Goal: Task Accomplishment & Management: Complete application form

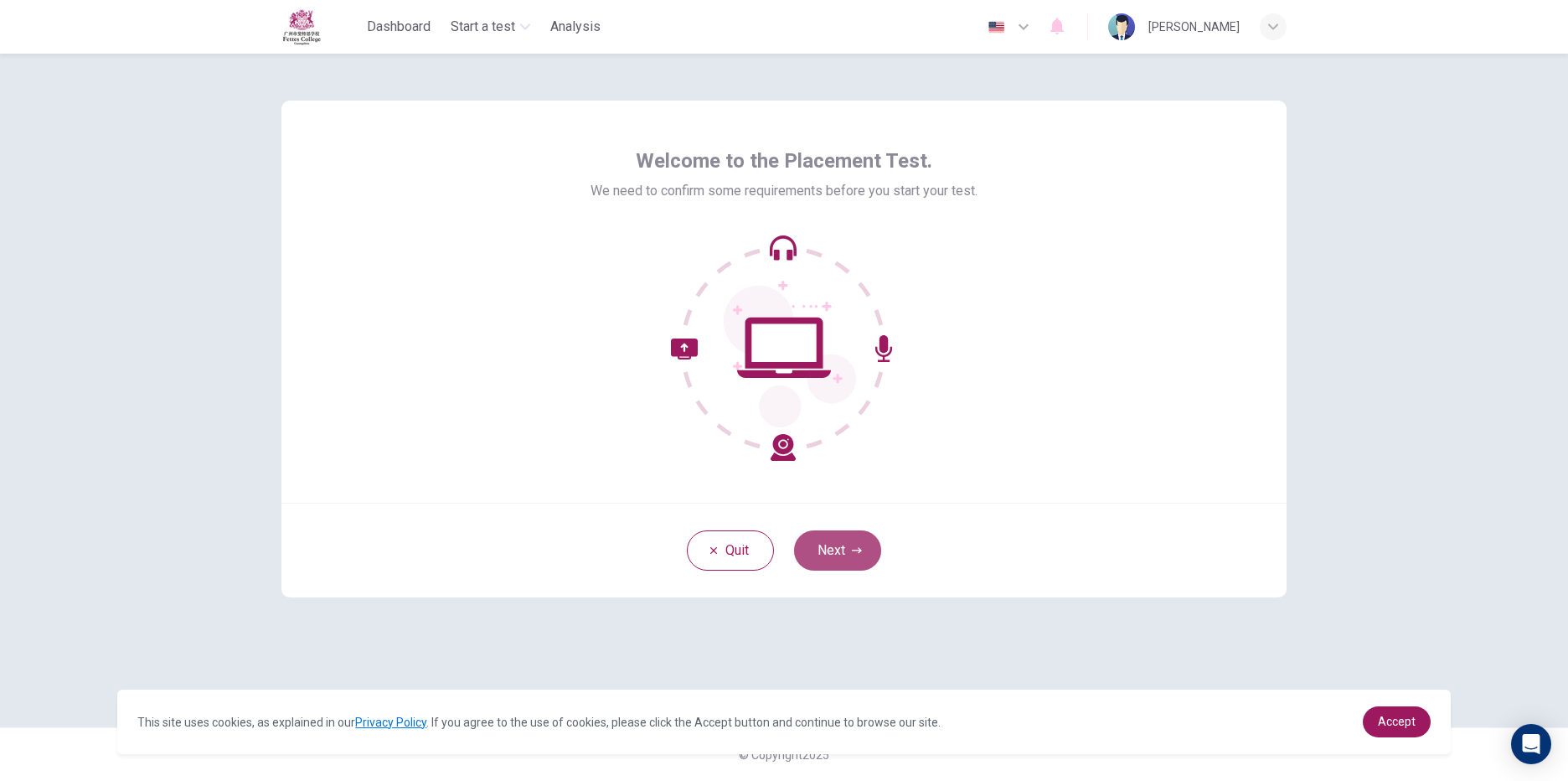
drag, startPoint x: 861, startPoint y: 546, endPoint x: 871, endPoint y: 550, distance: 10.8
click at [871, 550] on button "Next" at bounding box center [838, 551] width 87 height 40
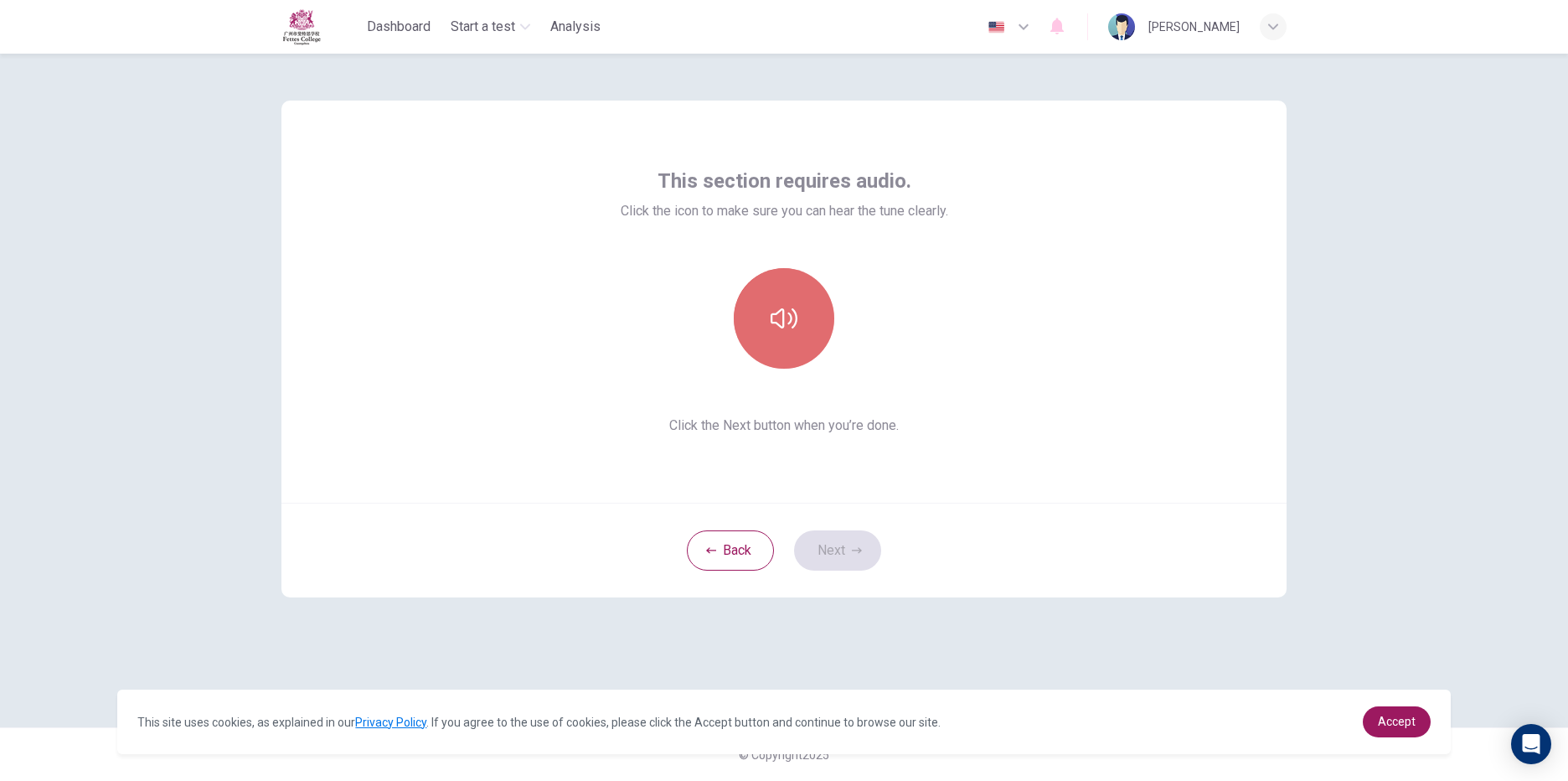
click at [797, 295] on button "button" at bounding box center [784, 319] width 101 height 101
click at [812, 310] on button "button" at bounding box center [784, 319] width 101 height 101
click at [855, 557] on button "Next" at bounding box center [838, 551] width 87 height 40
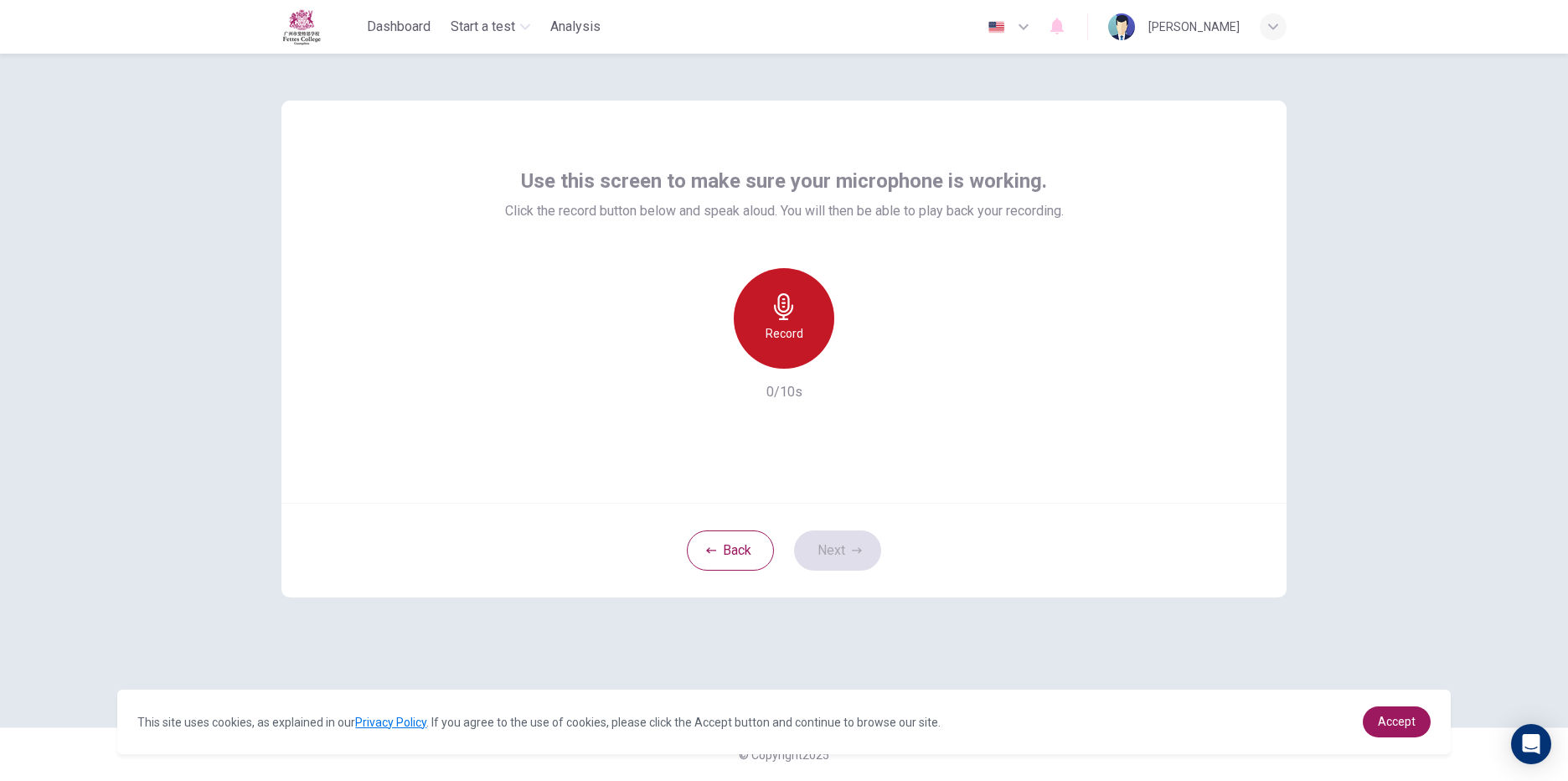
drag, startPoint x: 811, startPoint y: 325, endPoint x: 804, endPoint y: 333, distance: 10.6
click at [806, 332] on div "Record" at bounding box center [784, 319] width 101 height 101
click at [803, 334] on div "Stop" at bounding box center [784, 319] width 101 height 101
click at [862, 557] on button "Next" at bounding box center [838, 551] width 87 height 40
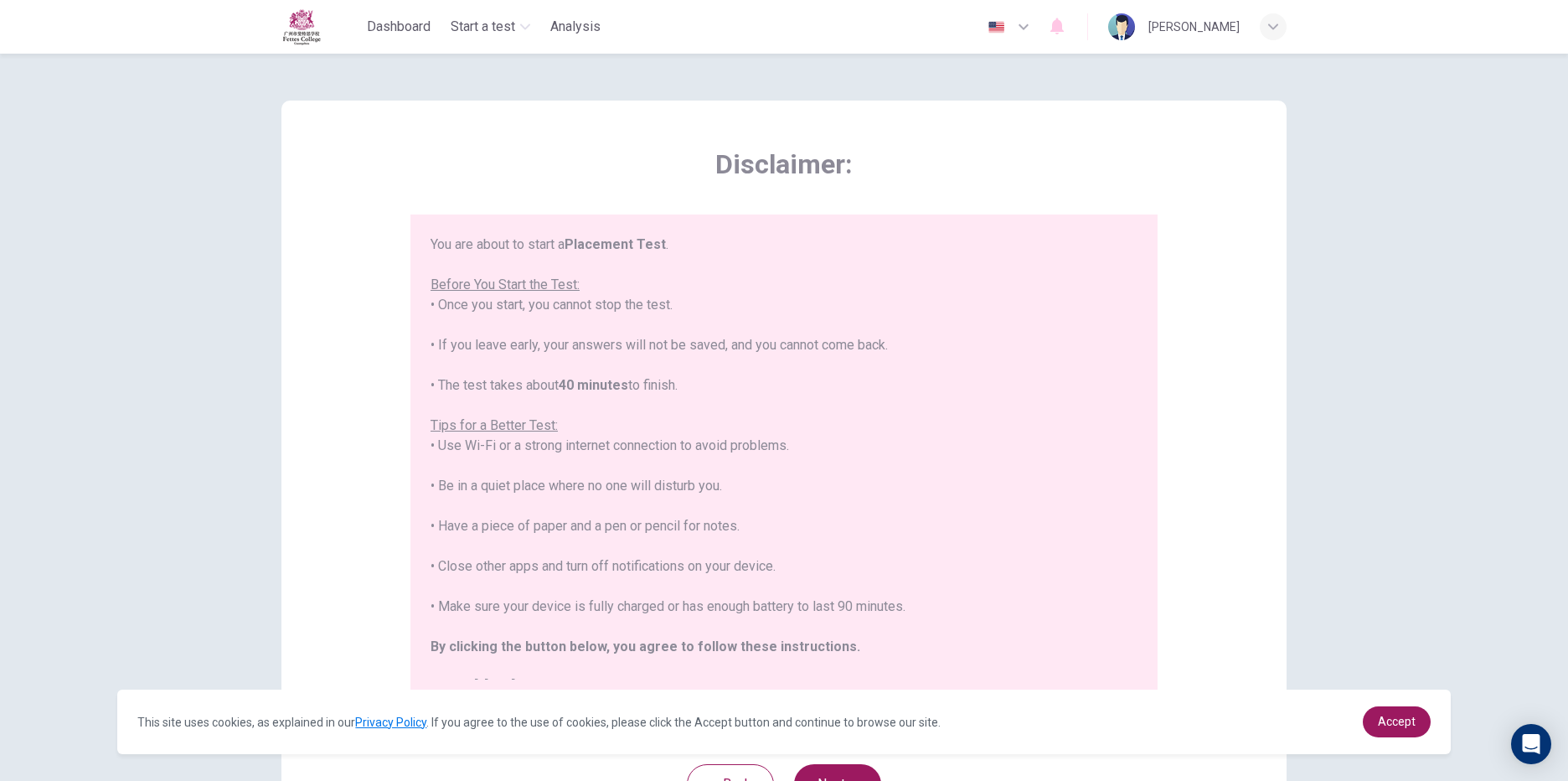
drag, startPoint x: 522, startPoint y: 198, endPoint x: 529, endPoint y: 215, distance: 18.4
click at [526, 206] on div "Disclaimer: You are about to start a Placement Test . Before You Start the Test…" at bounding box center [783, 423] width 747 height 552
click at [560, 238] on div "You are about to start a Placement Test . Before You Start the Test: • Once you…" at bounding box center [783, 466] width 707 height 462
drag, startPoint x: 560, startPoint y: 238, endPoint x: 584, endPoint y: 242, distance: 24.3
click at [584, 242] on b "Placement Test" at bounding box center [615, 244] width 102 height 16
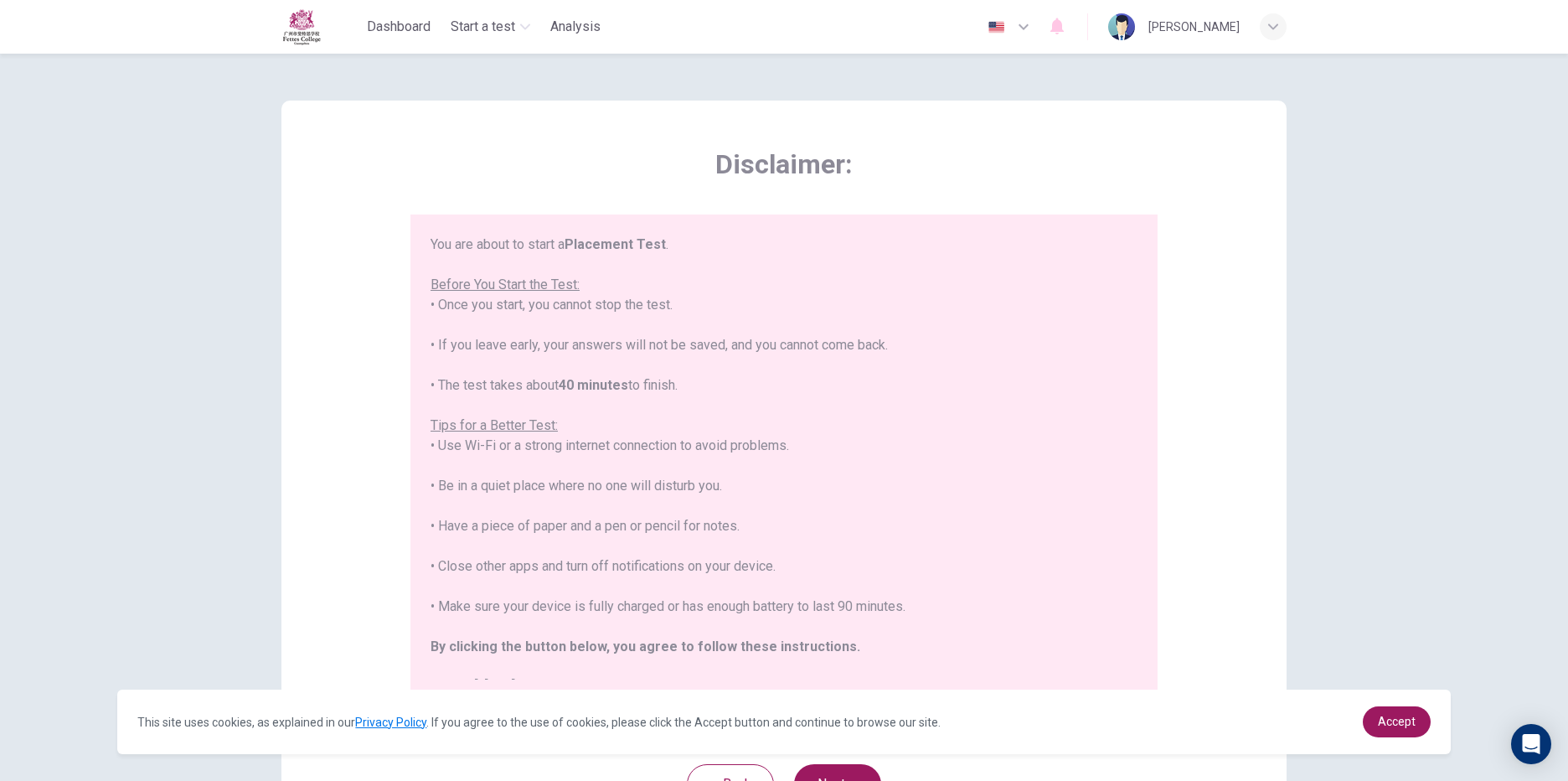
drag, startPoint x: 584, startPoint y: 242, endPoint x: 616, endPoint y: 250, distance: 33.0
click at [616, 250] on b "Placement Test" at bounding box center [615, 244] width 102 height 16
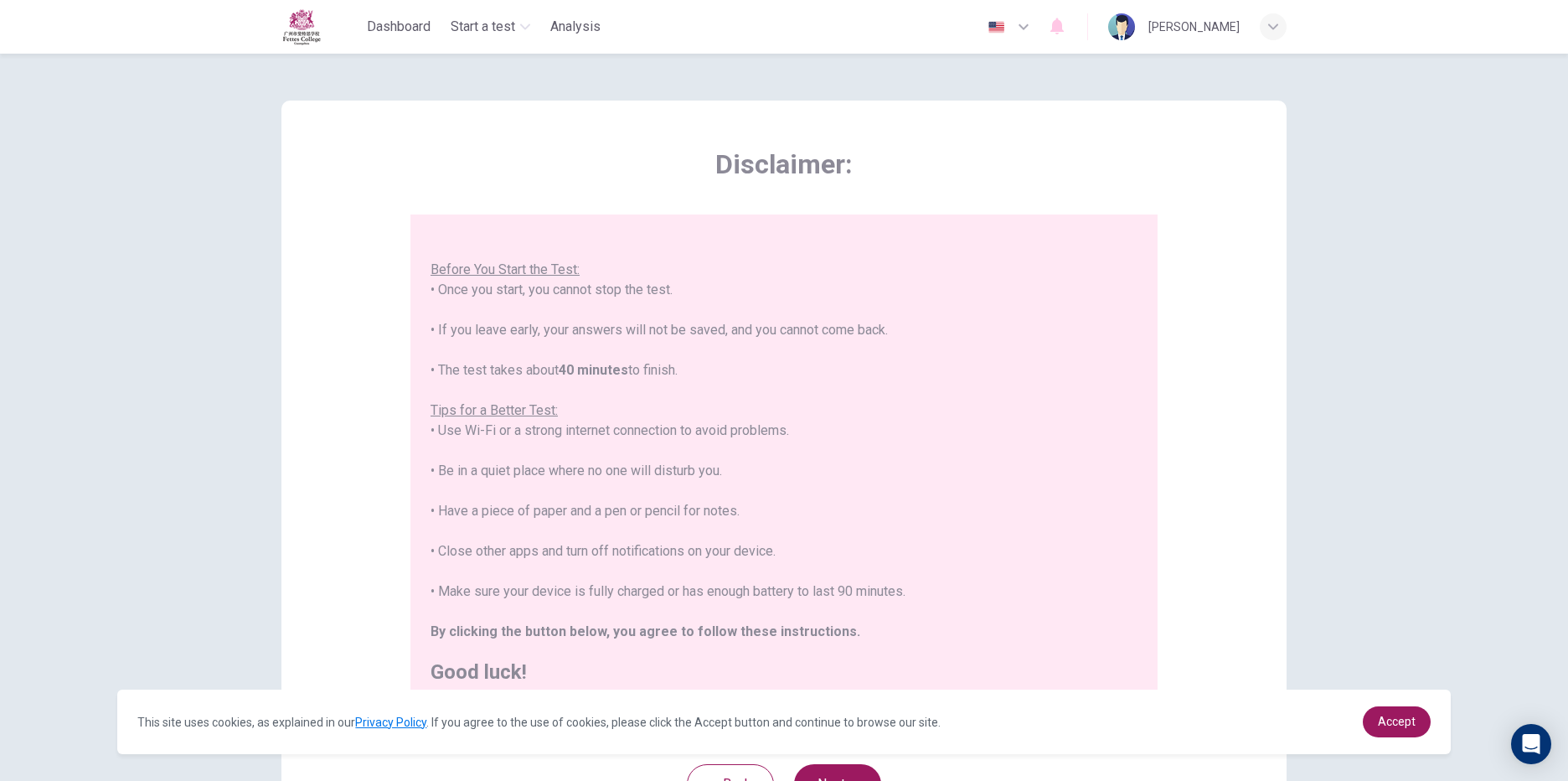
scroll to position [19, 0]
click at [851, 773] on button "Next" at bounding box center [838, 784] width 87 height 40
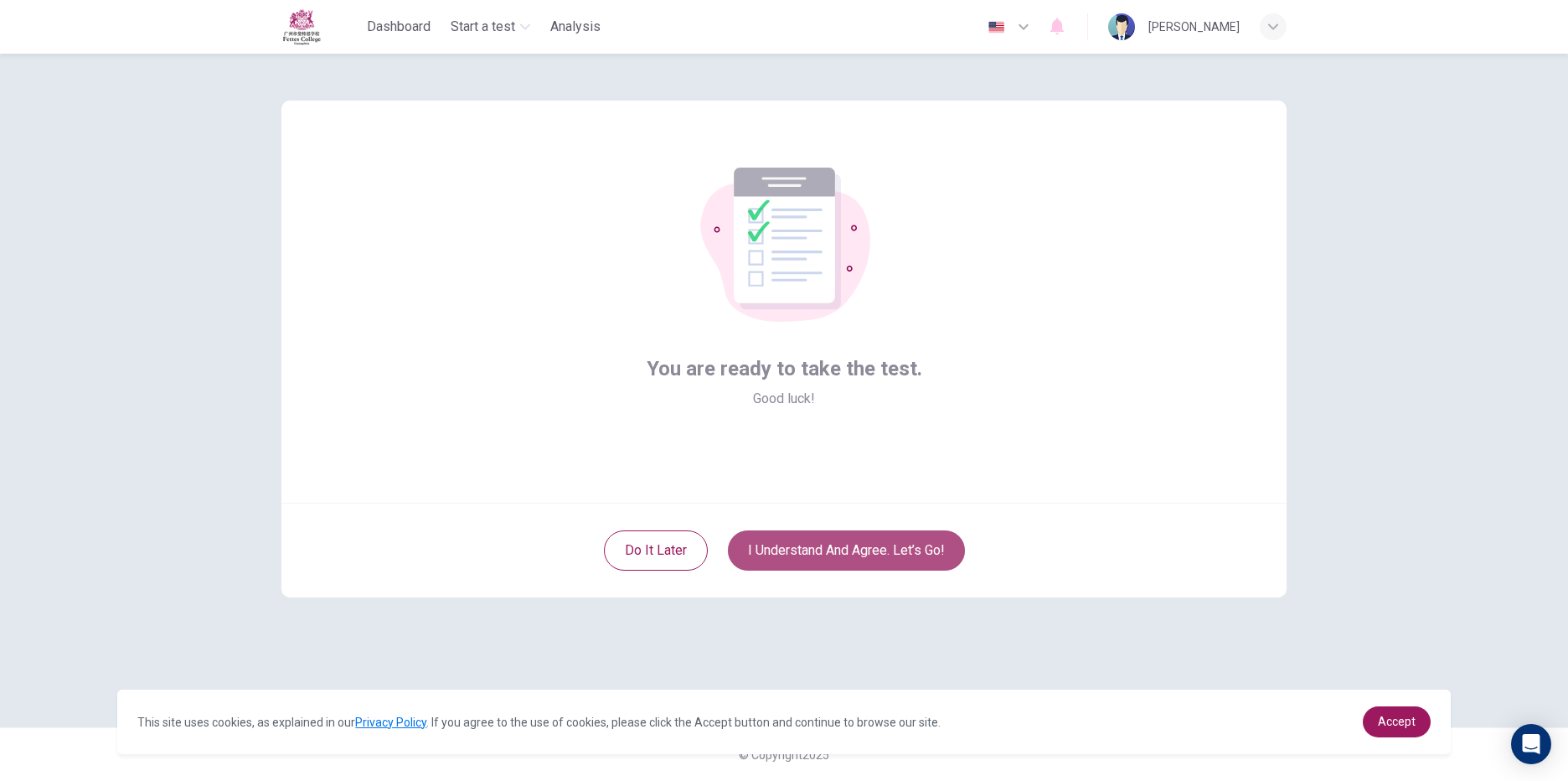
click at [894, 535] on button "I understand and agree. Let’s go!" at bounding box center [846, 551] width 237 height 40
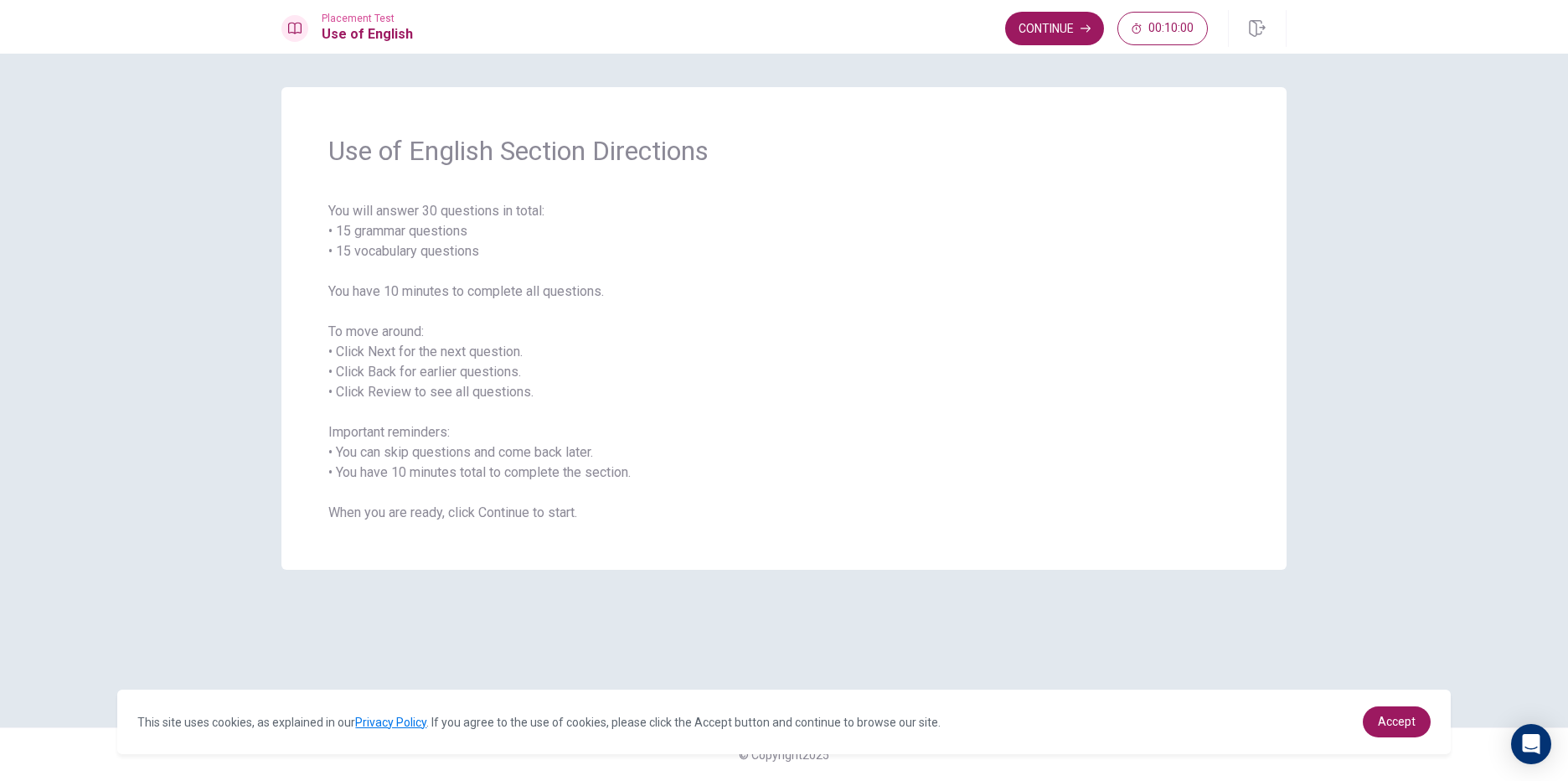
click at [837, 298] on span "You will answer 30 questions in total: • 15 grammar questions • 15 vocabulary q…" at bounding box center [784, 361] width 912 height 322
drag, startPoint x: 824, startPoint y: 320, endPoint x: 883, endPoint y: 222, distance: 114.4
click at [883, 222] on span "You will answer 30 questions in total: • 15 grammar questions • 15 vocabulary q…" at bounding box center [784, 361] width 912 height 322
click at [409, 204] on span "You will answer 30 questions in total: • 15 grammar questions • 15 vocabulary q…" at bounding box center [784, 361] width 912 height 322
drag, startPoint x: 466, startPoint y: 322, endPoint x: 472, endPoint y: 335, distance: 14.3
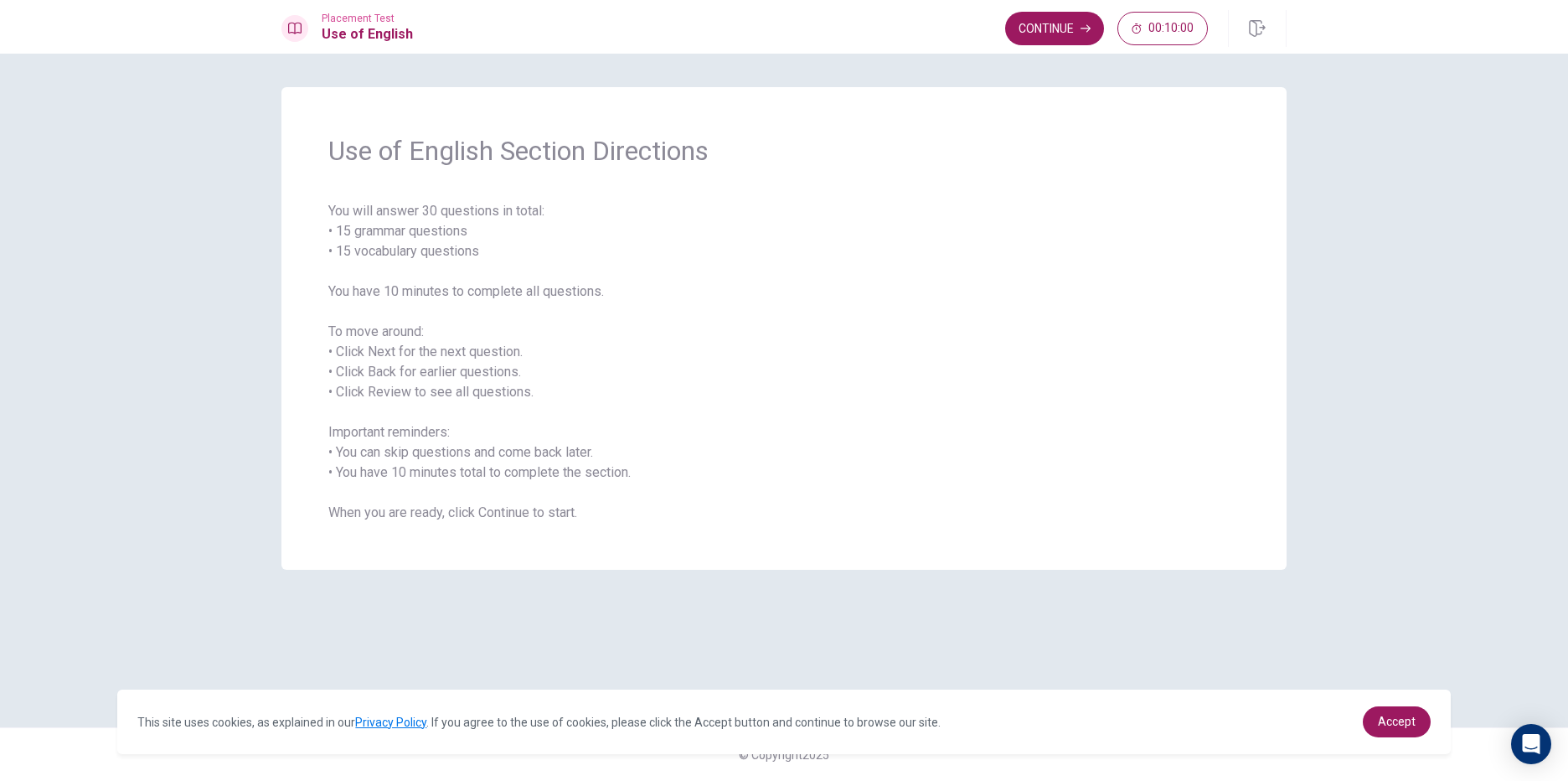
click at [472, 335] on span "You will answer 30 questions in total: • 15 grammar questions • 15 vocabulary q…" at bounding box center [784, 361] width 912 height 322
drag, startPoint x: 430, startPoint y: 256, endPoint x: 648, endPoint y: 474, distance: 308.3
click at [610, 512] on span "You will answer 30 questions in total: • 15 grammar questions • 15 vocabulary q…" at bounding box center [784, 361] width 912 height 322
click at [1047, 31] on button "Continue" at bounding box center [1055, 29] width 99 height 34
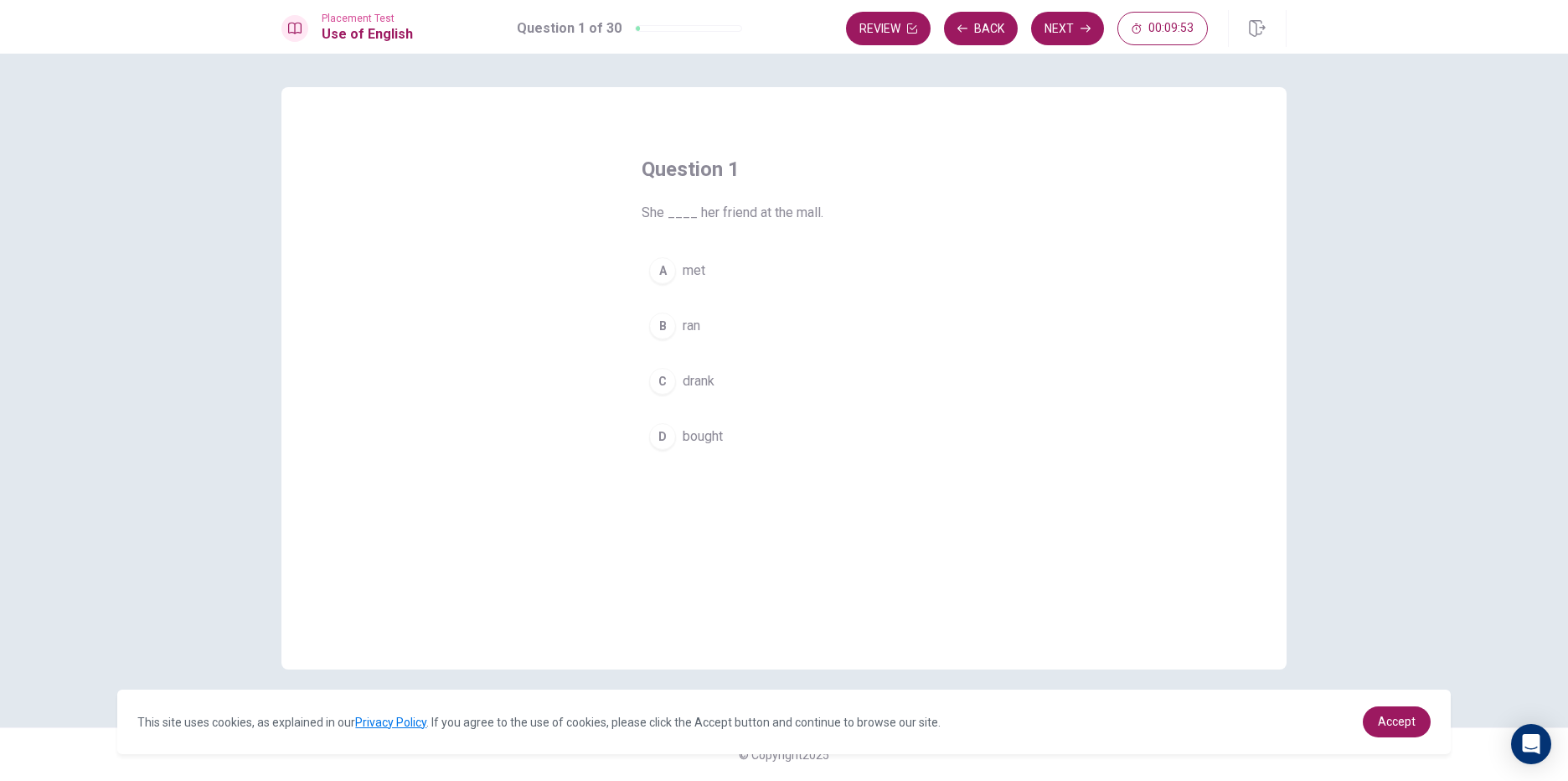
drag, startPoint x: 788, startPoint y: 211, endPoint x: 833, endPoint y: 210, distance: 45.0
click at [833, 210] on span "She ____ her friend at the mall." at bounding box center [784, 213] width 285 height 20
drag, startPoint x: 796, startPoint y: 210, endPoint x: 818, endPoint y: 213, distance: 22.2
click at [818, 213] on span "She ____ her friend at the mall." at bounding box center [784, 213] width 285 height 20
click at [681, 266] on button "A met" at bounding box center [784, 271] width 285 height 42
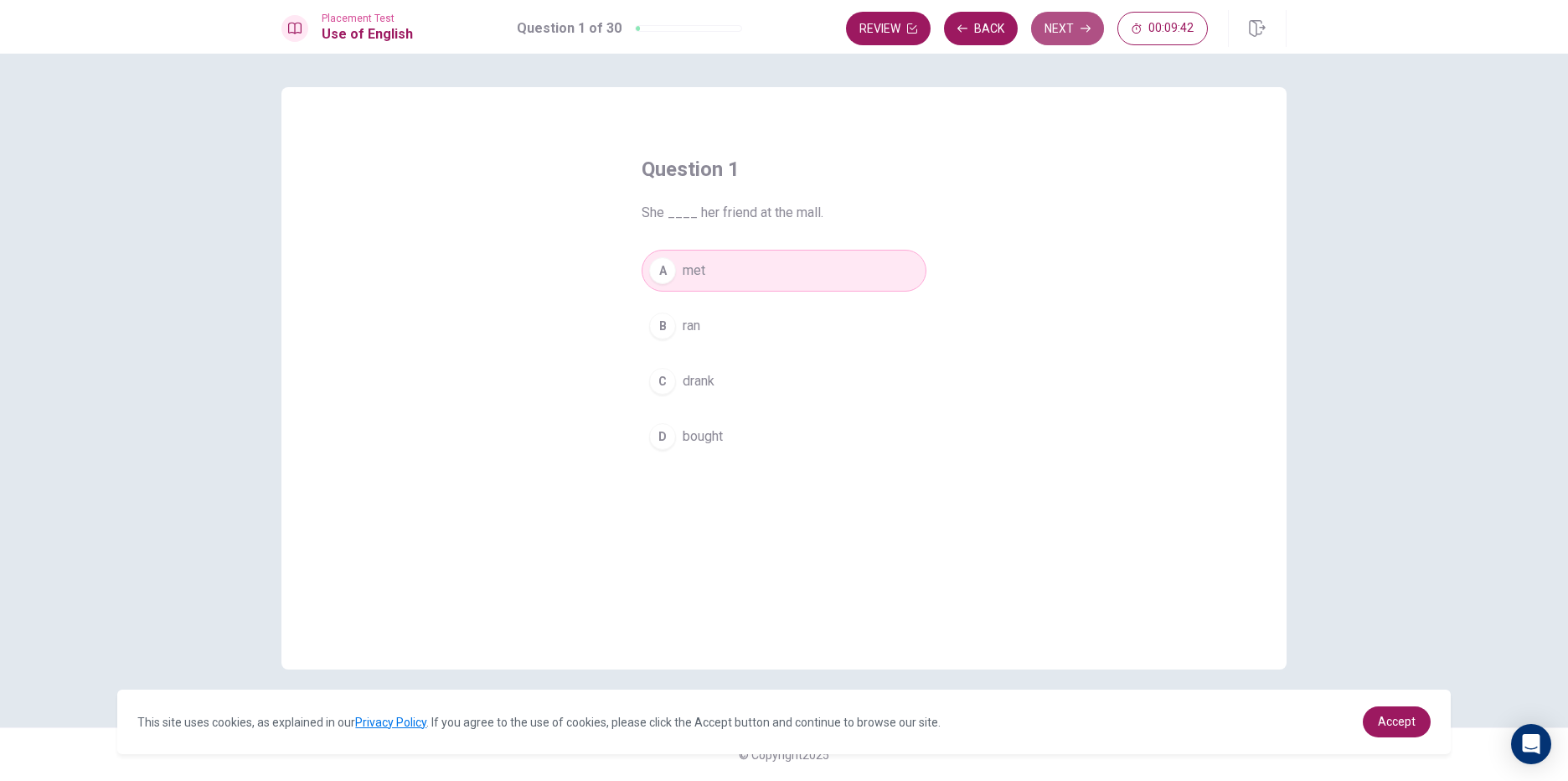
click at [1060, 36] on button "Next" at bounding box center [1067, 29] width 73 height 34
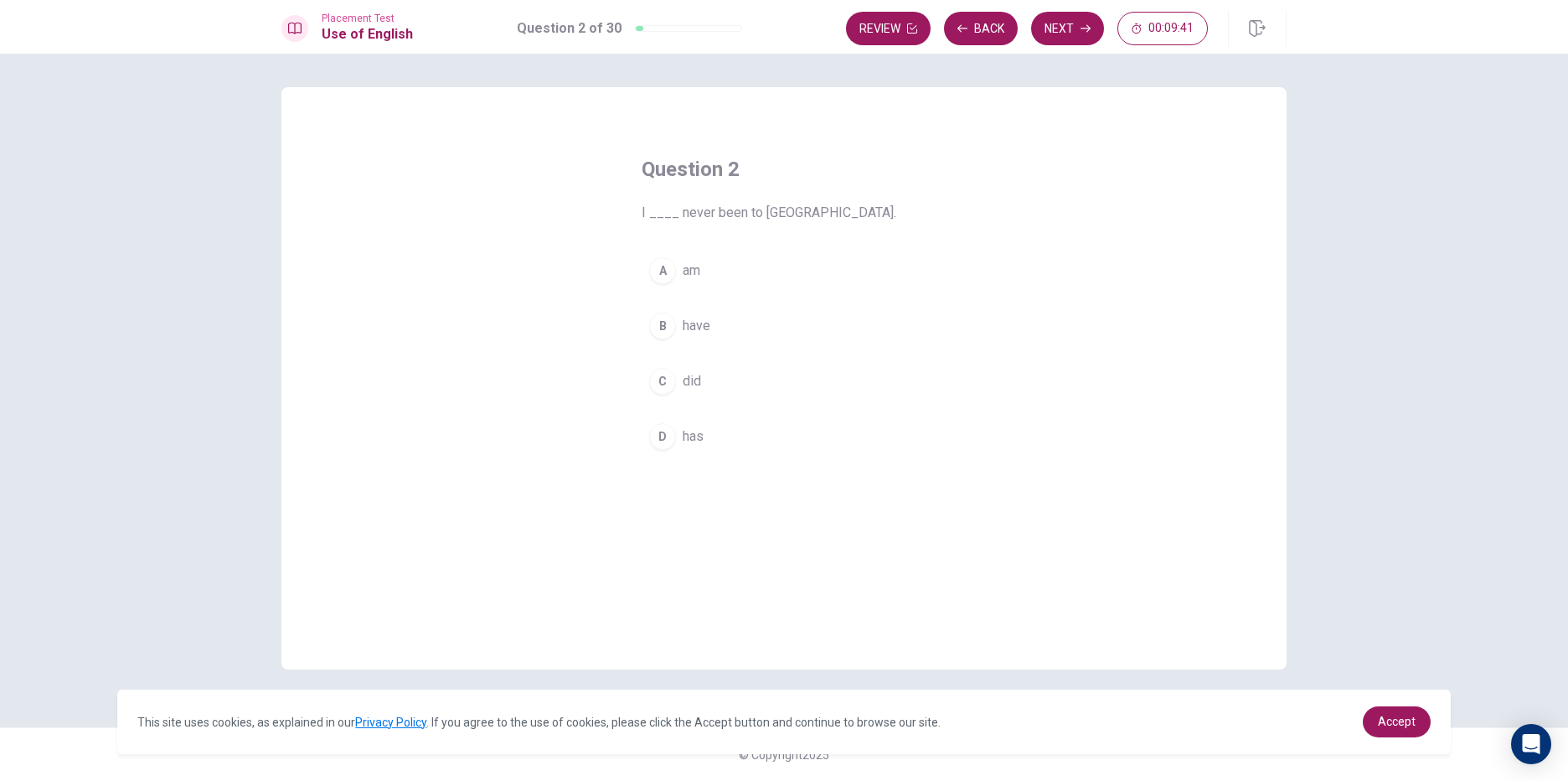
click at [696, 266] on span "am" at bounding box center [691, 271] width 18 height 20
click at [1046, 38] on button "Next" at bounding box center [1067, 29] width 73 height 34
click at [702, 261] on span "aren’t" at bounding box center [697, 271] width 31 height 20
click at [1076, 38] on button "Next" at bounding box center [1067, 29] width 73 height 34
click at [704, 263] on button "A sad" at bounding box center [784, 271] width 285 height 42
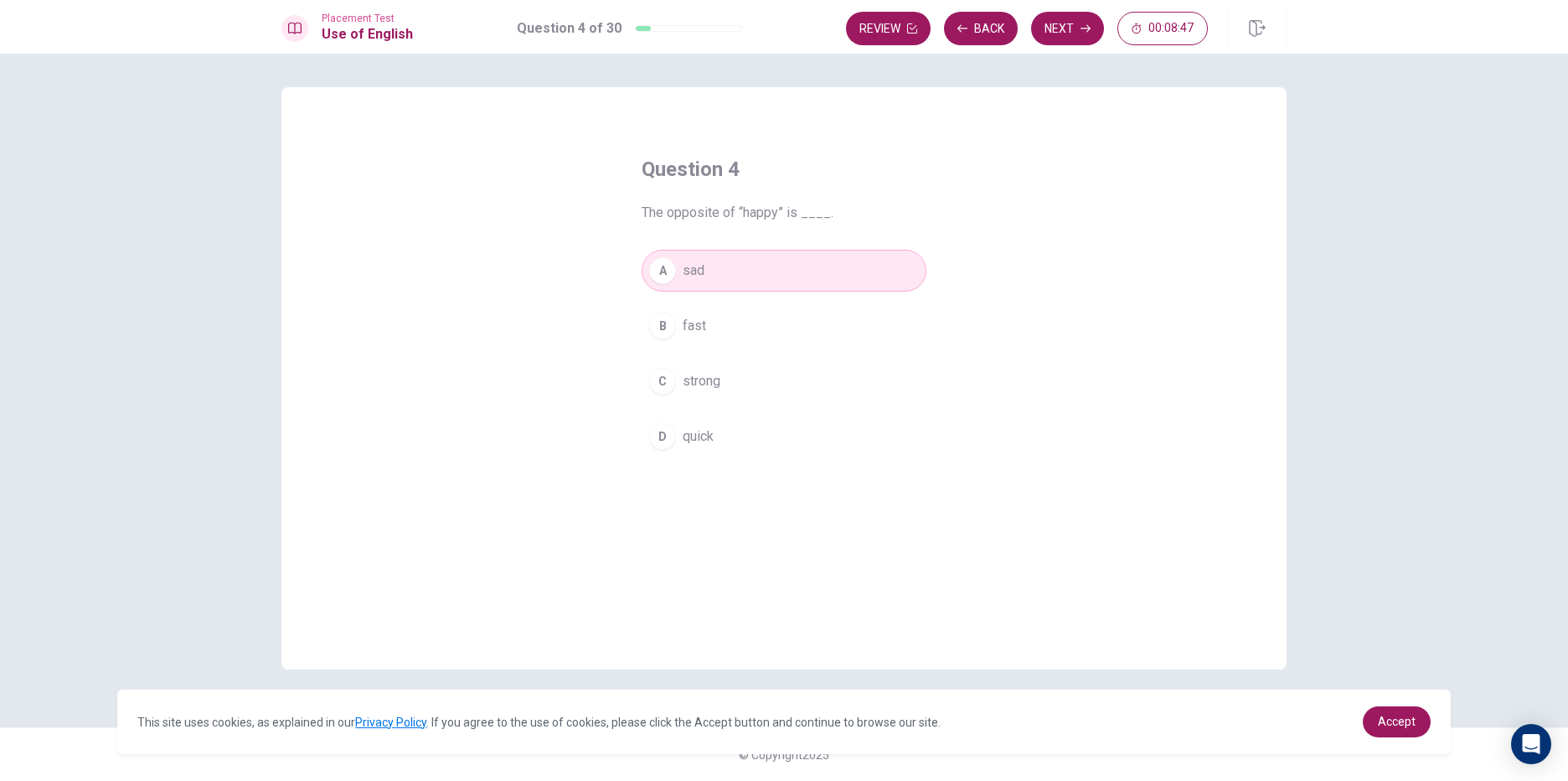
drag, startPoint x: 669, startPoint y: 216, endPoint x: 715, endPoint y: 227, distance: 47.3
click at [715, 227] on div "Question 4 The opposite of “happy” is ____. A sad B fast C strong D quick" at bounding box center [784, 307] width 352 height 356
click at [688, 340] on button "B fast" at bounding box center [784, 326] width 285 height 42
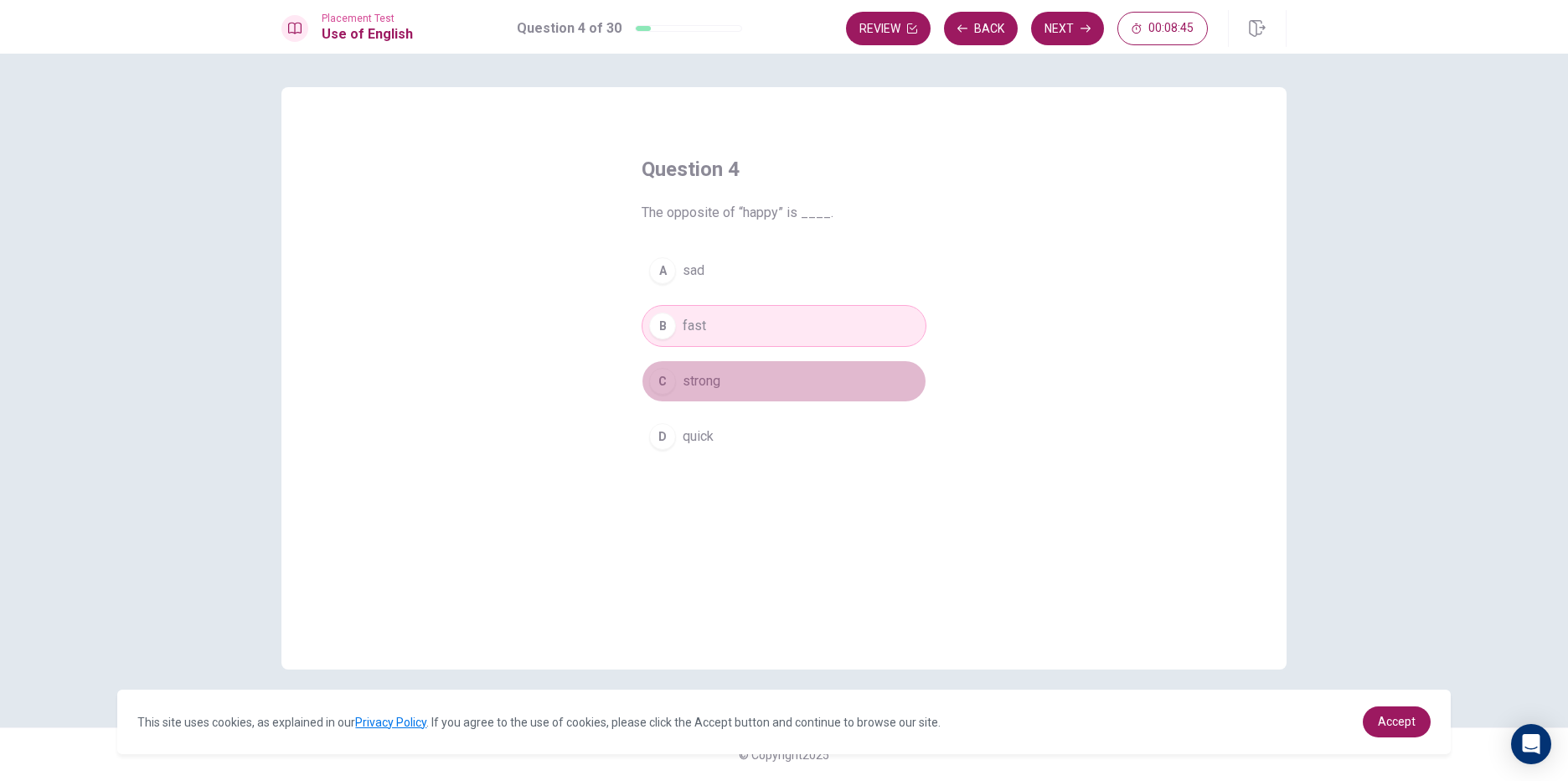
click at [688, 393] on button "C strong" at bounding box center [784, 382] width 285 height 42
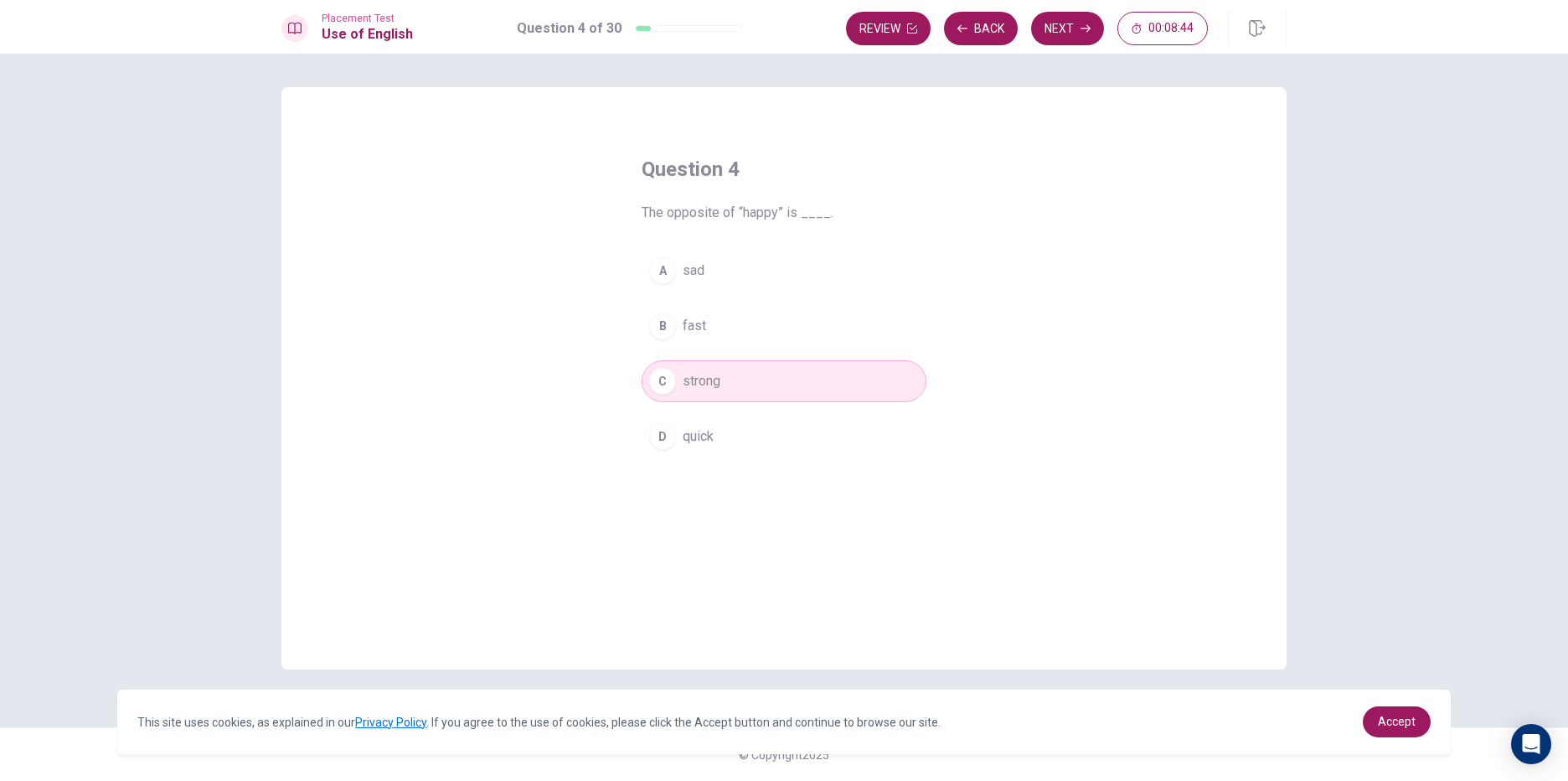
click at [694, 444] on span "quick" at bounding box center [697, 436] width 31 height 20
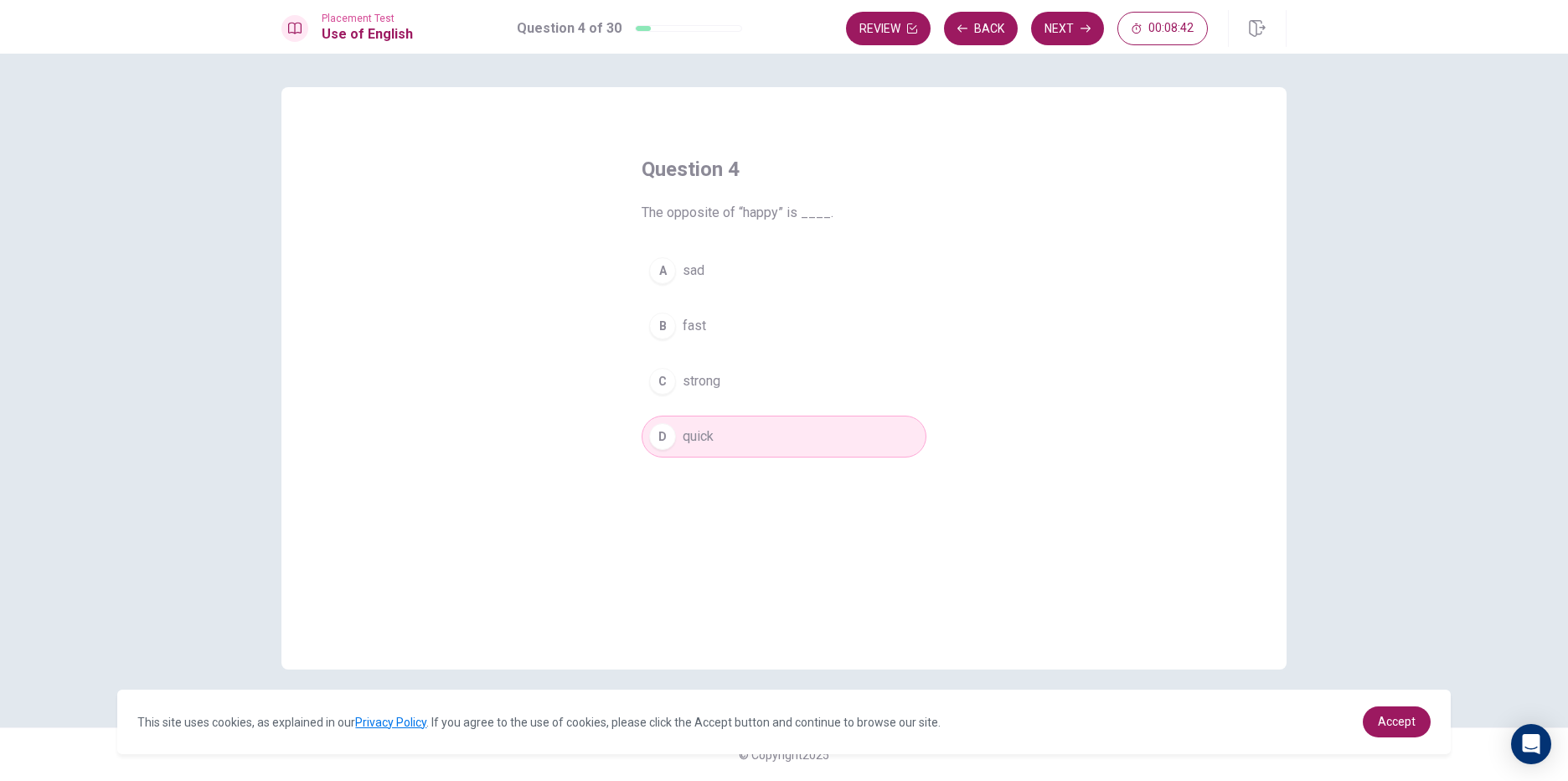
click at [642, 415] on button "D quick" at bounding box center [784, 436] width 285 height 42
click at [1098, 25] on button "Next" at bounding box center [1067, 29] width 73 height 34
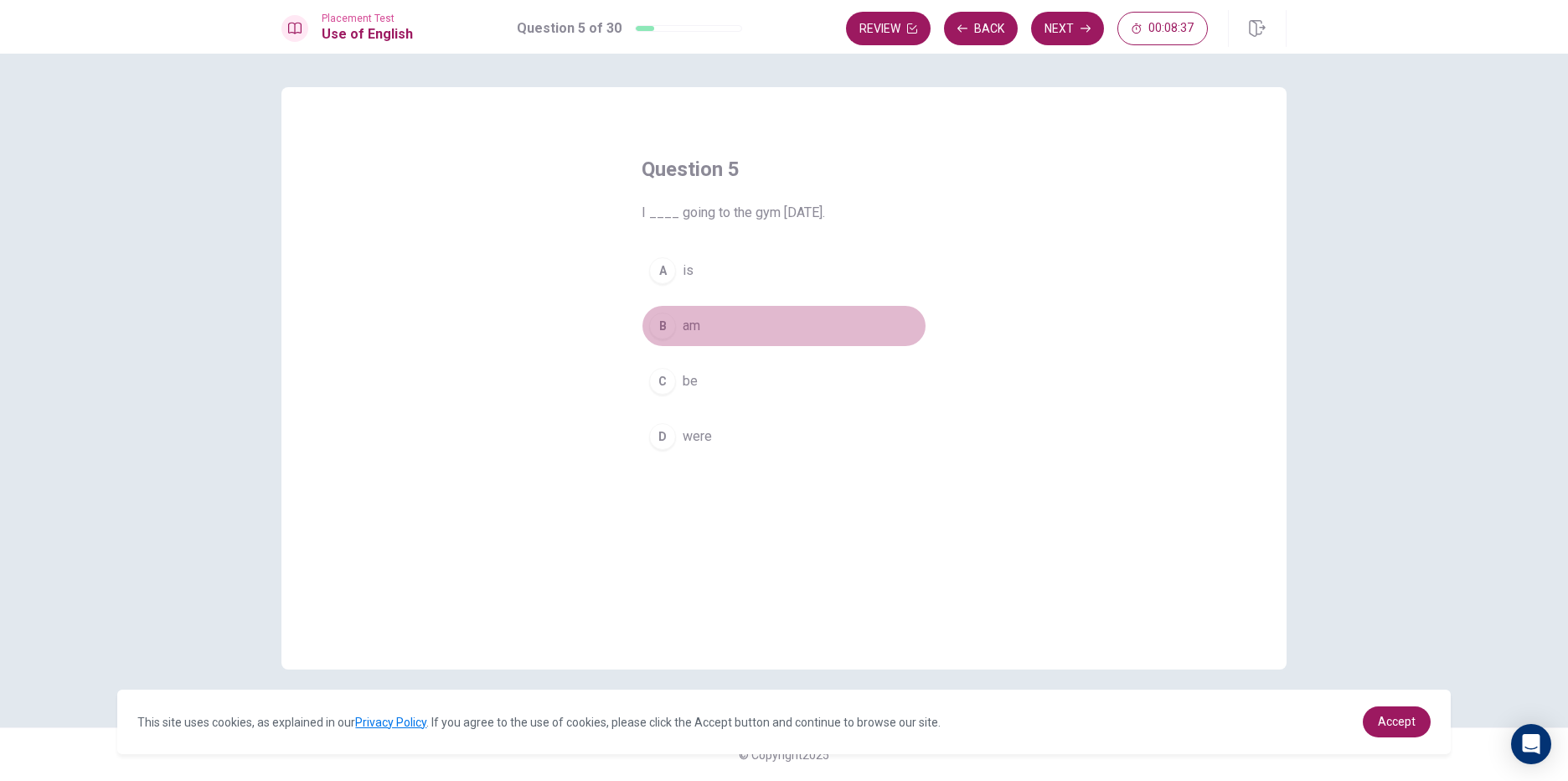
click at [670, 342] on button "B am" at bounding box center [784, 326] width 285 height 42
click at [642, 305] on button "B am" at bounding box center [784, 326] width 285 height 42
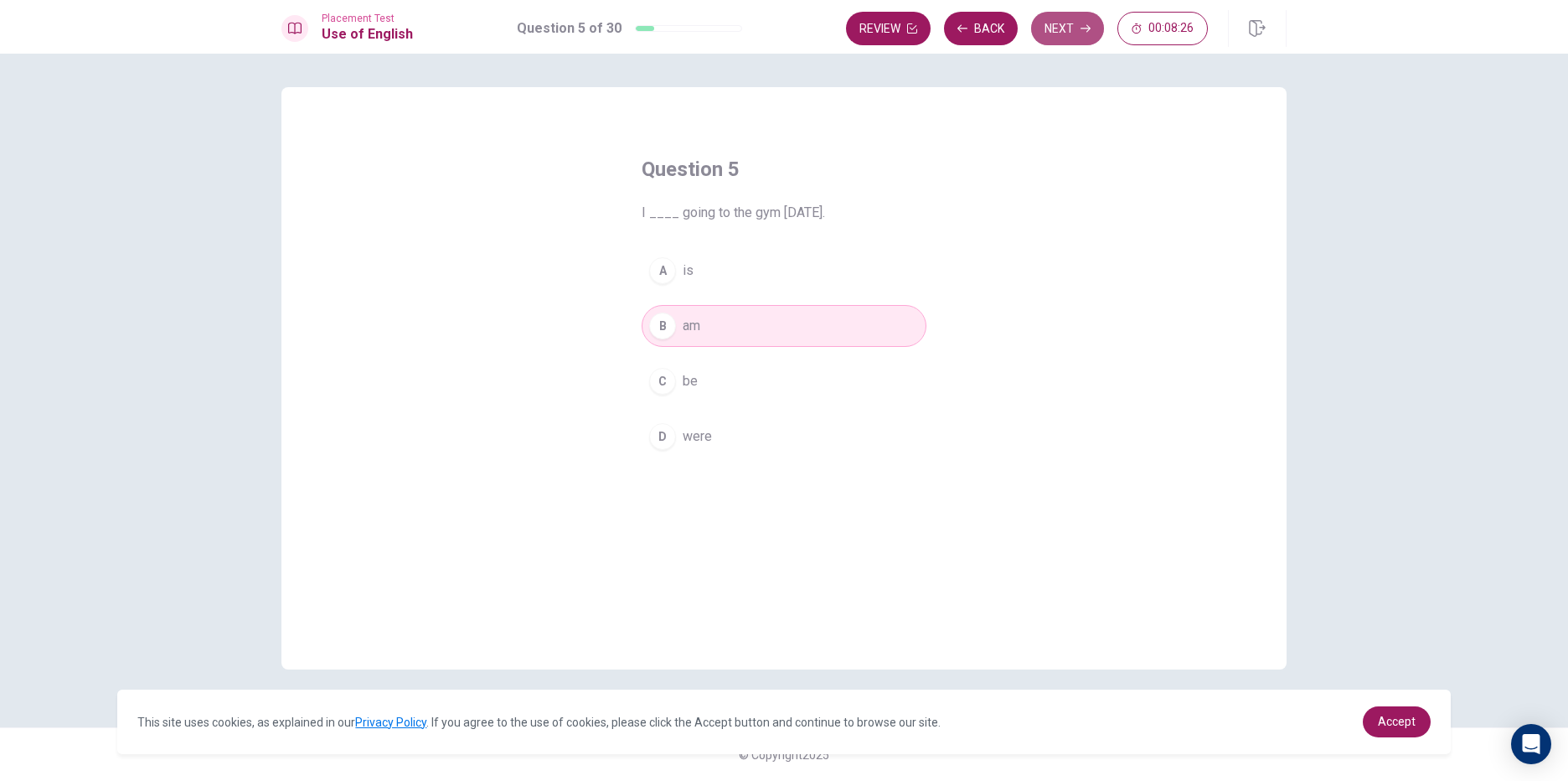
click at [1045, 29] on button "Next" at bounding box center [1067, 29] width 73 height 34
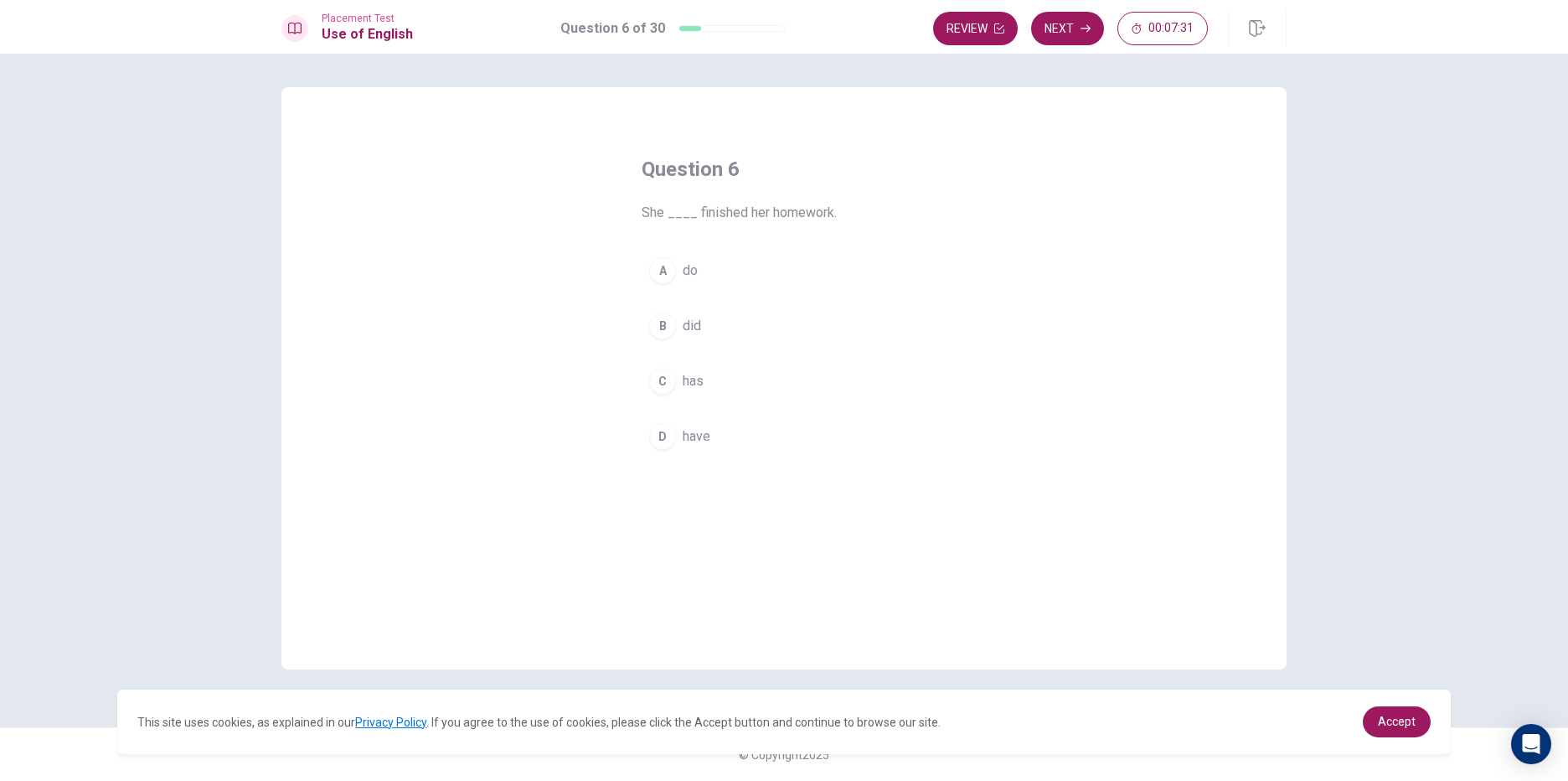
click at [702, 268] on button "A do" at bounding box center [784, 271] width 285 height 42
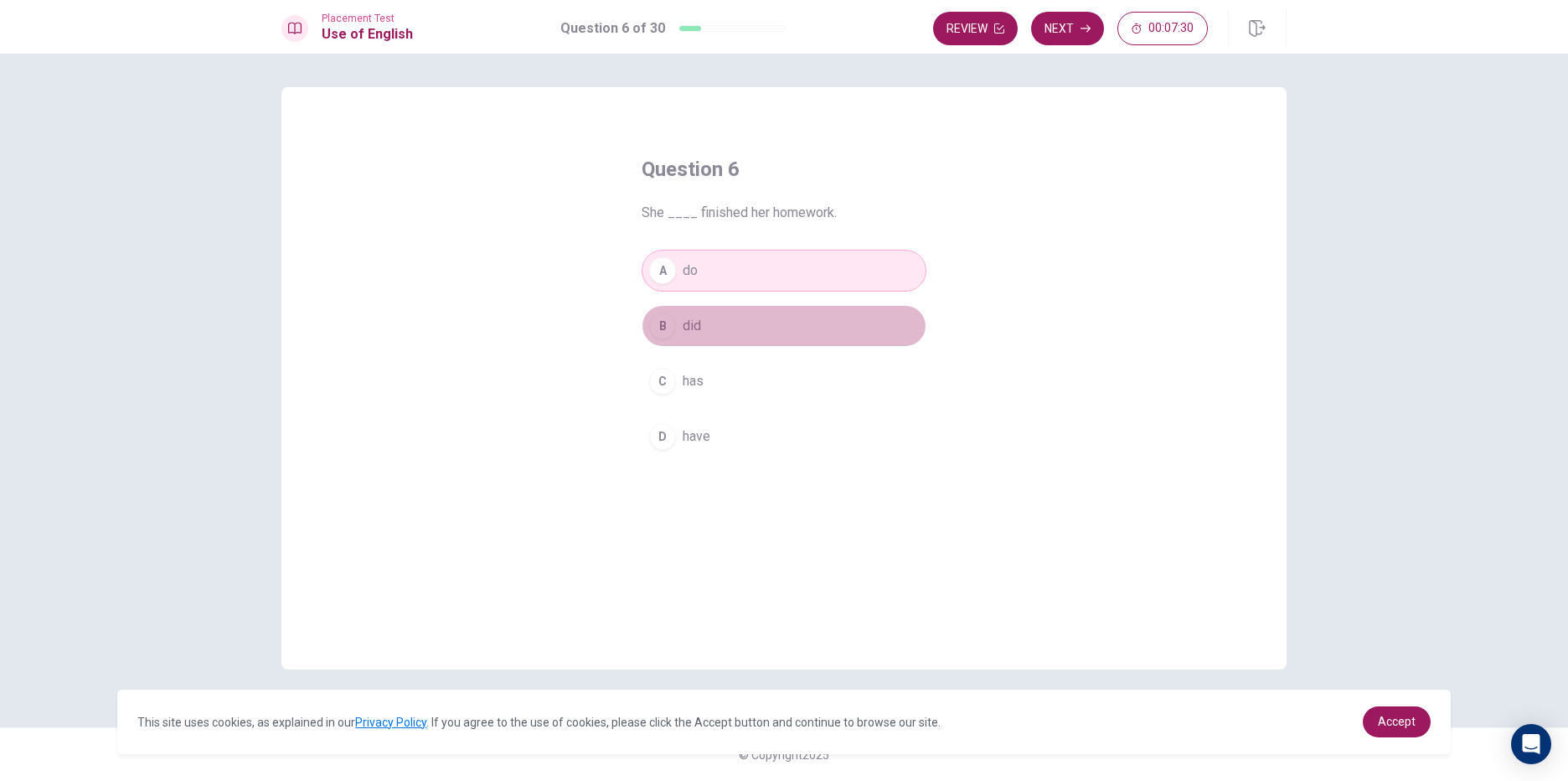
click at [716, 336] on button "B did" at bounding box center [784, 326] width 285 height 42
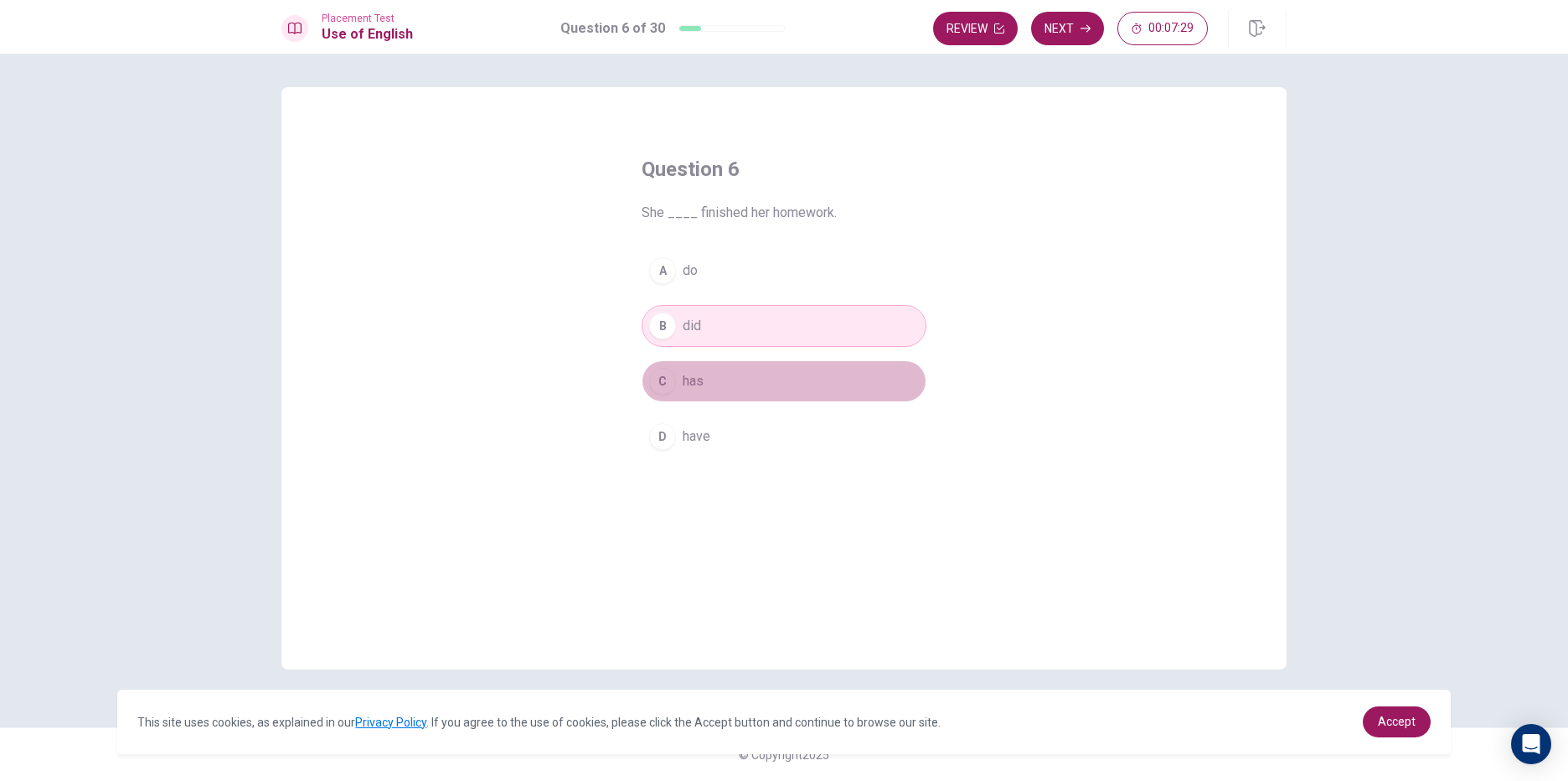
click at [719, 377] on button "C has" at bounding box center [784, 382] width 285 height 42
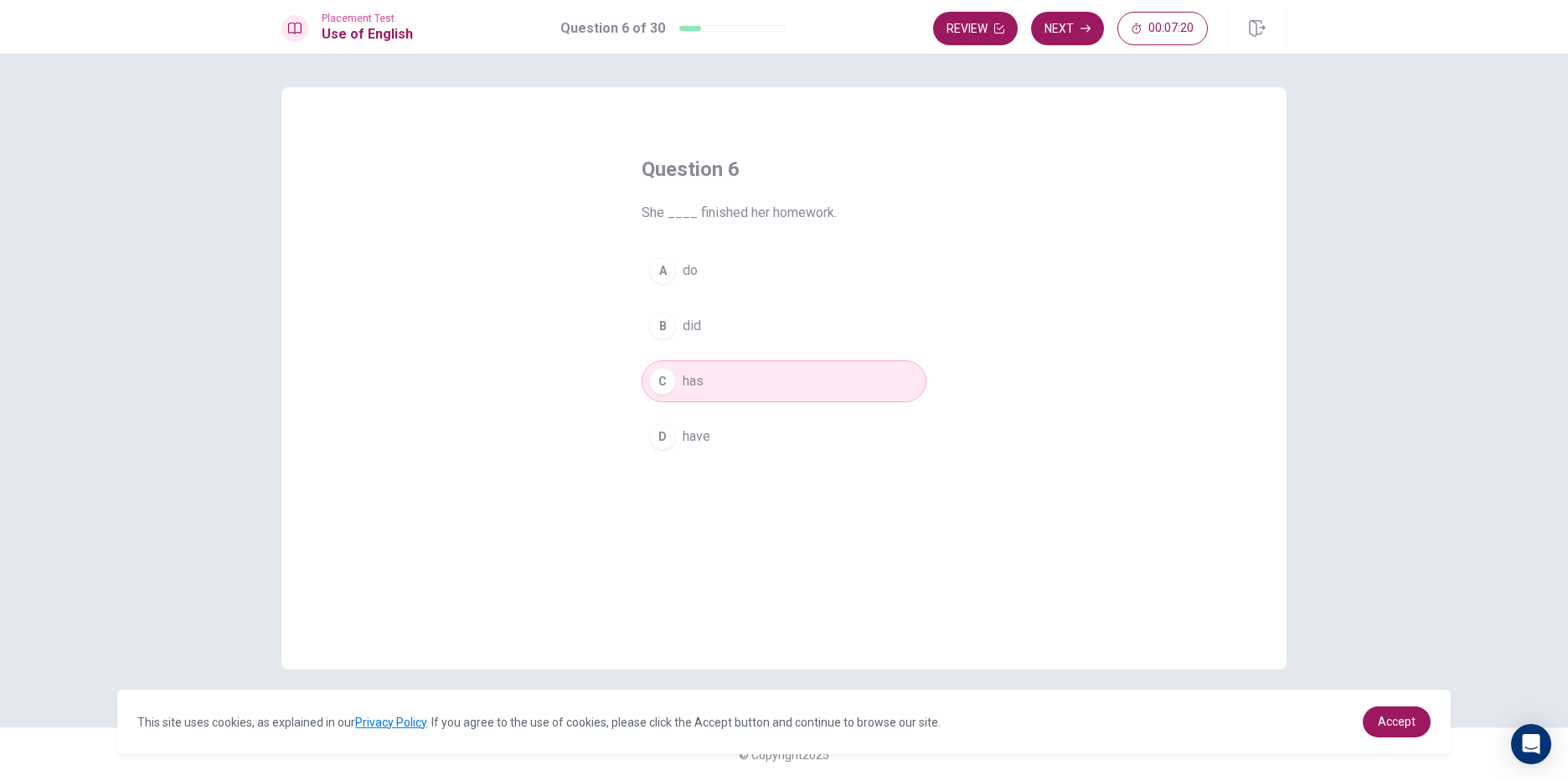
drag, startPoint x: 1061, startPoint y: 37, endPoint x: 1061, endPoint y: 47, distance: 10.0
click at [1061, 47] on div "Placement Test Use of English Question 6 of 30 Review Next 00:07:20" at bounding box center [784, 27] width 1568 height 54
click at [1061, 47] on div "Placement Test Use of English Question 6 of 30 Review Next 00:07:19" at bounding box center [784, 27] width 1568 height 54
click at [1064, 32] on button "Next" at bounding box center [1067, 29] width 73 height 34
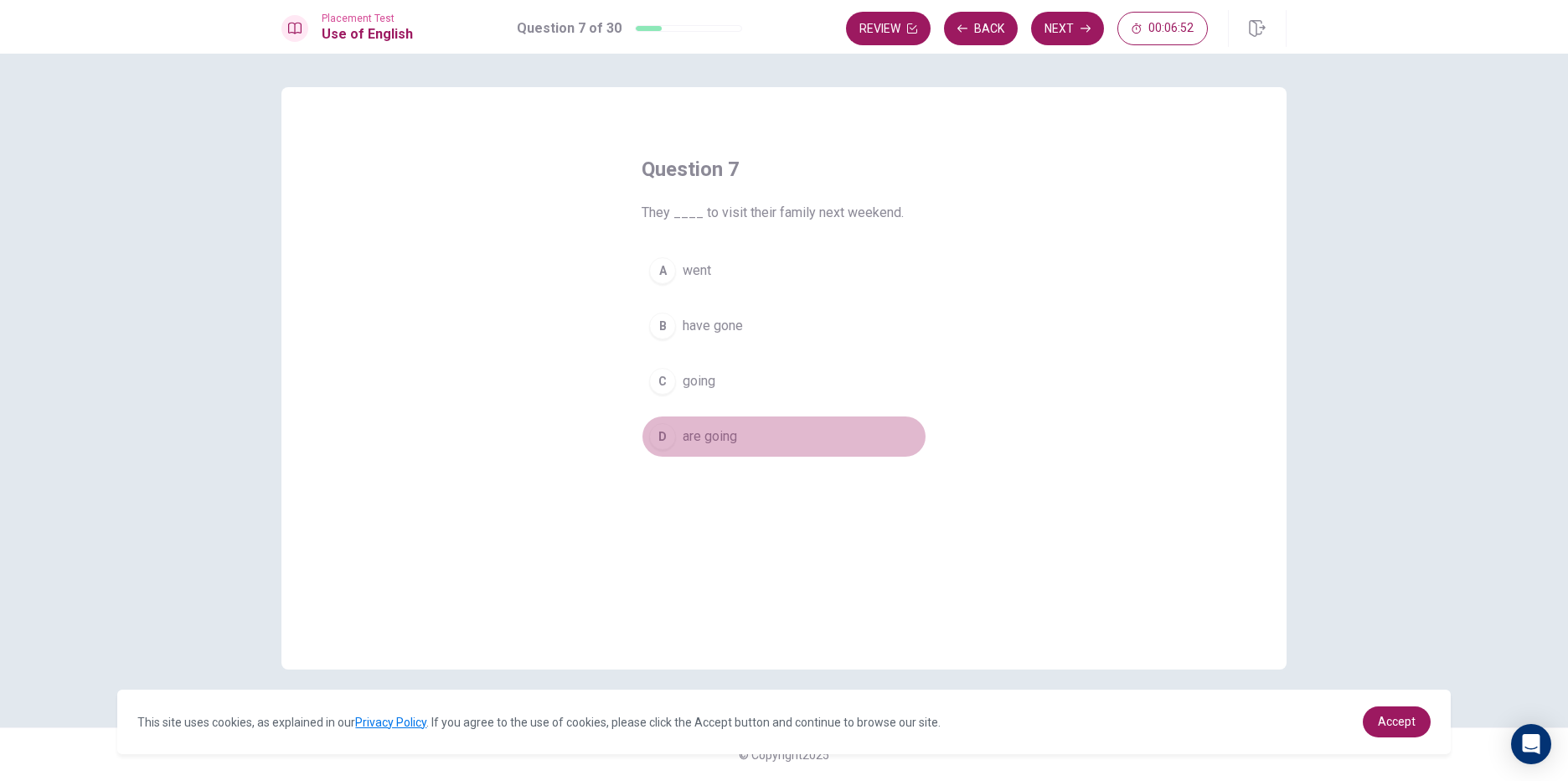
click at [734, 430] on span "are going" at bounding box center [709, 436] width 55 height 20
click at [1067, 39] on button "Next" at bounding box center [1067, 29] width 73 height 34
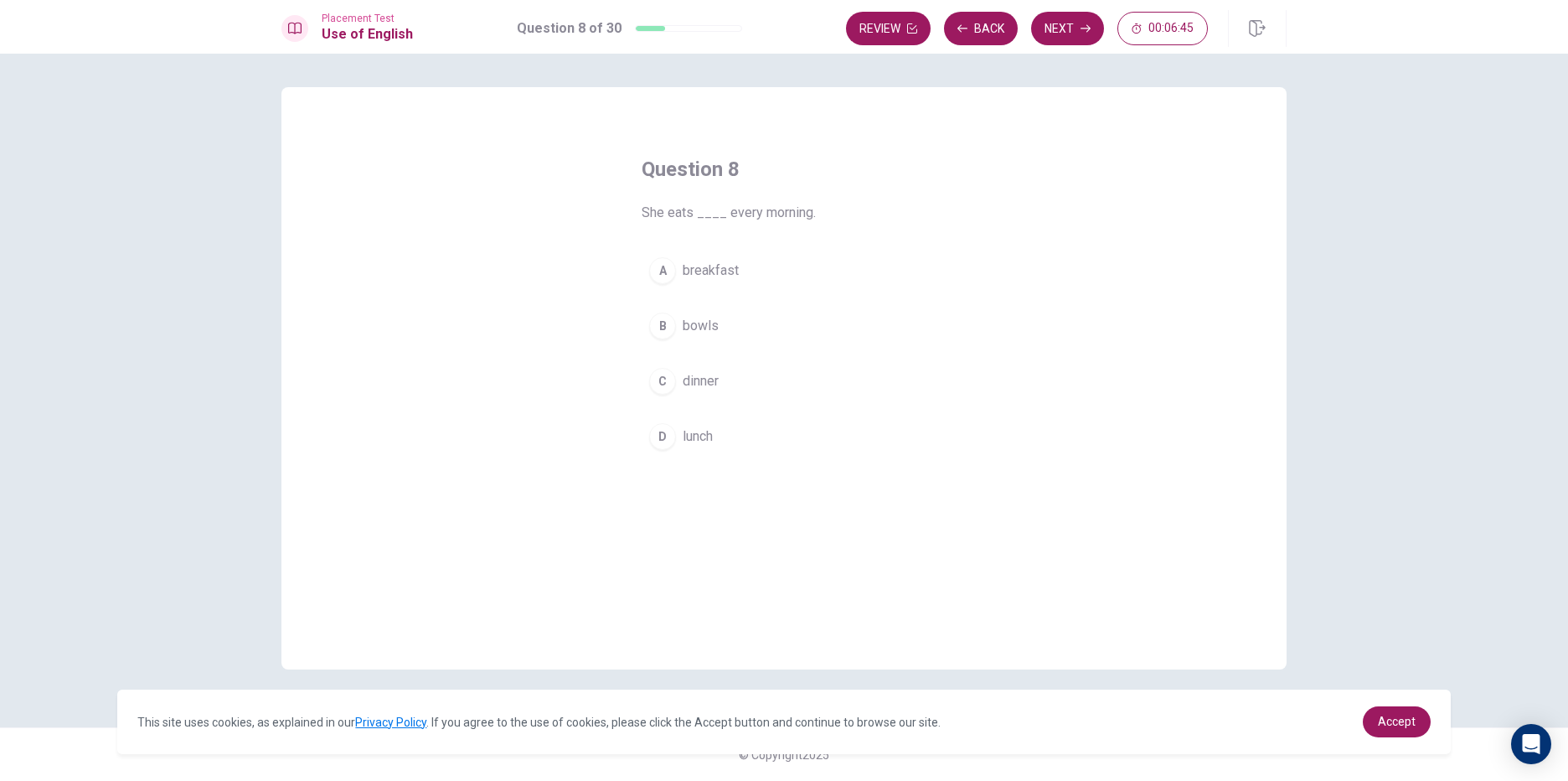
drag, startPoint x: 632, startPoint y: 217, endPoint x: 702, endPoint y: 216, distance: 70.0
click at [702, 216] on div "Question 8 She eats ____ every morning. A breakfast B bowls C dinner D lunch" at bounding box center [784, 307] width 352 height 356
click at [731, 278] on span "breakfast" at bounding box center [710, 271] width 56 height 20
click at [1060, 33] on button "Next" at bounding box center [1067, 29] width 73 height 34
click at [706, 279] on span "shoe" at bounding box center [697, 271] width 29 height 20
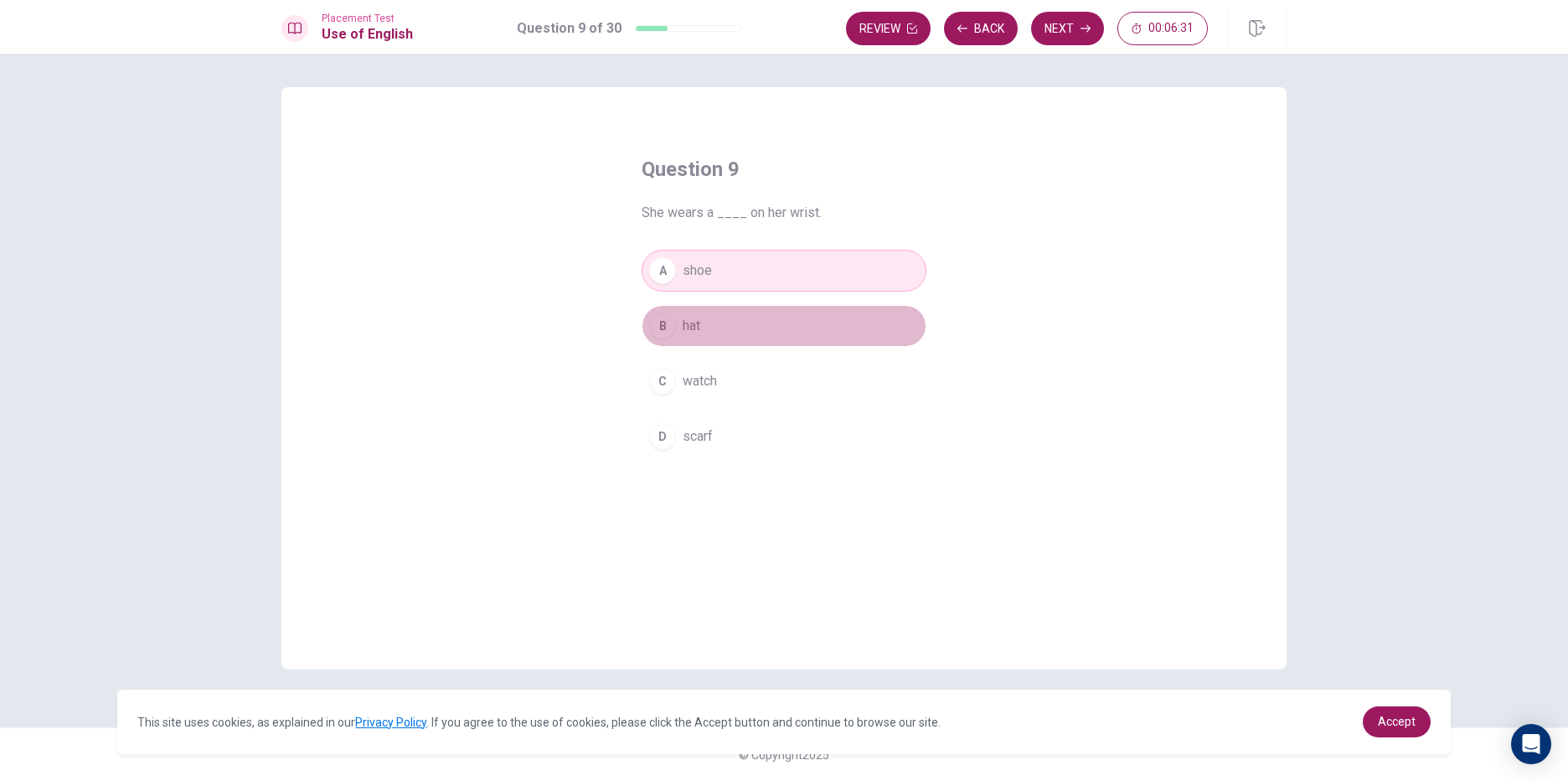
click at [696, 329] on span "hat" at bounding box center [691, 326] width 18 height 20
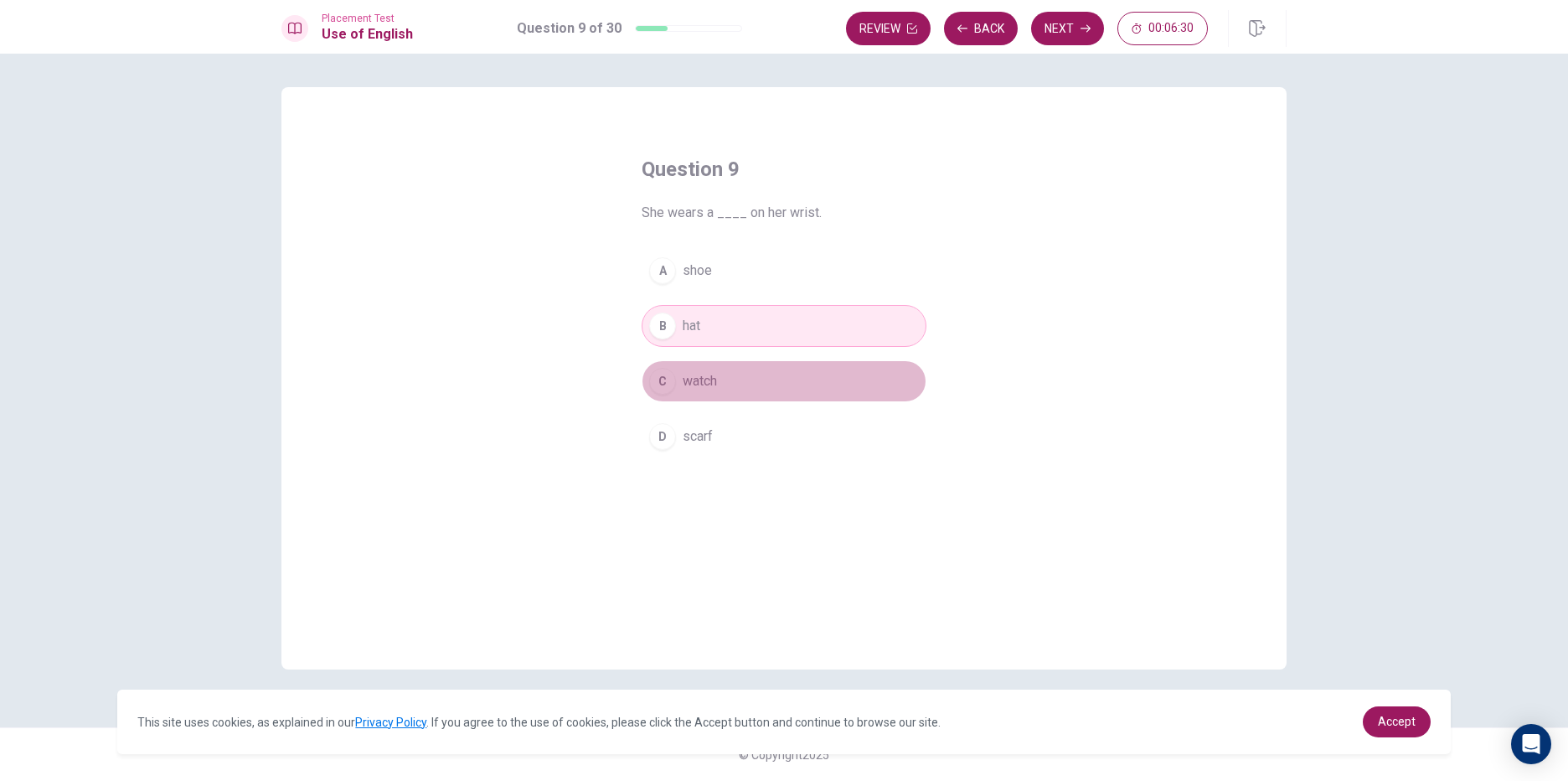
click at [693, 361] on button "C watch" at bounding box center [784, 382] width 285 height 42
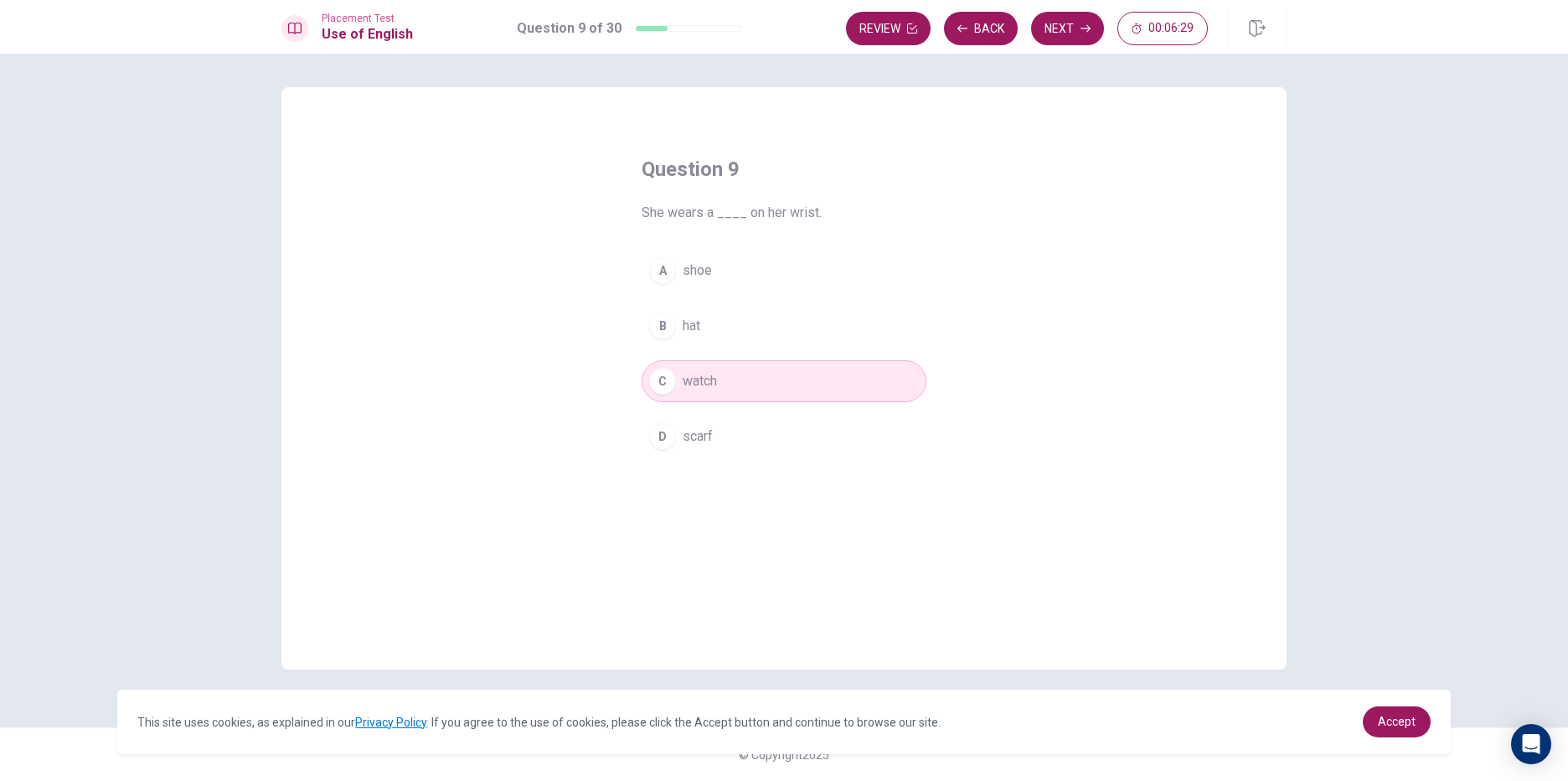
click at [700, 409] on div "A shoe B hat C watch D scarf" at bounding box center [784, 353] width 285 height 208
click at [702, 432] on span "scarf" at bounding box center [697, 436] width 30 height 20
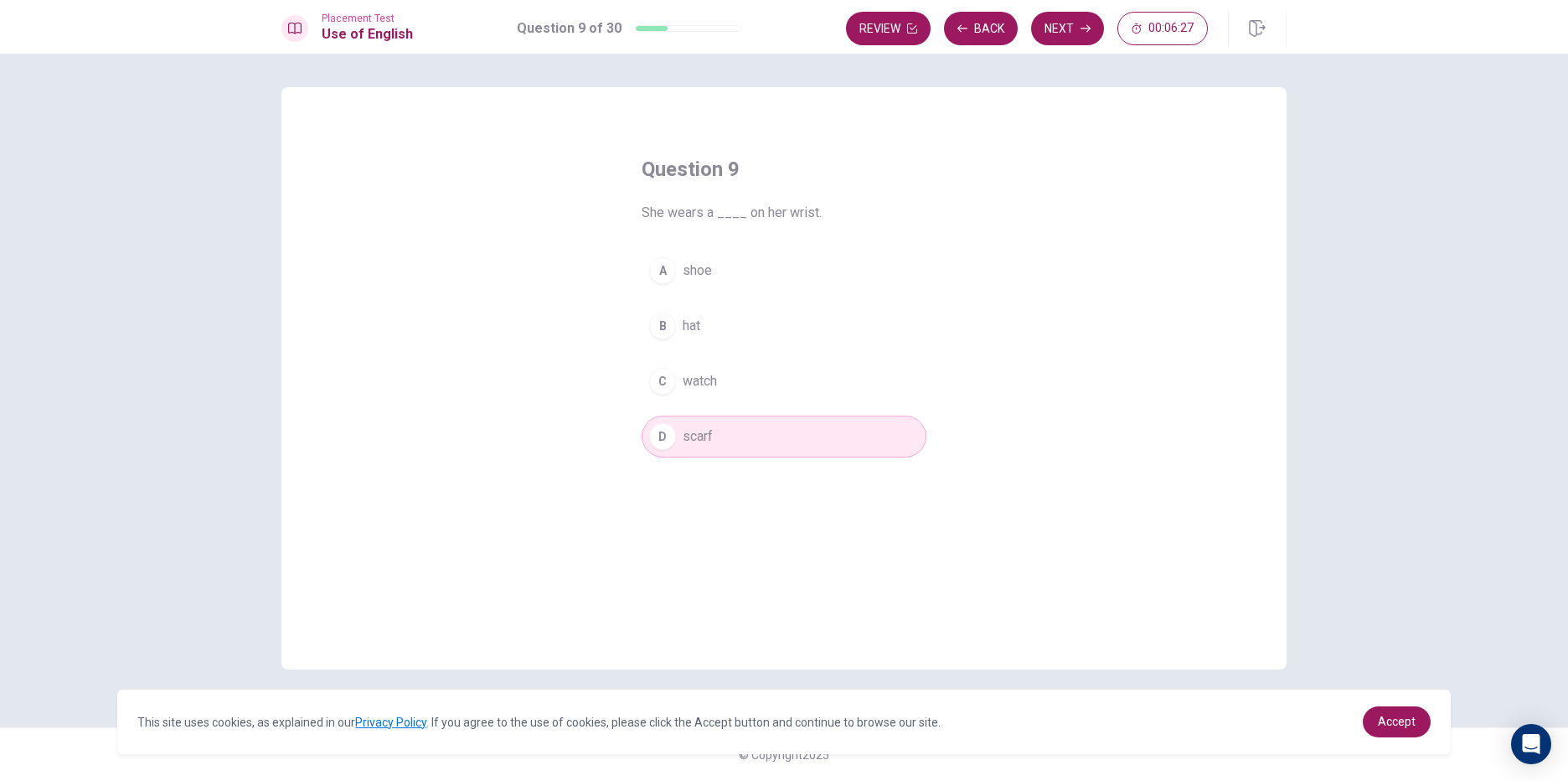
click at [748, 369] on button "C watch" at bounding box center [784, 382] width 285 height 42
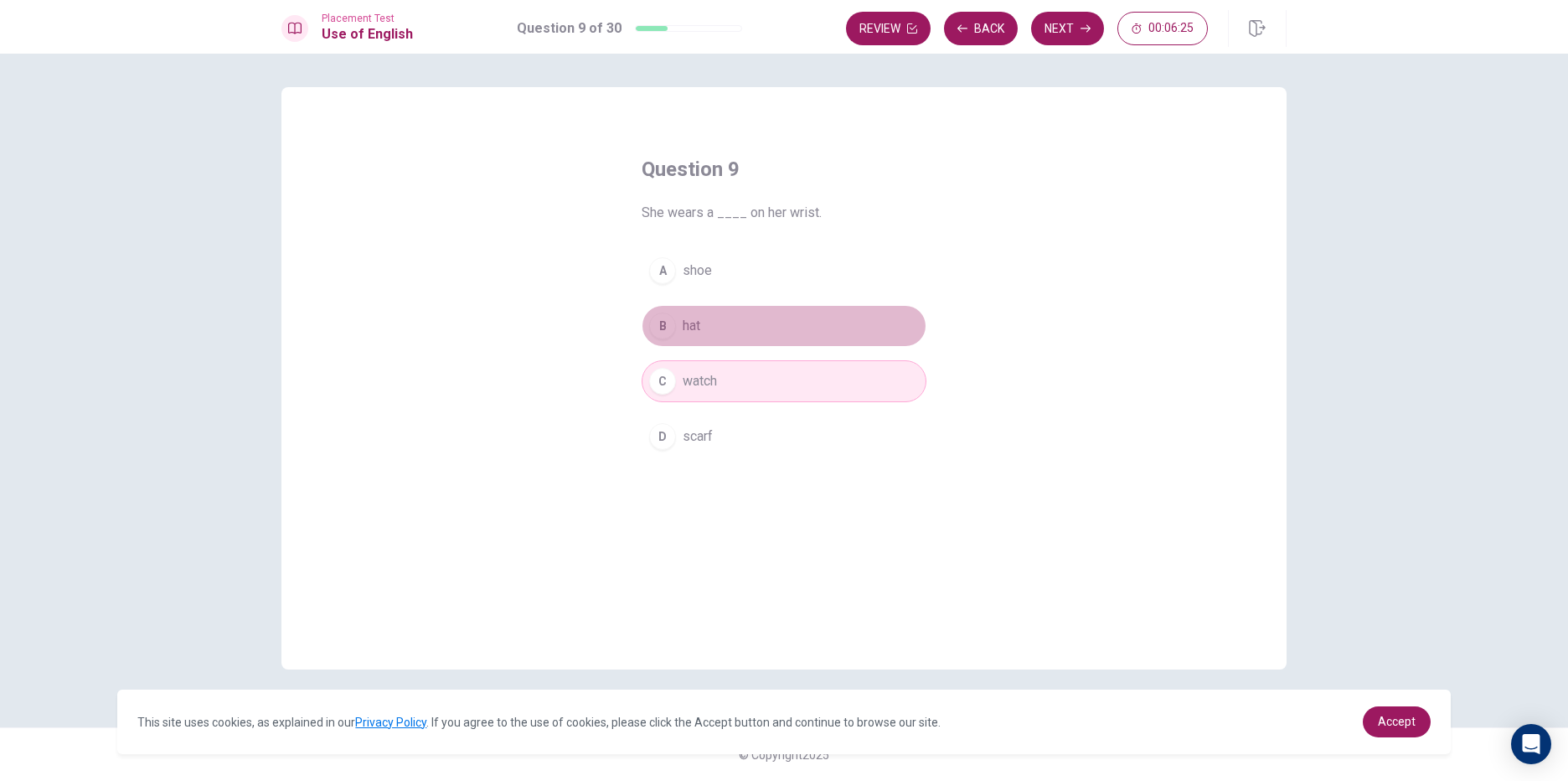
click at [780, 314] on button "B hat" at bounding box center [784, 326] width 285 height 42
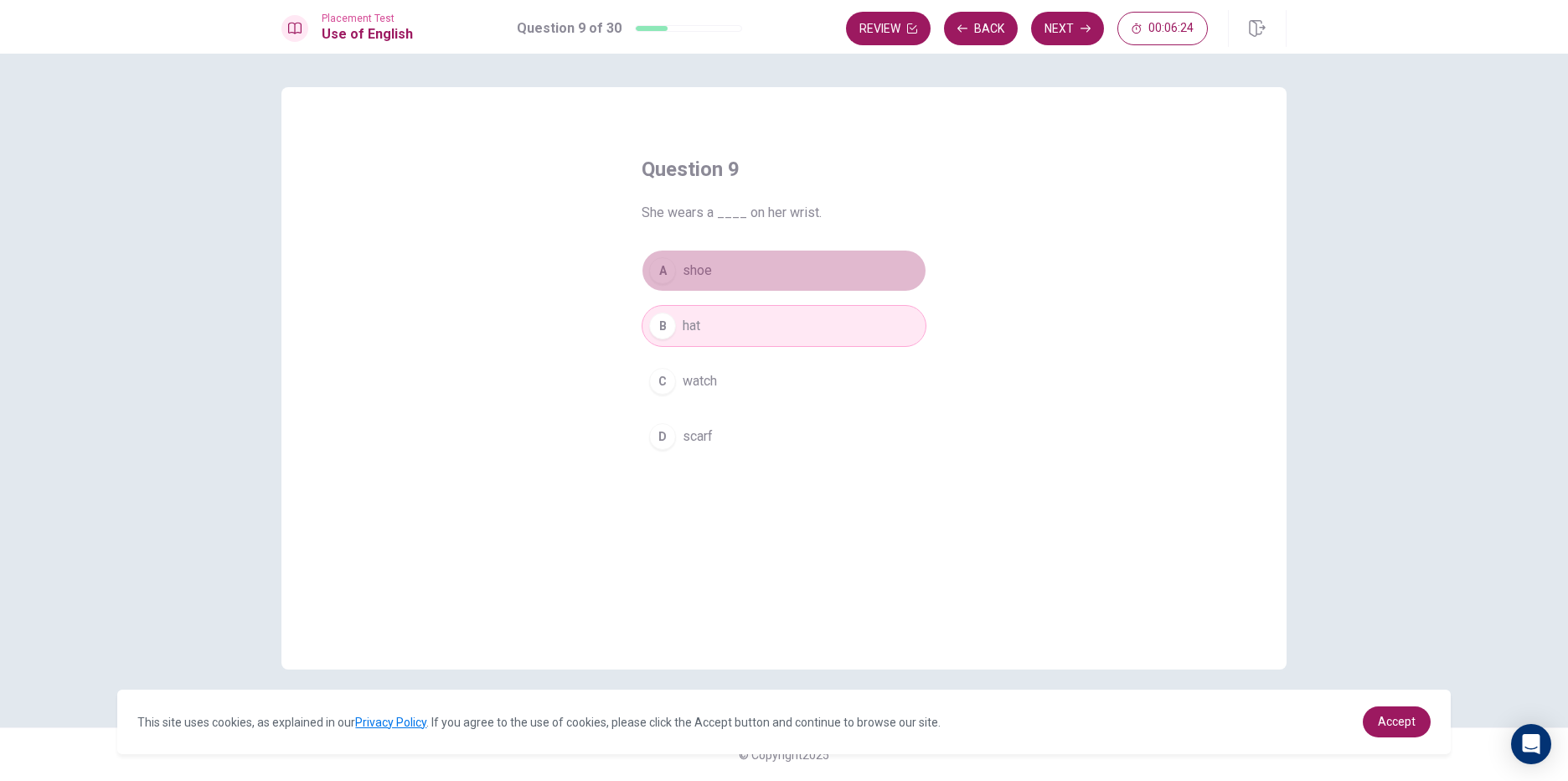
click at [815, 272] on button "A shoe" at bounding box center [784, 271] width 285 height 42
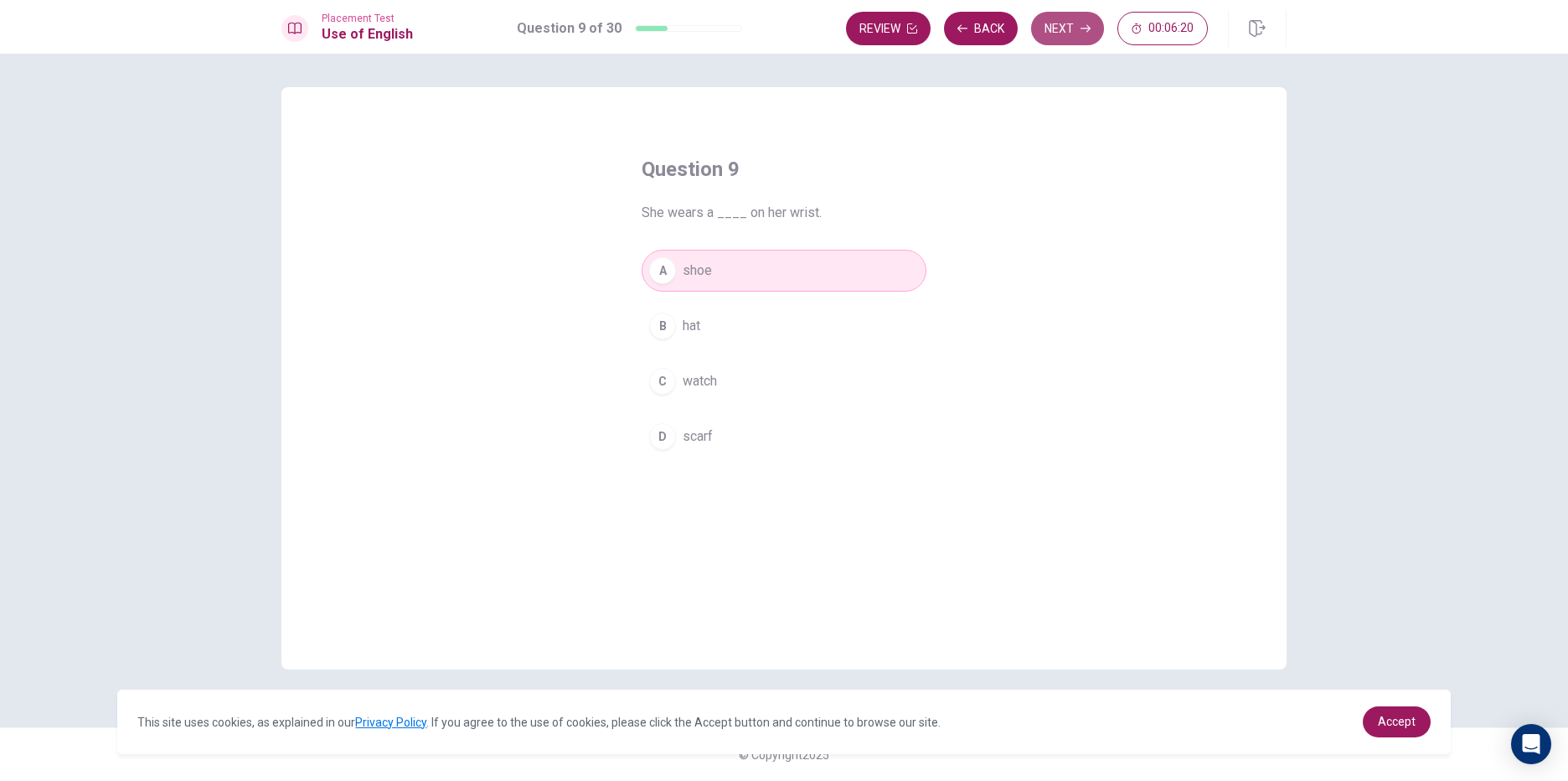
click at [1060, 37] on button "Next" at bounding box center [1067, 29] width 73 height 34
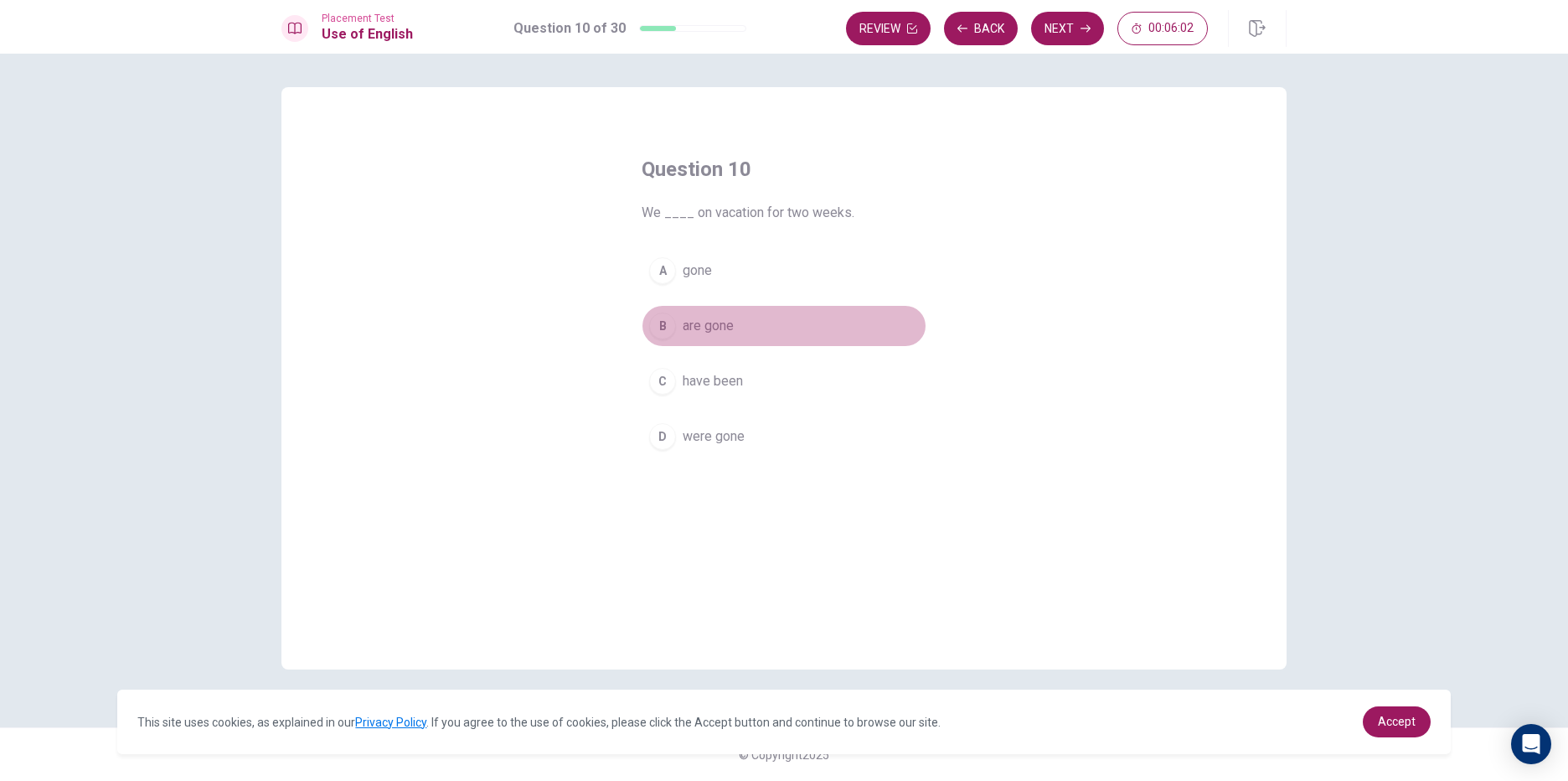
click at [755, 330] on button "B are gone" at bounding box center [784, 326] width 285 height 42
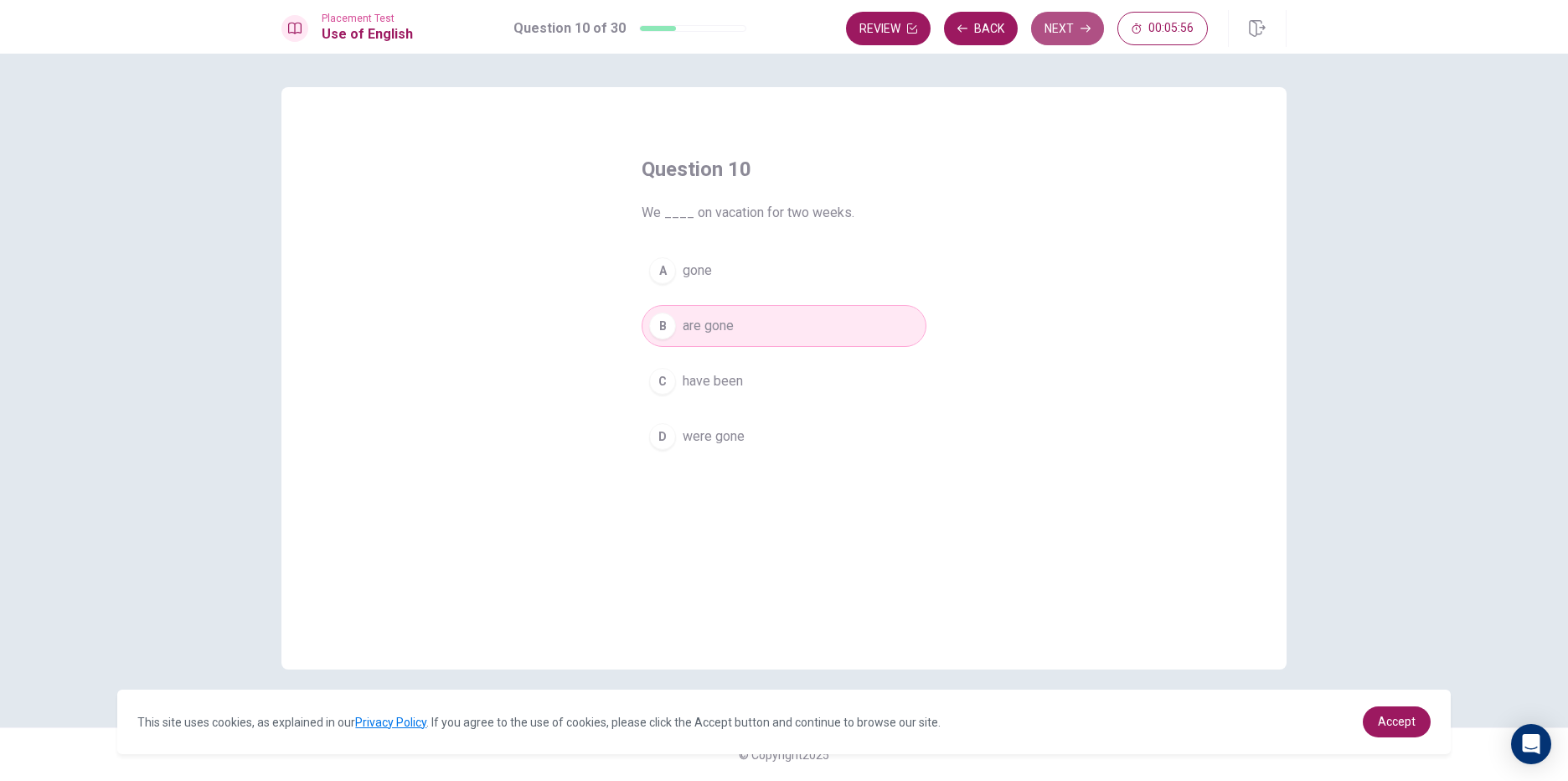
click at [1060, 22] on button "Next" at bounding box center [1067, 29] width 73 height 34
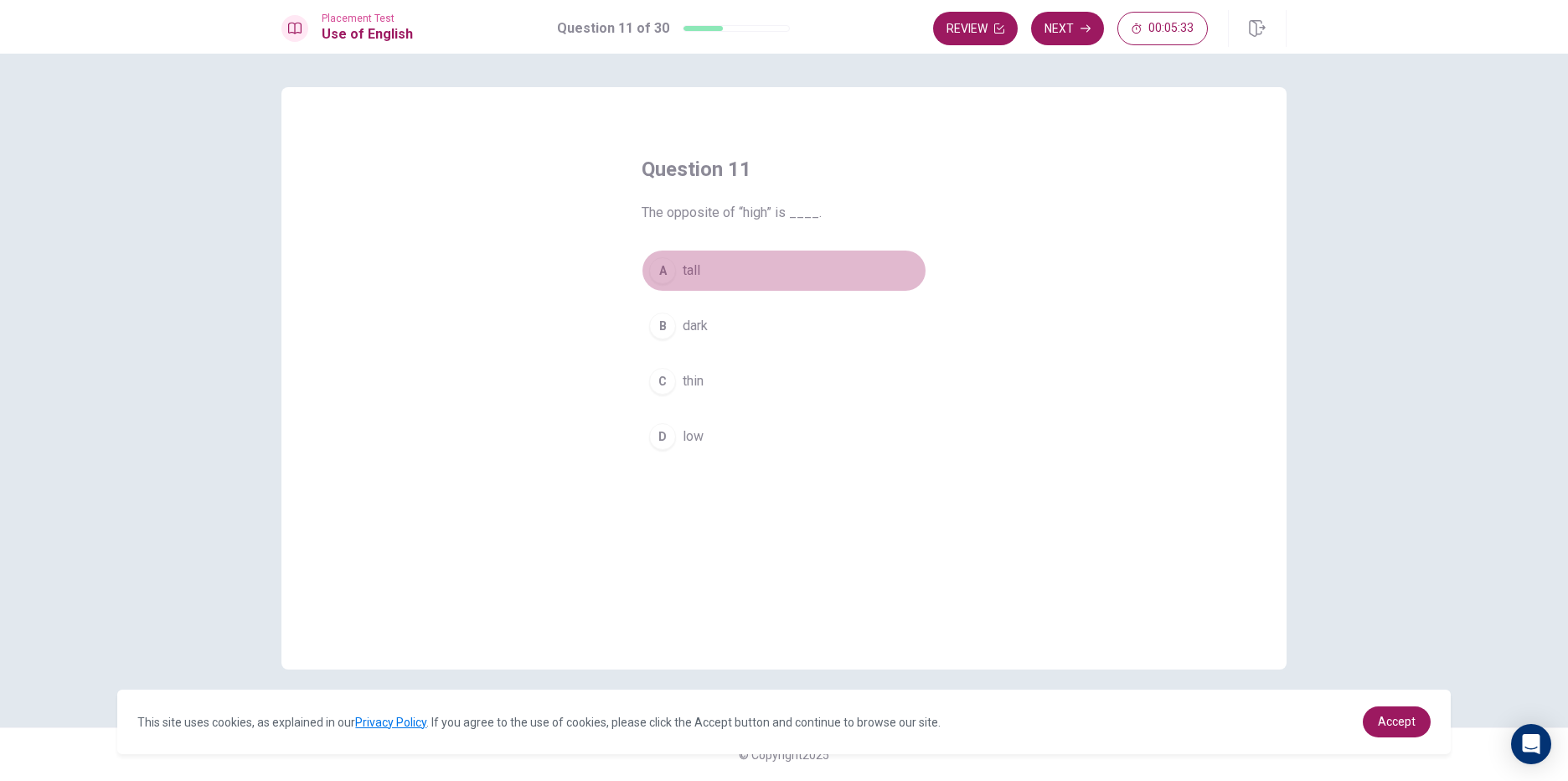
click at [692, 281] on button "A tall" at bounding box center [784, 271] width 285 height 42
click at [1075, 27] on button "Next" at bounding box center [1067, 29] width 73 height 34
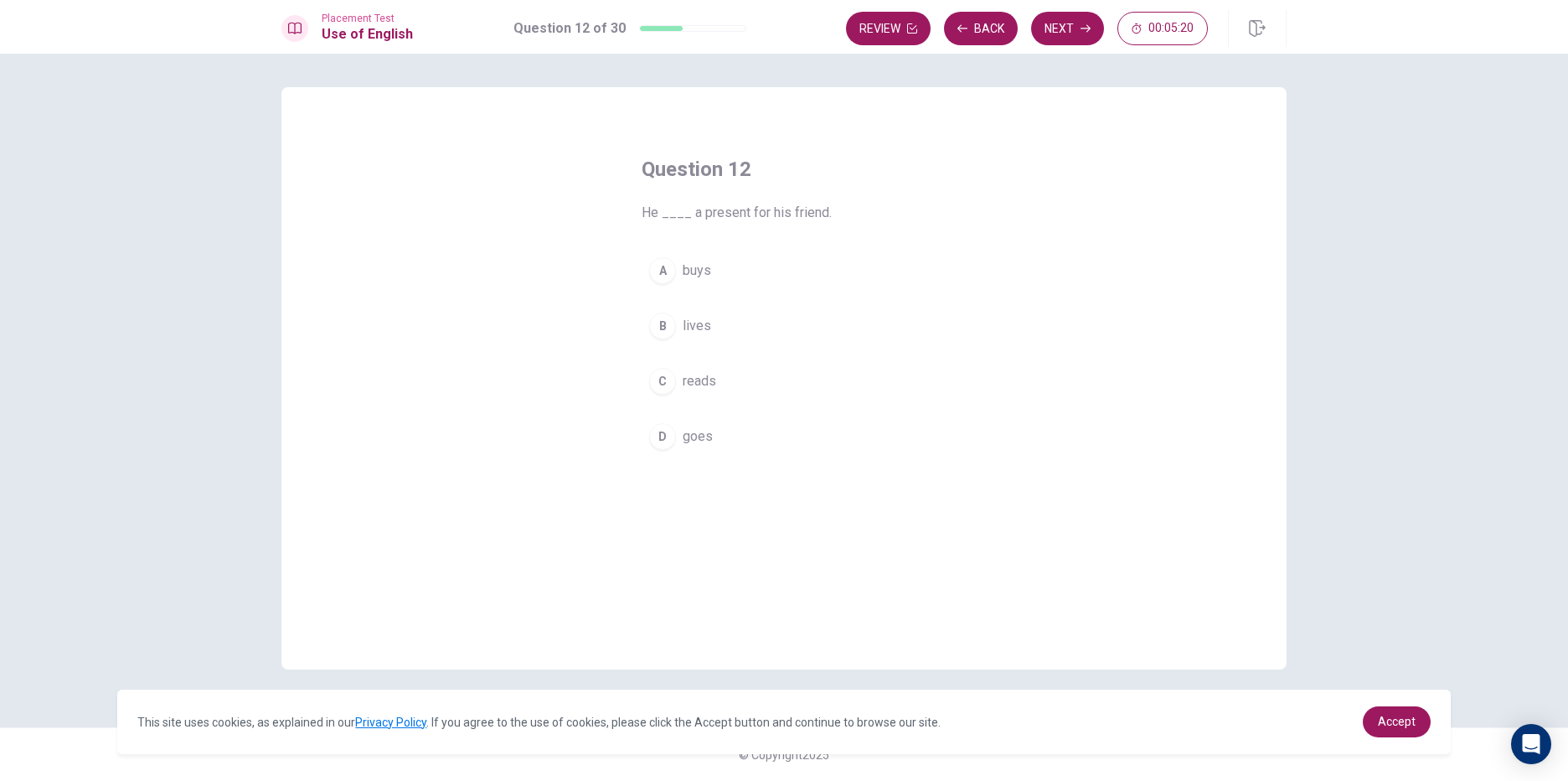
drag, startPoint x: 695, startPoint y: 214, endPoint x: 735, endPoint y: 227, distance: 42.1
click at [735, 227] on div "Question 12 He ____ a present for his friend. A buys B lives C reads D goes" at bounding box center [784, 307] width 352 height 356
click at [714, 330] on button "B lives" at bounding box center [784, 326] width 285 height 42
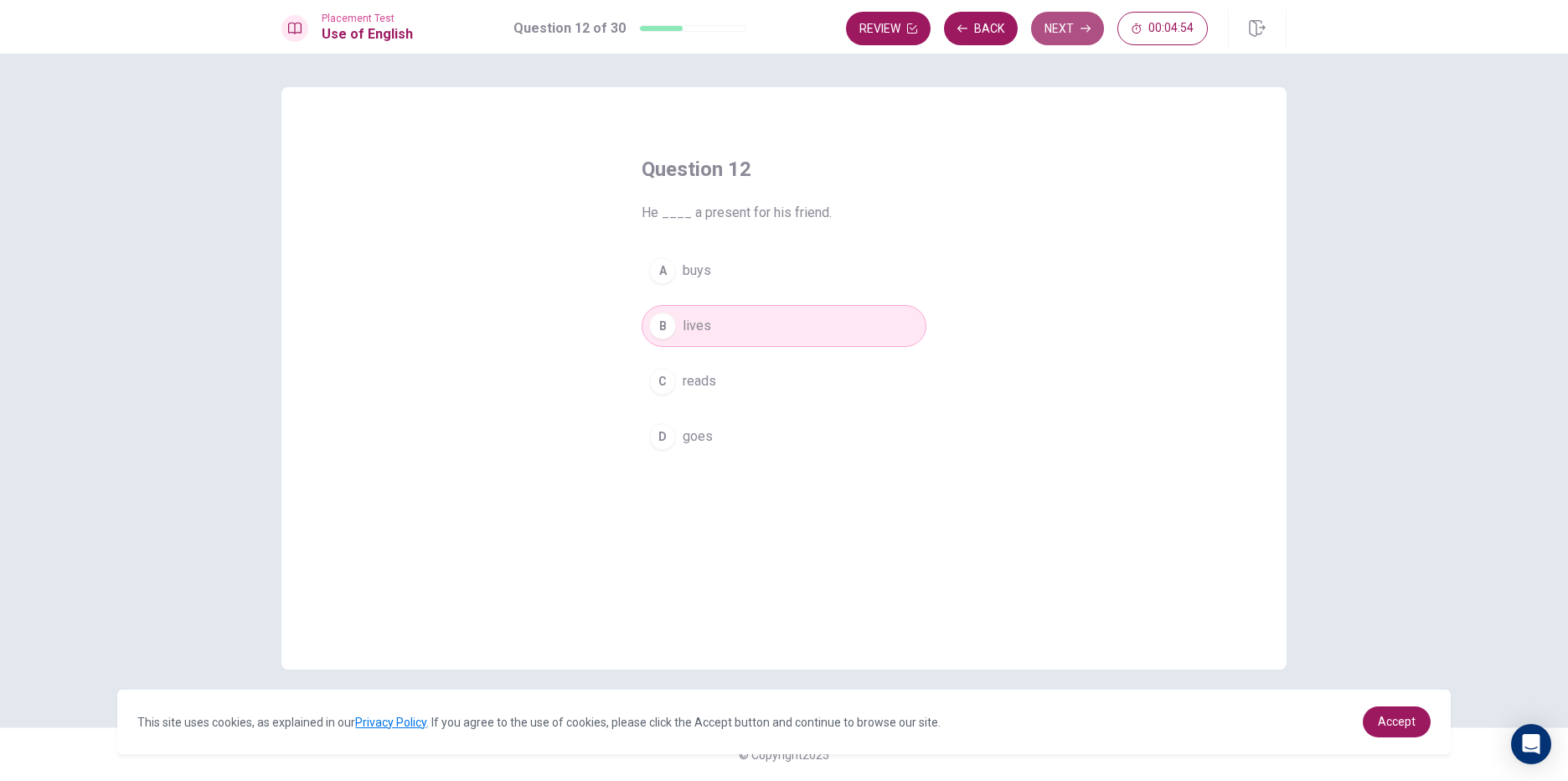
click at [1066, 21] on button "Next" at bounding box center [1067, 29] width 73 height 34
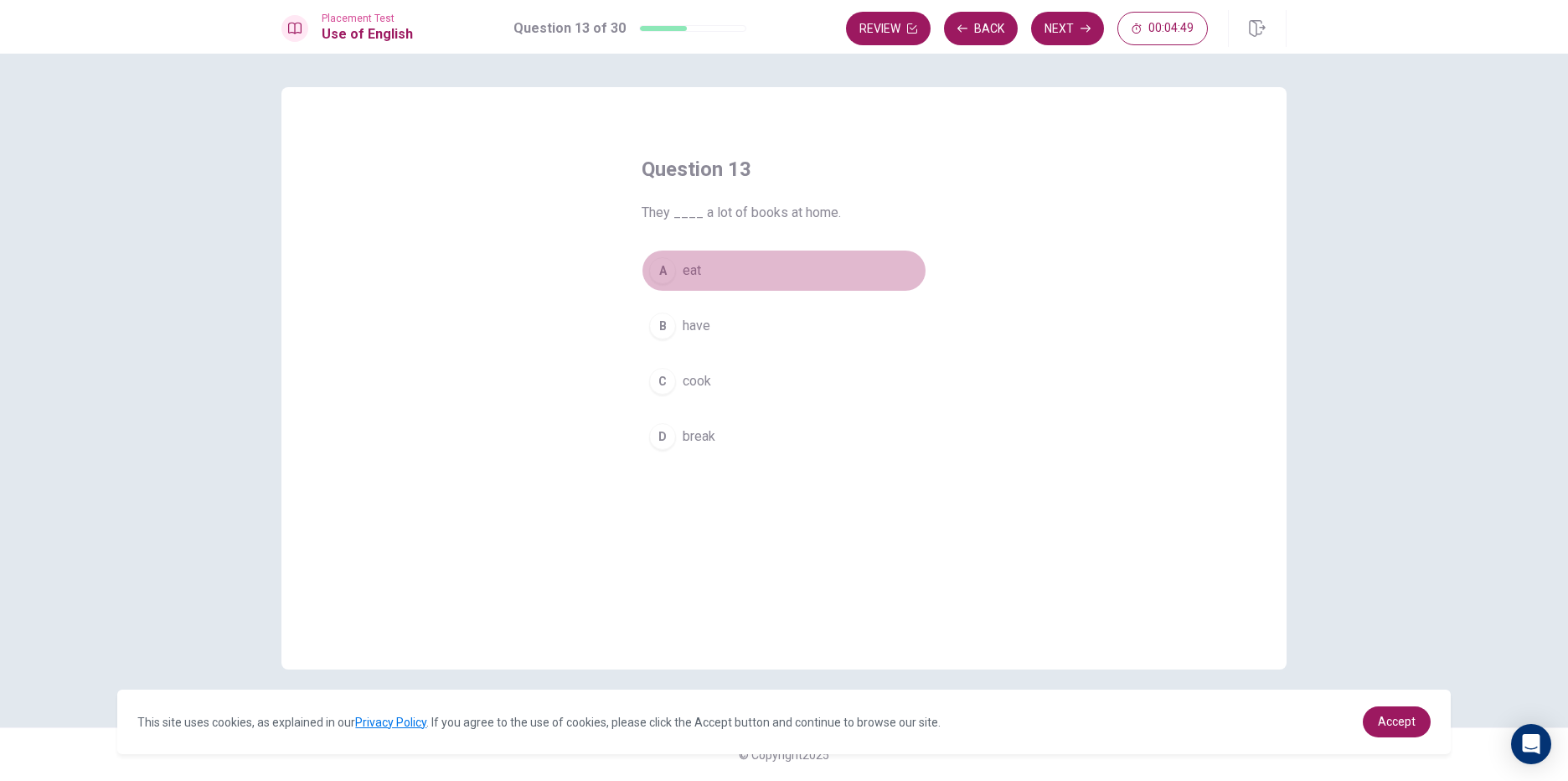
click at [699, 272] on span "eat" at bounding box center [692, 271] width 18 height 20
click at [1065, 37] on button "Next" at bounding box center [1067, 29] width 73 height 34
click at [727, 265] on span "will has" at bounding box center [704, 271] width 45 height 20
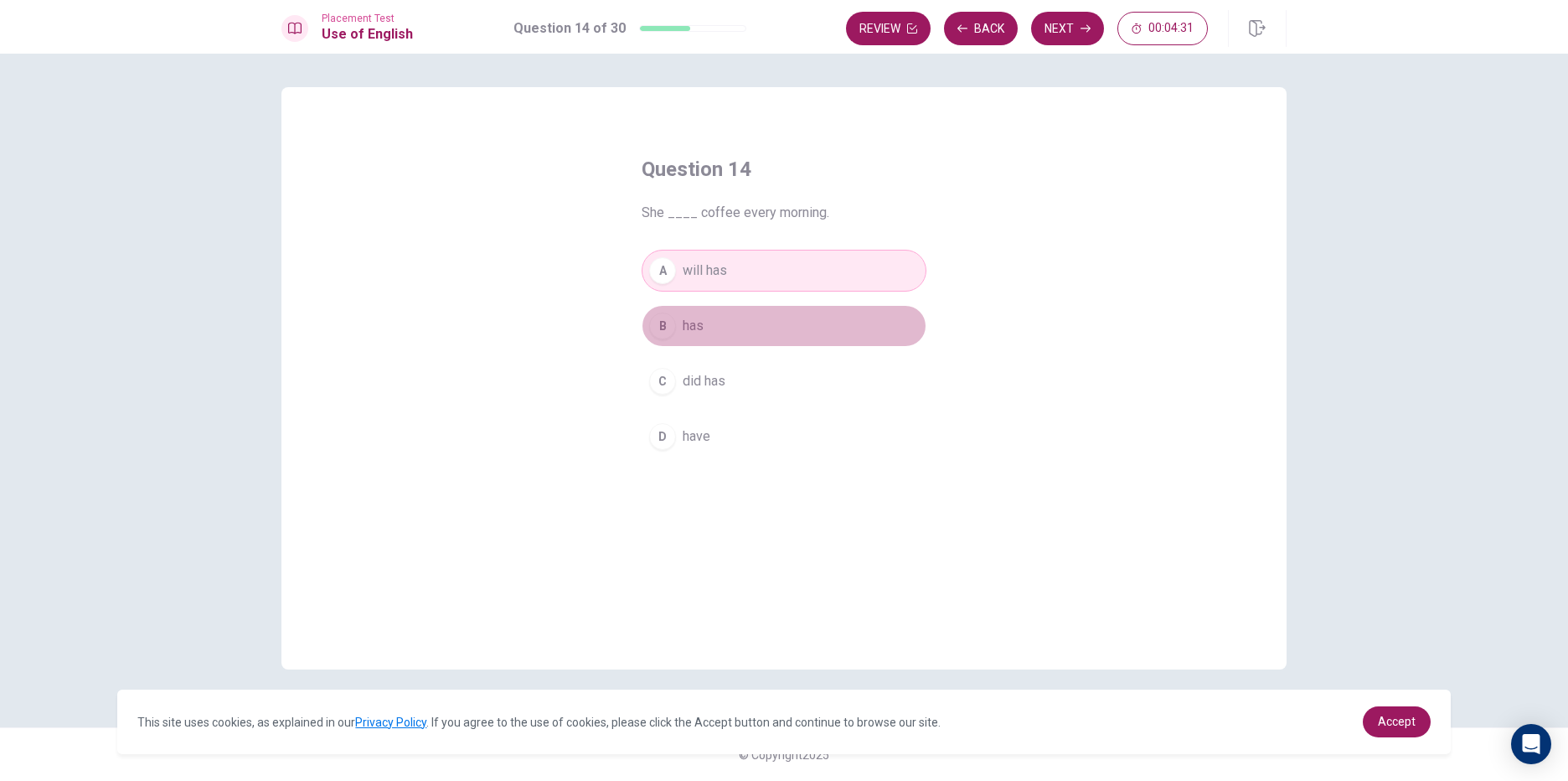
click at [719, 320] on button "B has" at bounding box center [784, 326] width 285 height 42
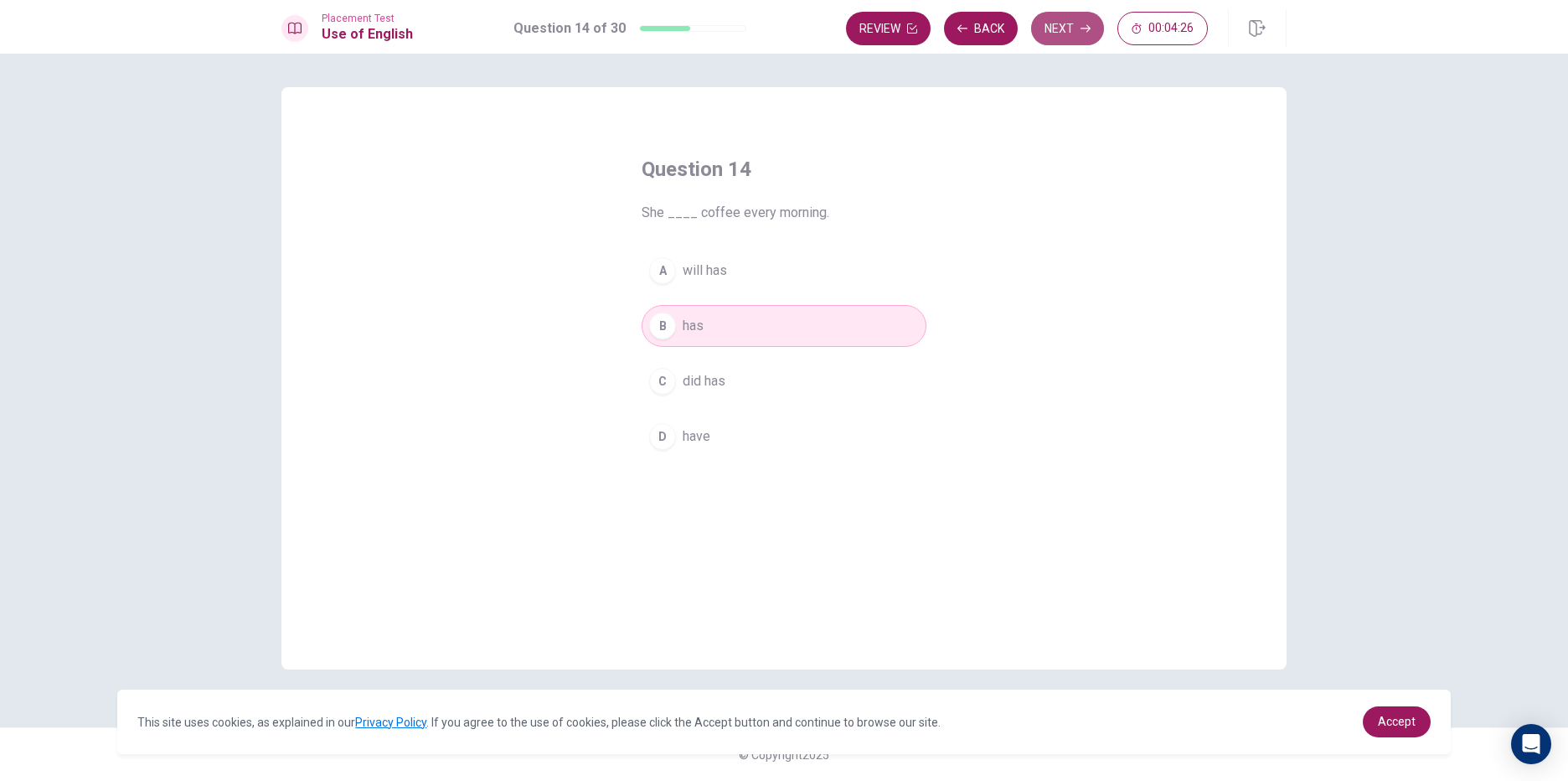
click at [1055, 28] on button "Next" at bounding box center [1067, 29] width 73 height 34
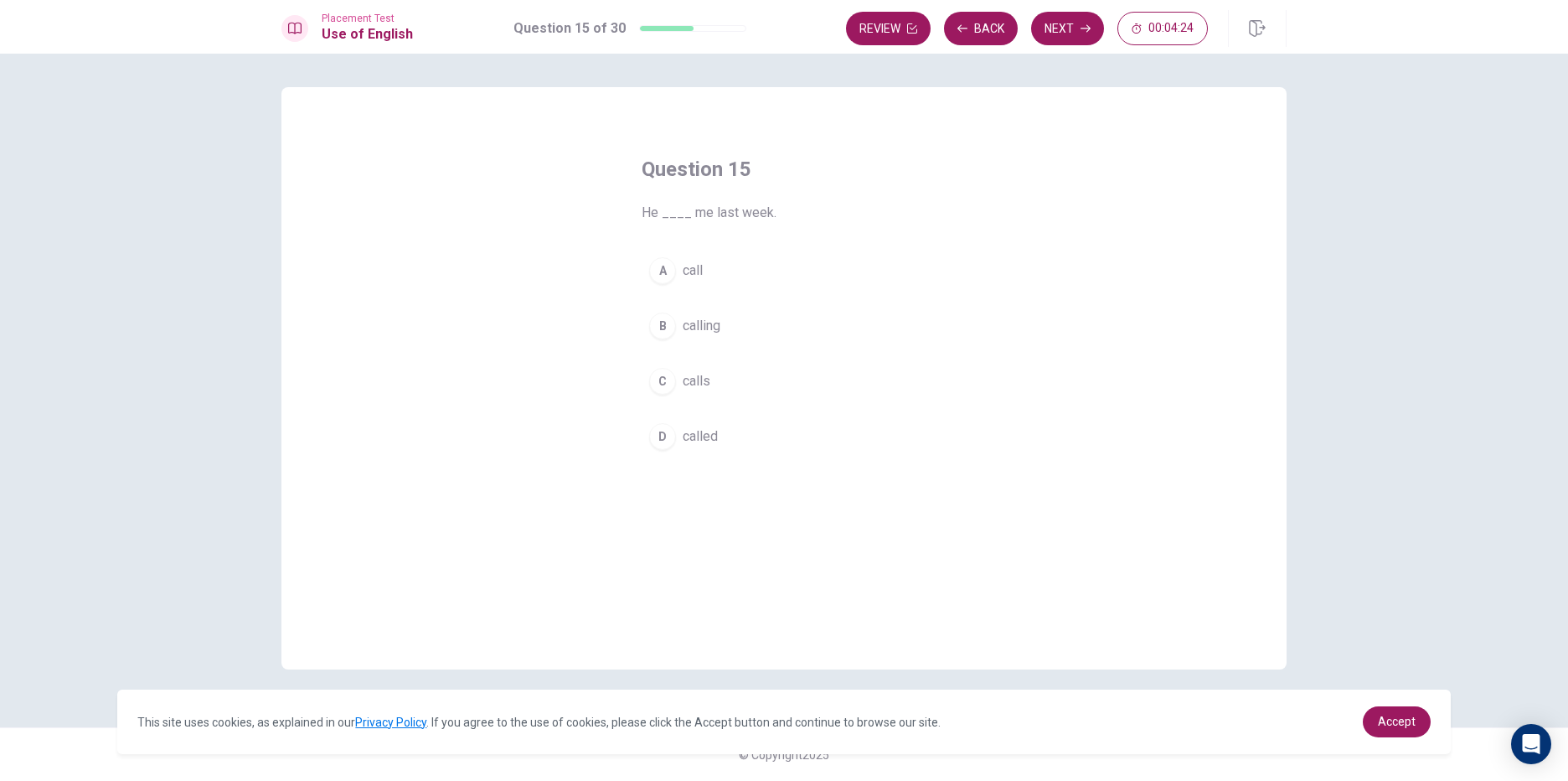
click at [712, 264] on button "A call" at bounding box center [784, 271] width 285 height 42
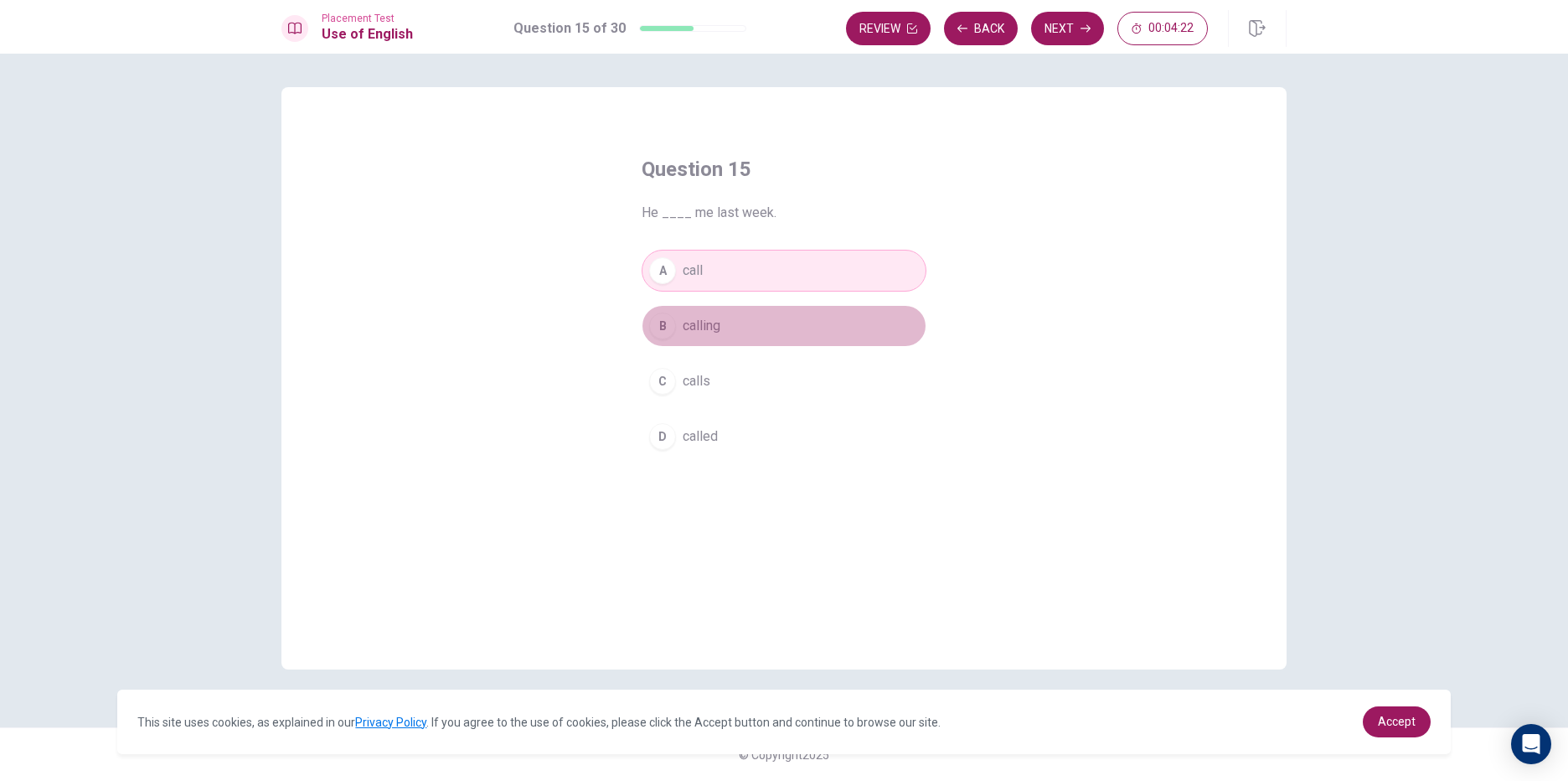
click at [729, 346] on button "B calling" at bounding box center [784, 326] width 285 height 42
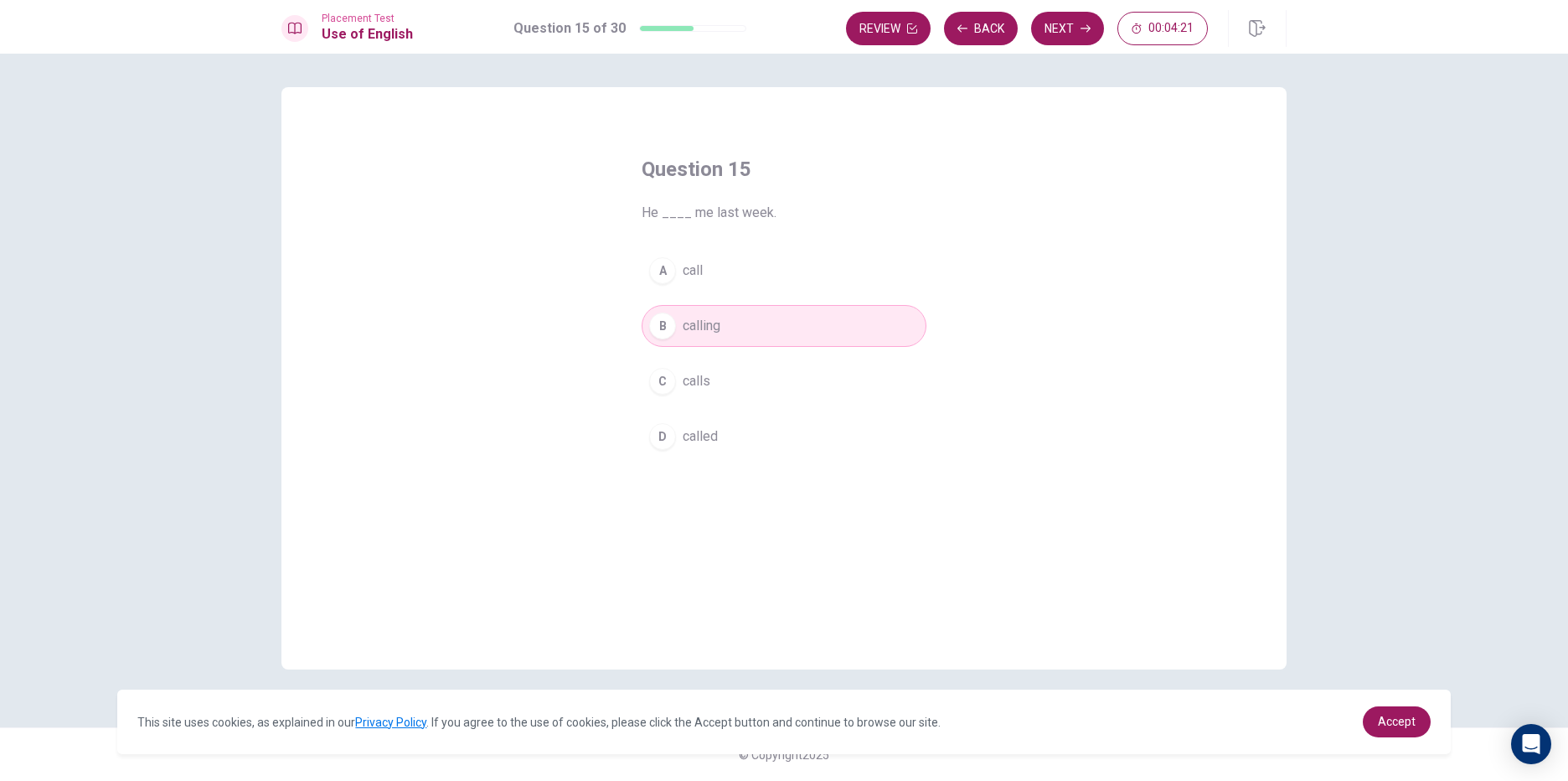
click at [734, 378] on button "C calls" at bounding box center [784, 382] width 285 height 42
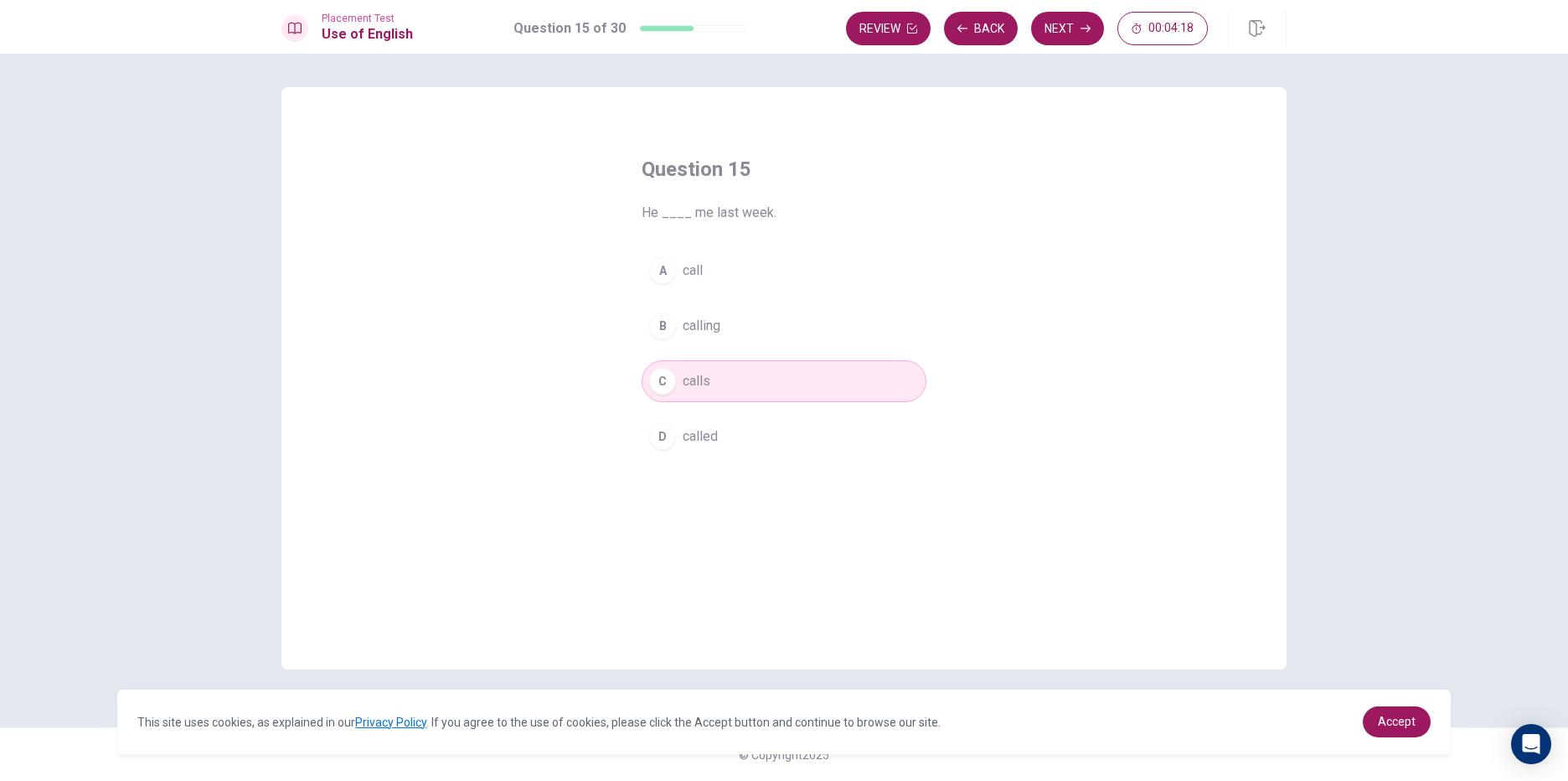
click at [755, 325] on button "B calling" at bounding box center [784, 326] width 285 height 42
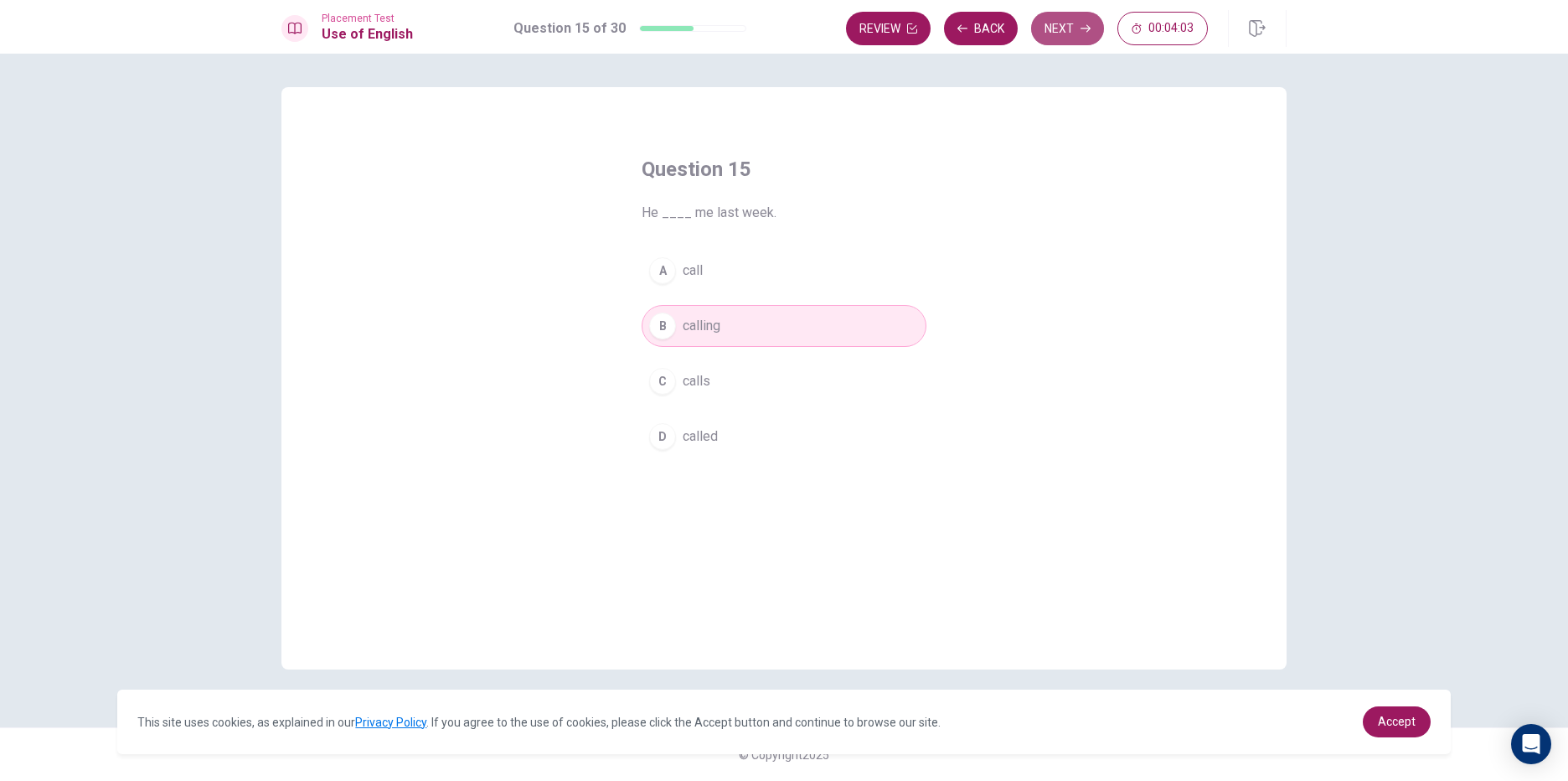
click at [1050, 28] on button "Next" at bounding box center [1067, 29] width 73 height 34
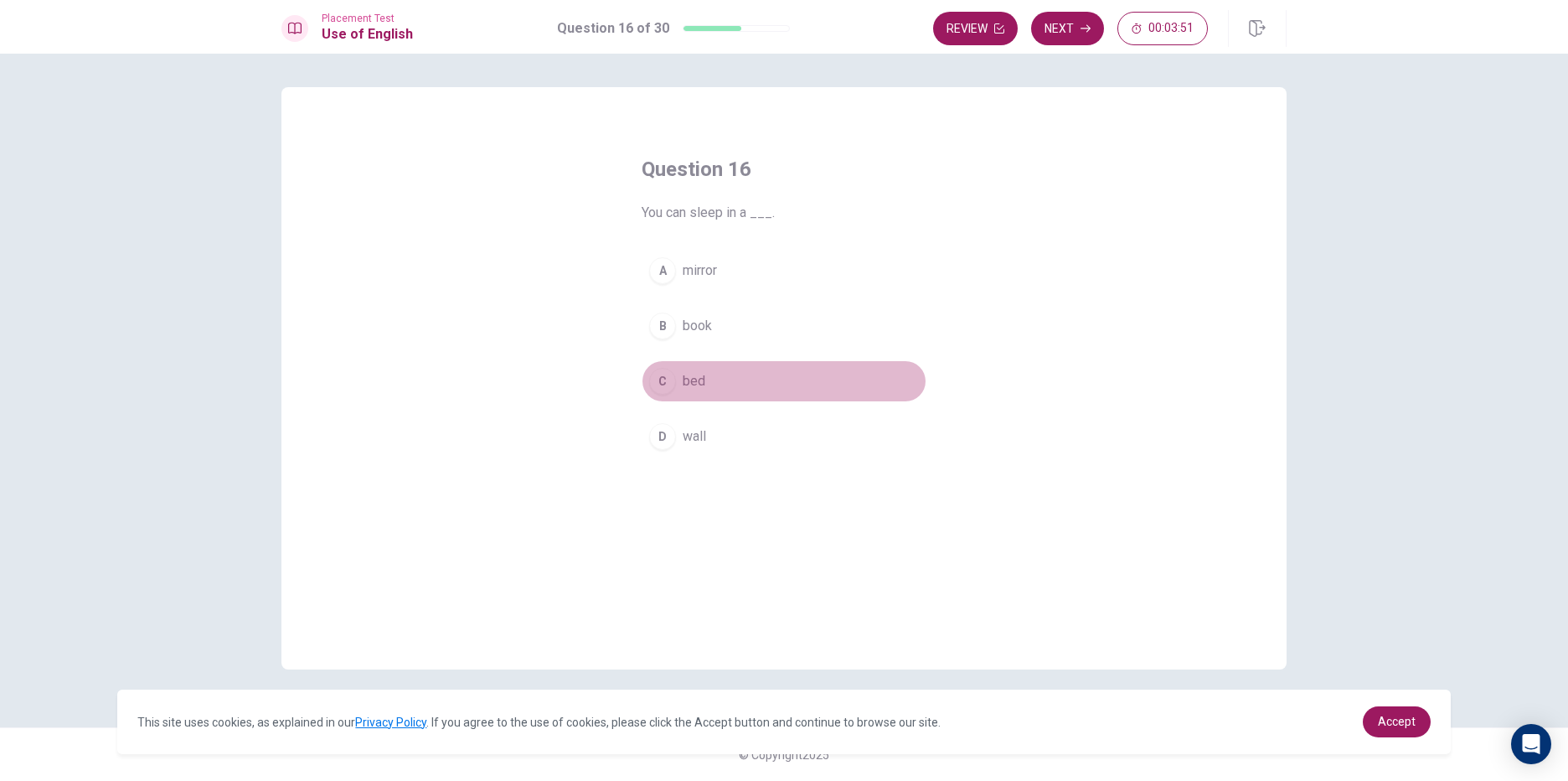
click at [708, 384] on button "C bed" at bounding box center [784, 382] width 285 height 42
click at [1080, 35] on button "Next" at bounding box center [1067, 29] width 73 height 34
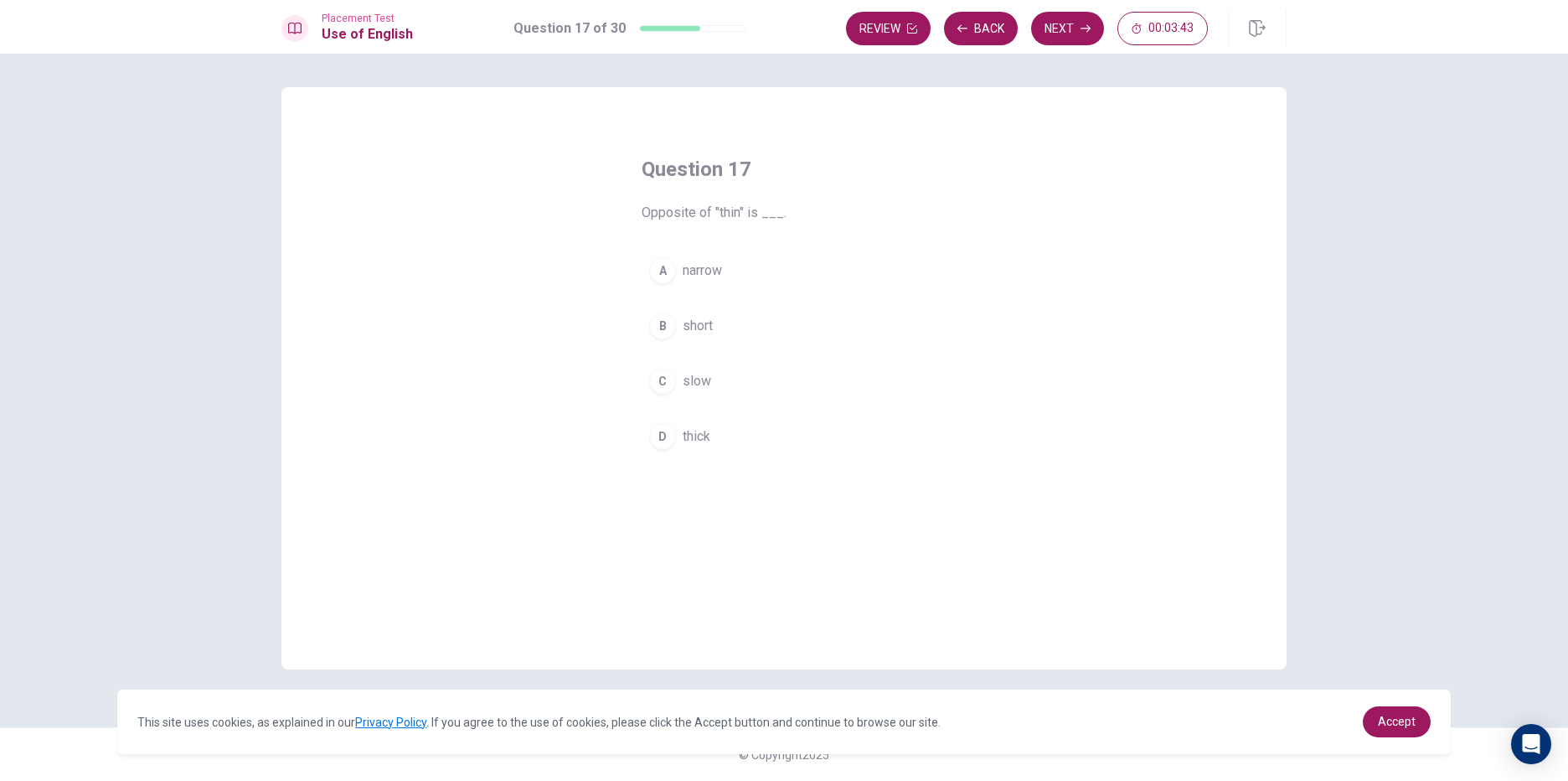
drag, startPoint x: 723, startPoint y: 213, endPoint x: 755, endPoint y: 224, distance: 33.8
click at [755, 224] on div "Question 17 Opposite of "thin" is ___. A narrow B short C slow D thick" at bounding box center [784, 307] width 352 height 356
click at [716, 430] on button "D thick" at bounding box center [784, 436] width 285 height 42
click at [1089, 29] on icon "button" at bounding box center [1086, 29] width 10 height 8
click at [717, 393] on button "C teacher" at bounding box center [784, 382] width 285 height 42
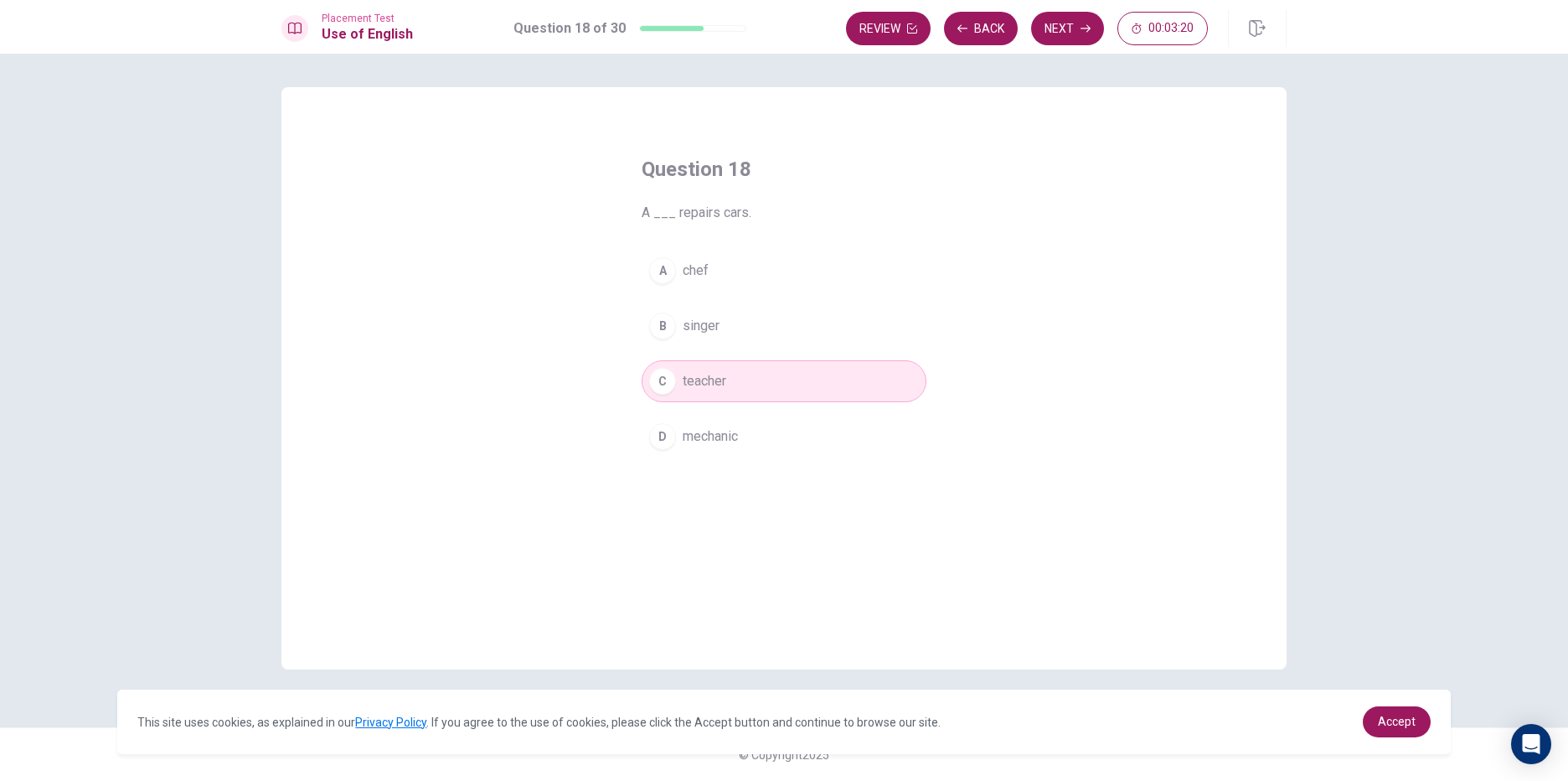
click at [715, 428] on span "mechanic" at bounding box center [710, 436] width 55 height 20
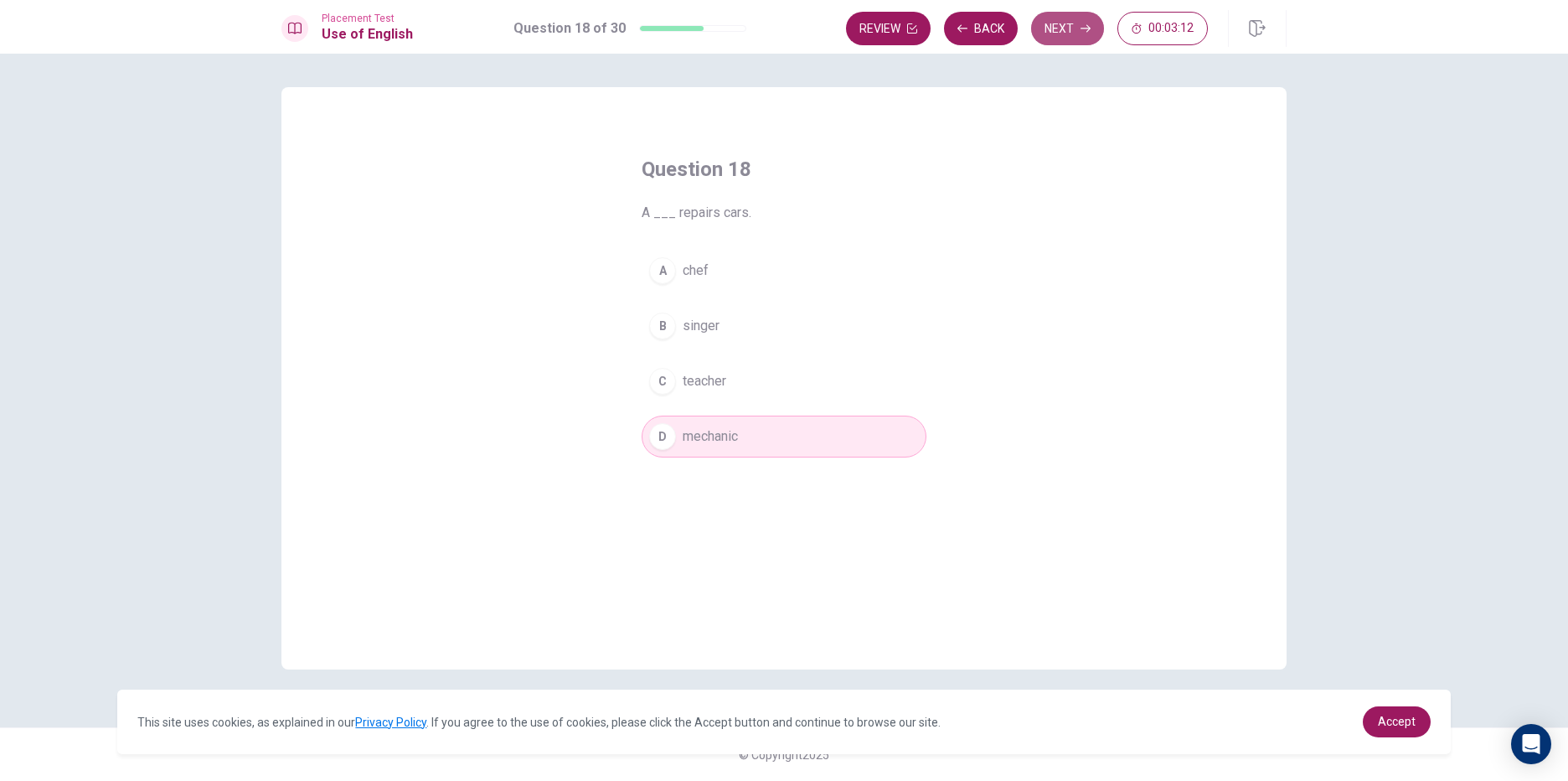
click at [1050, 34] on button "Next" at bounding box center [1067, 29] width 73 height 34
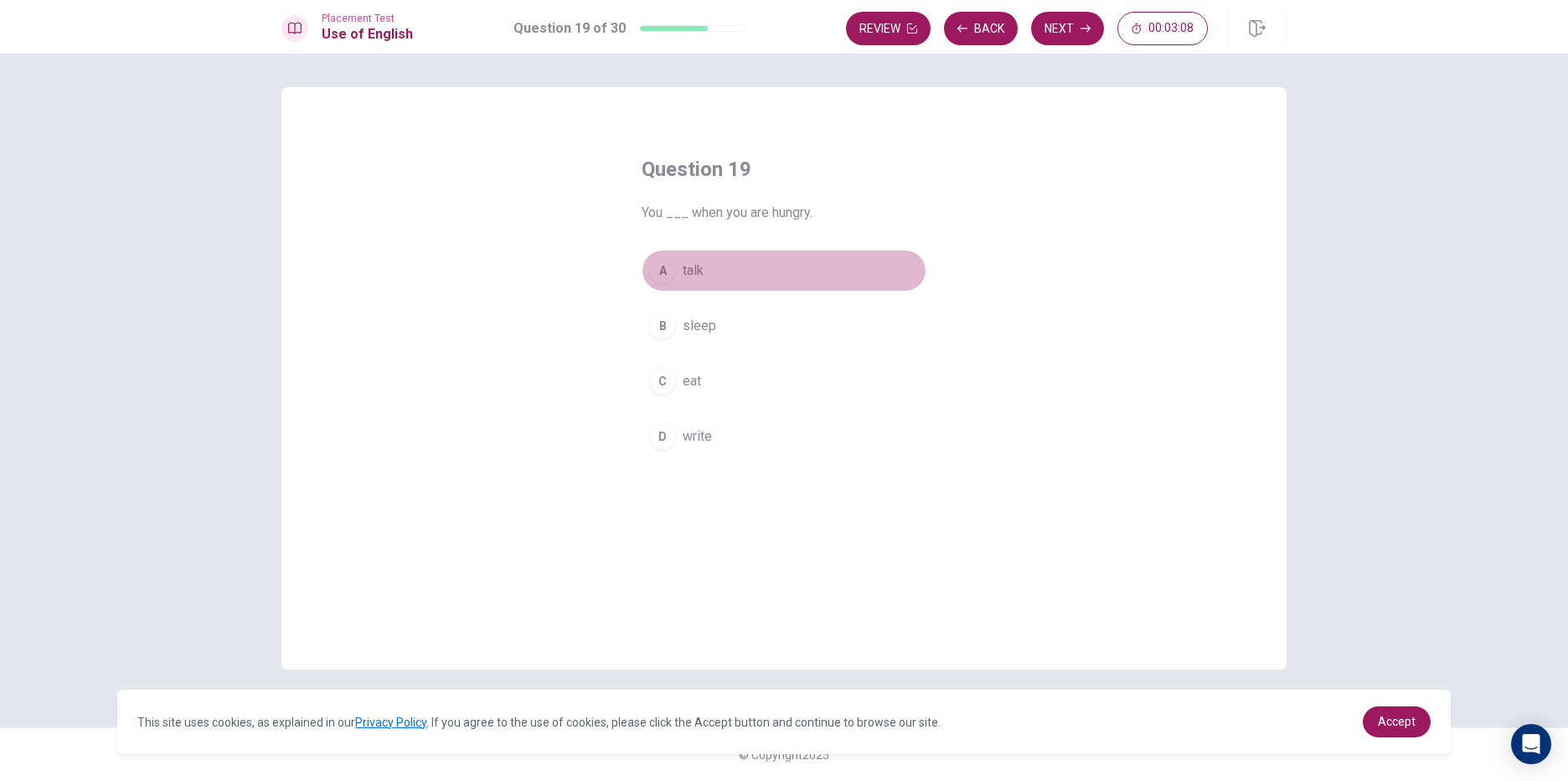
click at [700, 270] on span "talk" at bounding box center [692, 271] width 21 height 20
drag, startPoint x: 1041, startPoint y: 24, endPoint x: 673, endPoint y: 374, distance: 507.9
click at [673, 374] on div "Placement Test Use of English Question 19 of 30 Review Back Next 00:02:58 Quest…" at bounding box center [784, 390] width 1568 height 781
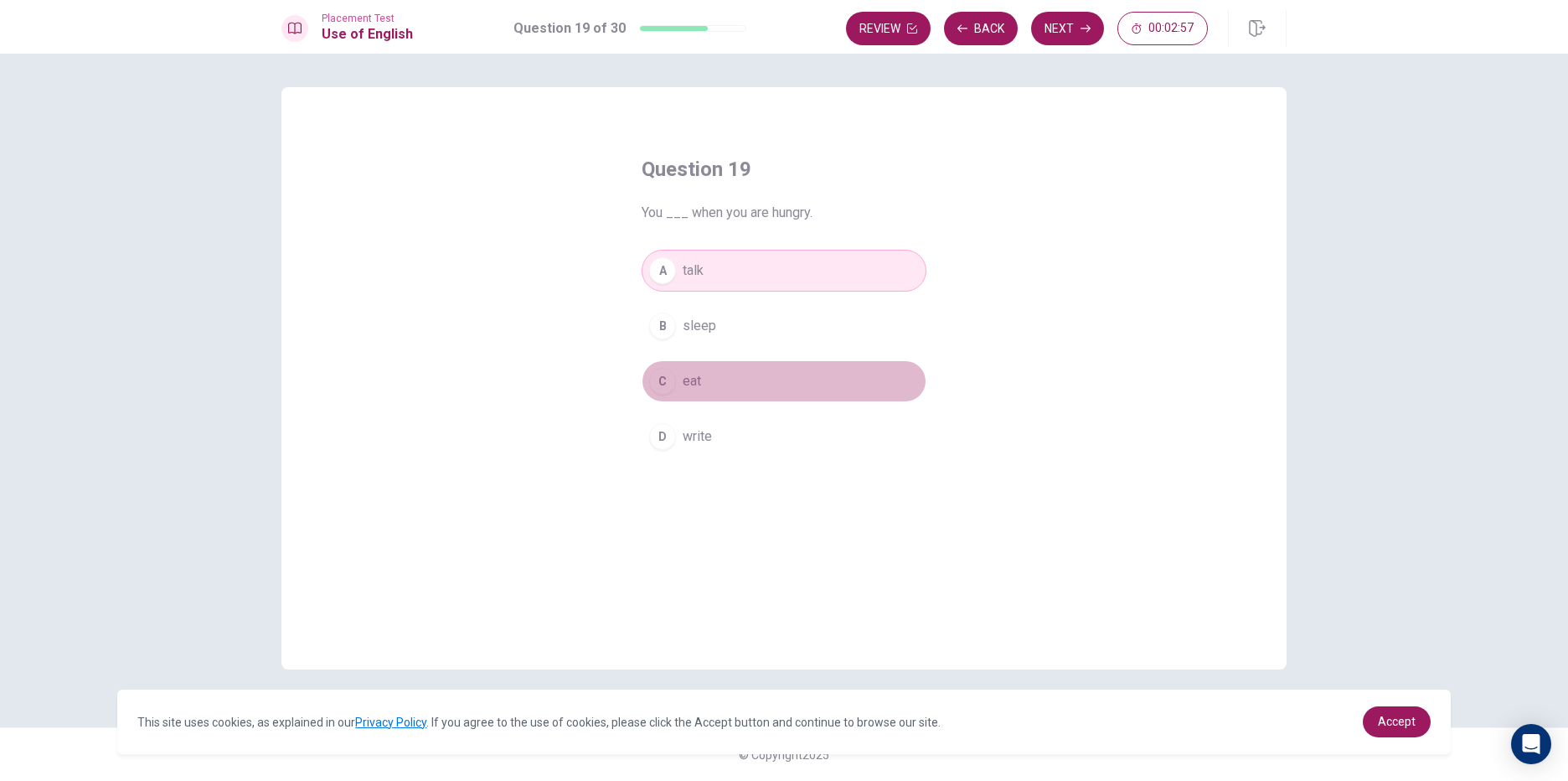
click at [673, 374] on div "C" at bounding box center [663, 382] width 27 height 27
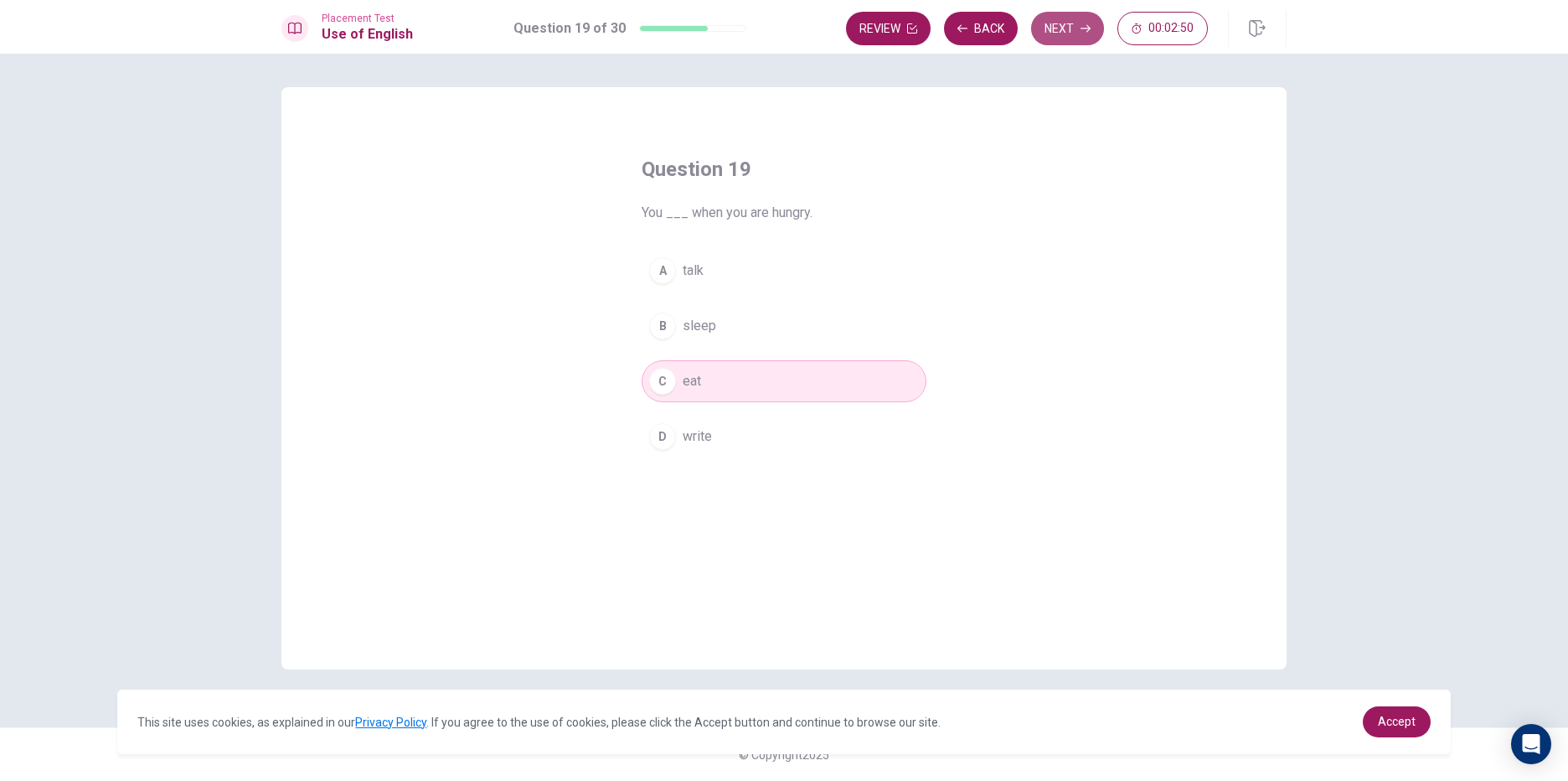
click at [1034, 19] on button "Next" at bounding box center [1067, 29] width 73 height 34
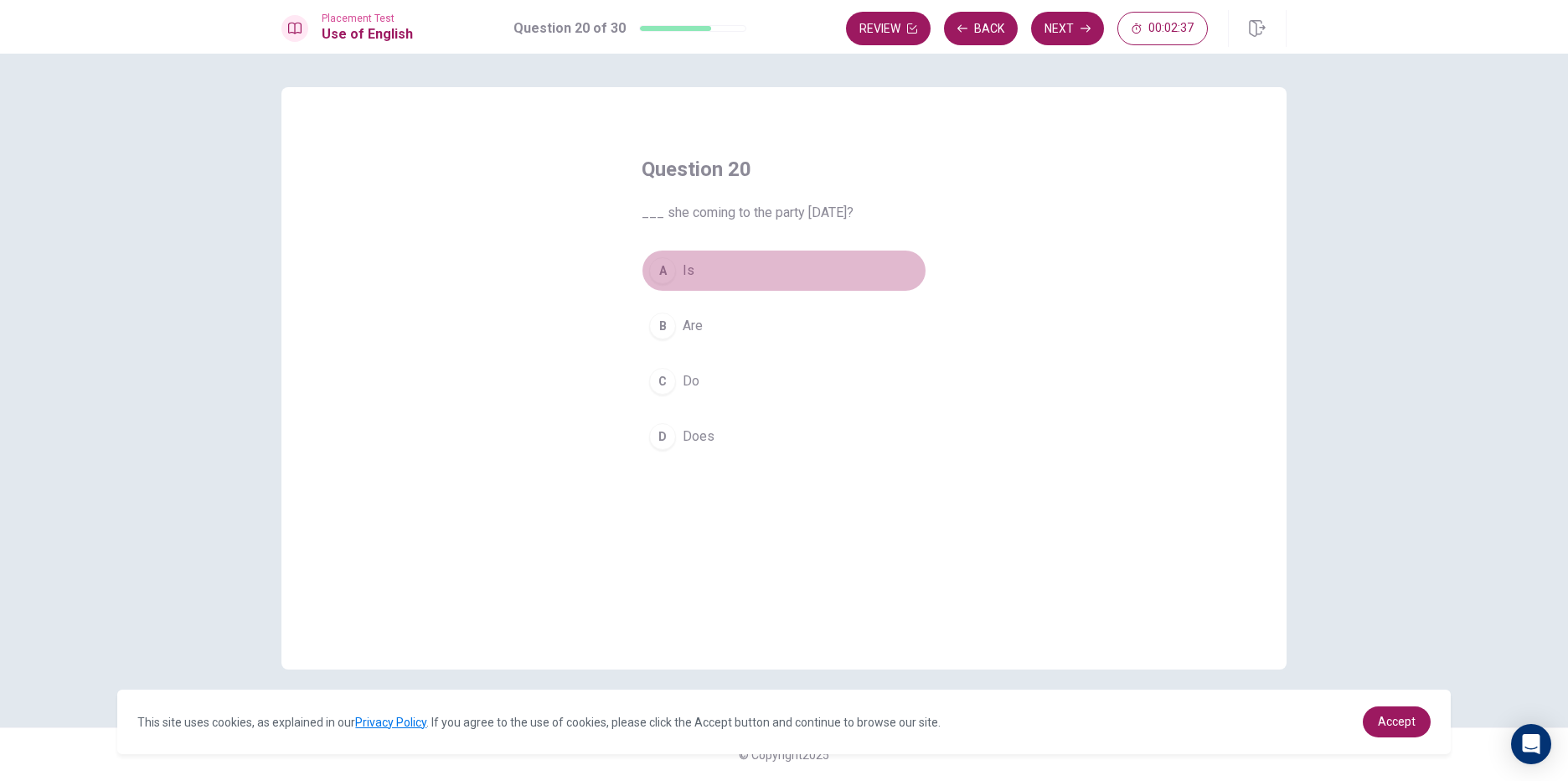
click at [665, 275] on div "A" at bounding box center [663, 271] width 27 height 27
click at [1088, 14] on button "Next" at bounding box center [1067, 29] width 73 height 34
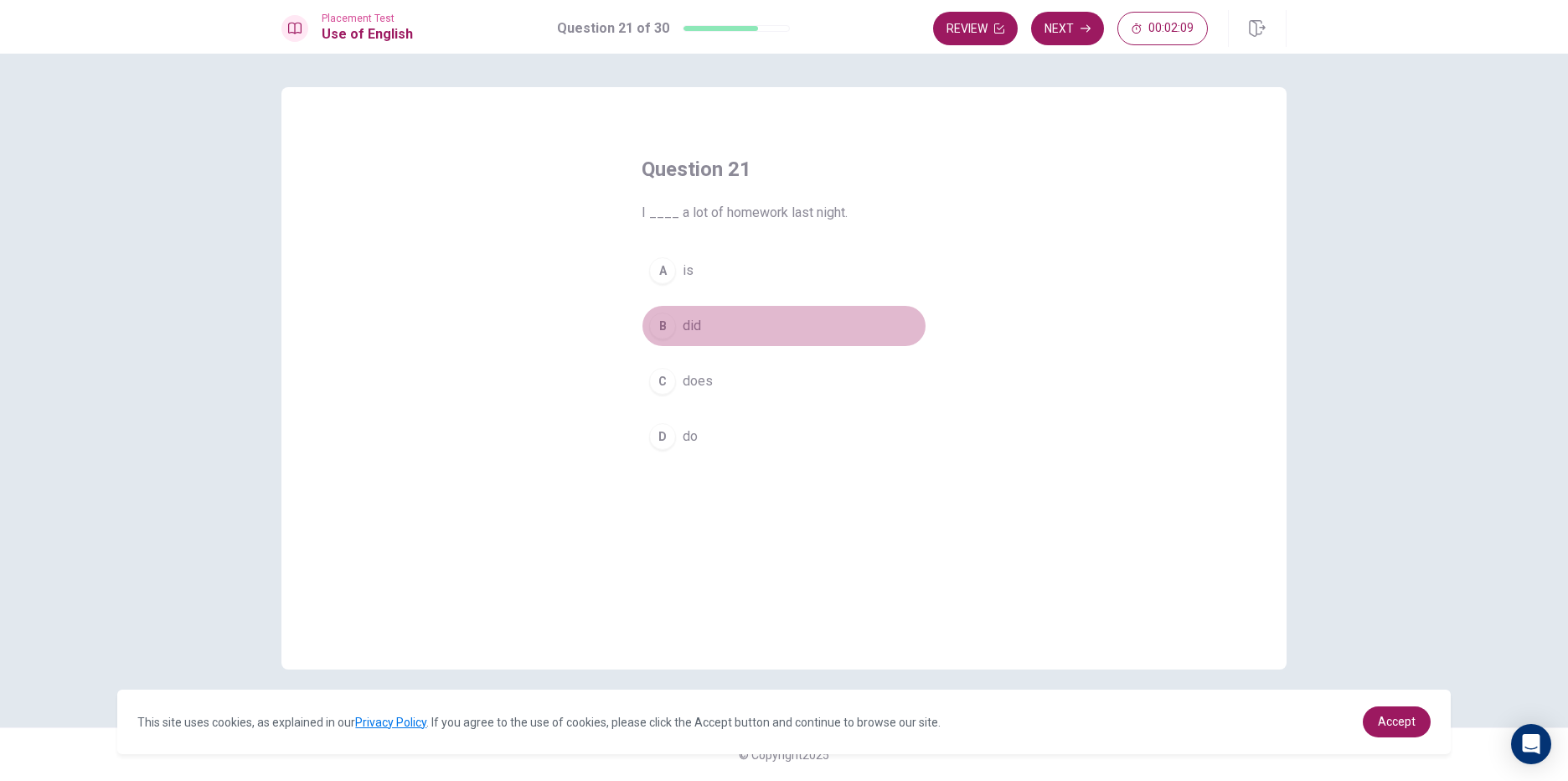
click at [713, 325] on button "B did" at bounding box center [784, 326] width 285 height 42
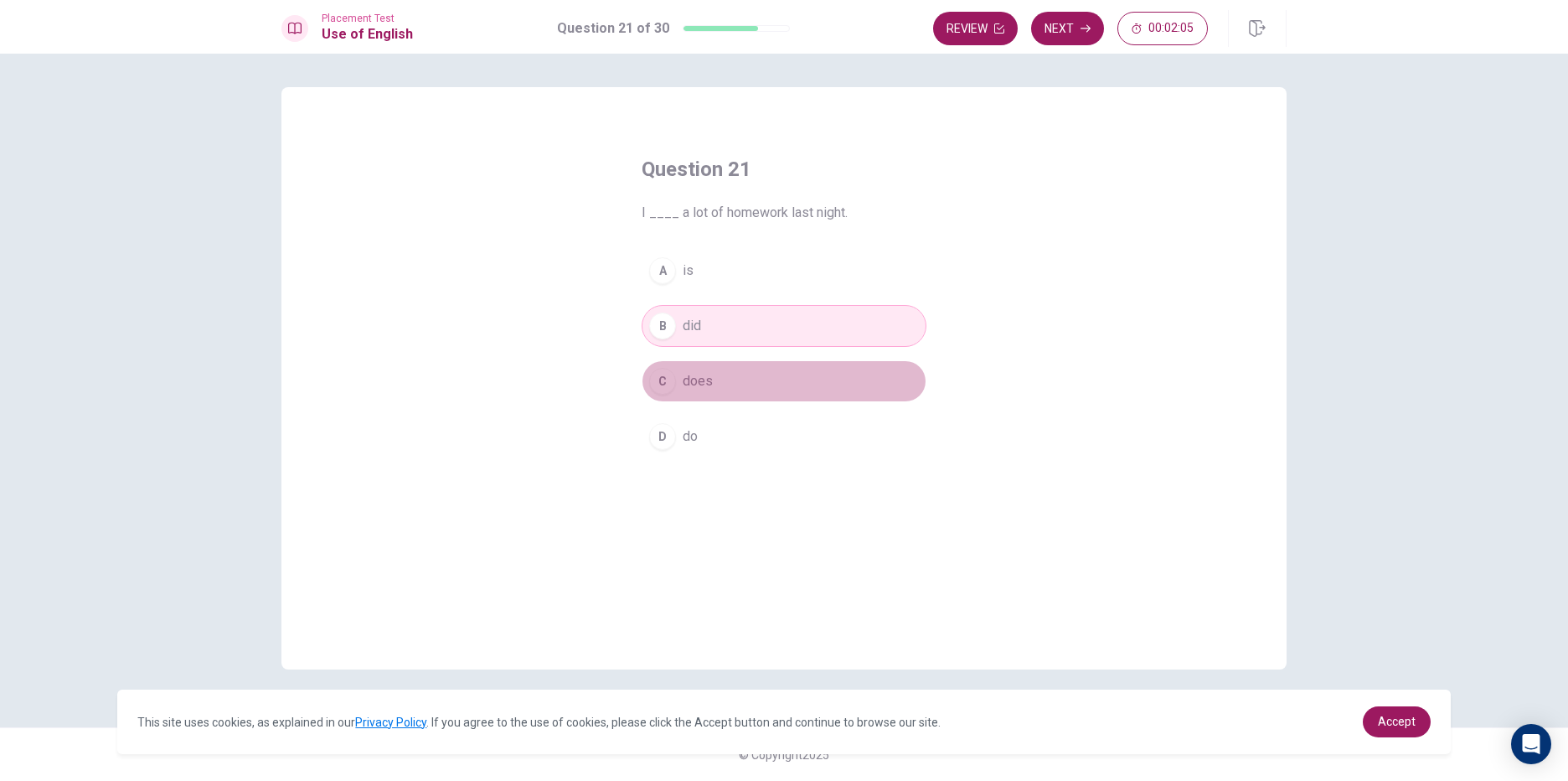
drag, startPoint x: 722, startPoint y: 372, endPoint x: 710, endPoint y: 369, distance: 12.4
click at [710, 369] on button "C does" at bounding box center [784, 382] width 285 height 42
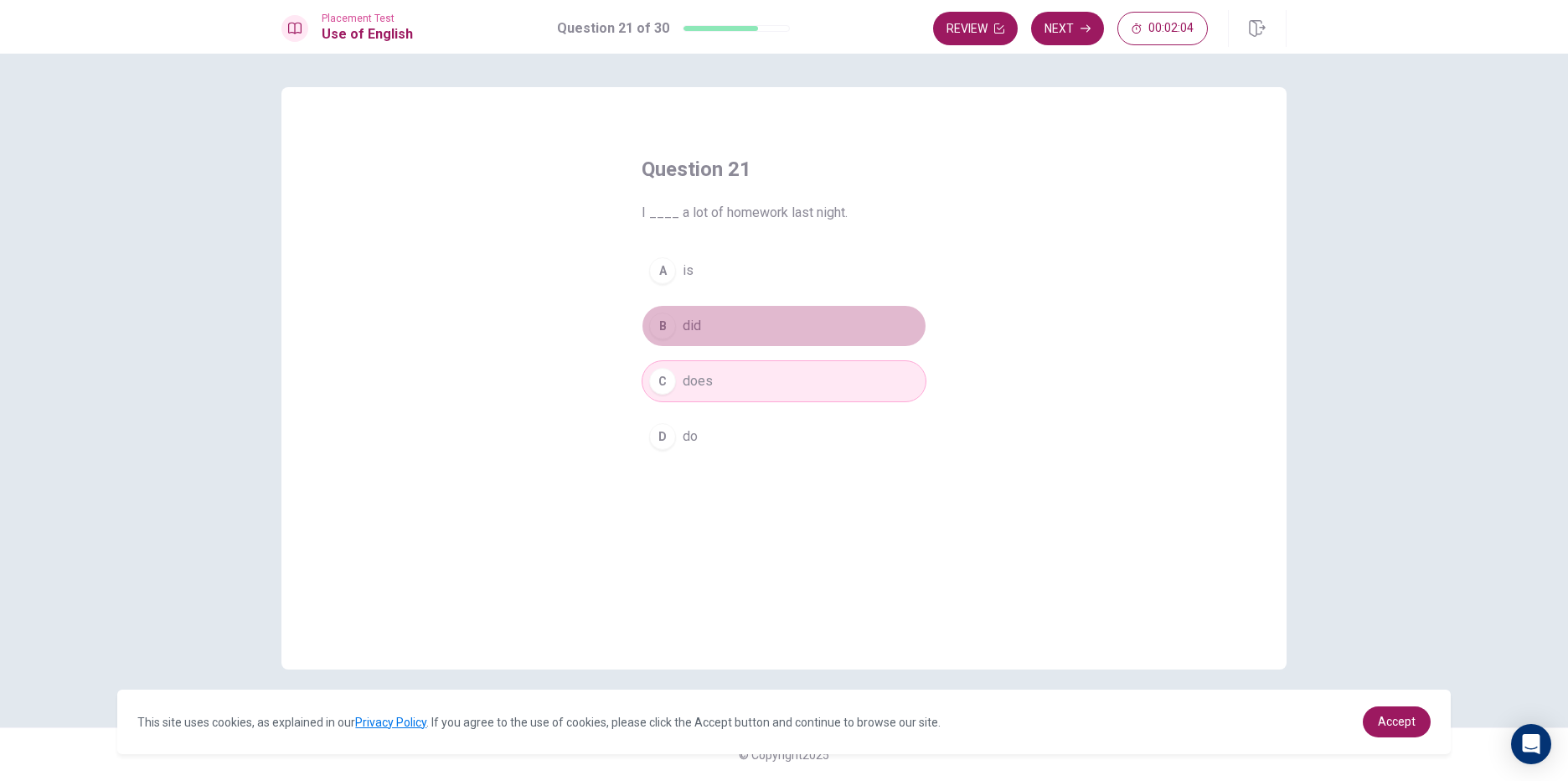
click at [727, 335] on button "B did" at bounding box center [784, 326] width 285 height 42
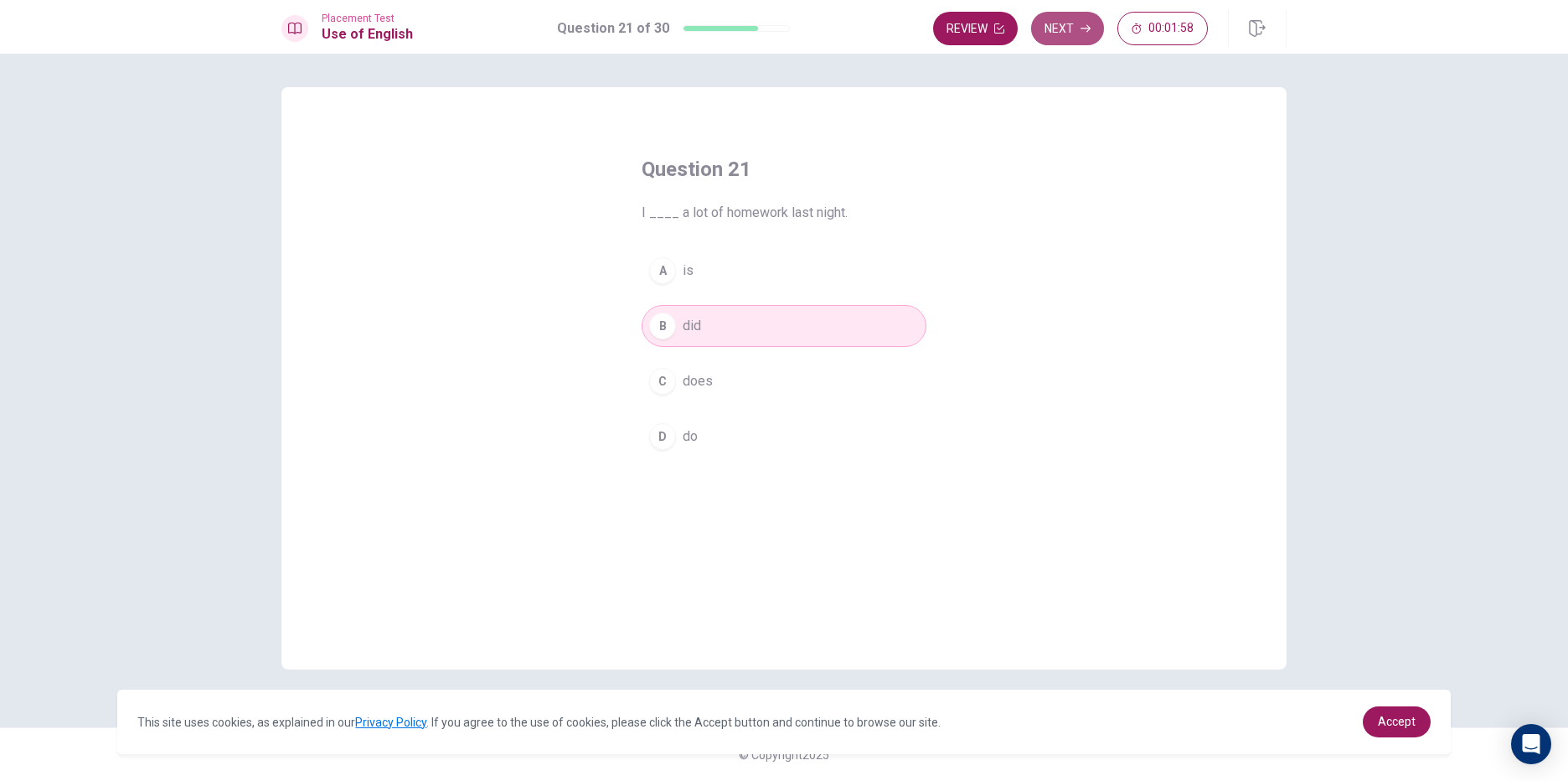
click at [1087, 29] on icon "button" at bounding box center [1086, 29] width 10 height 10
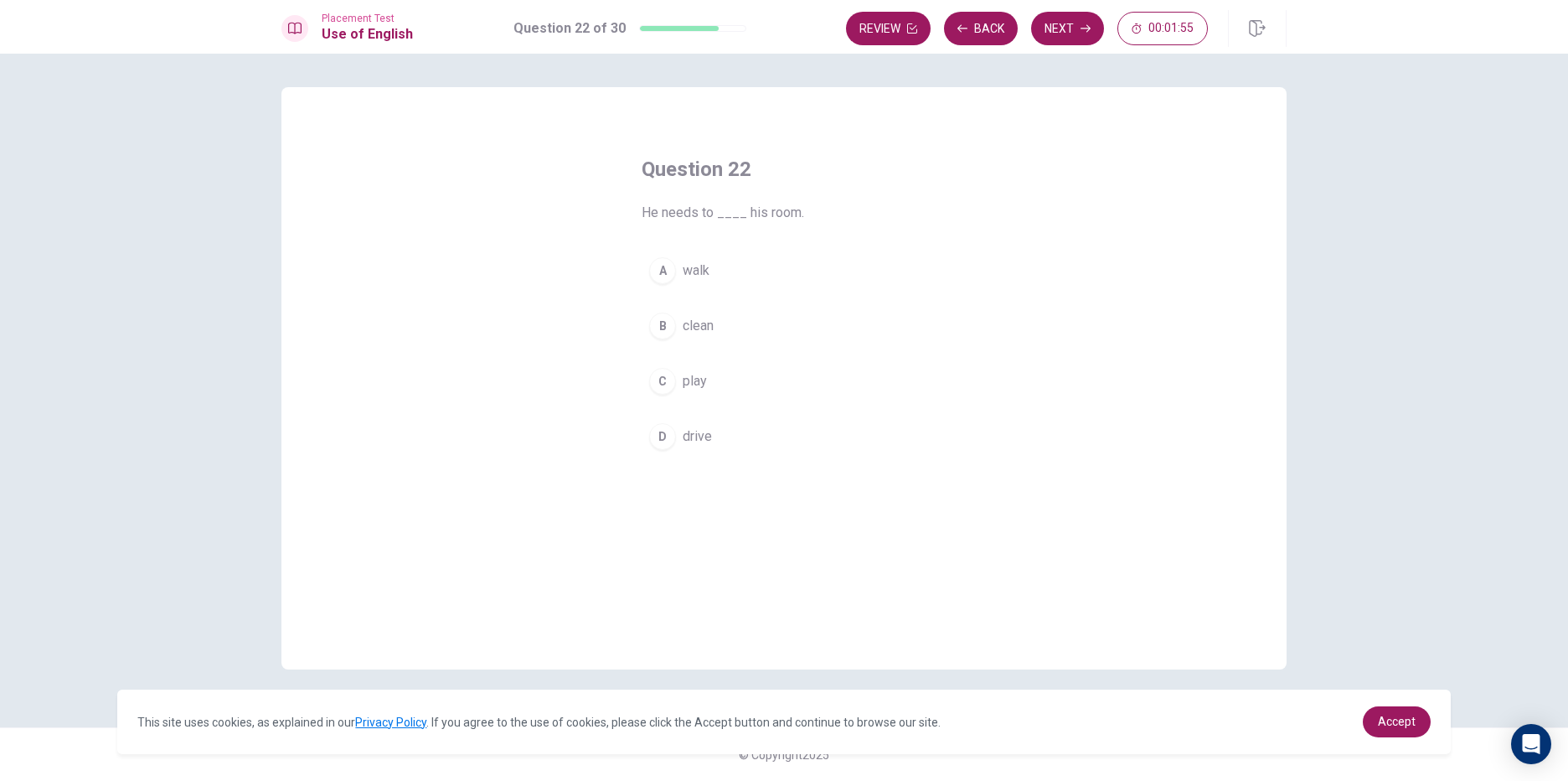
drag, startPoint x: 639, startPoint y: 203, endPoint x: 683, endPoint y: 222, distance: 47.9
click at [683, 222] on div "Question 22 He needs to ____ his room. A walk B clean C play D drive" at bounding box center [784, 307] width 352 height 356
click at [692, 271] on span "walk" at bounding box center [696, 271] width 27 height 20
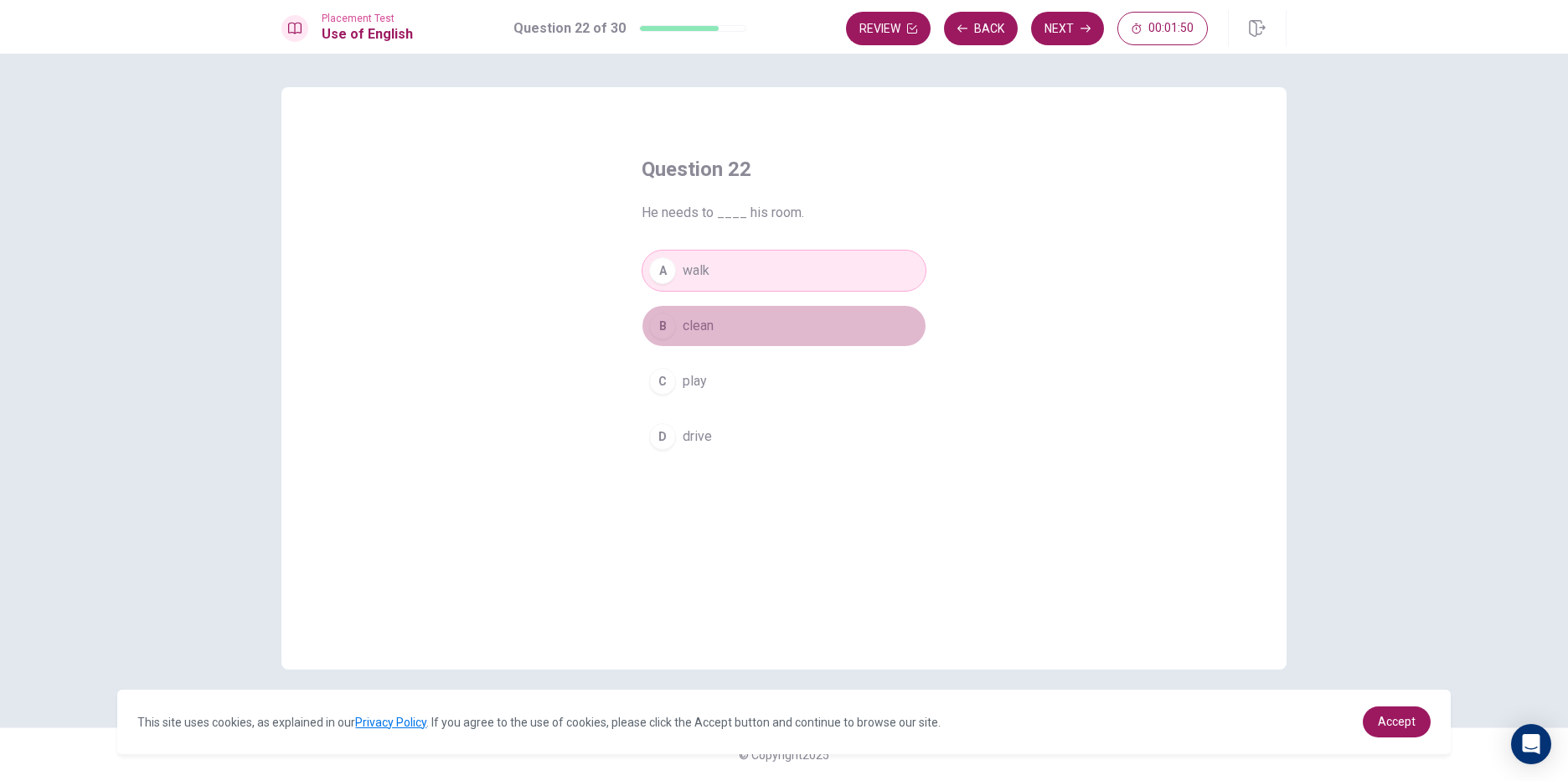
click at [757, 333] on button "B clean" at bounding box center [784, 326] width 285 height 42
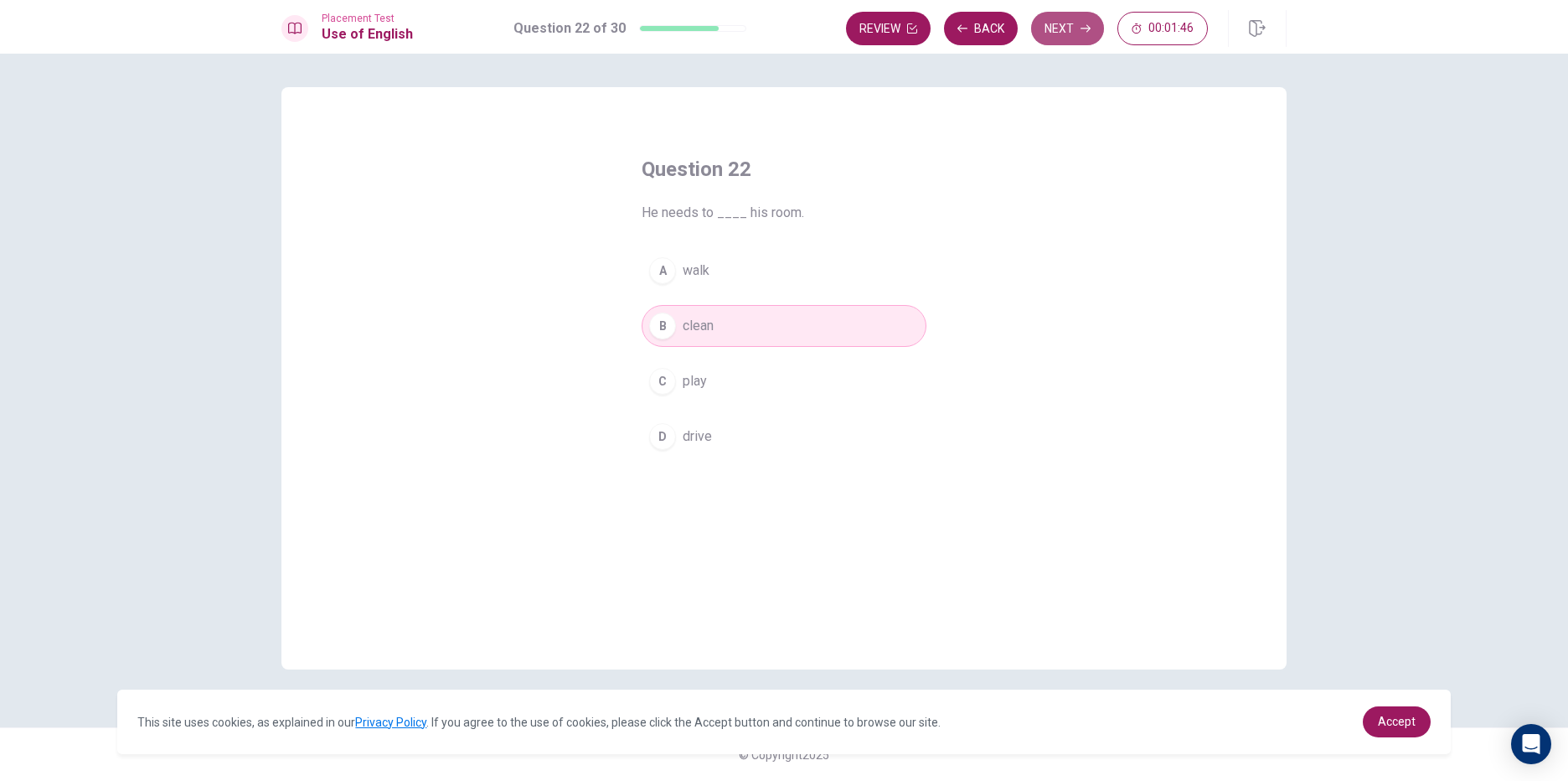
click at [1060, 36] on button "Next" at bounding box center [1067, 29] width 73 height 34
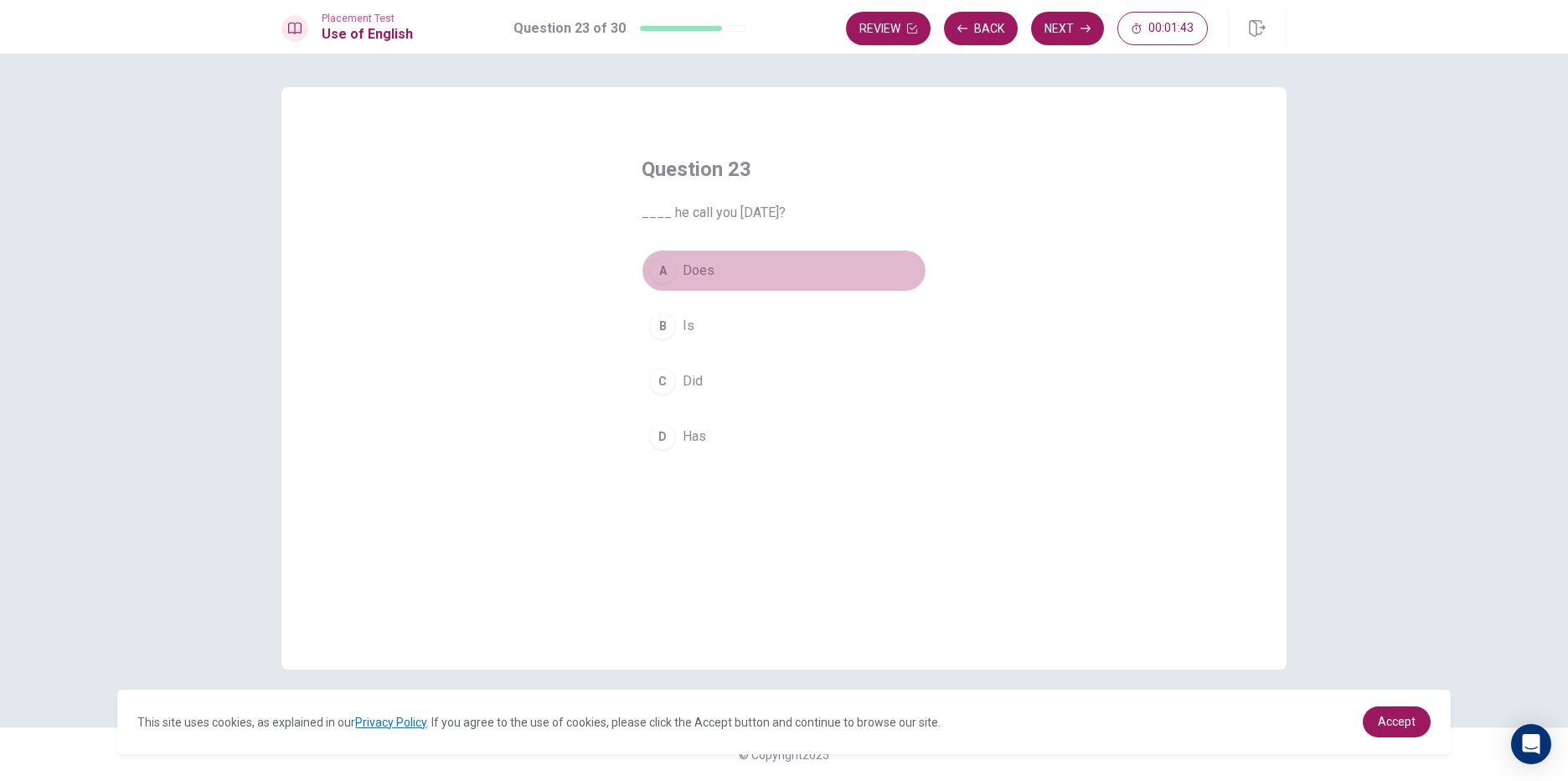
click at [734, 261] on button "A Does" at bounding box center [784, 271] width 285 height 42
click at [713, 388] on button "C Did" at bounding box center [784, 382] width 285 height 42
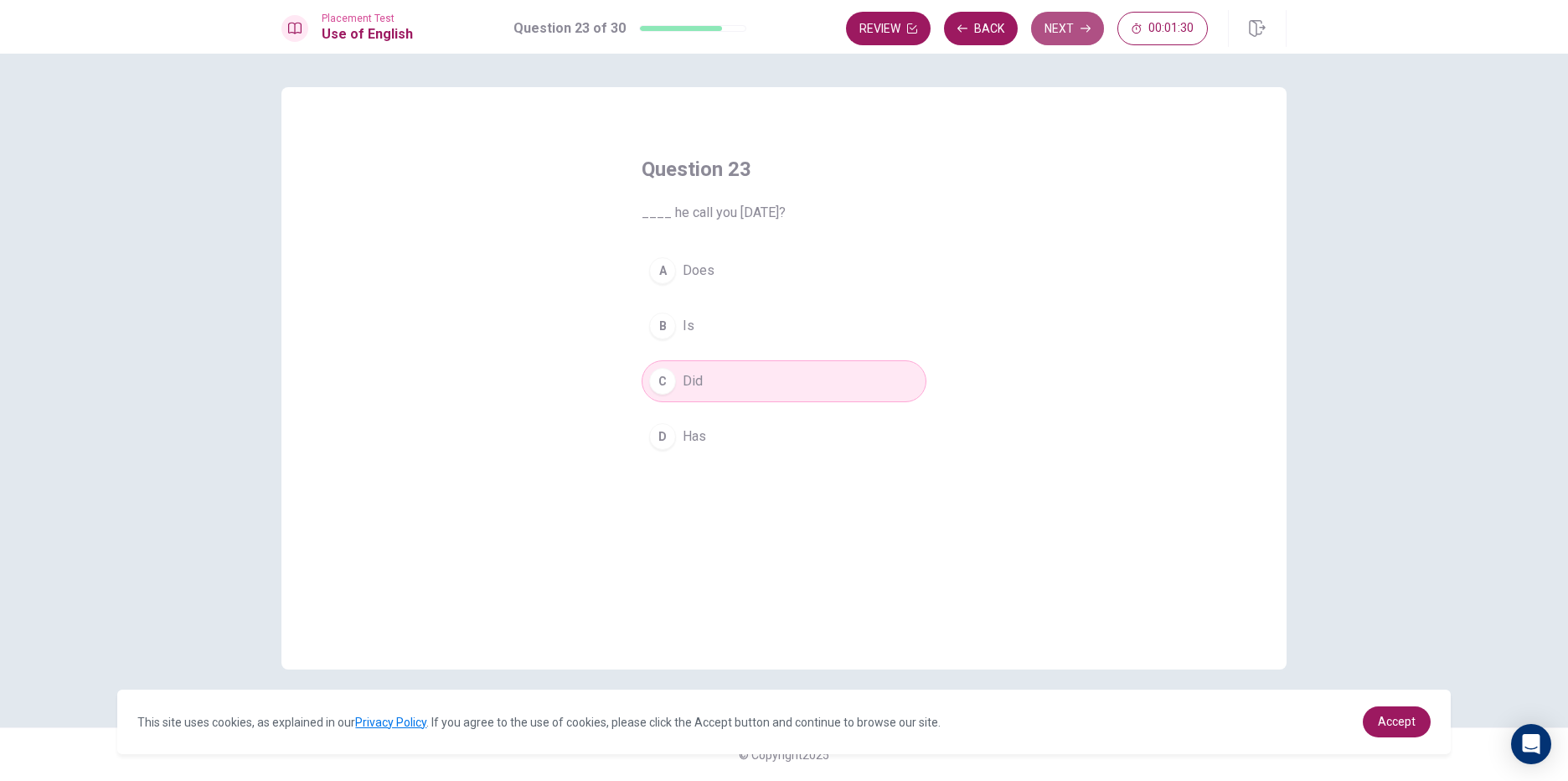
click at [1066, 35] on button "Next" at bounding box center [1067, 29] width 73 height 34
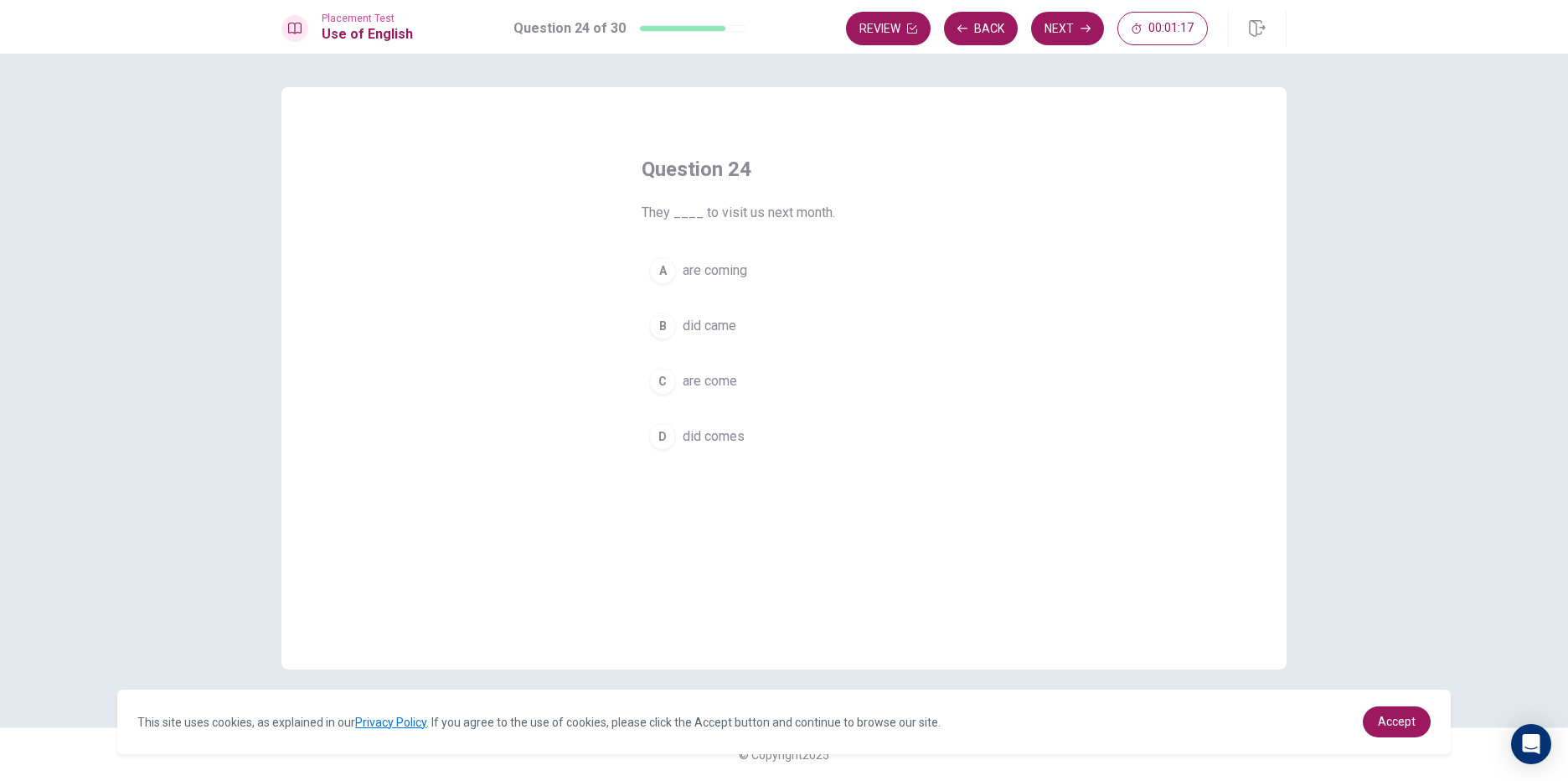
click at [738, 272] on span "are coming" at bounding box center [714, 271] width 65 height 20
click at [1088, 25] on icon "button" at bounding box center [1086, 29] width 10 height 10
drag, startPoint x: 692, startPoint y: 262, endPoint x: 729, endPoint y: 269, distance: 37.7
click at [693, 263] on span "reads" at bounding box center [699, 271] width 34 height 20
click at [1073, 29] on button "Next" at bounding box center [1067, 29] width 73 height 34
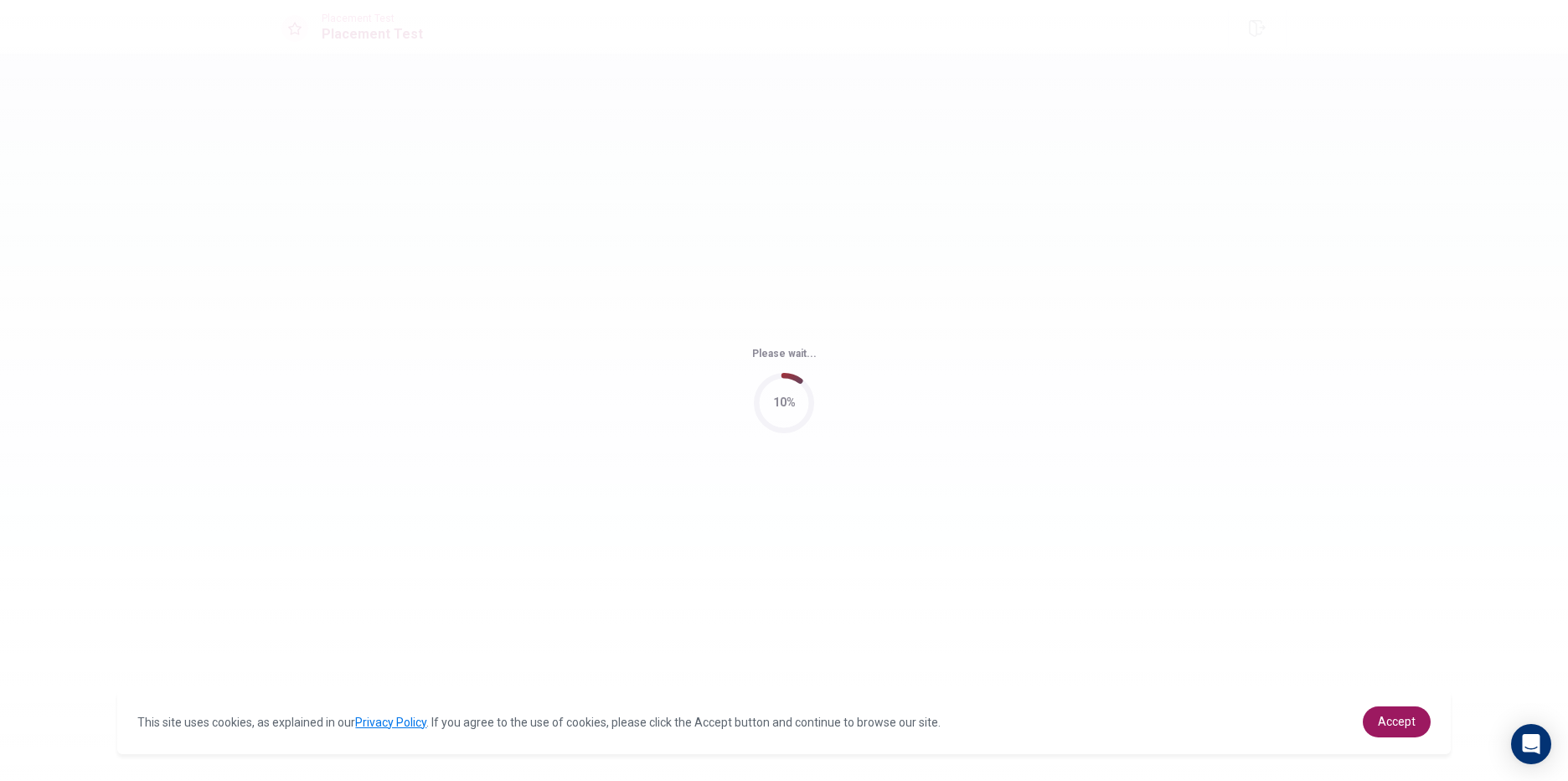
click at [746, 426] on div "Please wait... 10%" at bounding box center [784, 390] width 1568 height 781
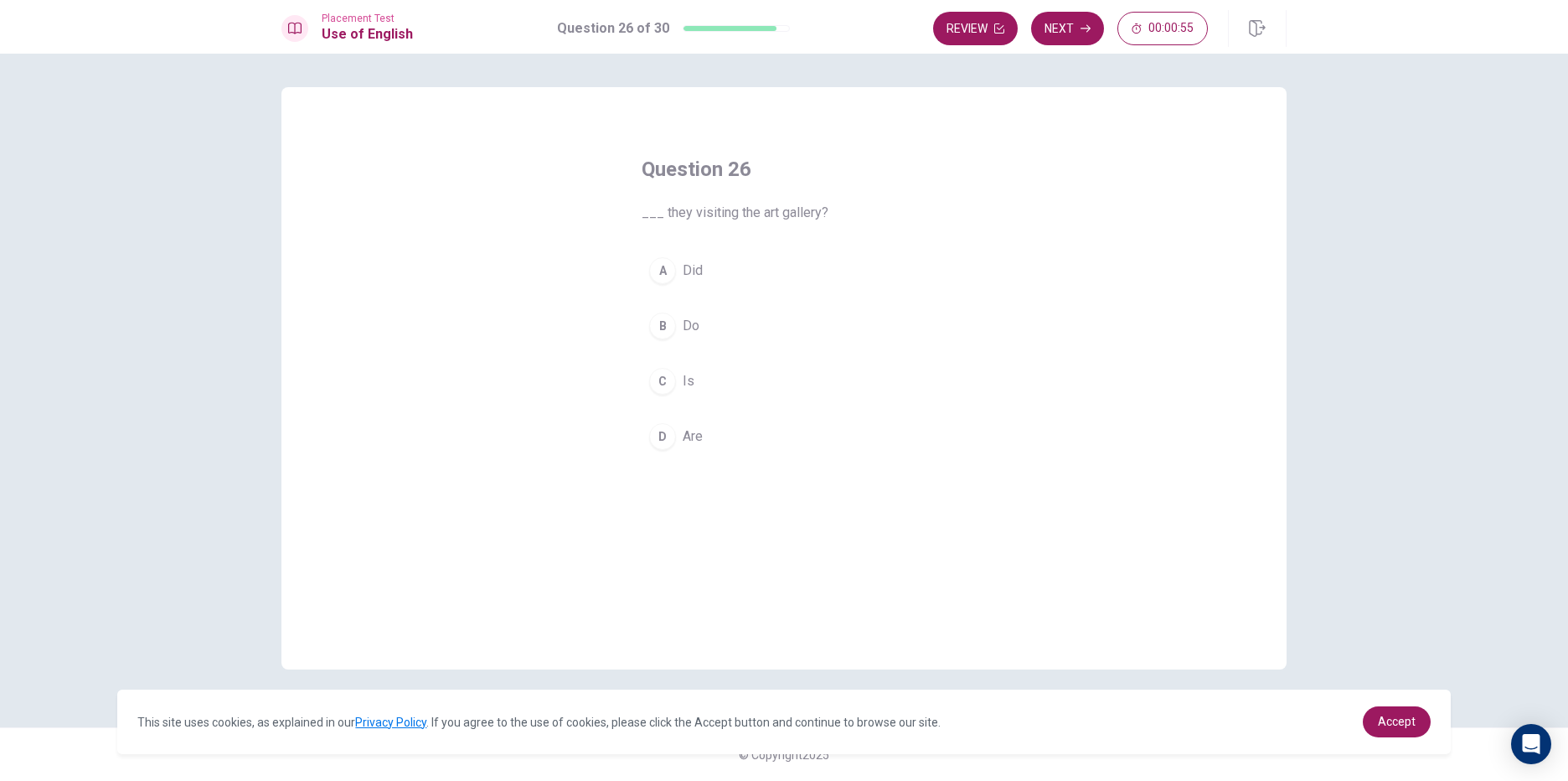
click at [948, 242] on div "Question 26 ___ they visiting the art gallery? A Did B Do C Is D Are" at bounding box center [784, 307] width 352 height 356
click at [676, 275] on button "A Did" at bounding box center [784, 271] width 285 height 42
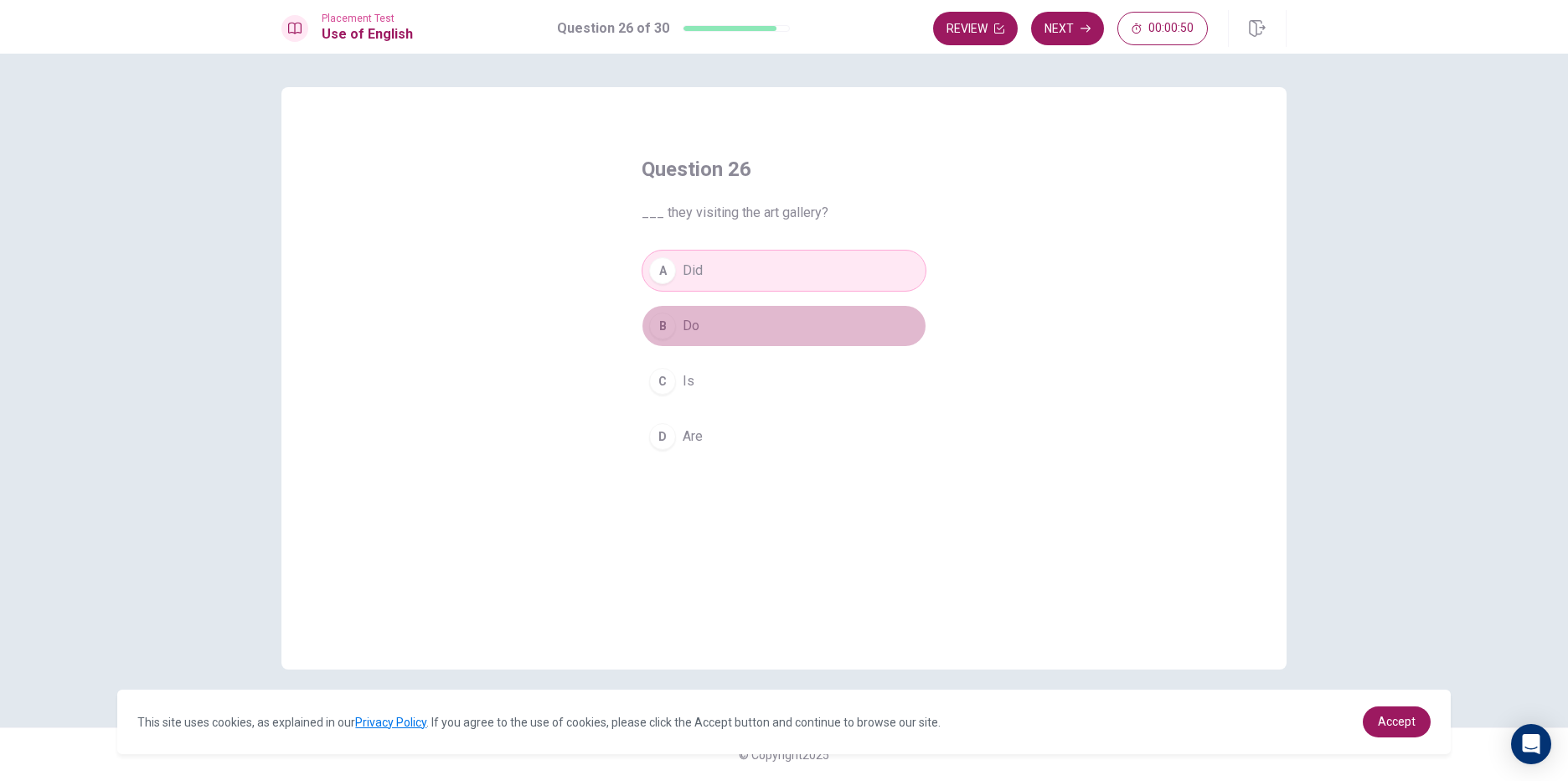
click at [692, 319] on span "Do" at bounding box center [691, 326] width 17 height 20
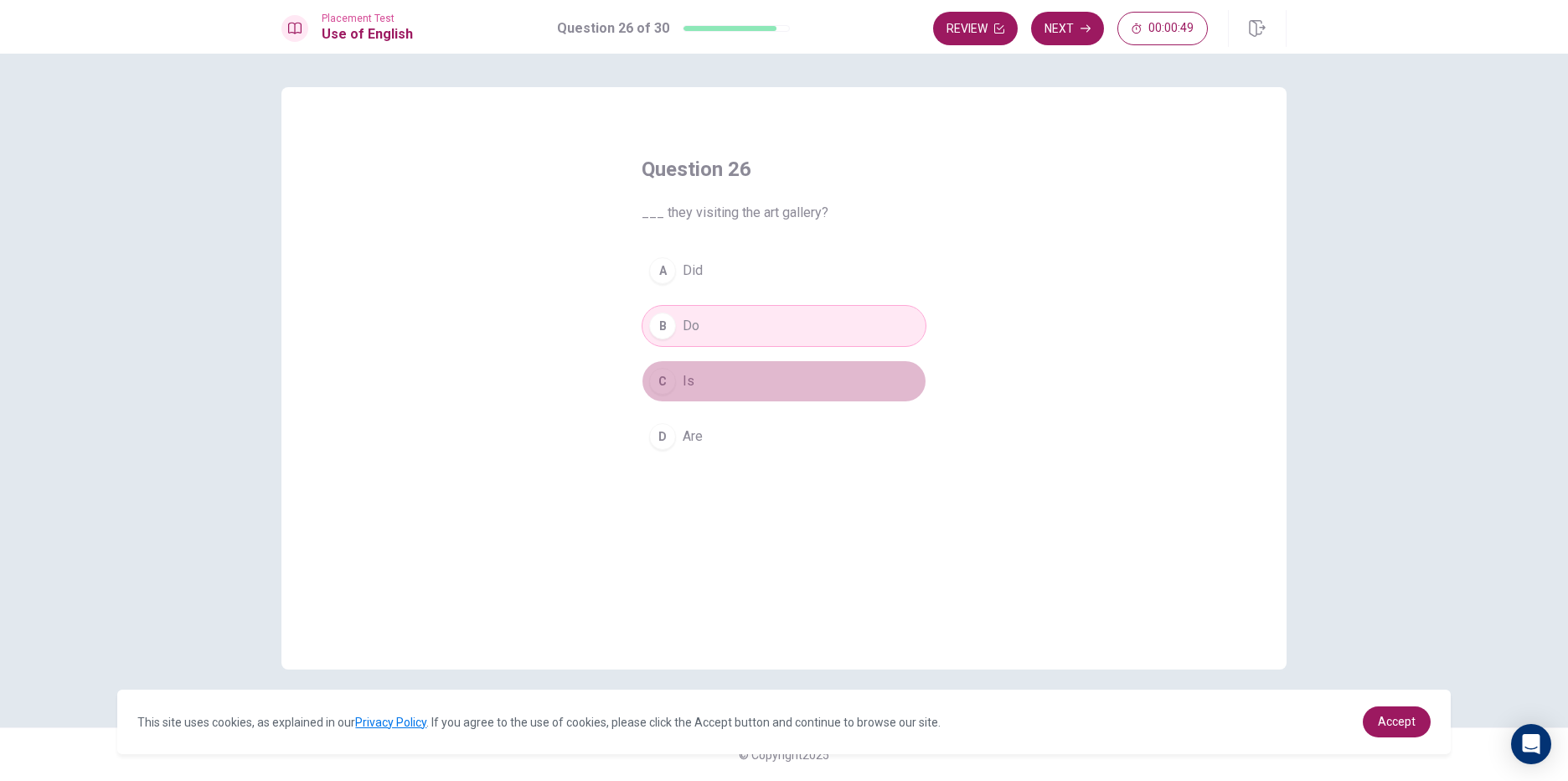
click at [732, 375] on button "C Is" at bounding box center [784, 382] width 285 height 42
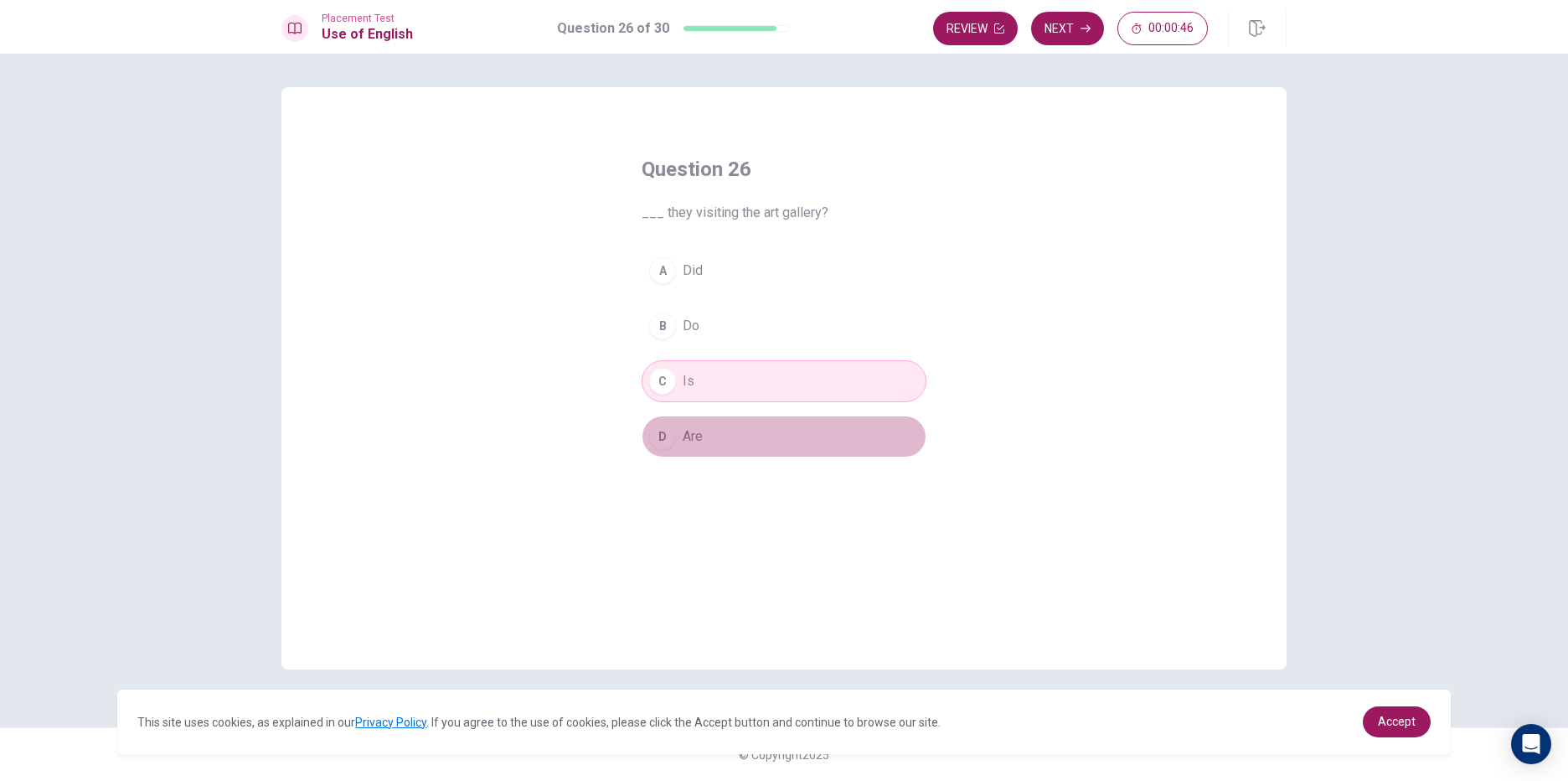
click at [752, 450] on button "D Are" at bounding box center [784, 436] width 285 height 42
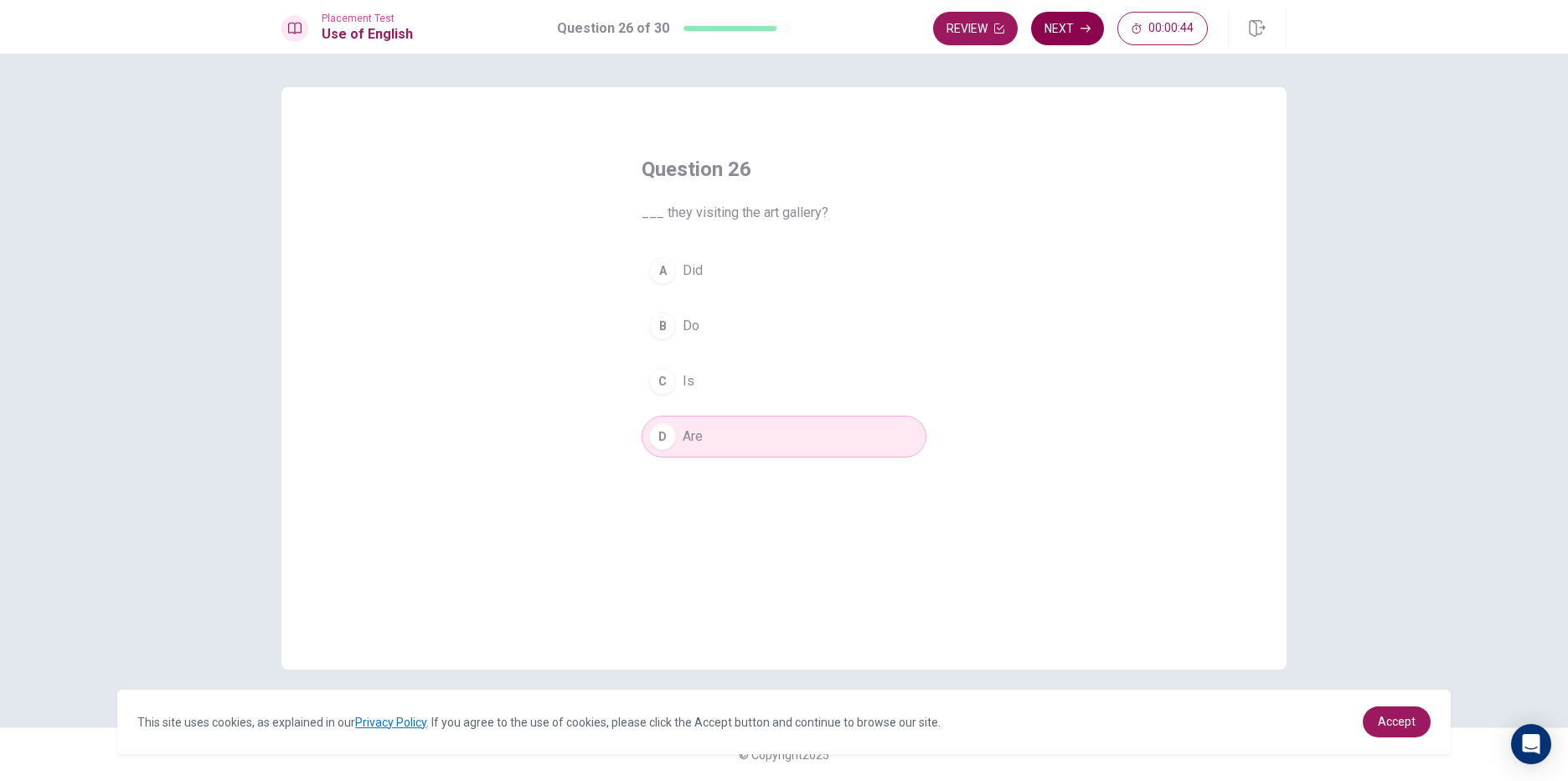
click at [1076, 24] on button "Next" at bounding box center [1067, 29] width 73 height 34
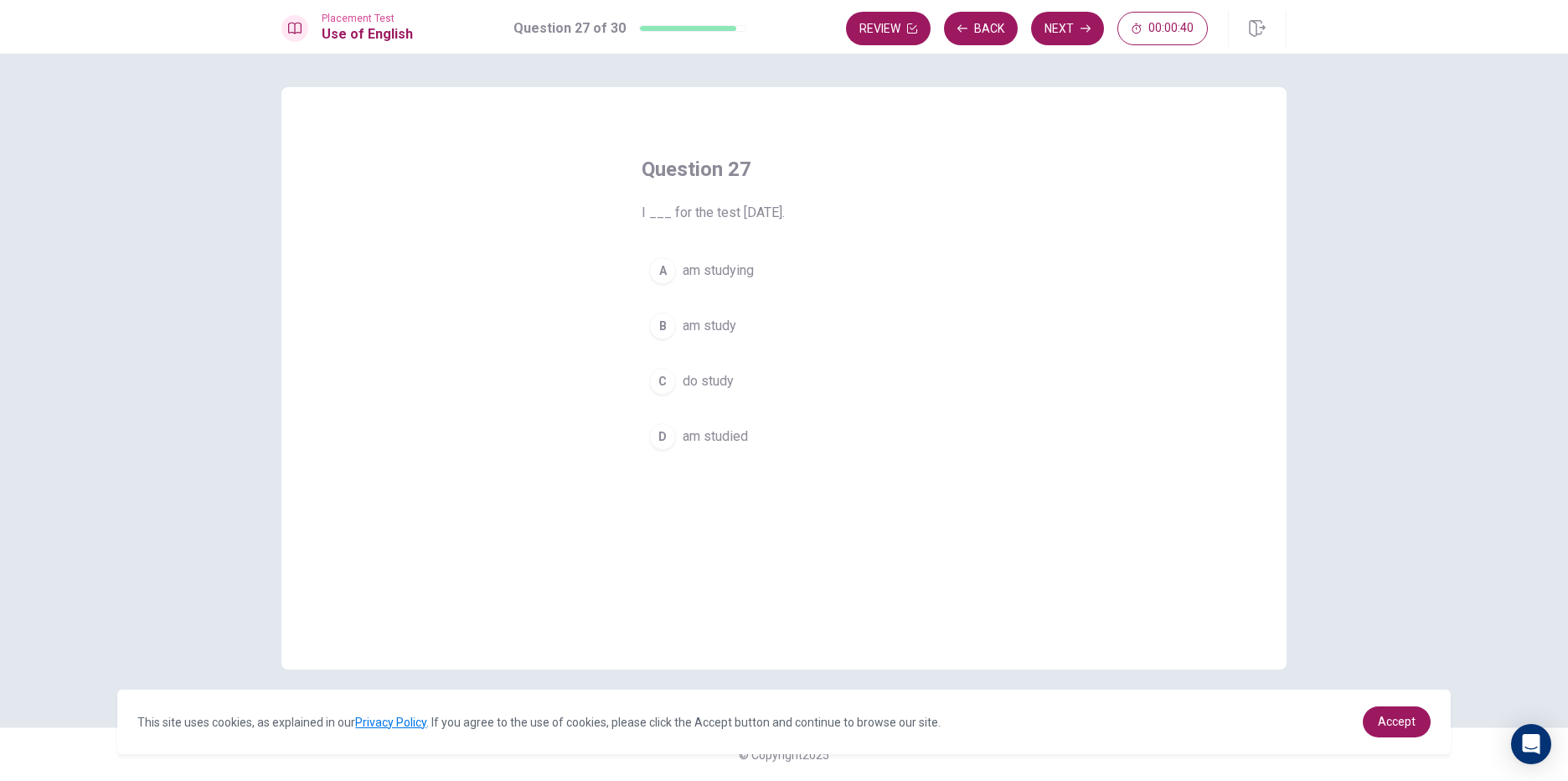
click at [734, 268] on span "am studying" at bounding box center [718, 271] width 71 height 20
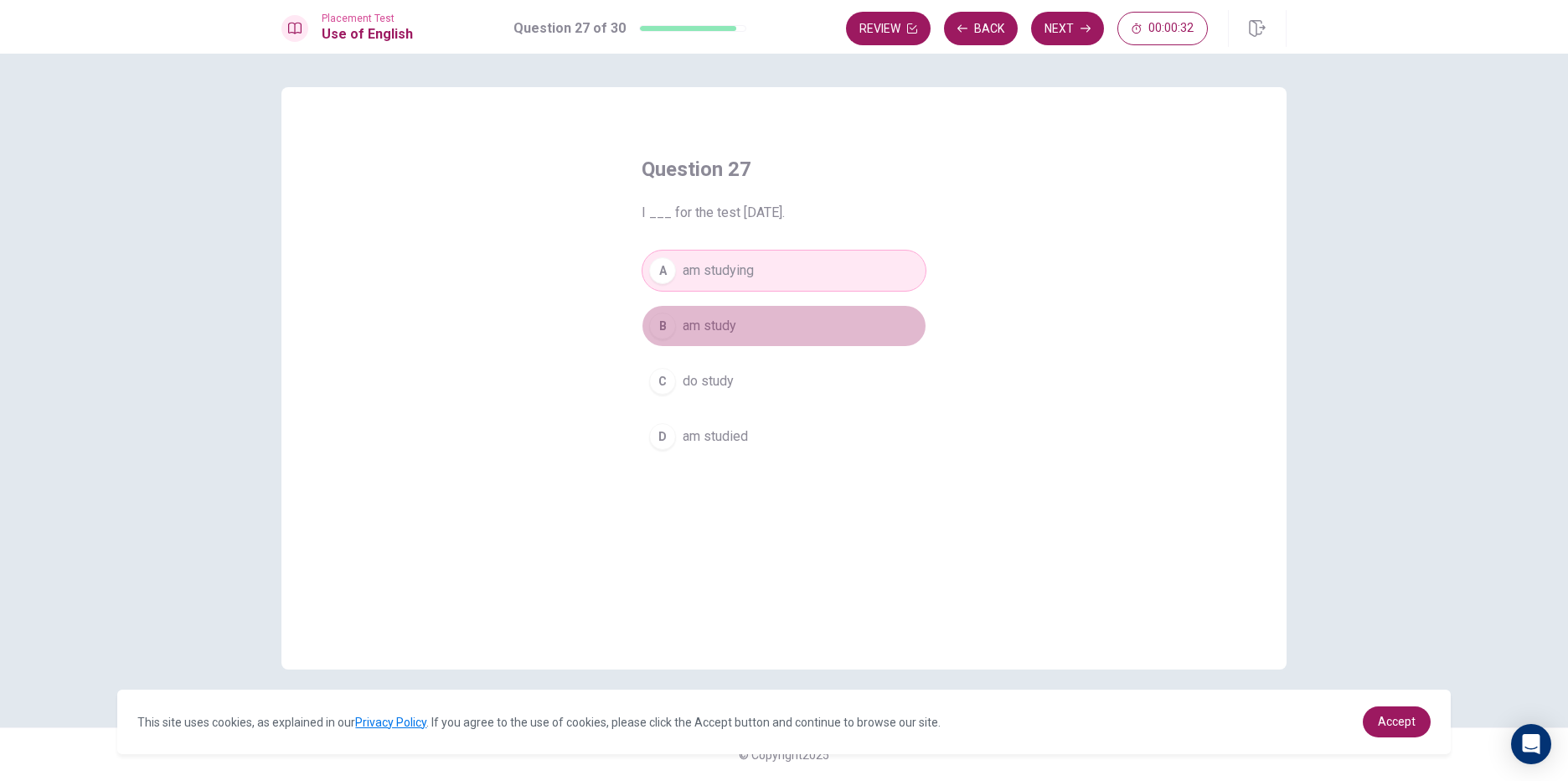
click at [823, 313] on button "B am study" at bounding box center [784, 326] width 285 height 42
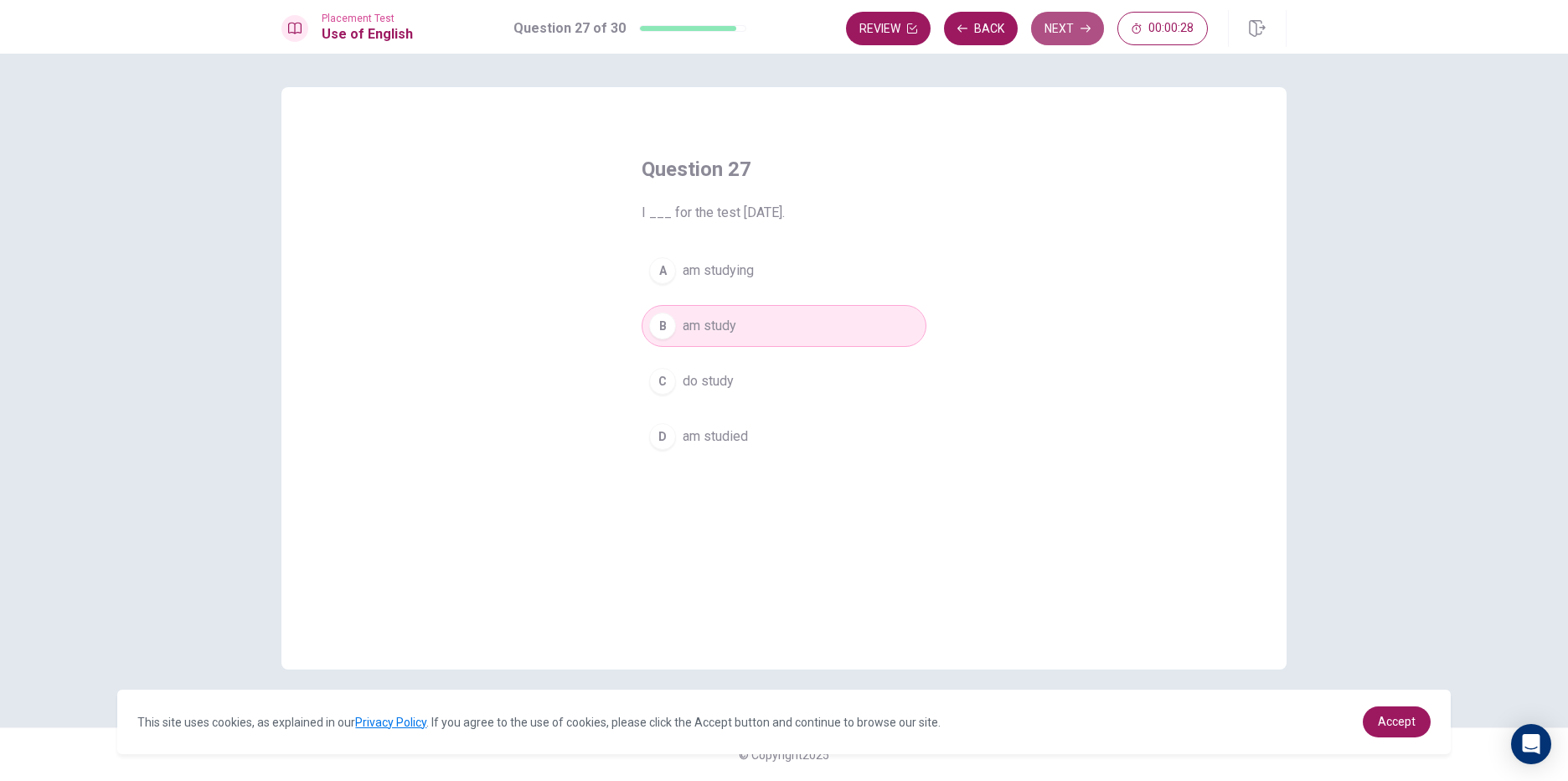
click at [1081, 30] on icon "button" at bounding box center [1086, 29] width 10 height 10
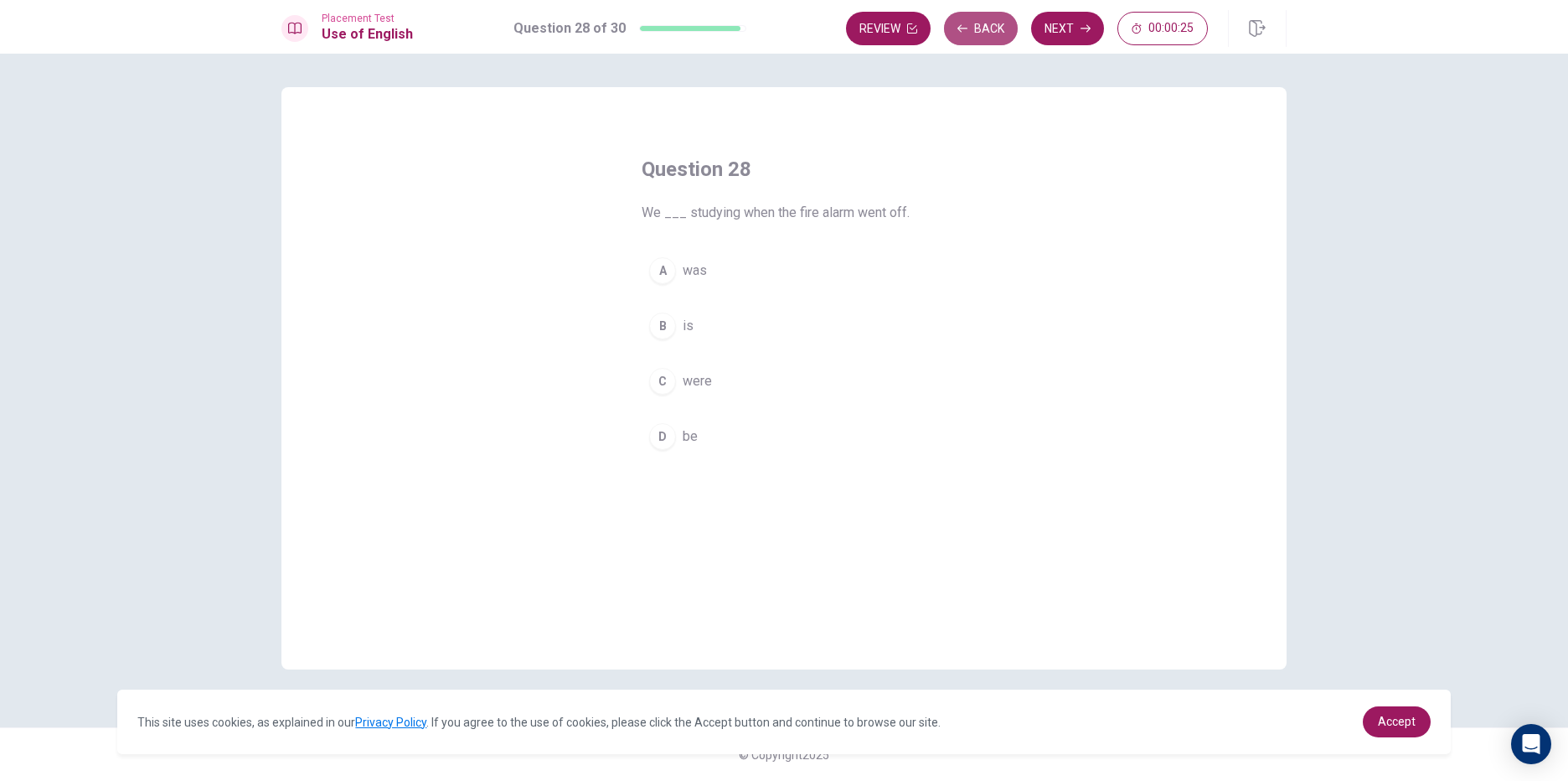
click at [950, 31] on button "Back" at bounding box center [981, 29] width 74 height 34
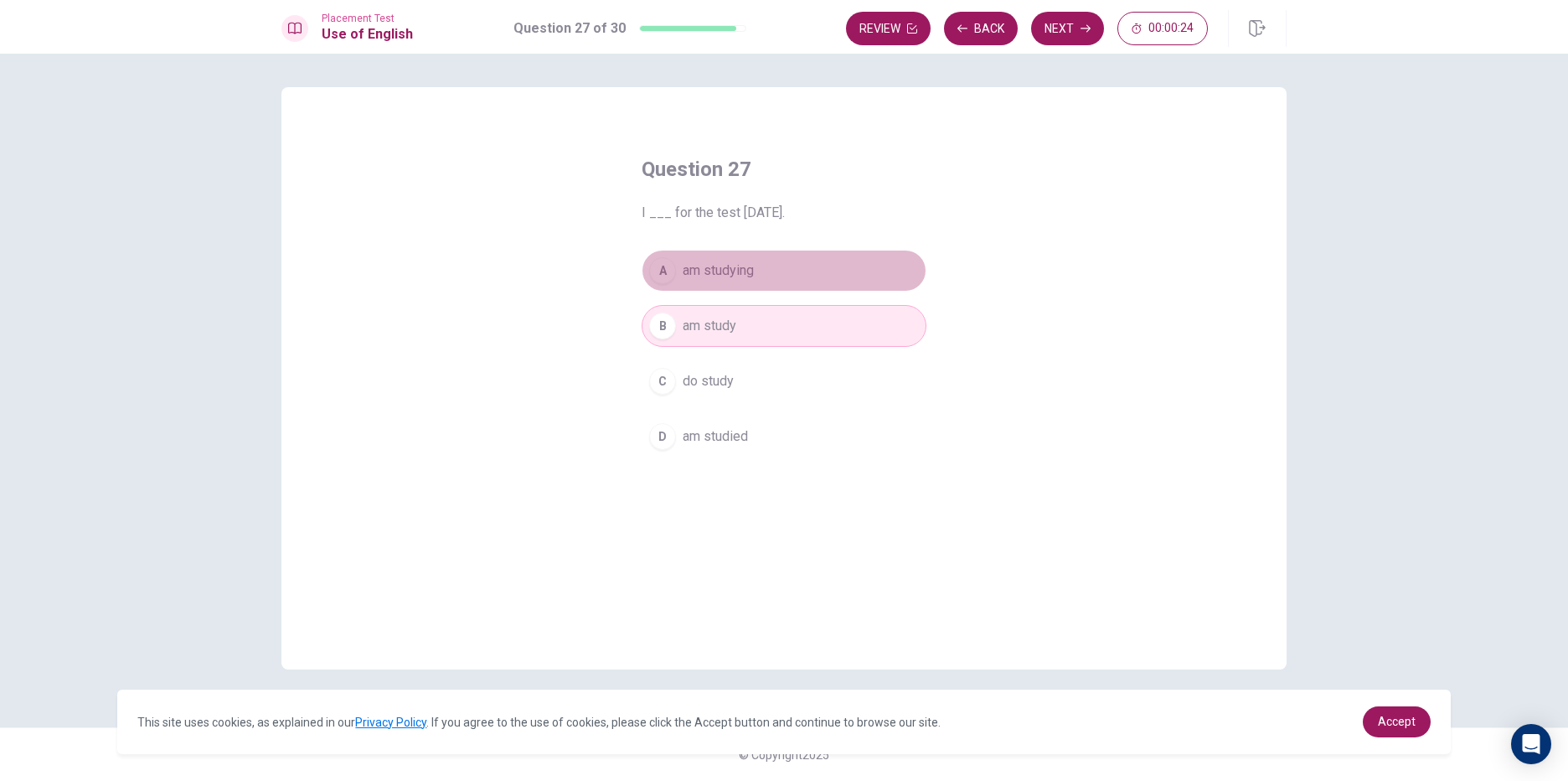
click at [716, 290] on button "A am studying" at bounding box center [784, 271] width 285 height 42
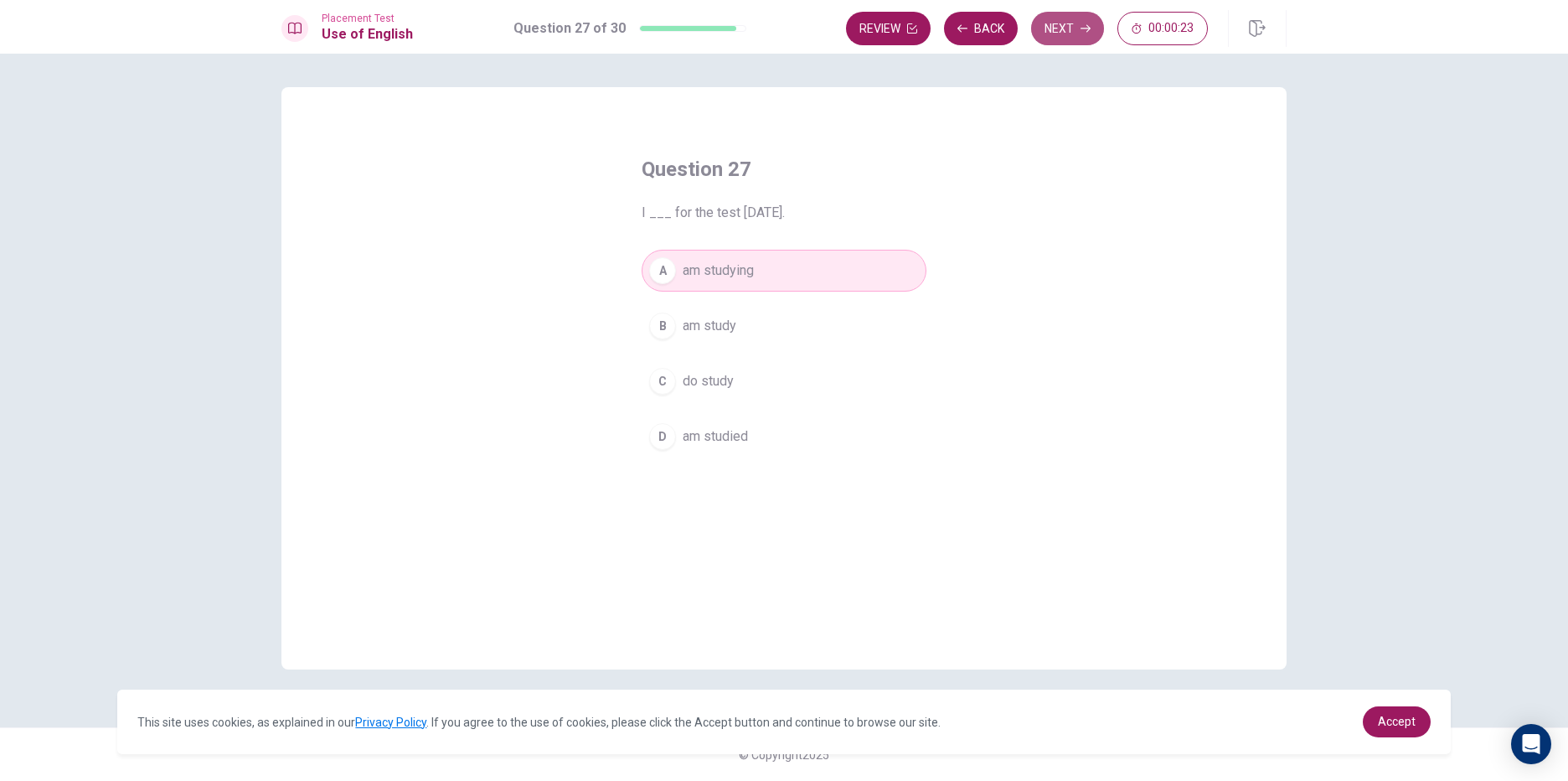
click at [1055, 29] on button "Next" at bounding box center [1067, 29] width 73 height 34
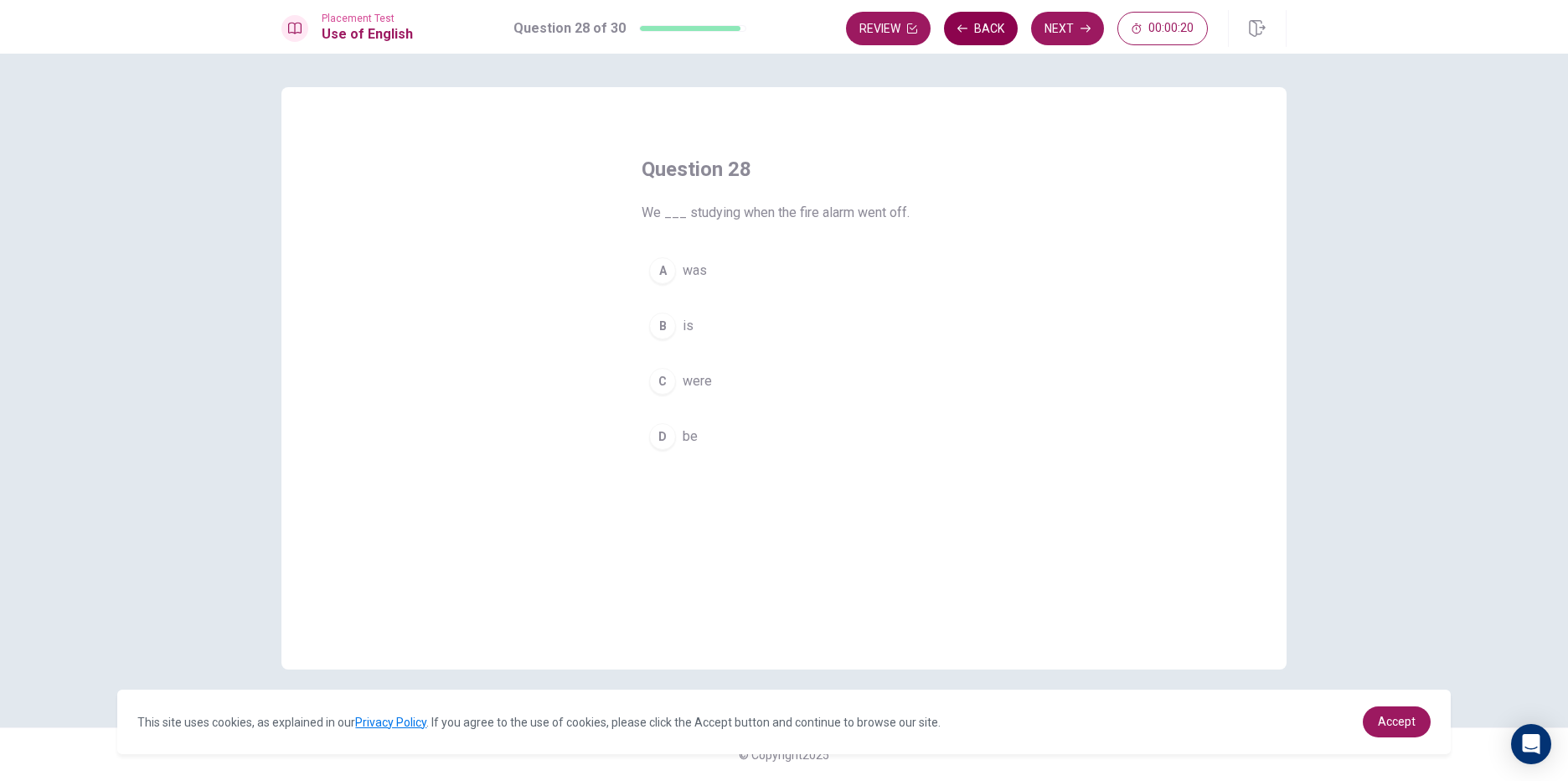
click at [1003, 29] on button "Back" at bounding box center [981, 29] width 74 height 34
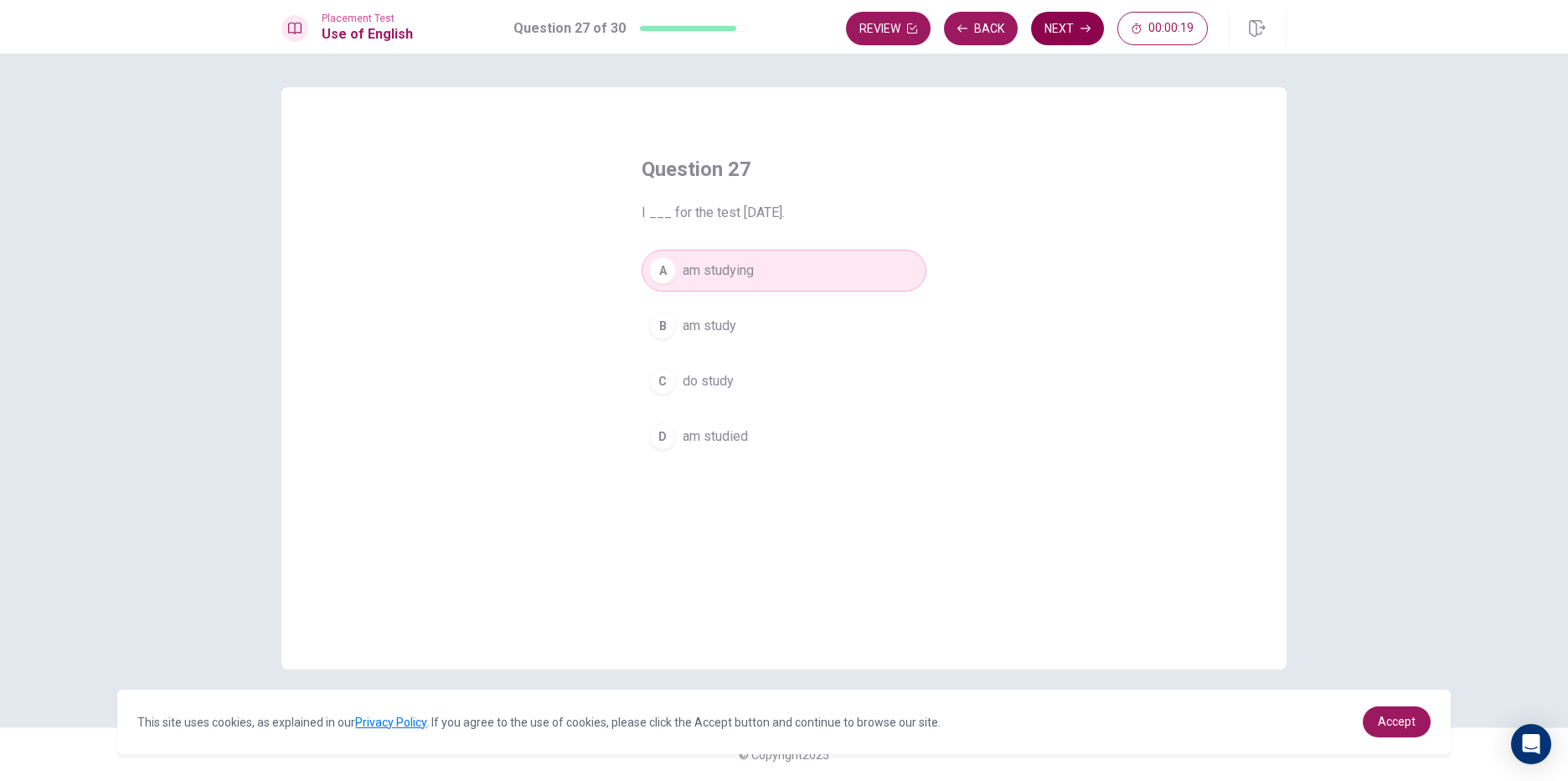
click at [1050, 42] on button "Next" at bounding box center [1067, 29] width 73 height 34
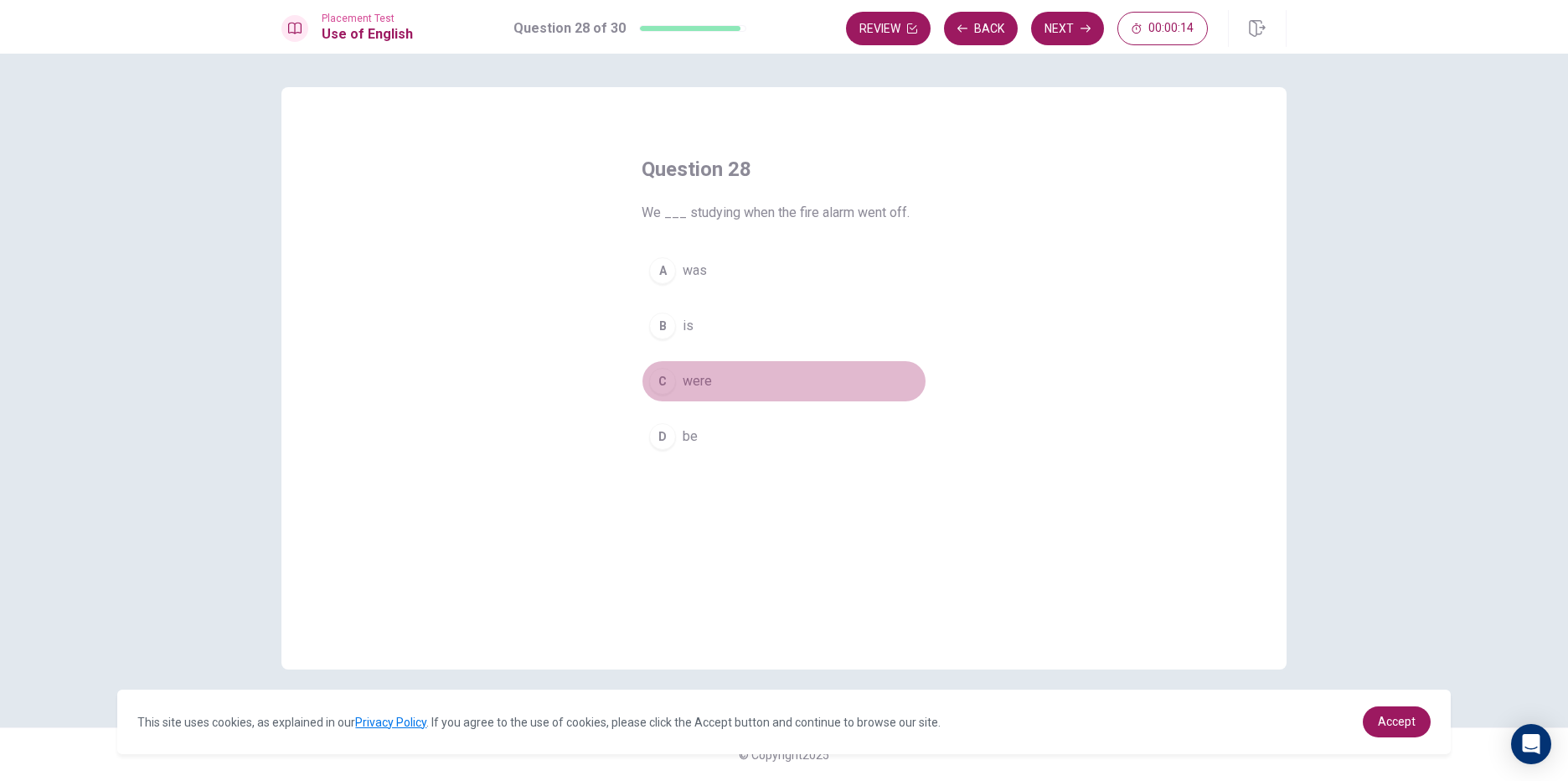
click at [744, 372] on button "C were" at bounding box center [784, 382] width 285 height 42
click at [1081, 36] on button "Next" at bounding box center [1067, 29] width 73 height 34
drag, startPoint x: 745, startPoint y: 213, endPoint x: 788, endPoint y: 221, distance: 43.7
click at [788, 221] on span "The opposite of "sharp" is ___." at bounding box center [784, 213] width 285 height 20
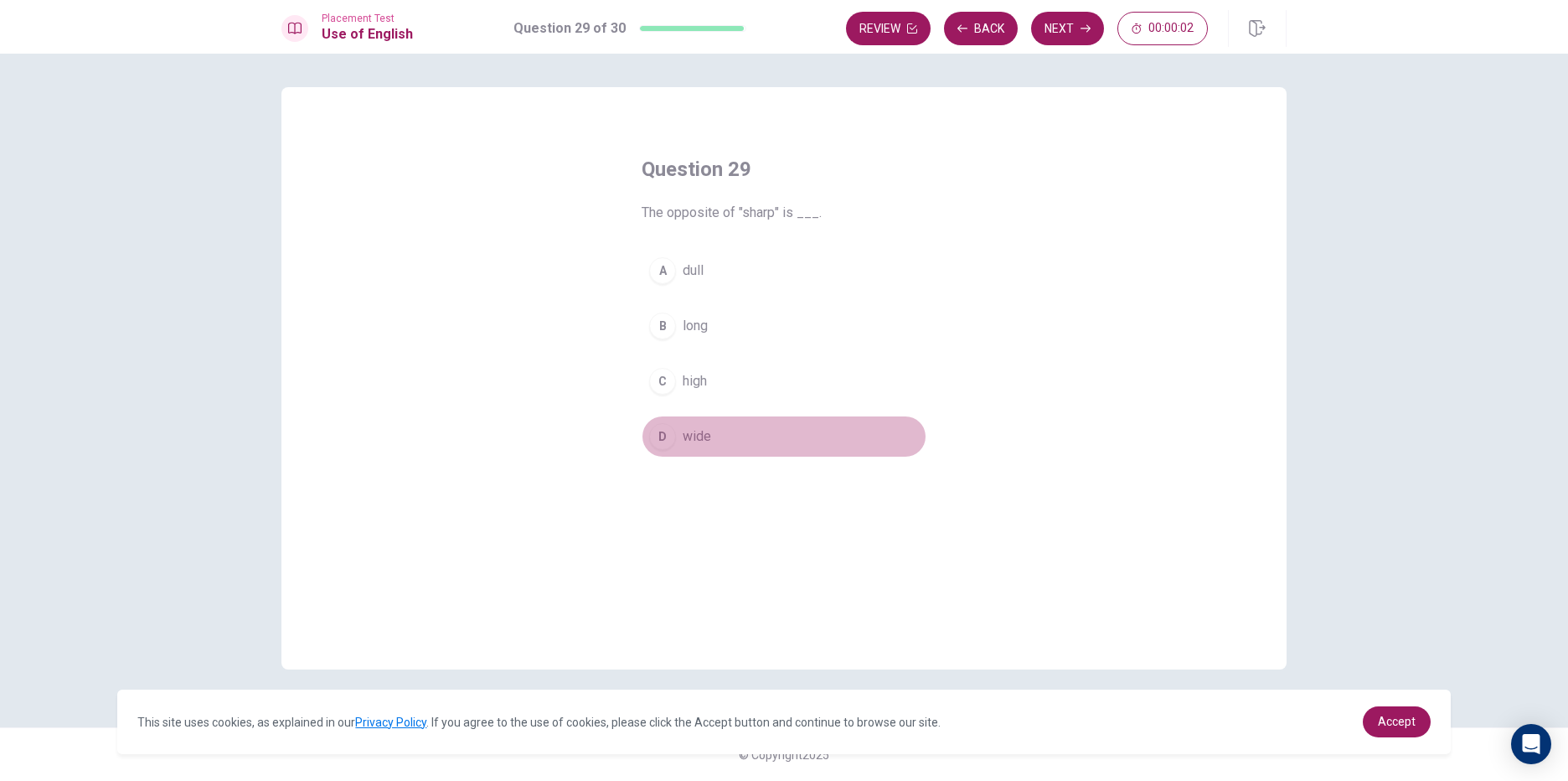
click at [705, 456] on button "D wide" at bounding box center [784, 436] width 285 height 42
click at [1071, 24] on button "Next" at bounding box center [1067, 29] width 73 height 34
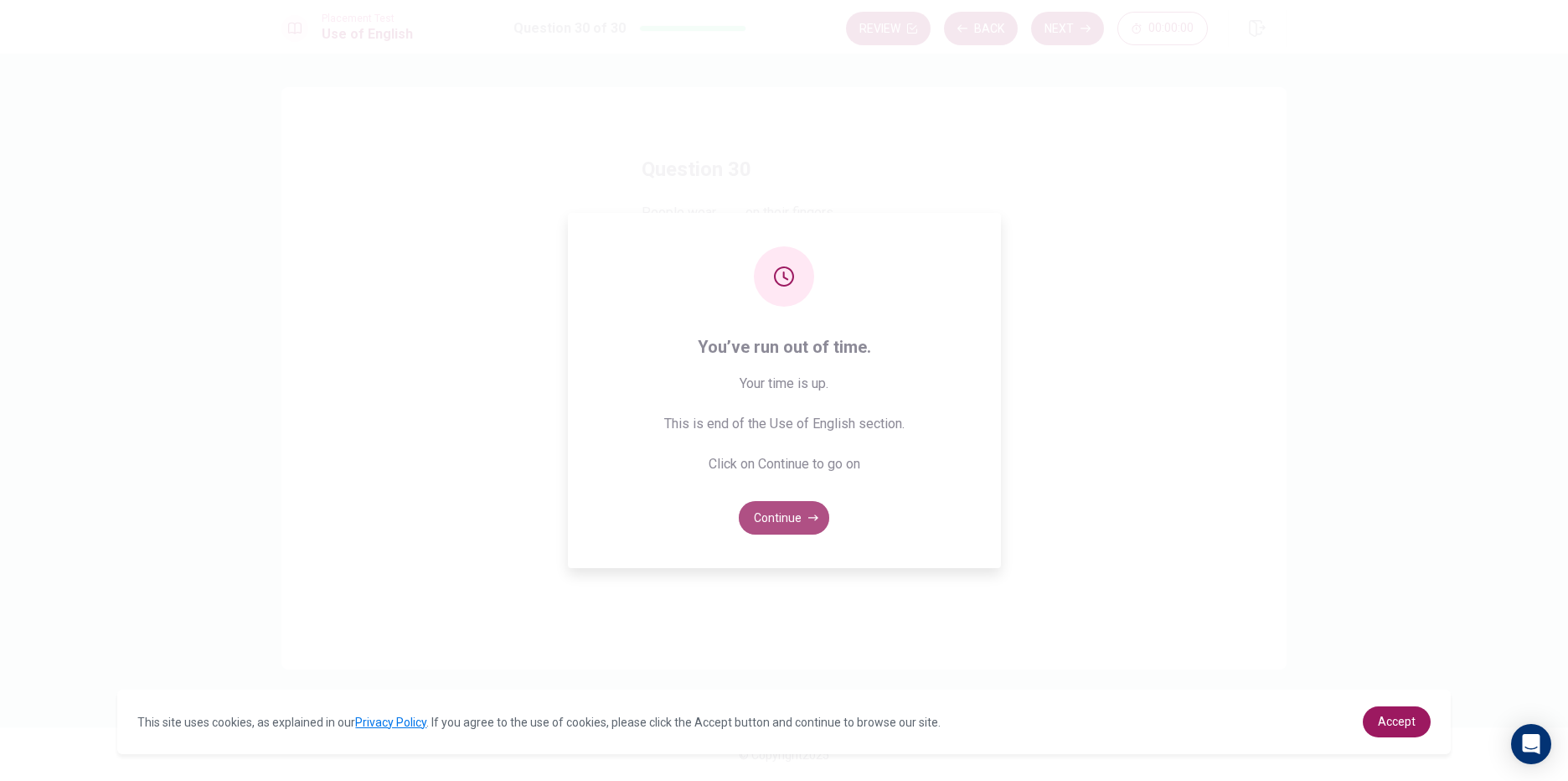
click at [813, 509] on button "Continue" at bounding box center [784, 518] width 91 height 34
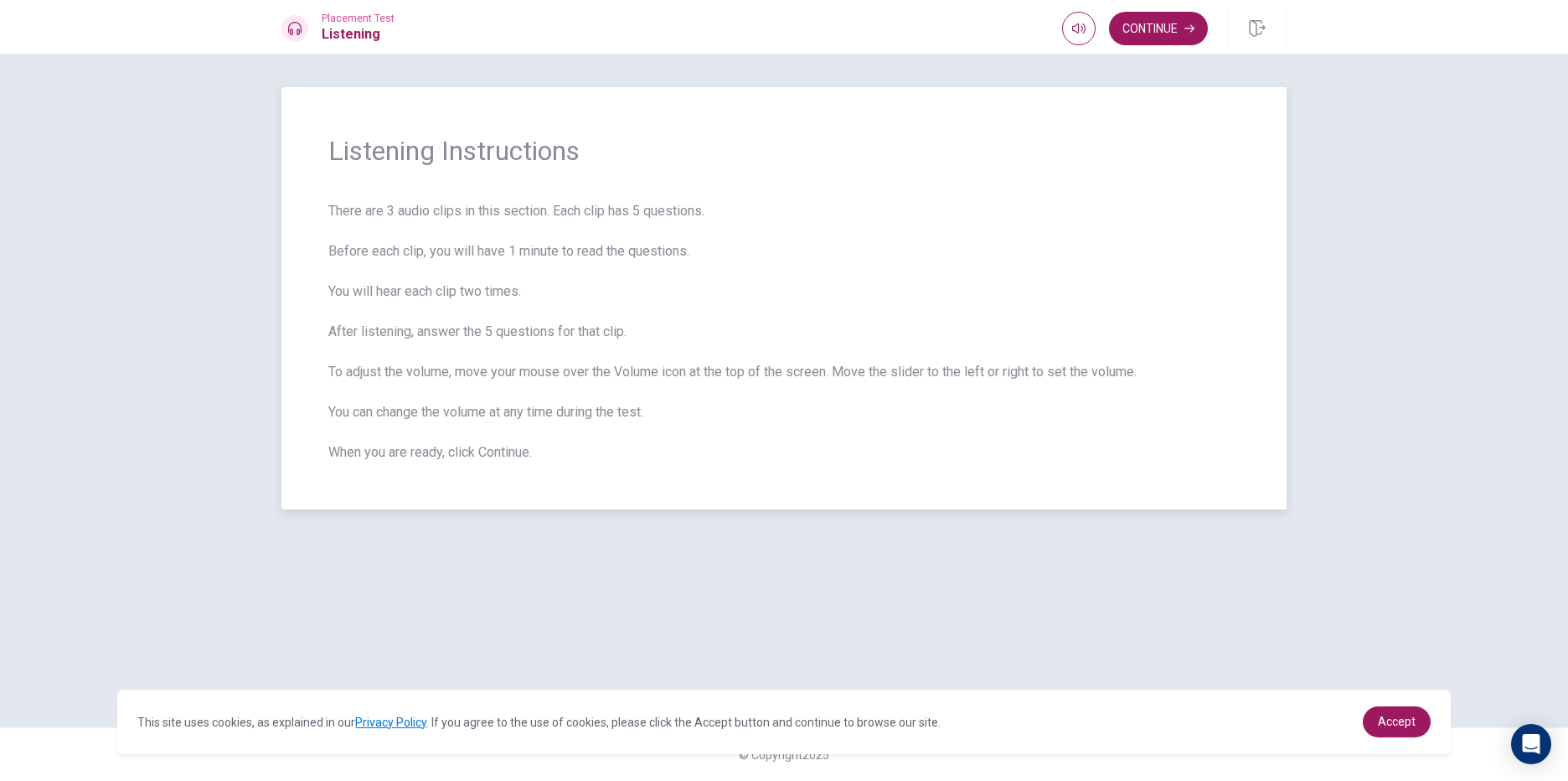
click at [870, 406] on span "There are 3 audio clips in this section. Each clip has 5 questions. Before each…" at bounding box center [784, 331] width 912 height 261
click at [1172, 36] on button "Continue" at bounding box center [1159, 29] width 99 height 34
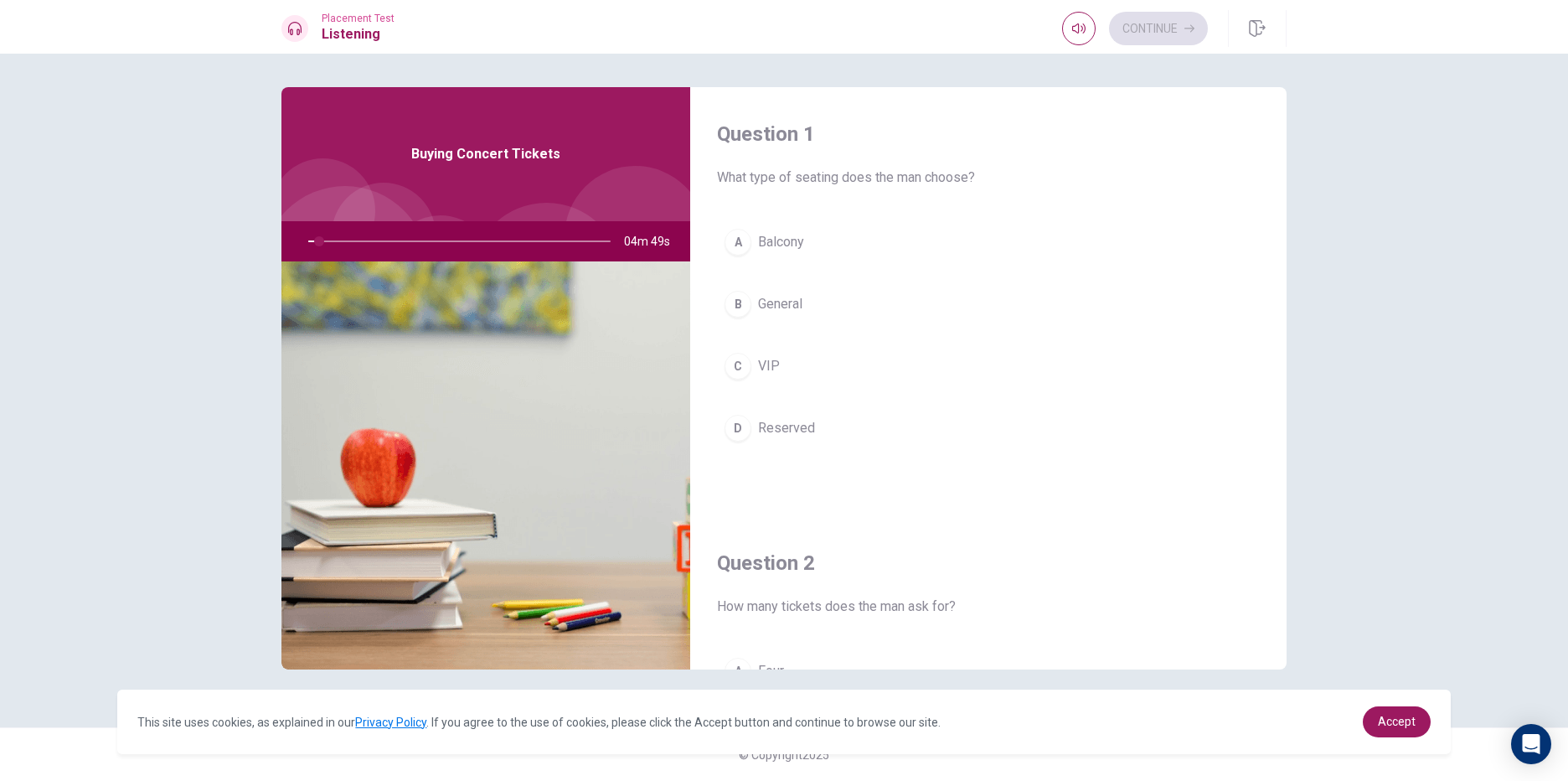
drag, startPoint x: 587, startPoint y: 342, endPoint x: 651, endPoint y: 299, distance: 77.1
click at [651, 299] on img at bounding box center [486, 465] width 408 height 408
drag, startPoint x: 903, startPoint y: 173, endPoint x: 992, endPoint y: 192, distance: 91.0
click at [992, 192] on div "Question 1 What type of seating does the man choose? A Balcony B General C VIP …" at bounding box center [988, 302] width 597 height 429
drag, startPoint x: 369, startPoint y: 242, endPoint x: 379, endPoint y: 243, distance: 10.0
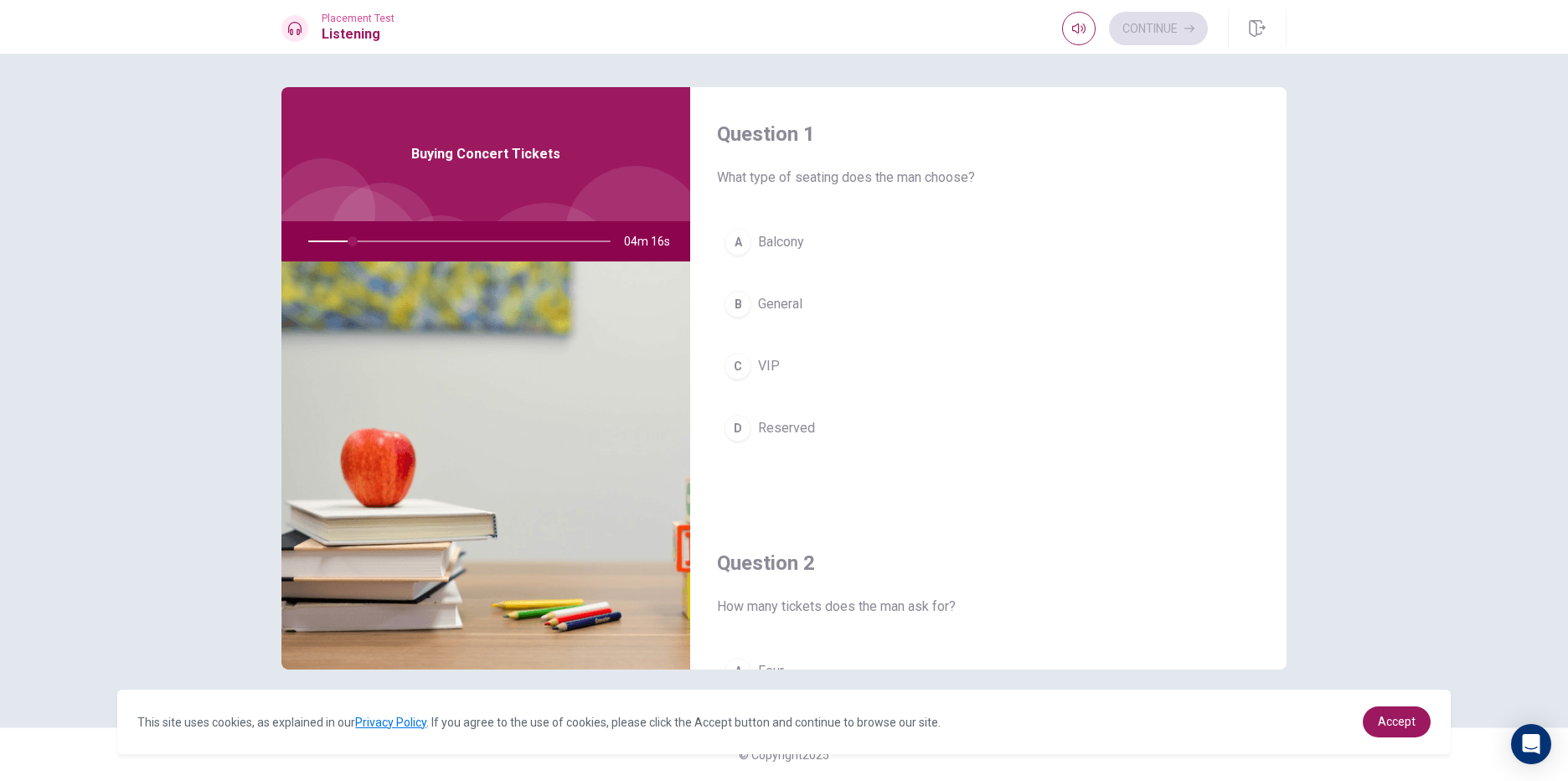
click at [379, 243] on div at bounding box center [456, 241] width 336 height 40
drag, startPoint x: 356, startPoint y: 234, endPoint x: 380, endPoint y: 243, distance: 25.6
click at [380, 243] on div at bounding box center [456, 241] width 336 height 40
drag, startPoint x: 371, startPoint y: 240, endPoint x: 404, endPoint y: 251, distance: 34.8
click at [404, 251] on div at bounding box center [456, 241] width 336 height 40
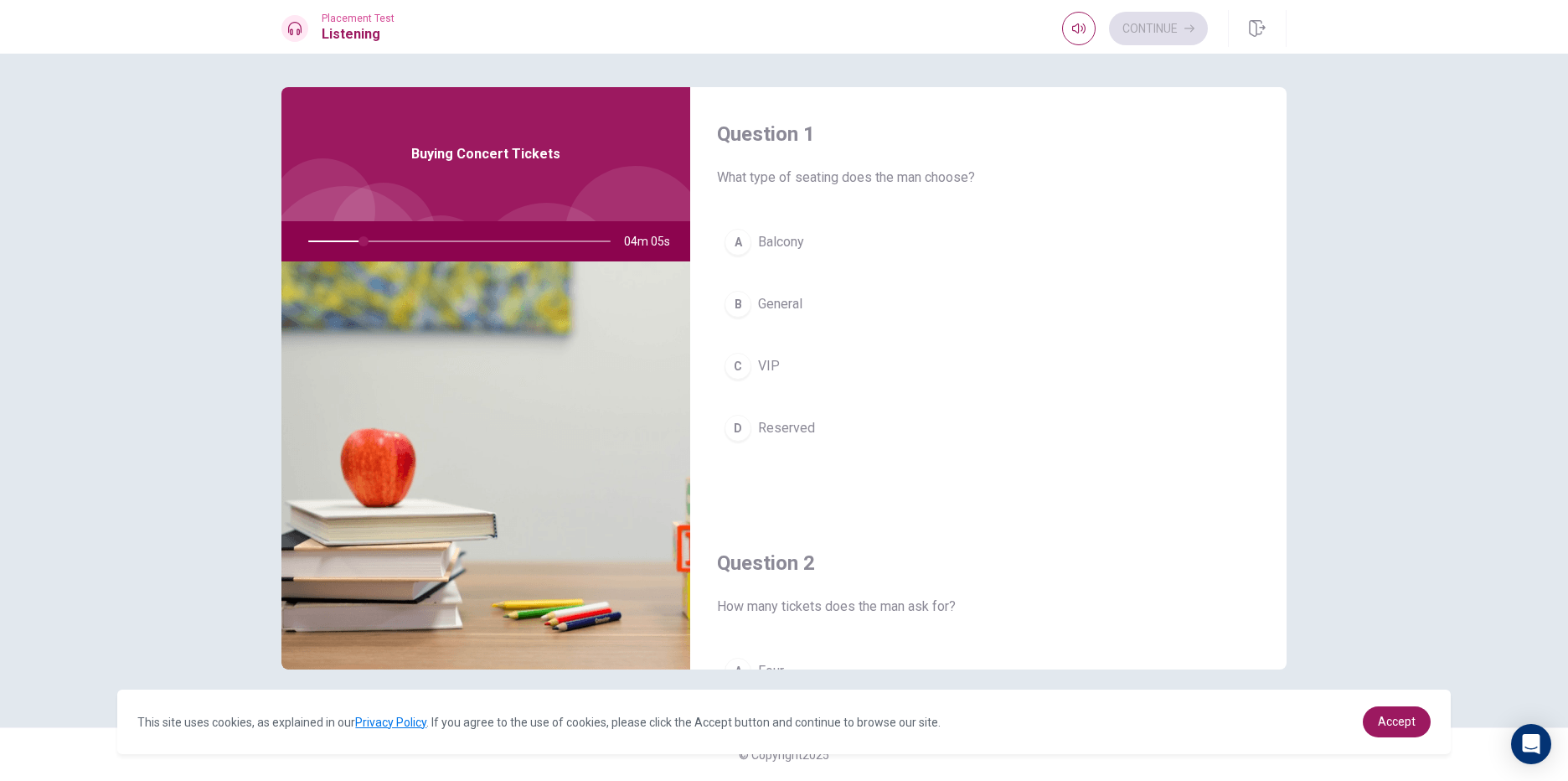
drag, startPoint x: 809, startPoint y: 243, endPoint x: 1512, endPoint y: 622, distance: 798.7
click at [1512, 622] on div "Question 1 What type of seating does the man choose? A Balcony B General C VIP …" at bounding box center [784, 417] width 1568 height 727
click at [1501, 610] on div "Question 1 What type of seating does the man choose? A Balcony B General C VIP …" at bounding box center [784, 417] width 1568 height 727
click at [1497, 609] on div "Question 1 What type of seating does the man choose? A Balcony B General C VIP …" at bounding box center [784, 417] width 1568 height 727
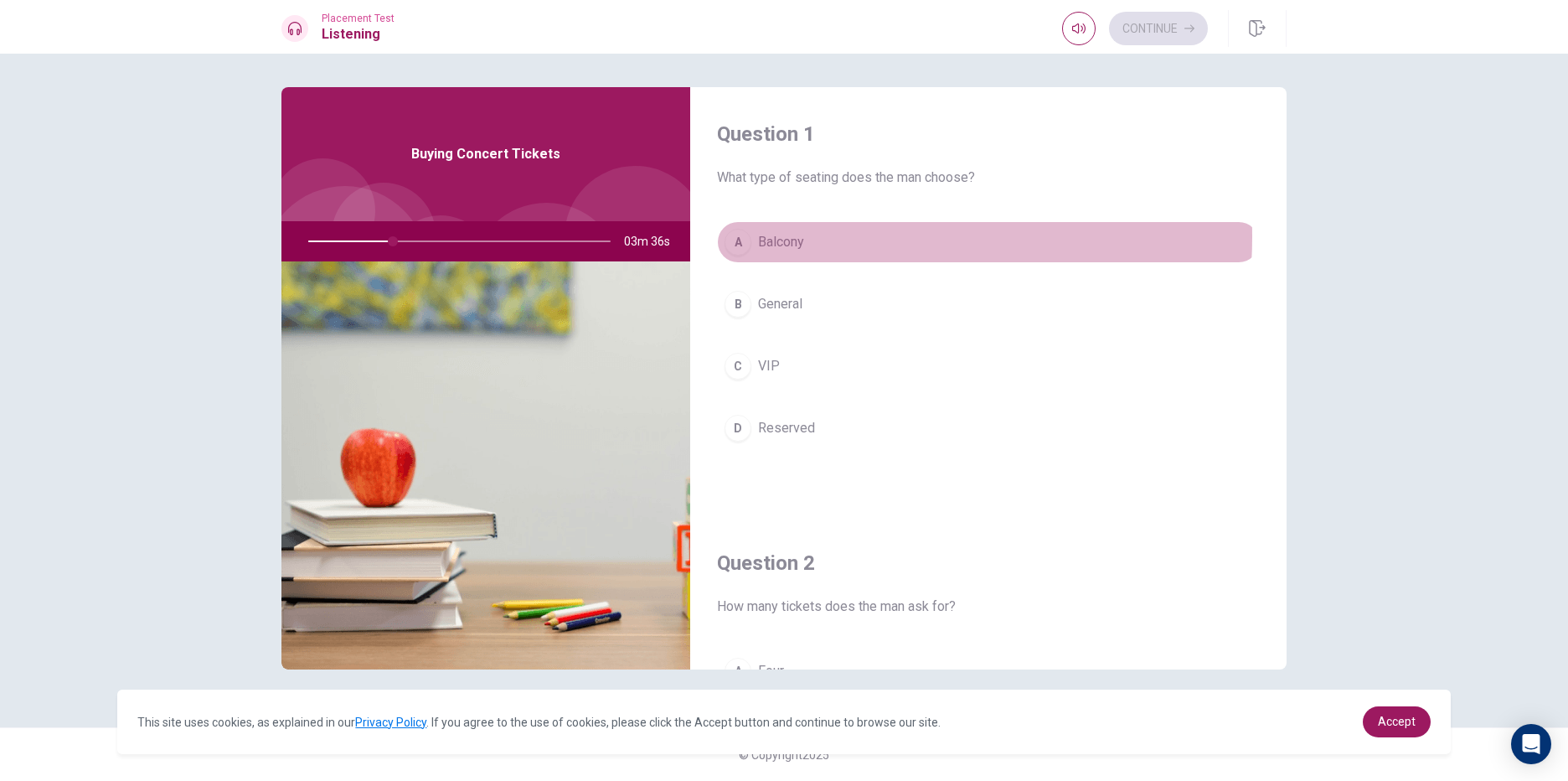
click at [787, 236] on span "Balcony" at bounding box center [781, 242] width 46 height 20
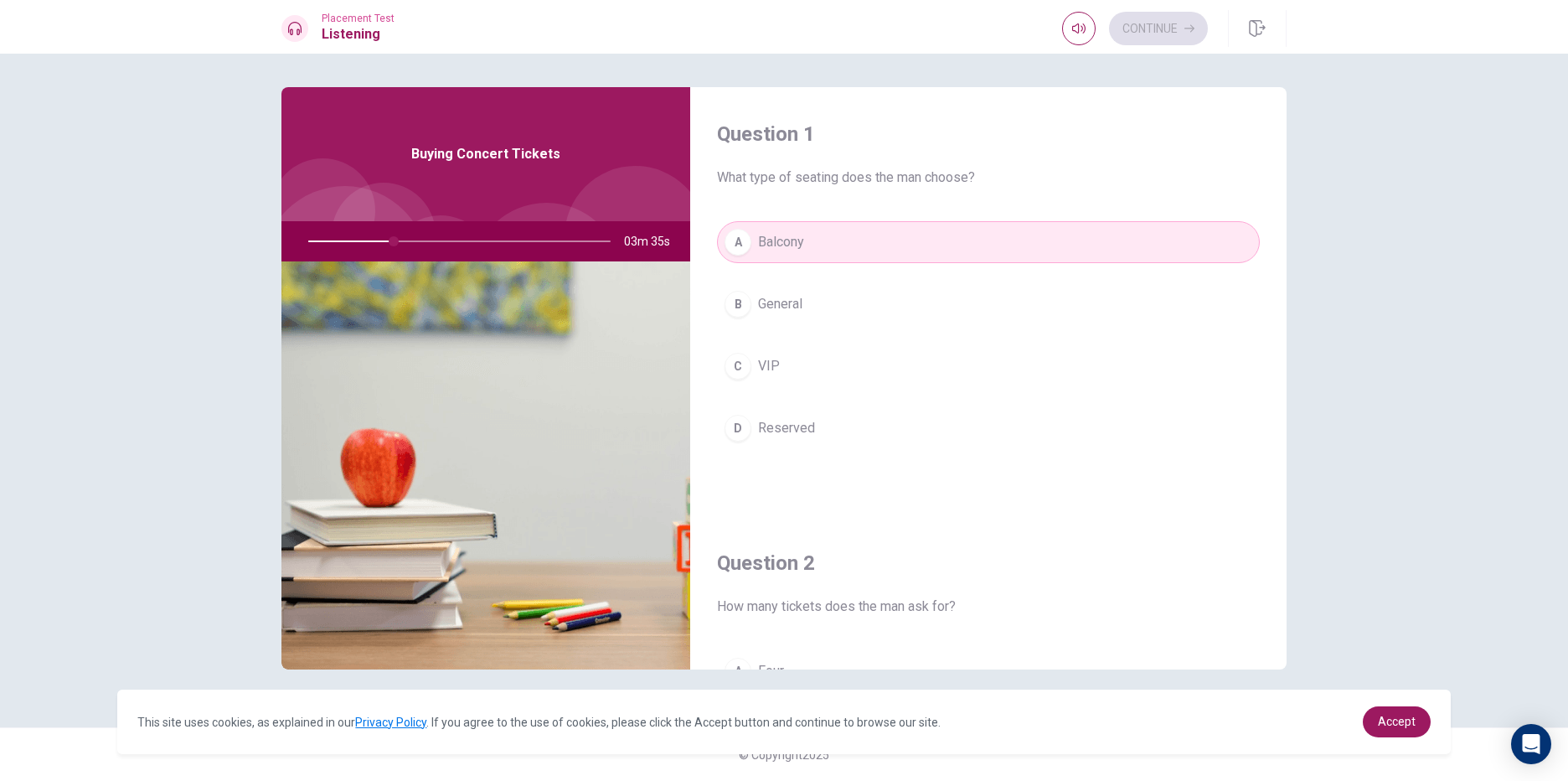
drag, startPoint x: 806, startPoint y: 295, endPoint x: 810, endPoint y: 330, distance: 35.2
click at [810, 330] on div "A Balcony B General C VIP D Reserved" at bounding box center [988, 351] width 543 height 261
click at [818, 304] on button "B General" at bounding box center [988, 304] width 543 height 42
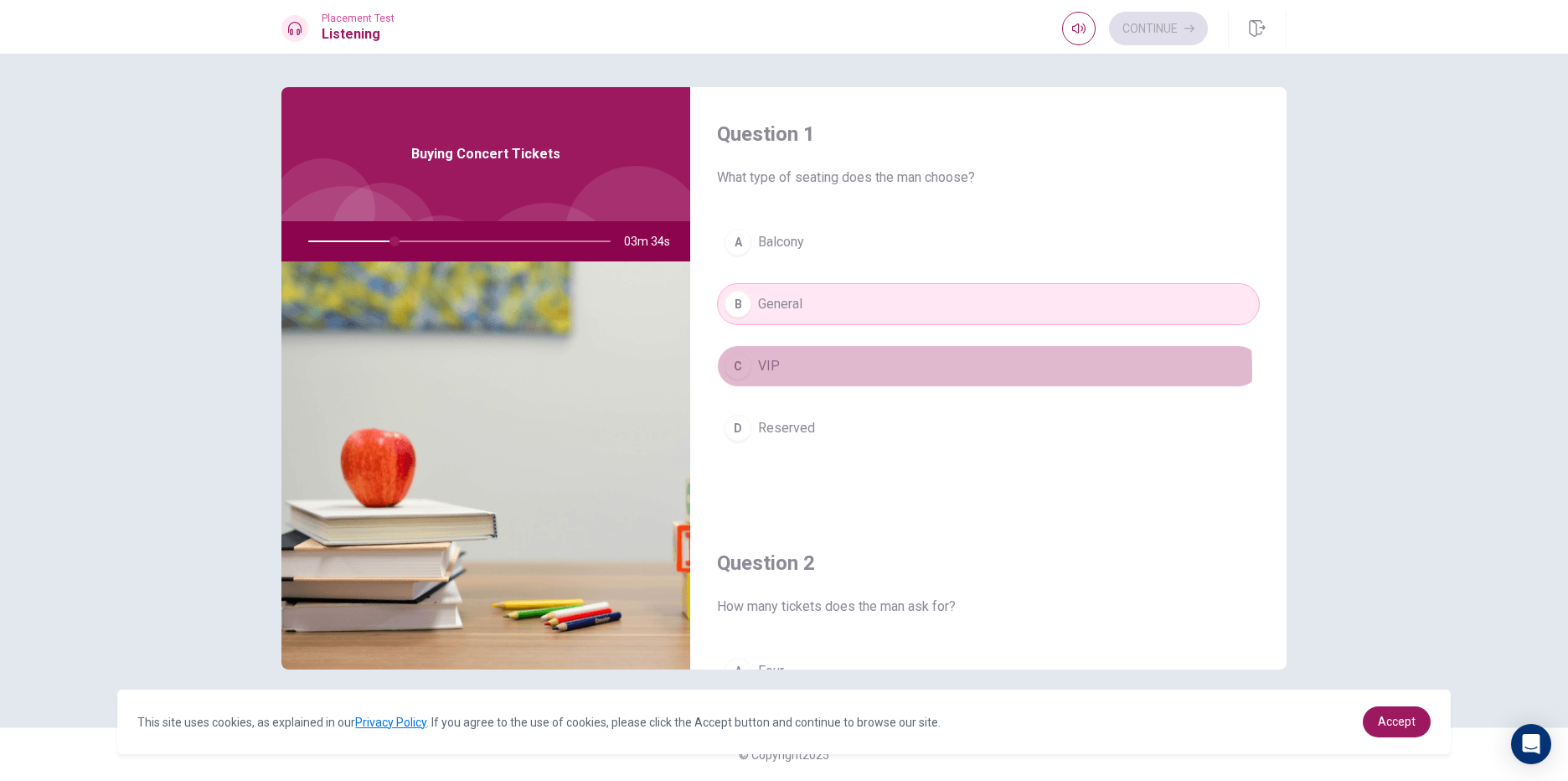
click at [813, 372] on button "C VIP" at bounding box center [988, 367] width 543 height 42
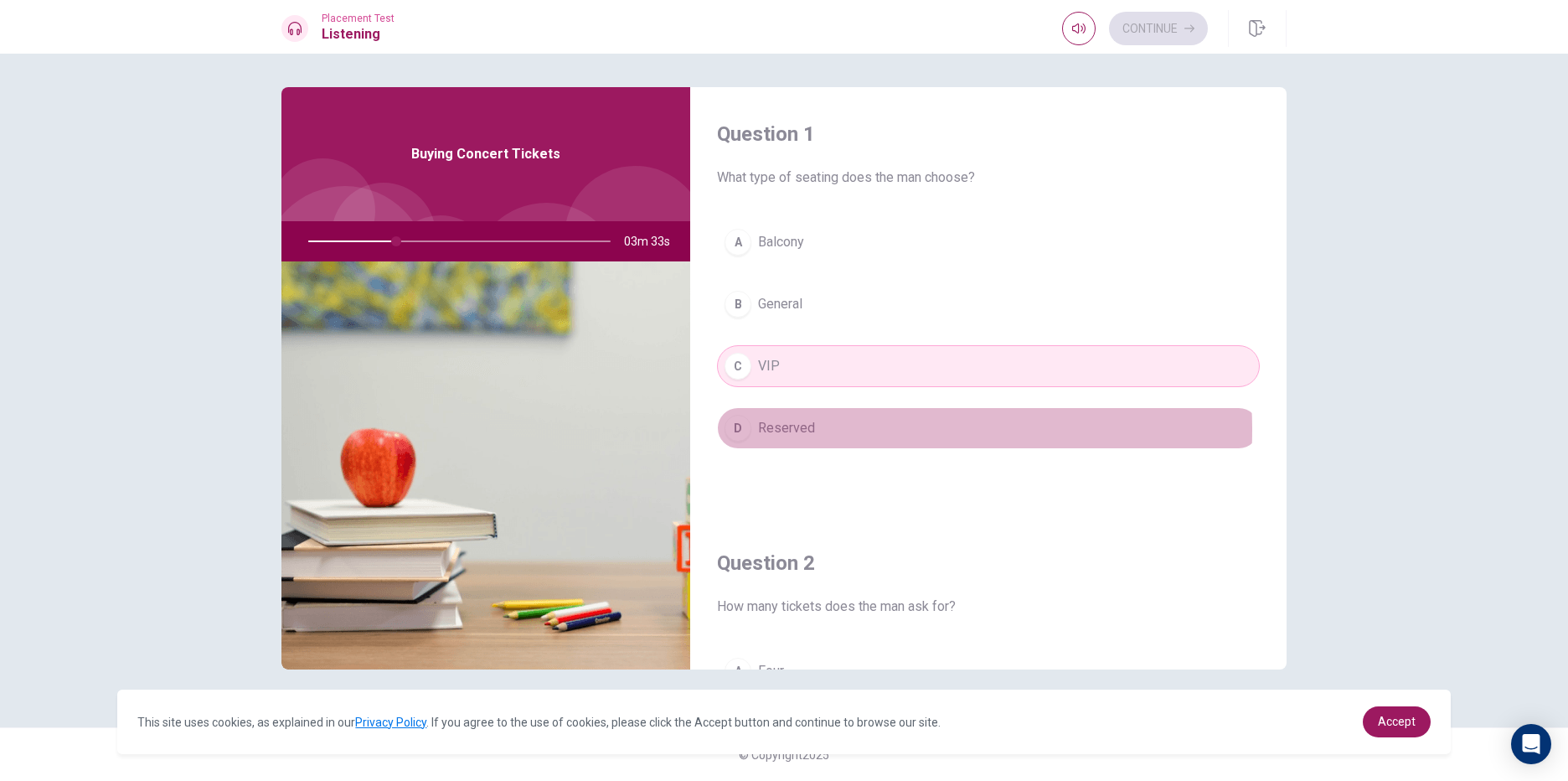
click at [825, 430] on button "D Reserved" at bounding box center [988, 428] width 543 height 42
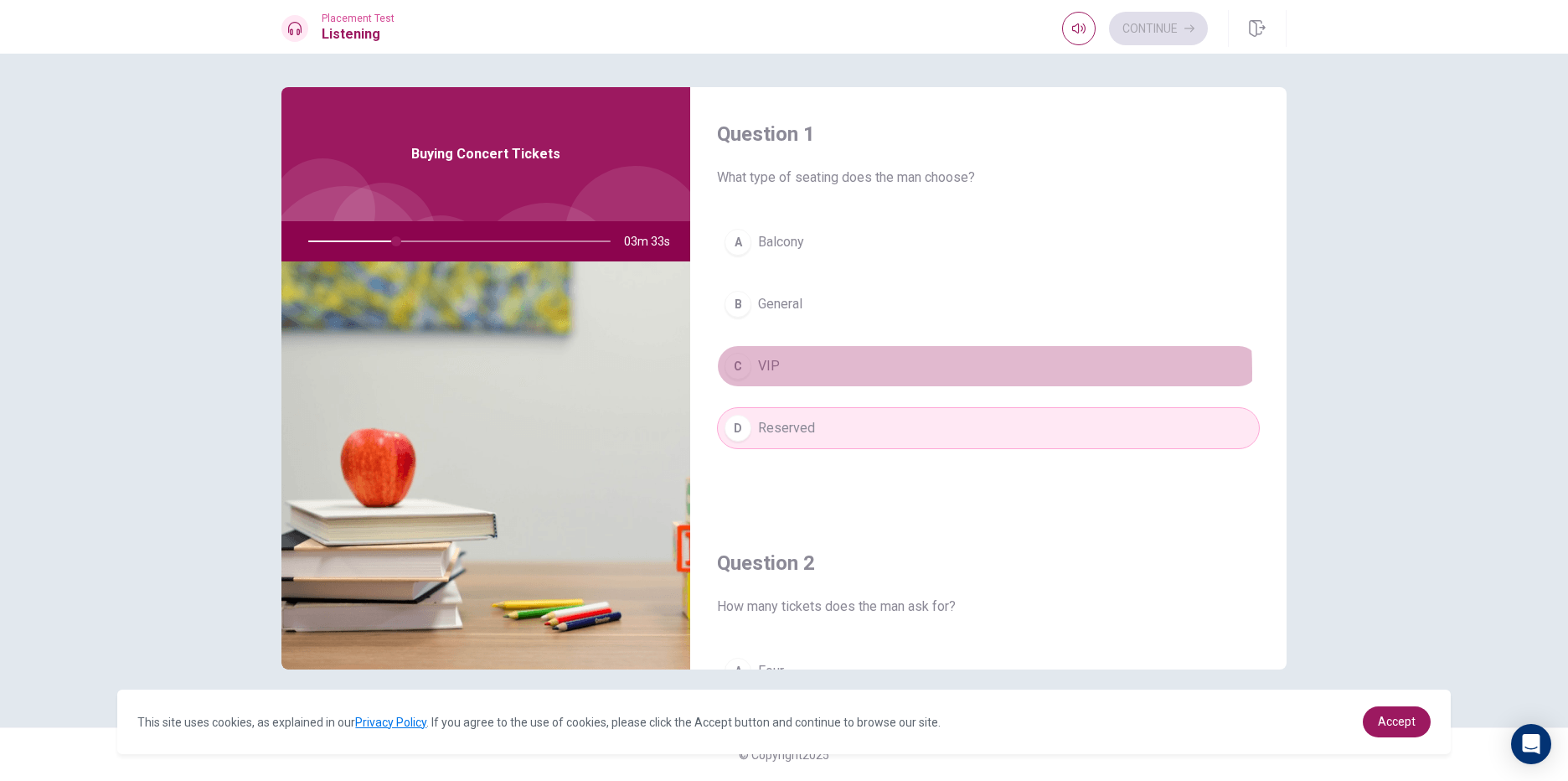
click at [851, 372] on button "C VIP" at bounding box center [988, 367] width 543 height 42
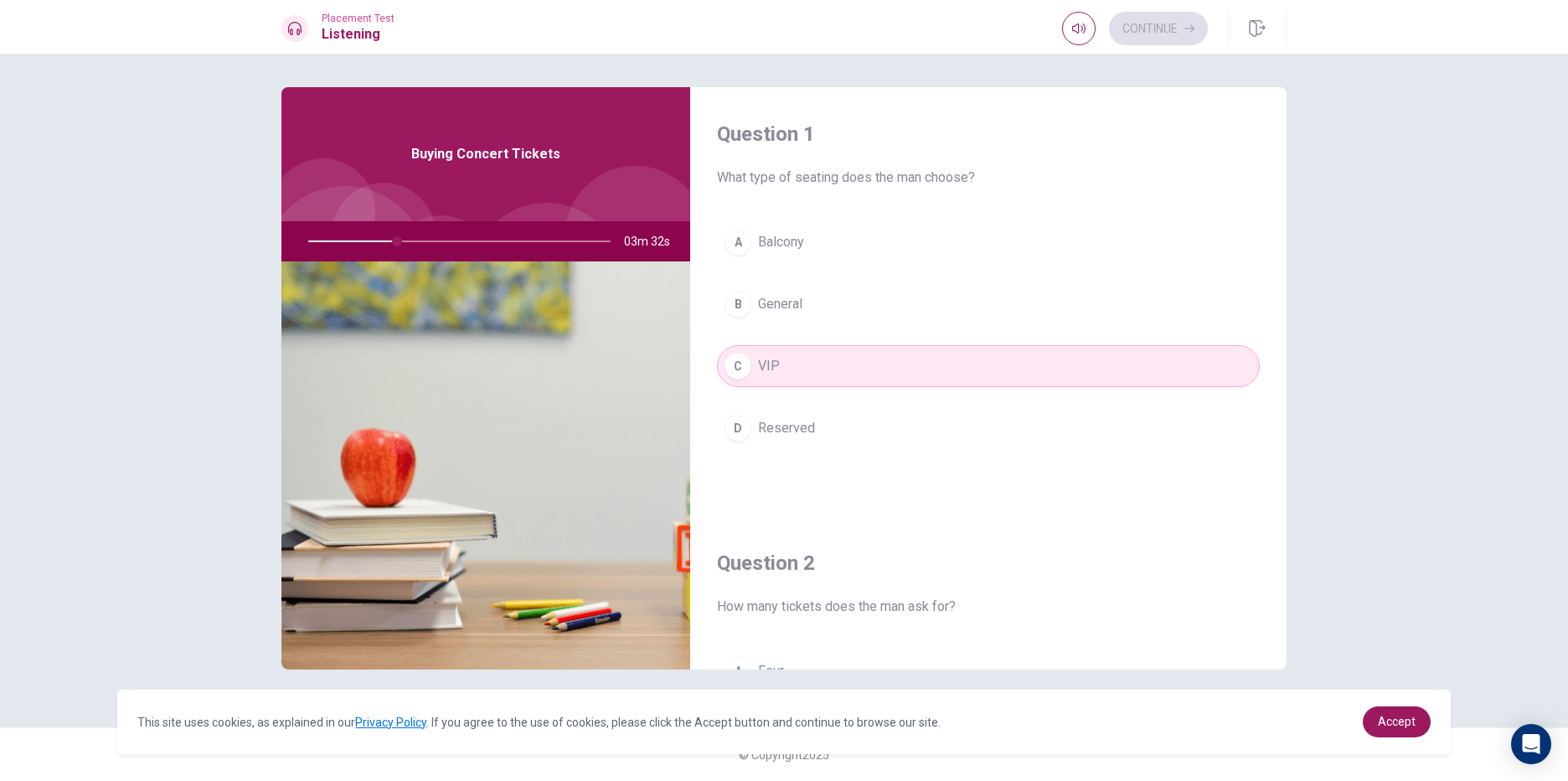
click at [878, 298] on button "B General" at bounding box center [988, 304] width 543 height 42
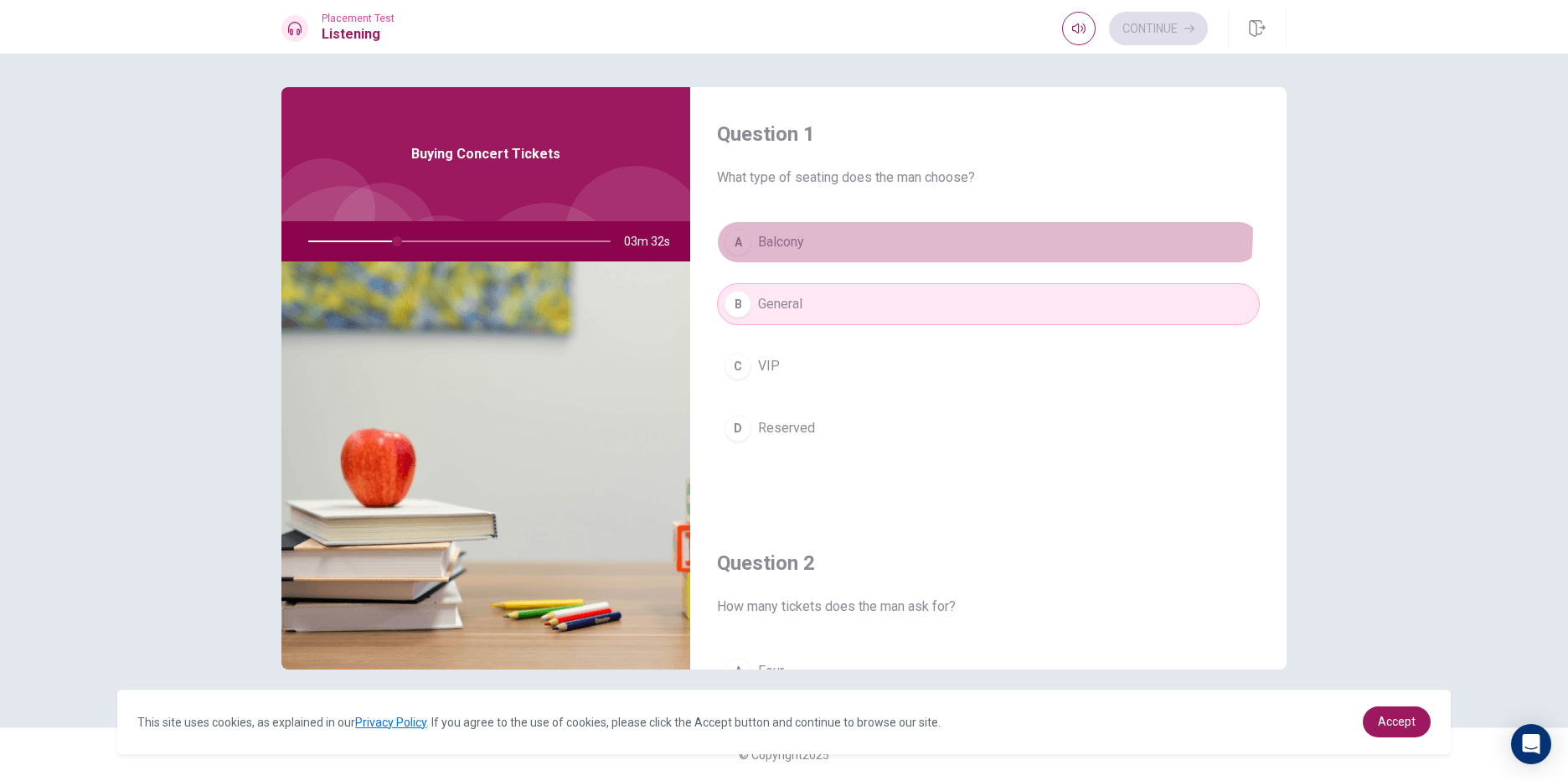
click at [886, 227] on button "A Balcony" at bounding box center [988, 242] width 543 height 42
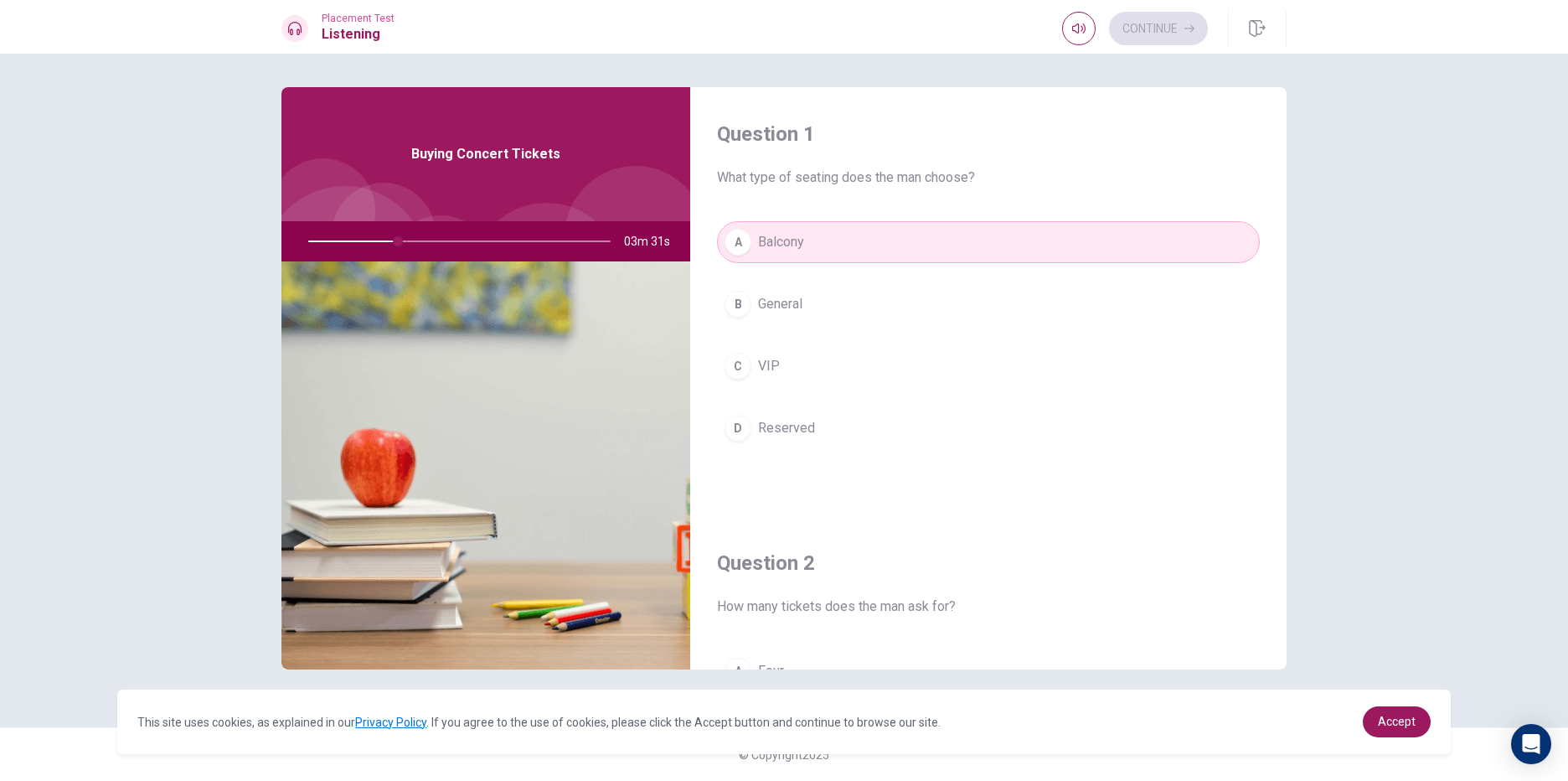
click at [868, 276] on div "A Balcony B General C VIP D Reserved" at bounding box center [988, 351] width 543 height 261
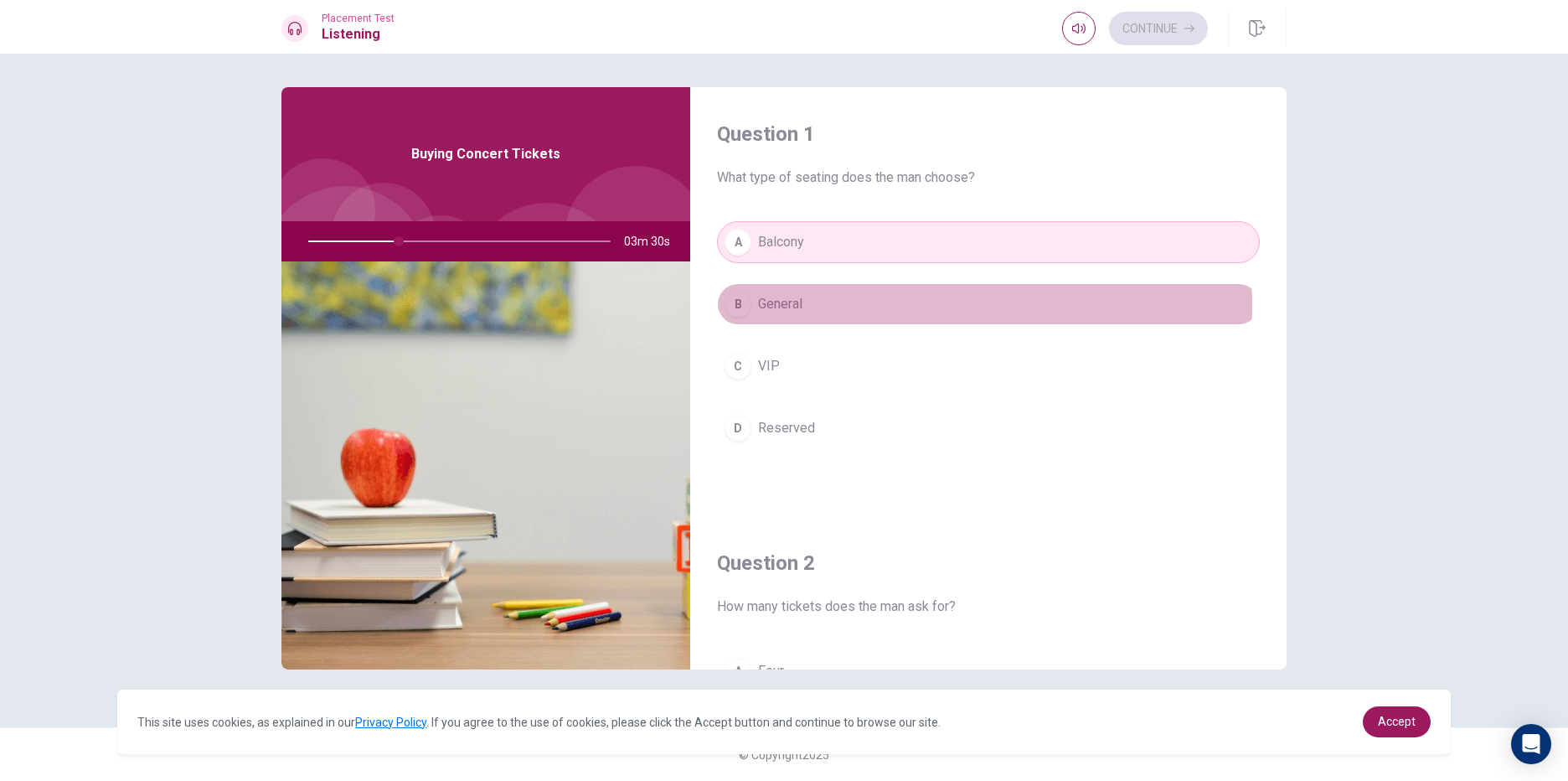
click at [860, 305] on button "B General" at bounding box center [988, 304] width 543 height 42
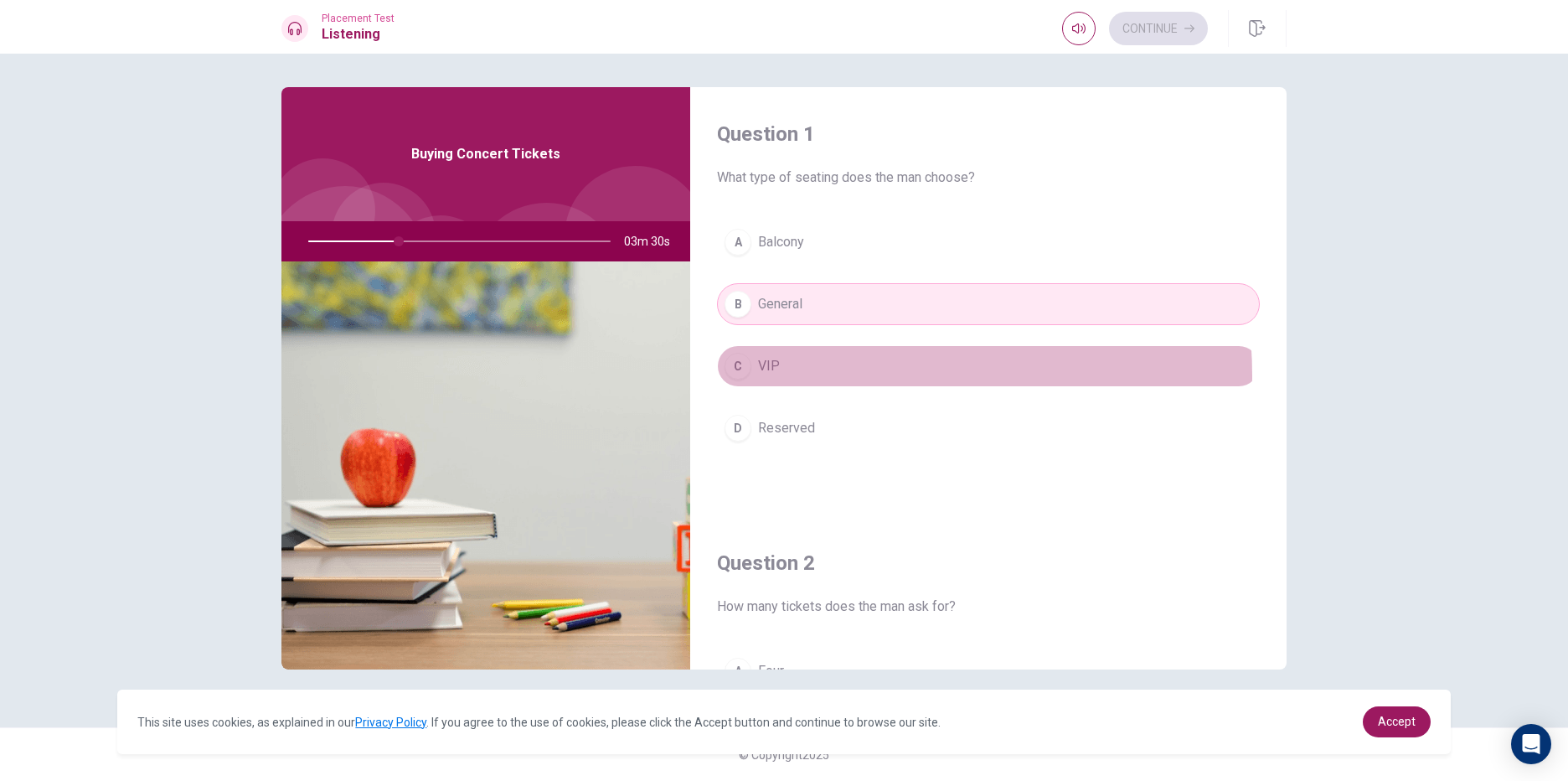
click at [842, 376] on button "C VIP" at bounding box center [988, 367] width 543 height 42
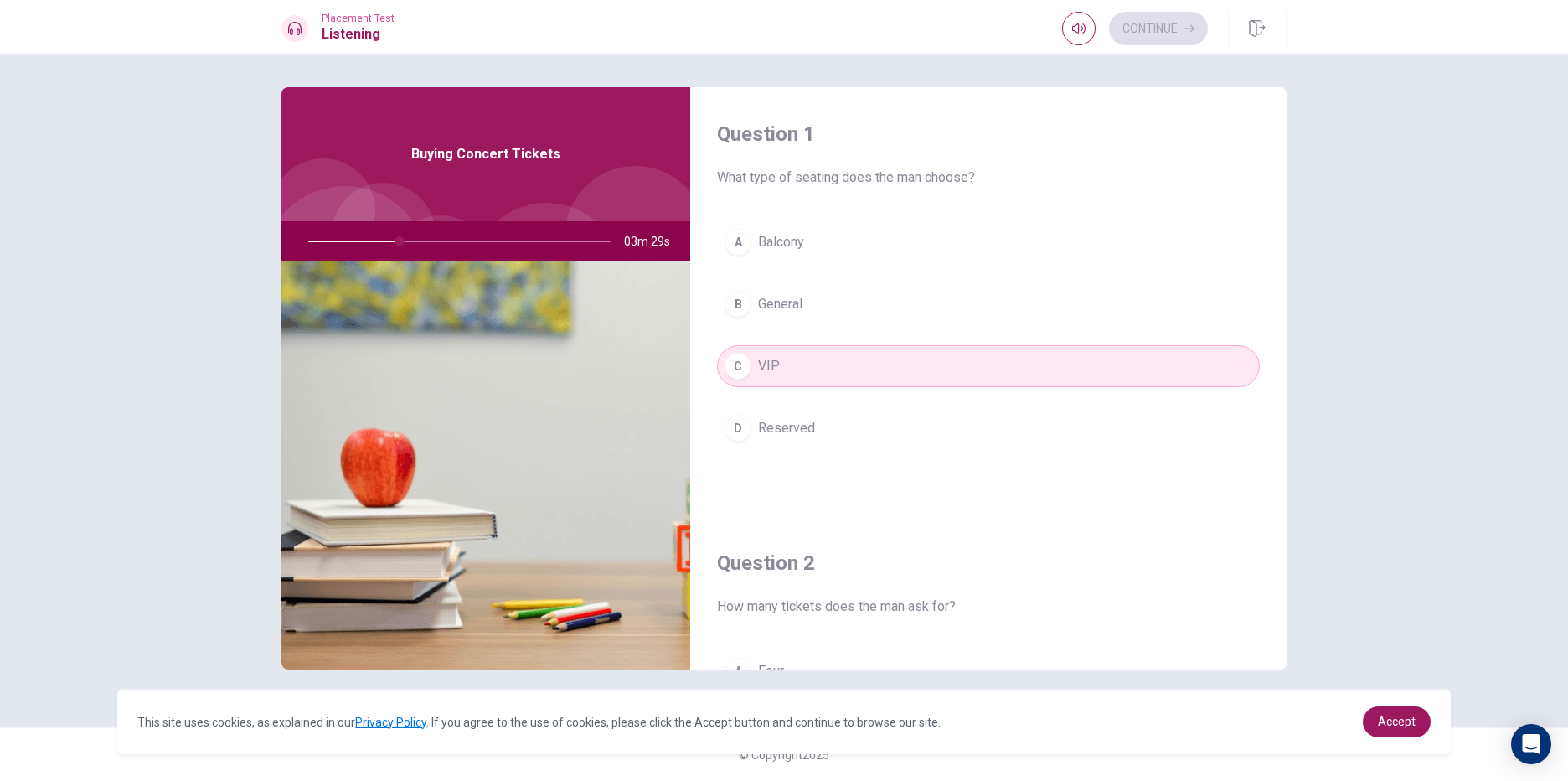
click at [842, 455] on div "A Balcony B General C VIP D Reserved" at bounding box center [988, 351] width 543 height 261
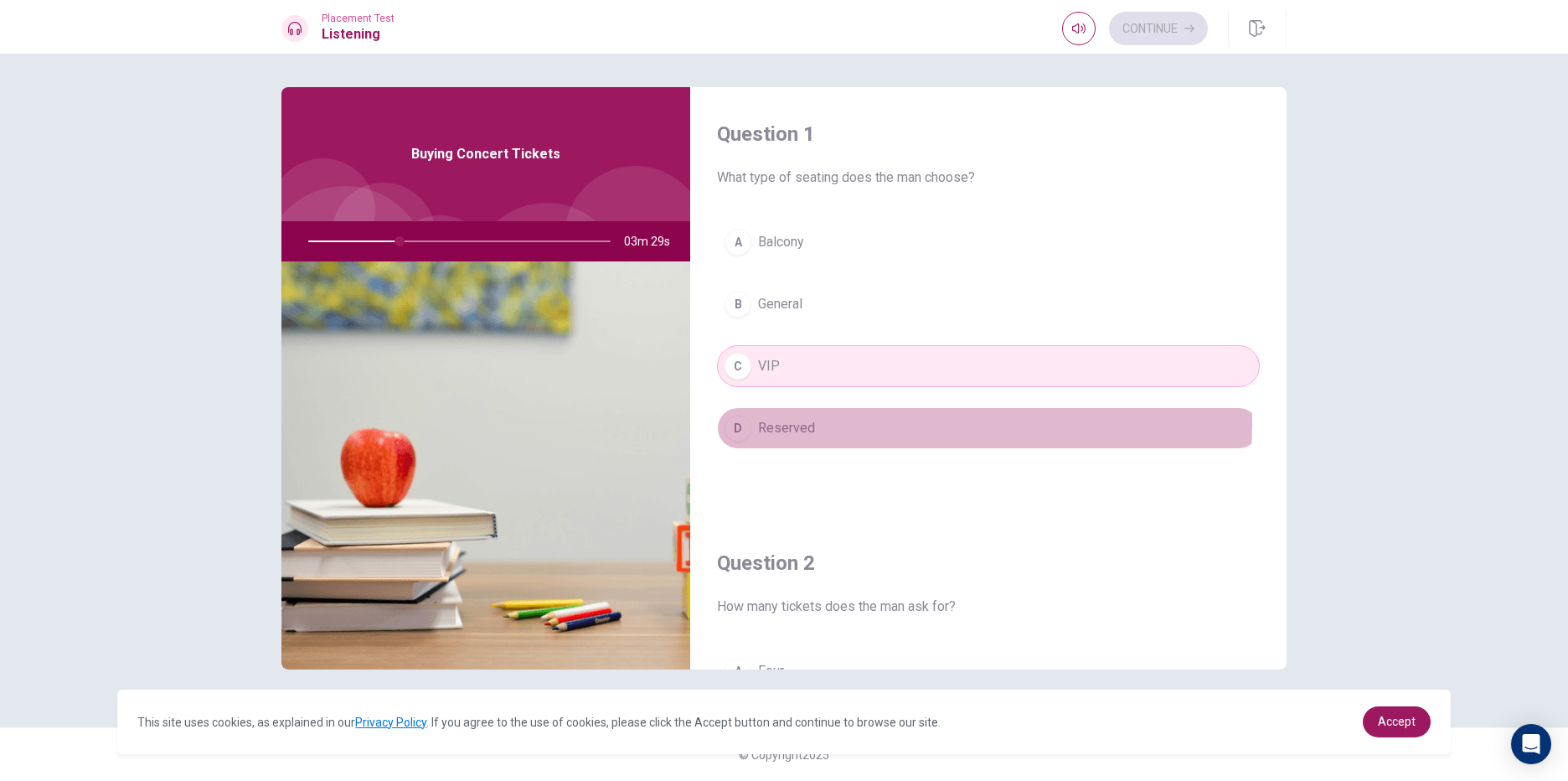
click at [852, 421] on button "D Reserved" at bounding box center [988, 428] width 543 height 42
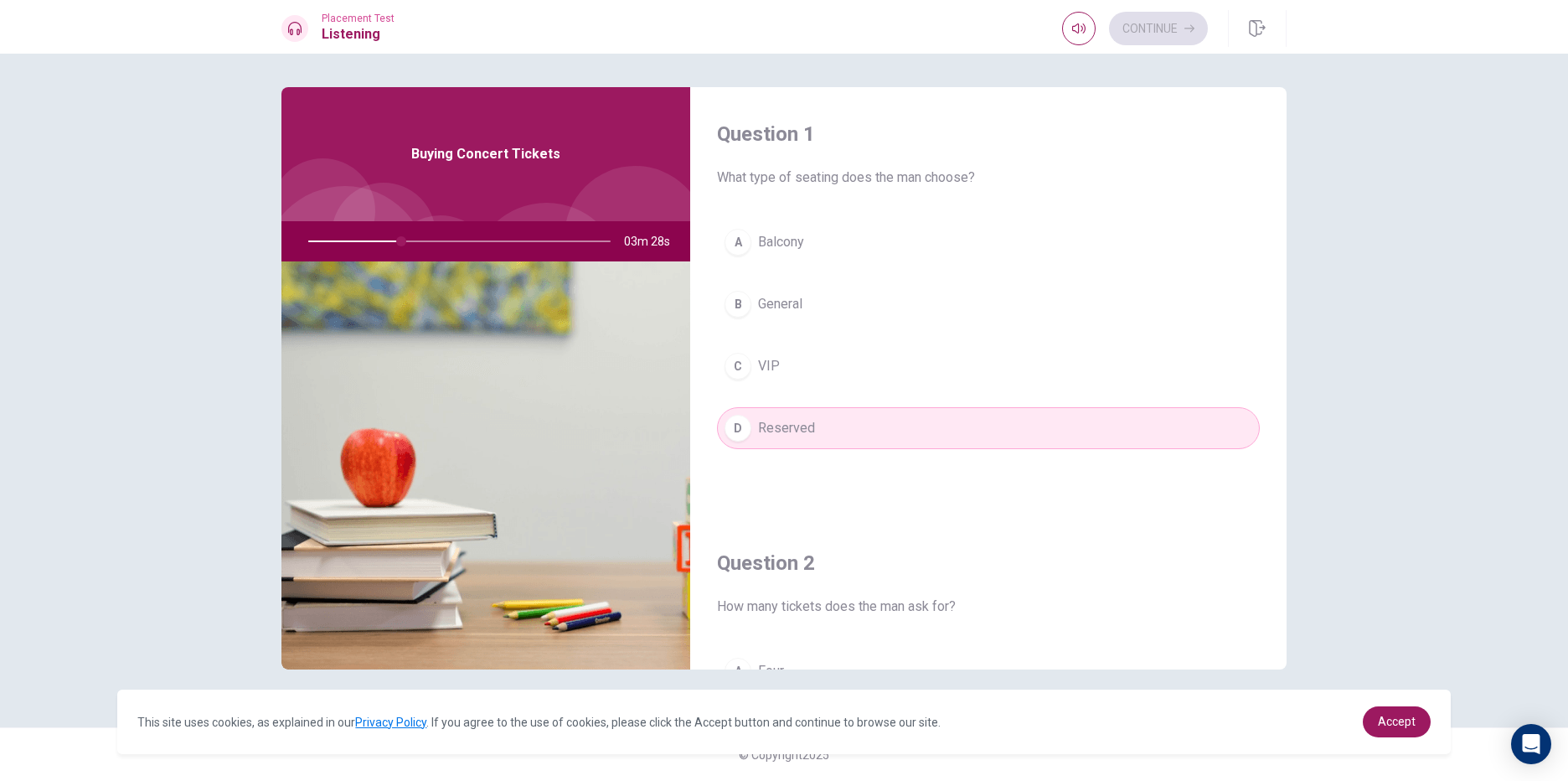
click at [869, 342] on div "A Balcony B General C VIP D Reserved" at bounding box center [988, 351] width 543 height 261
click at [849, 330] on div "A Balcony B General C VIP D Reserved" at bounding box center [988, 351] width 543 height 261
click at [836, 373] on button "C VIP" at bounding box center [988, 367] width 543 height 42
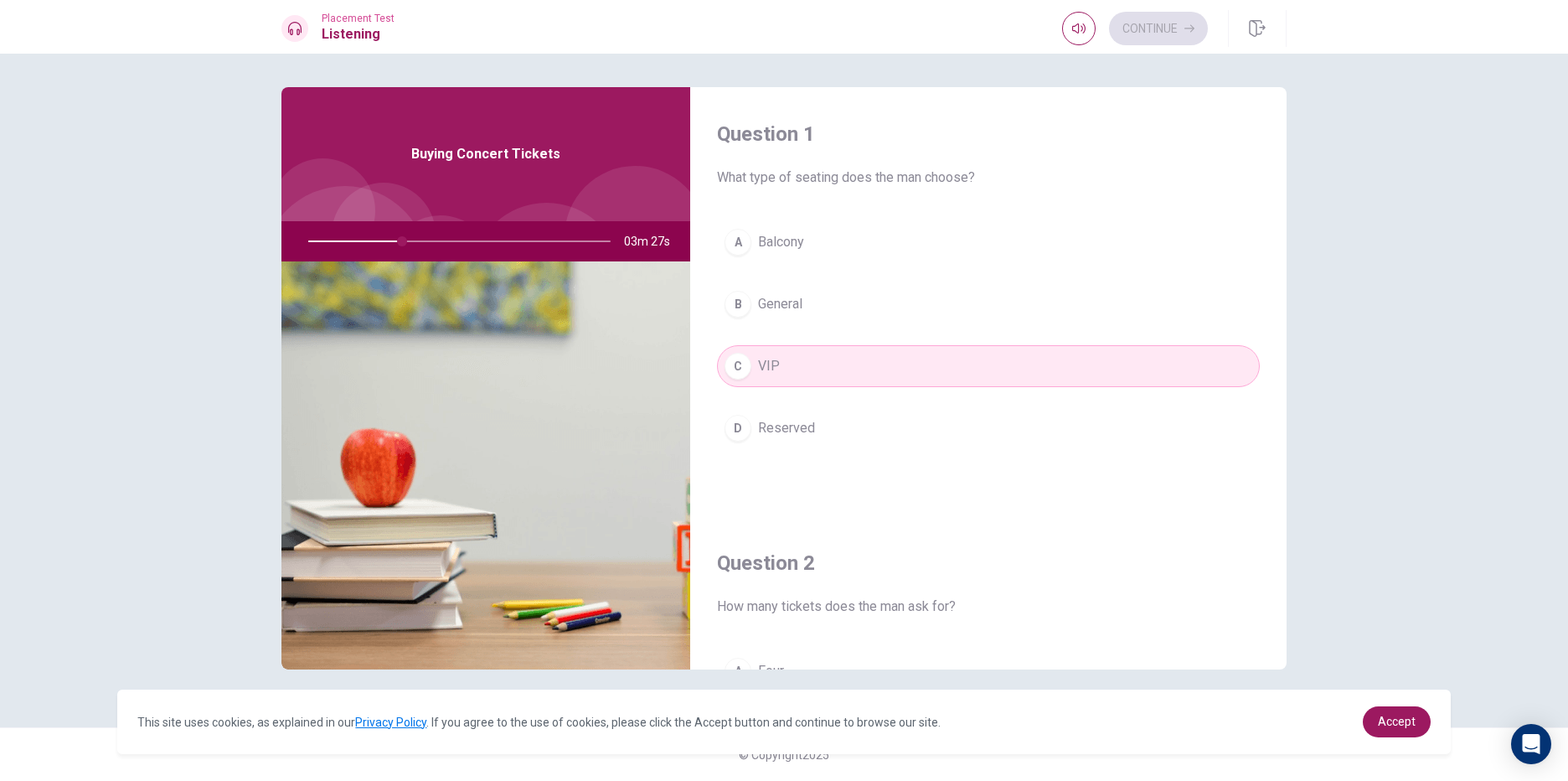
click at [882, 299] on button "B General" at bounding box center [988, 304] width 543 height 42
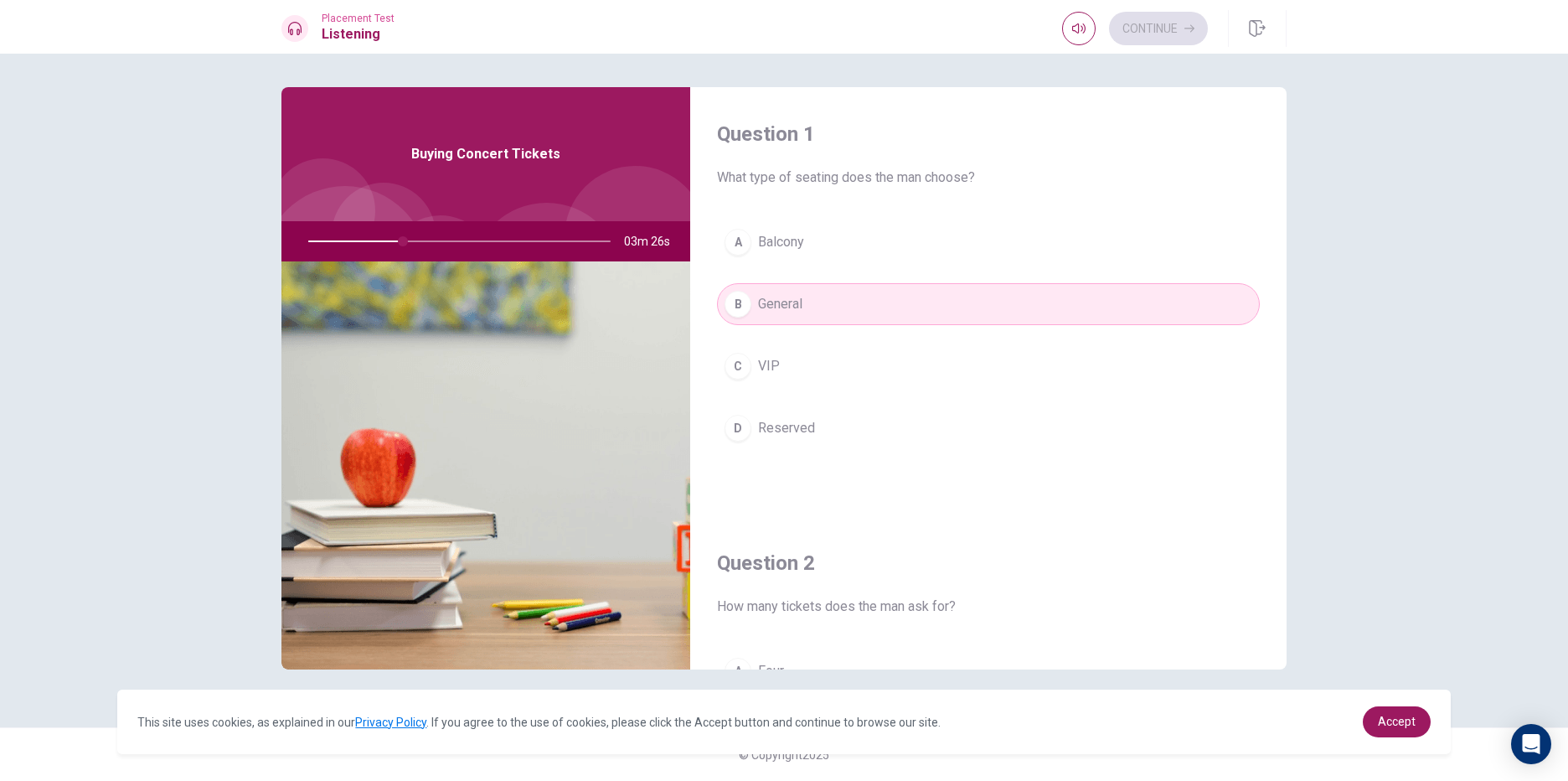
click at [915, 221] on button "A Balcony" at bounding box center [988, 242] width 543 height 42
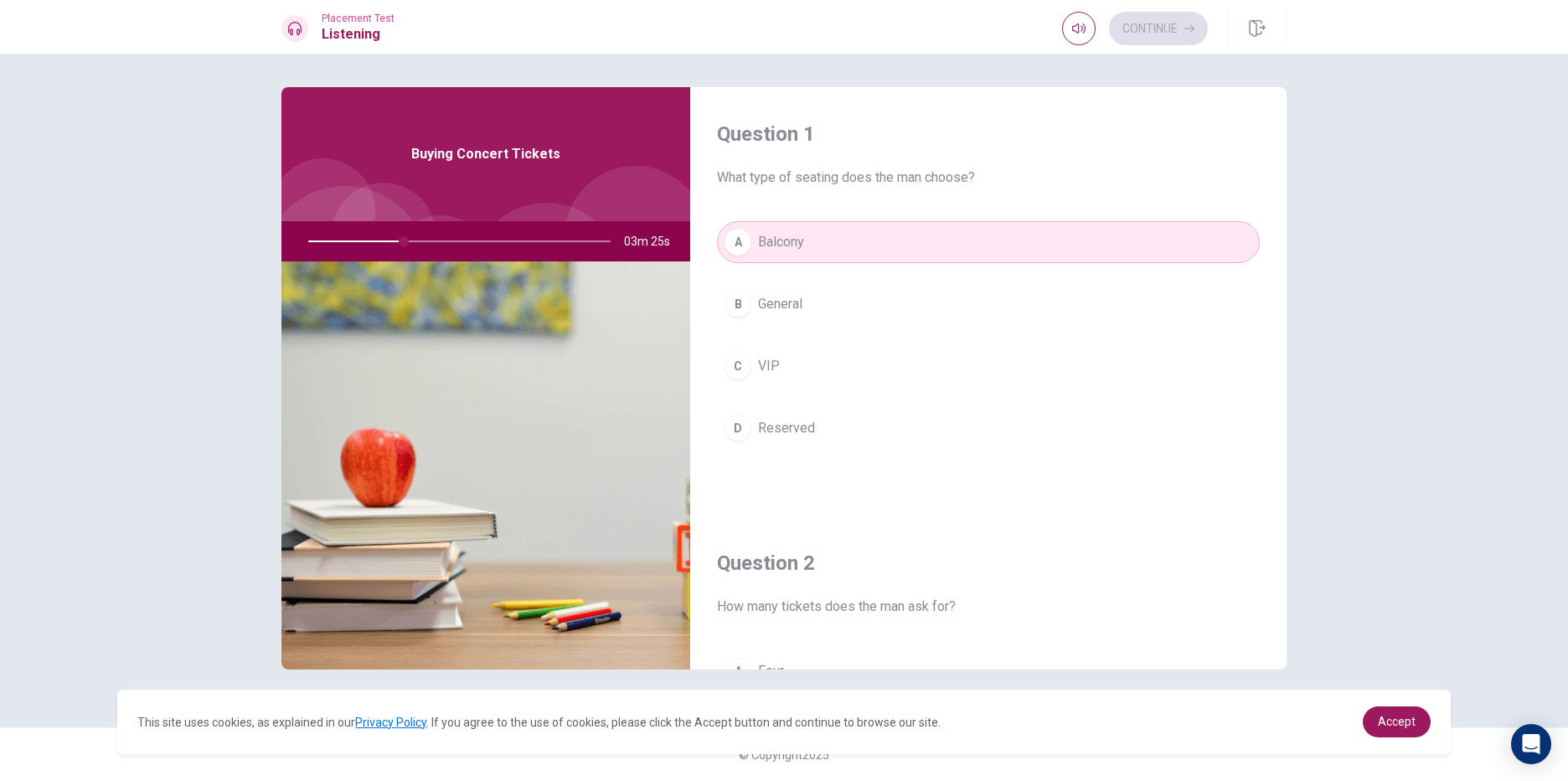
click at [882, 282] on div "A Balcony B General C VIP D Reserved" at bounding box center [988, 351] width 543 height 261
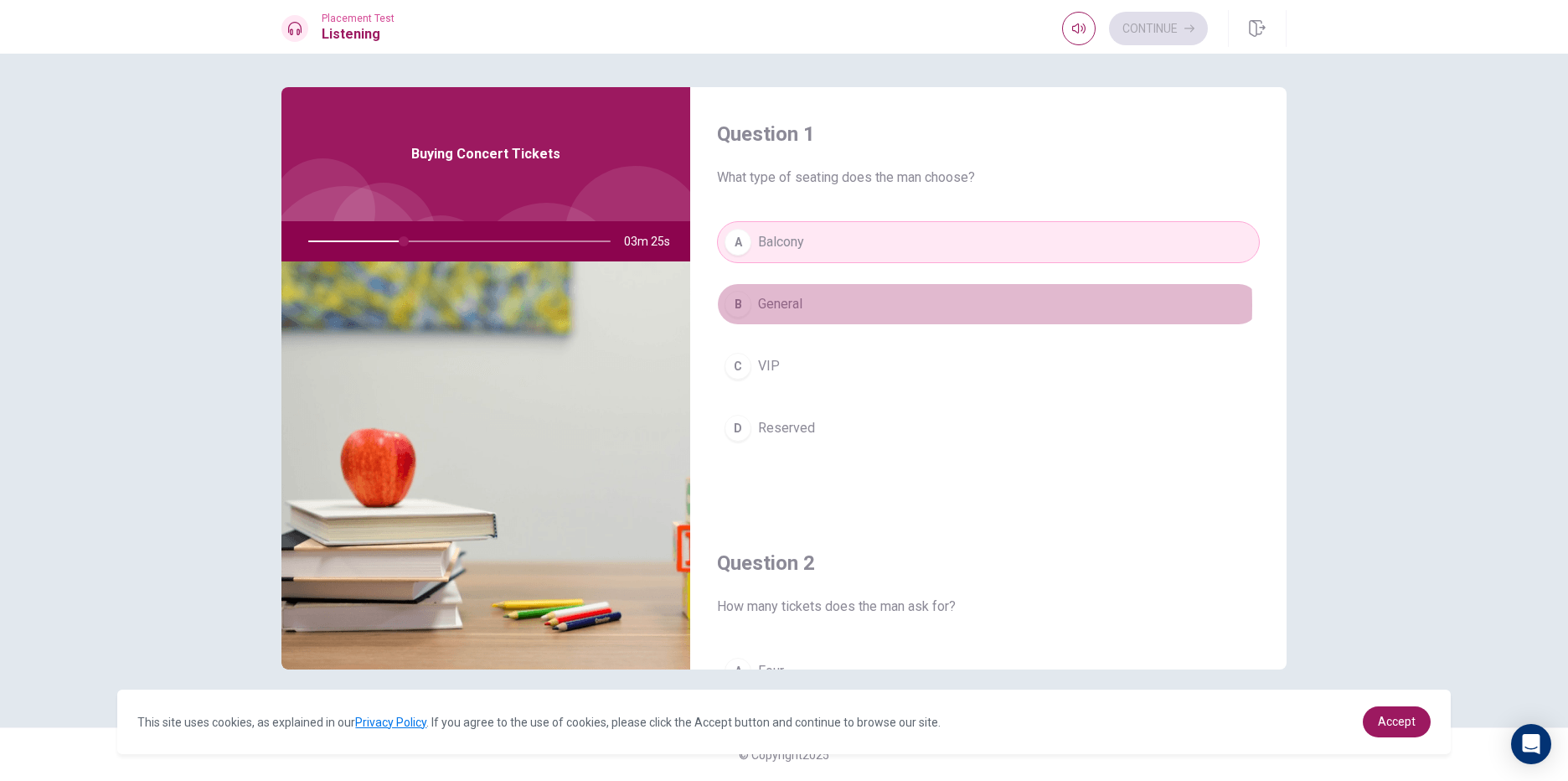
click at [878, 306] on button "B General" at bounding box center [988, 304] width 543 height 42
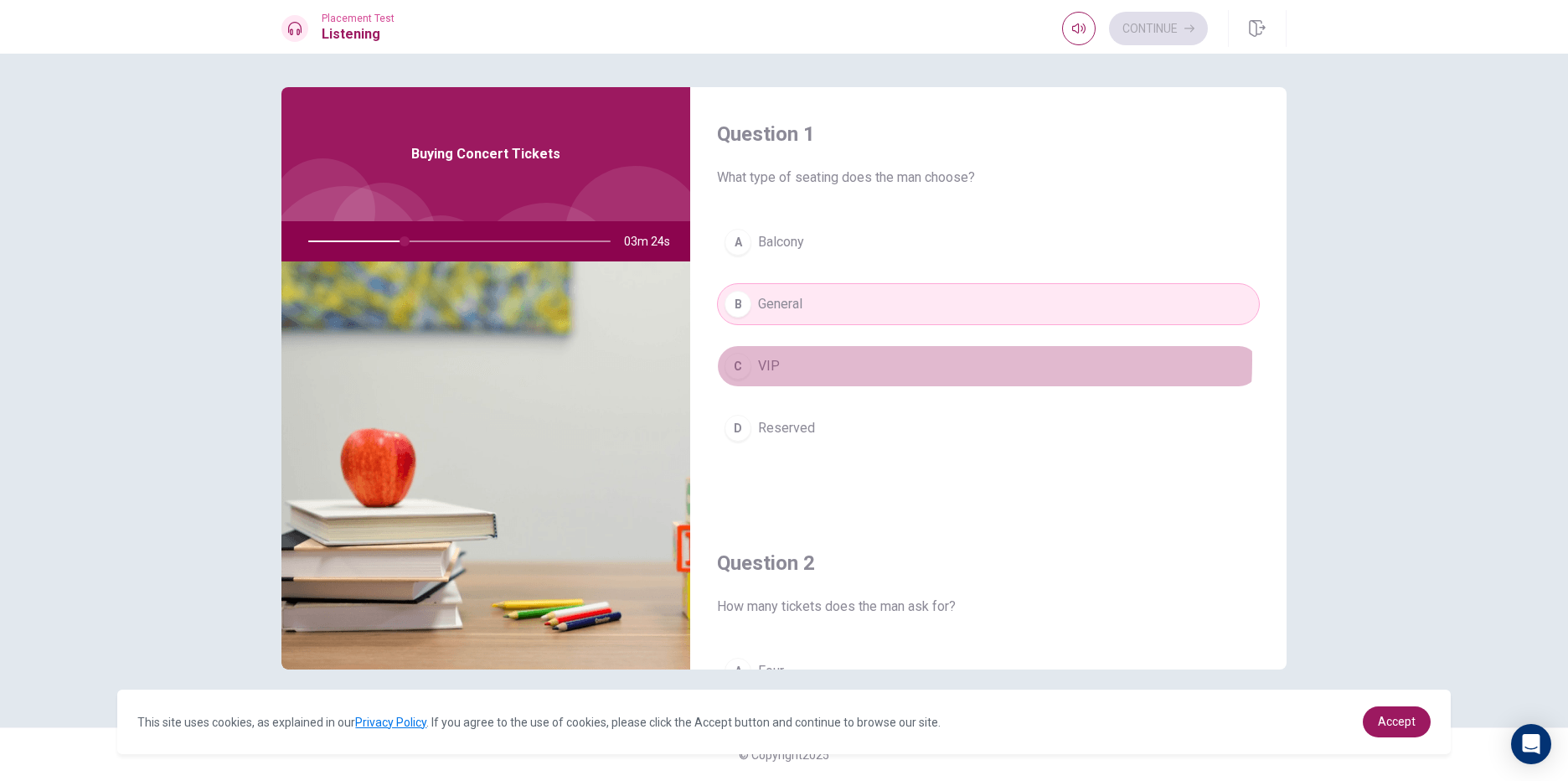
click at [871, 361] on button "C VIP" at bounding box center [988, 367] width 543 height 42
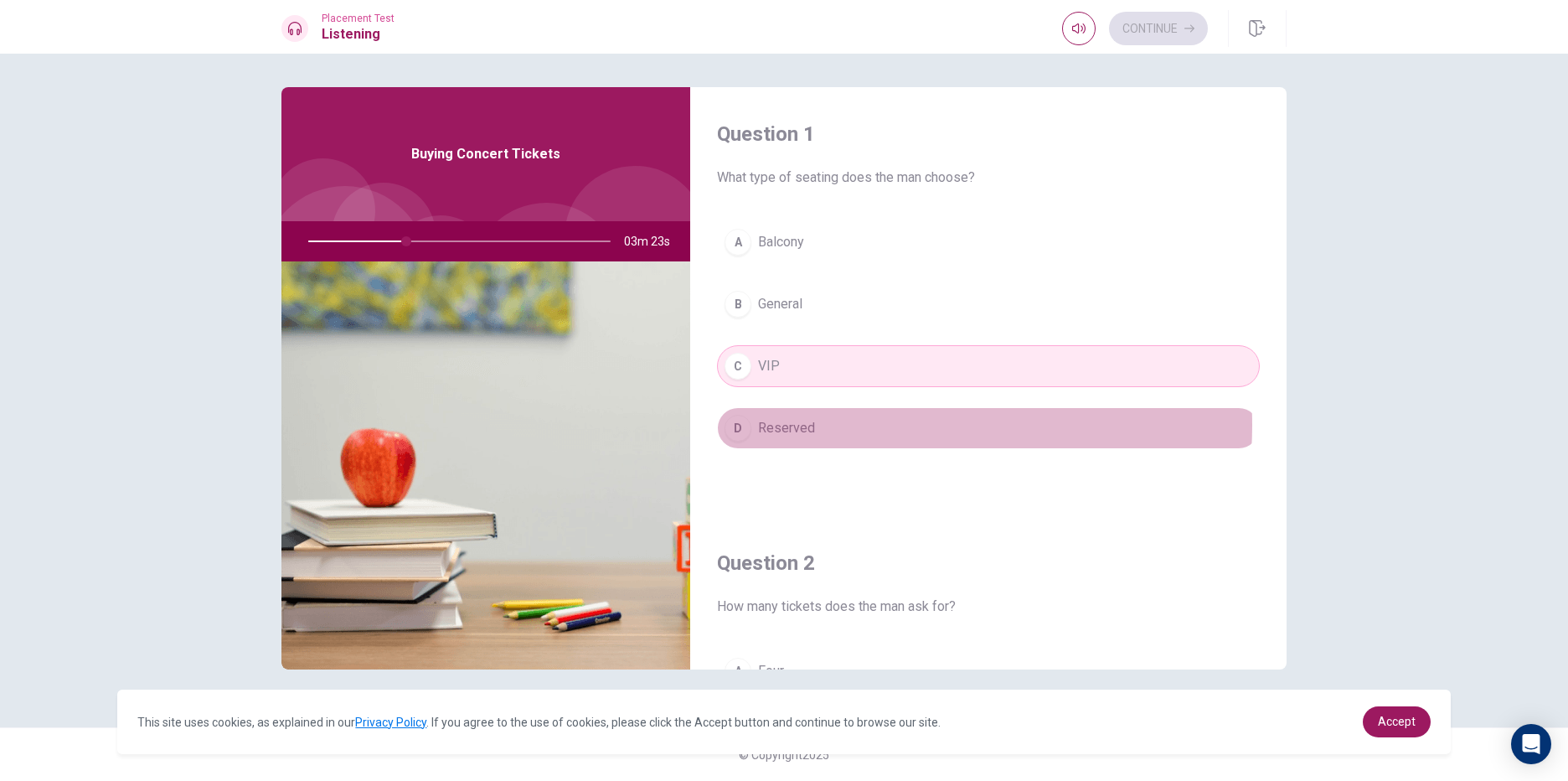
drag, startPoint x: 872, startPoint y: 425, endPoint x: 872, endPoint y: 435, distance: 10.0
click at [872, 433] on button "D Reserved" at bounding box center [988, 428] width 543 height 42
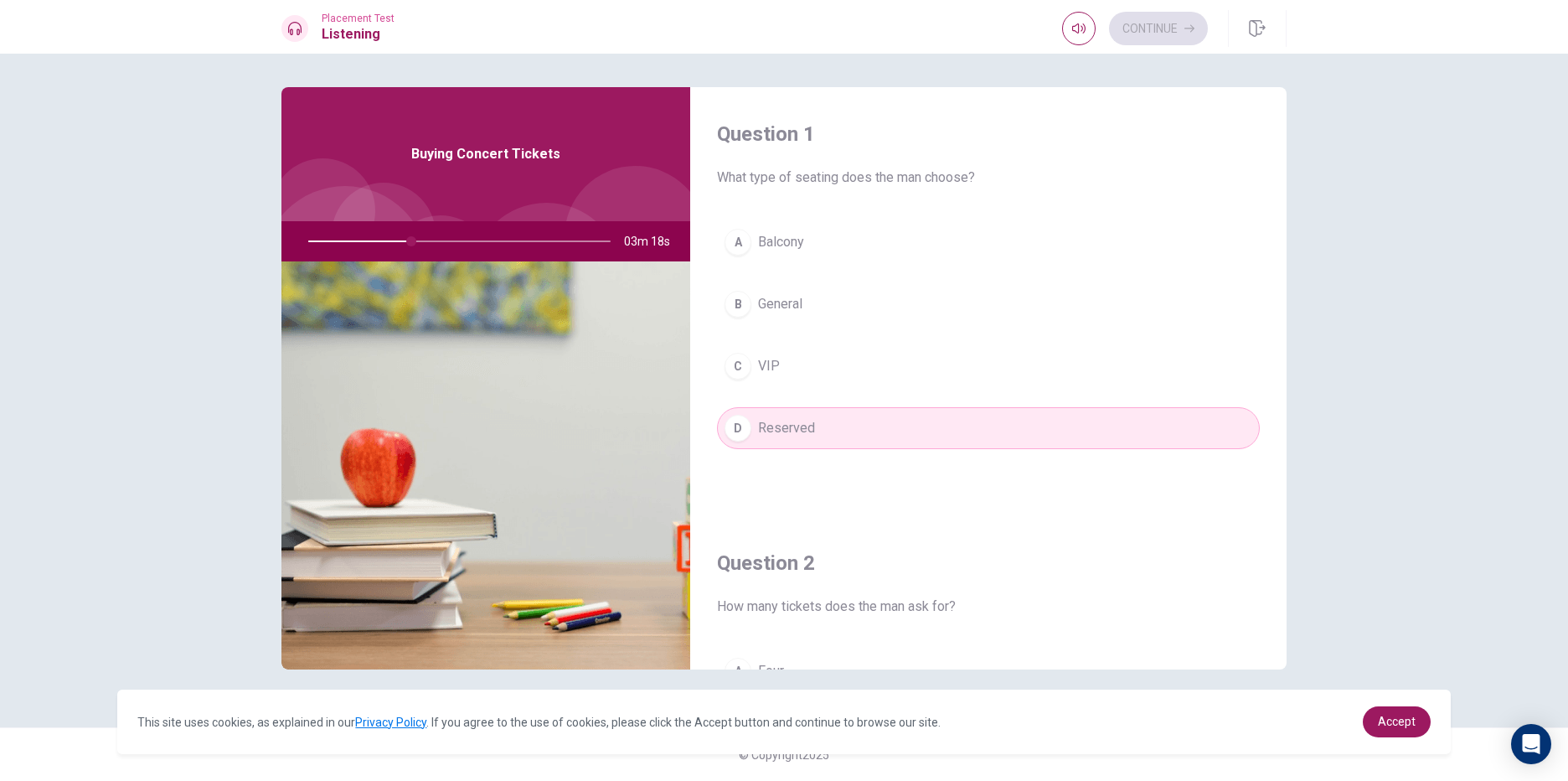
click at [795, 292] on button "B General" at bounding box center [988, 304] width 543 height 42
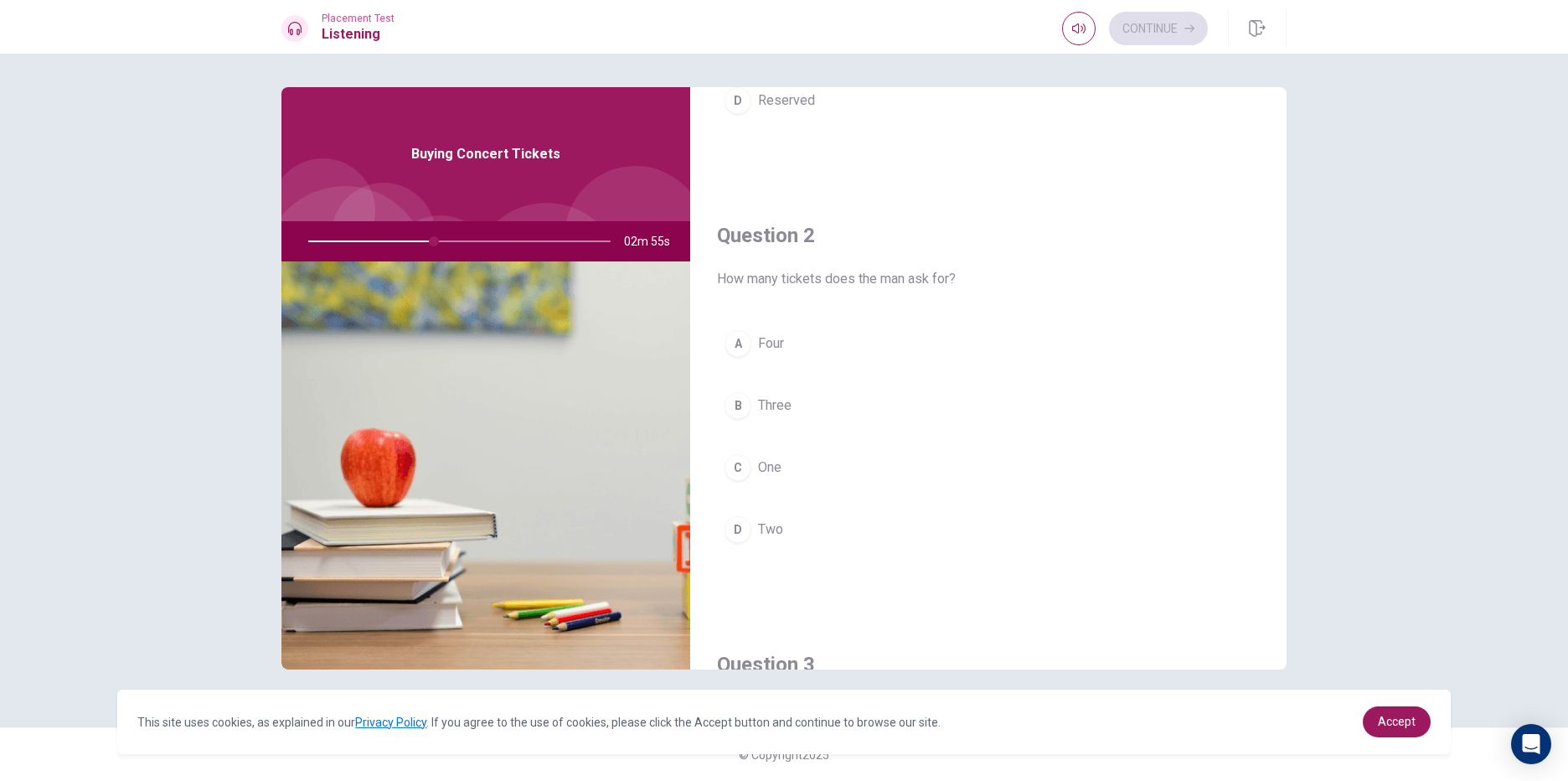
scroll to position [419, 0]
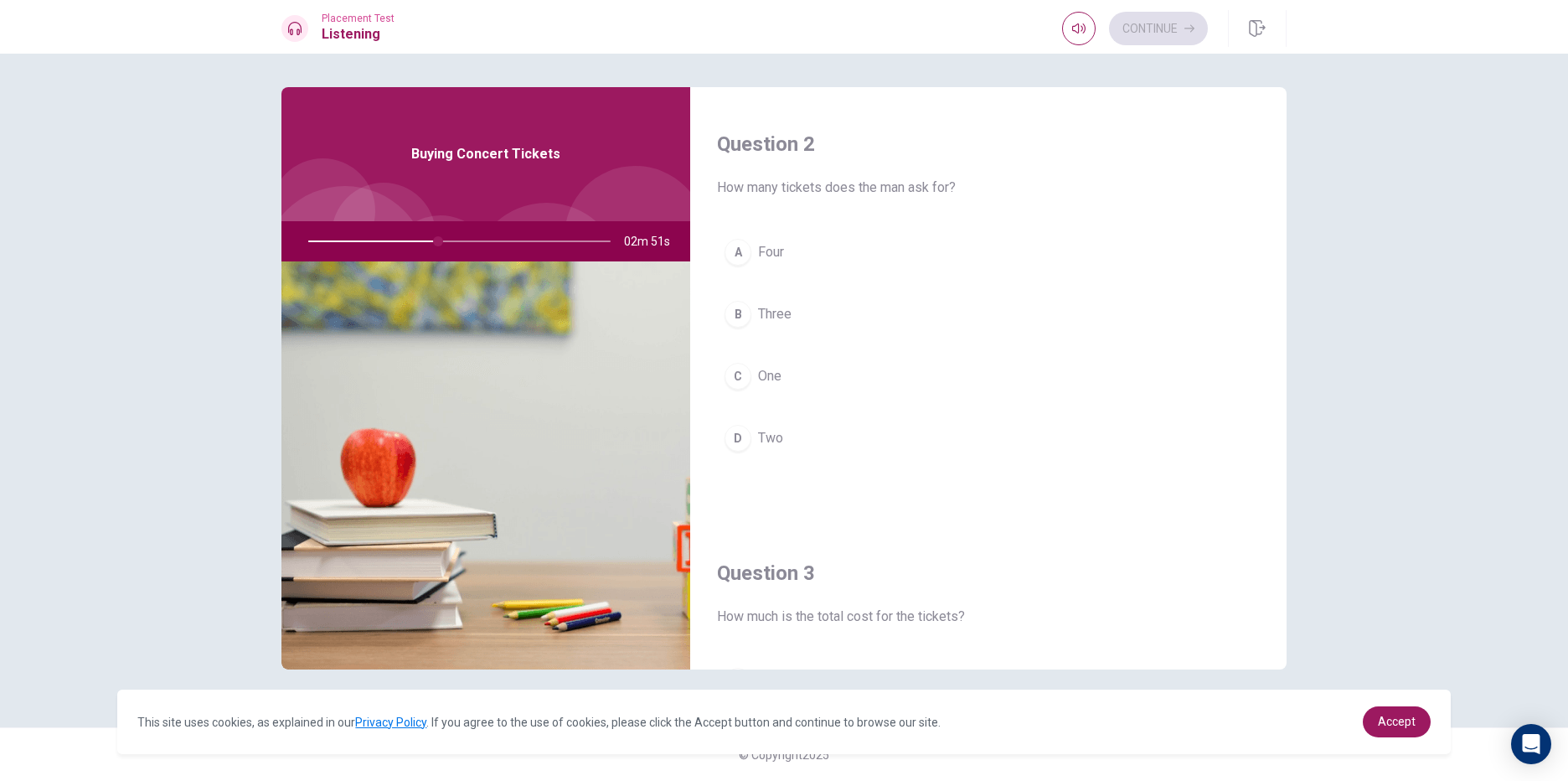
drag, startPoint x: 798, startPoint y: 260, endPoint x: 793, endPoint y: 326, distance: 66.2
click at [793, 326] on div "A Four B Three C One D Two" at bounding box center [988, 361] width 543 height 261
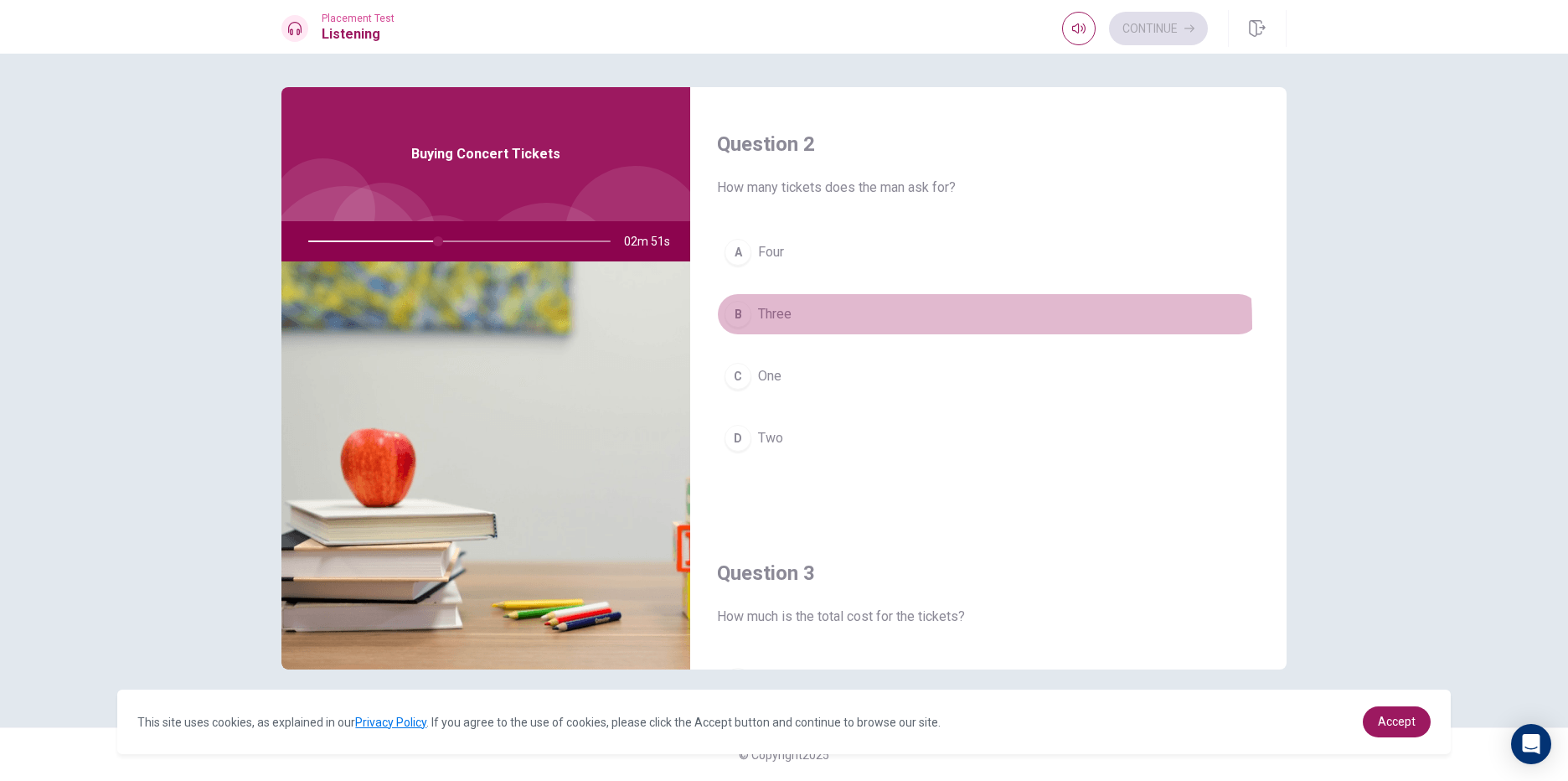
click at [790, 328] on button "B Three" at bounding box center [988, 314] width 543 height 42
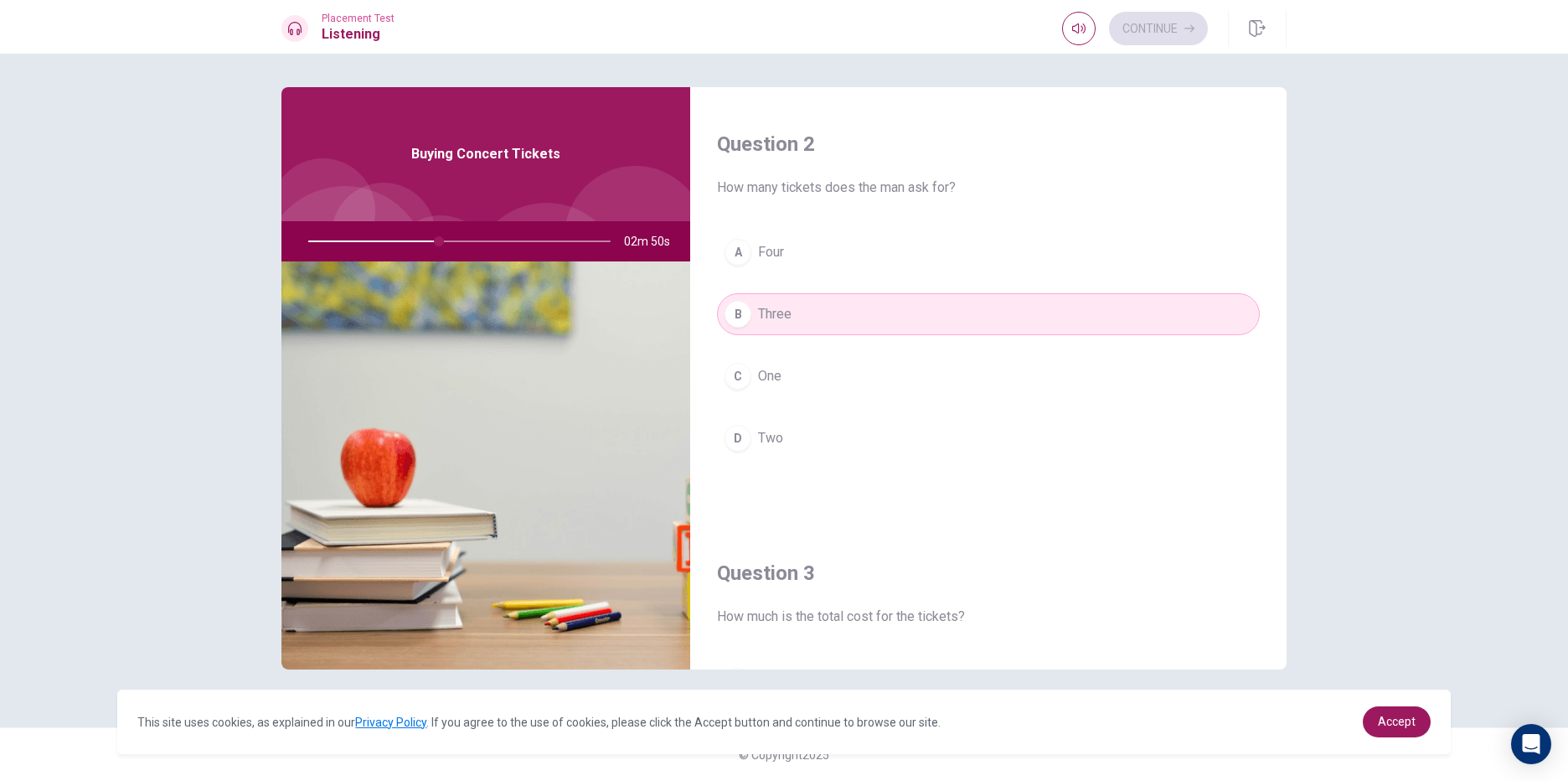
click at [808, 226] on div "Question 2 How many tickets does the man ask for? A Four B Three C One D Two" at bounding box center [988, 312] width 597 height 429
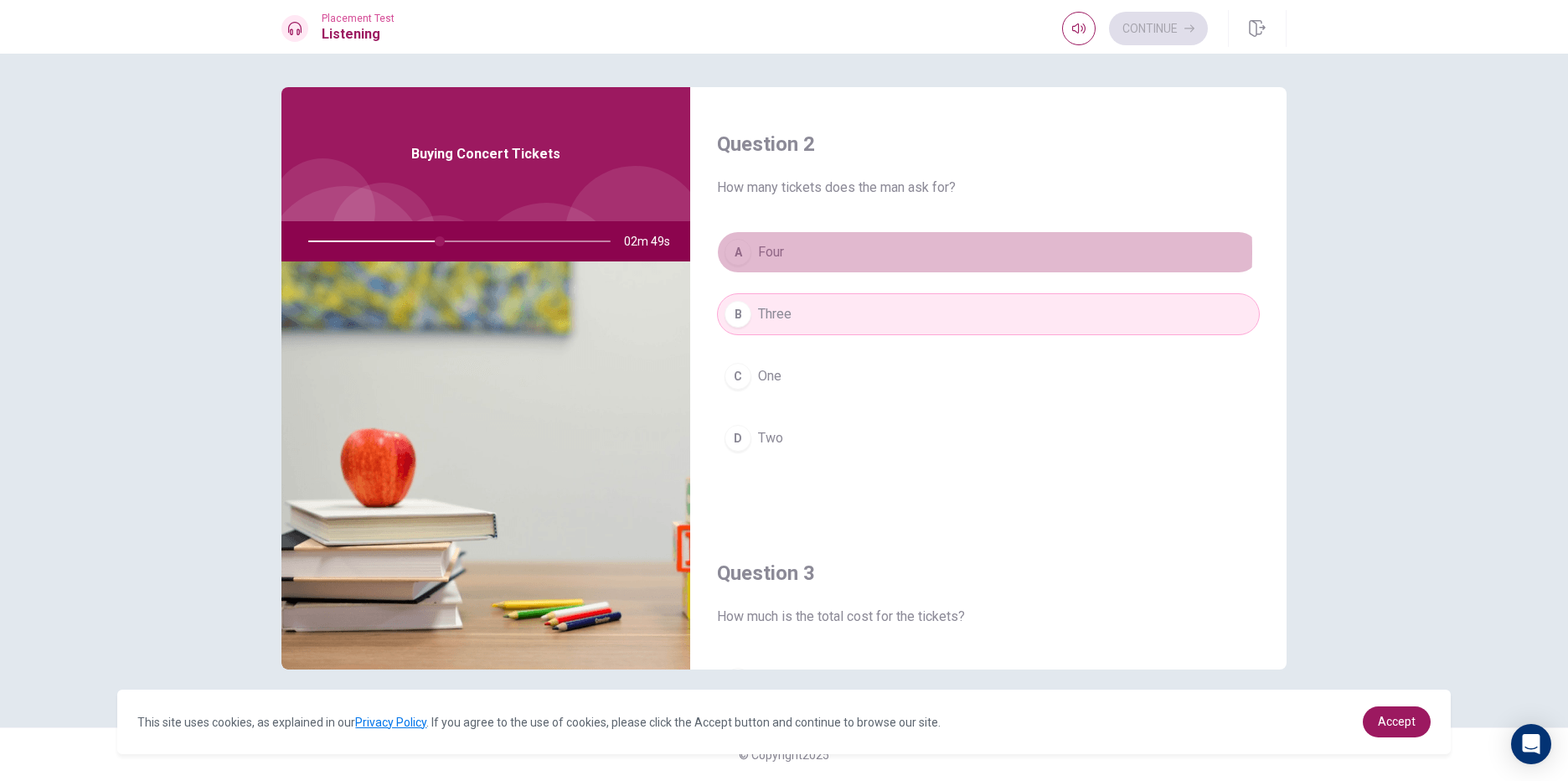
click at [809, 253] on button "A Four" at bounding box center [988, 252] width 543 height 42
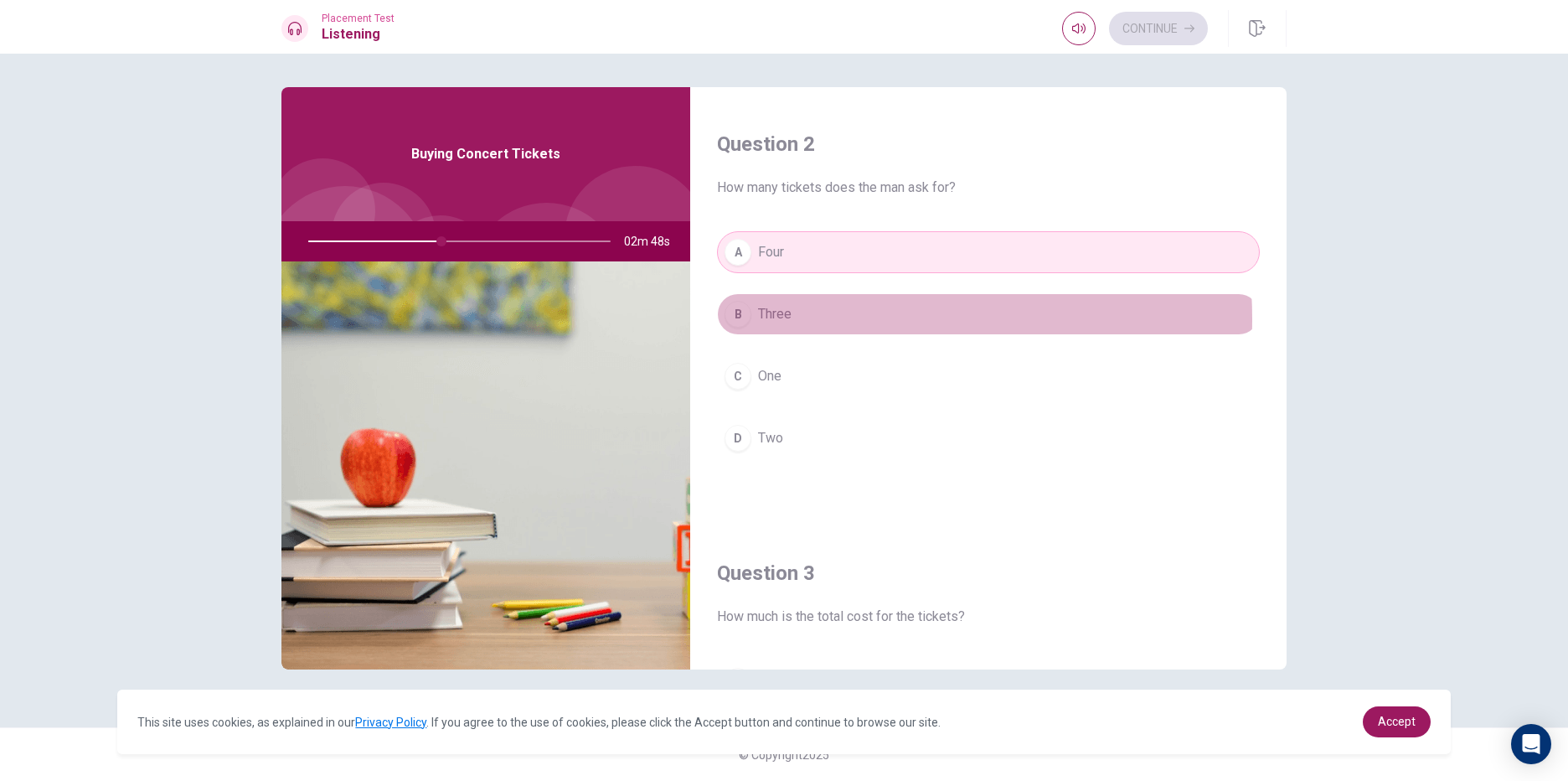
click at [804, 319] on button "B Three" at bounding box center [988, 314] width 543 height 42
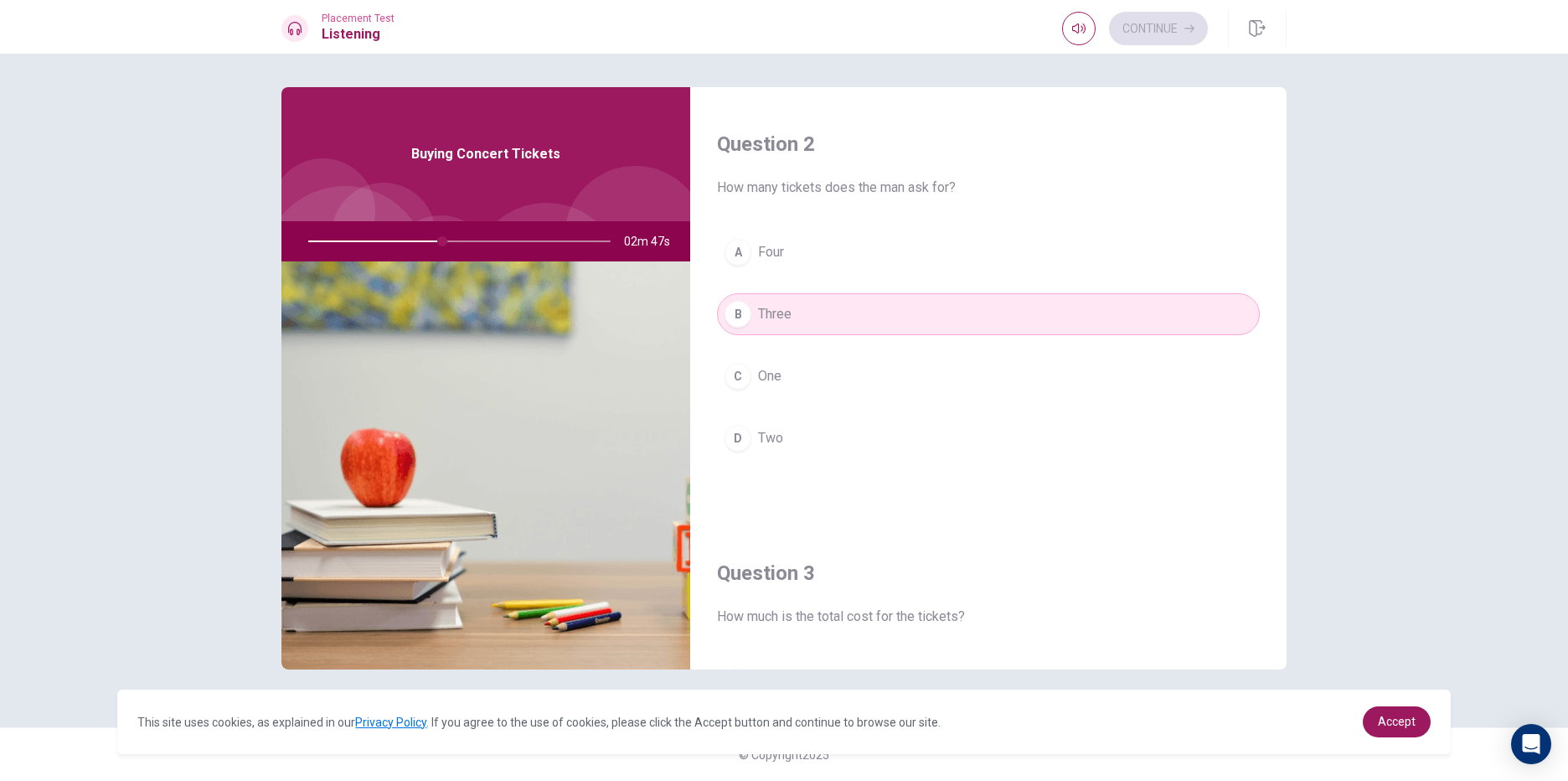
click at [793, 385] on button "C One" at bounding box center [988, 377] width 543 height 42
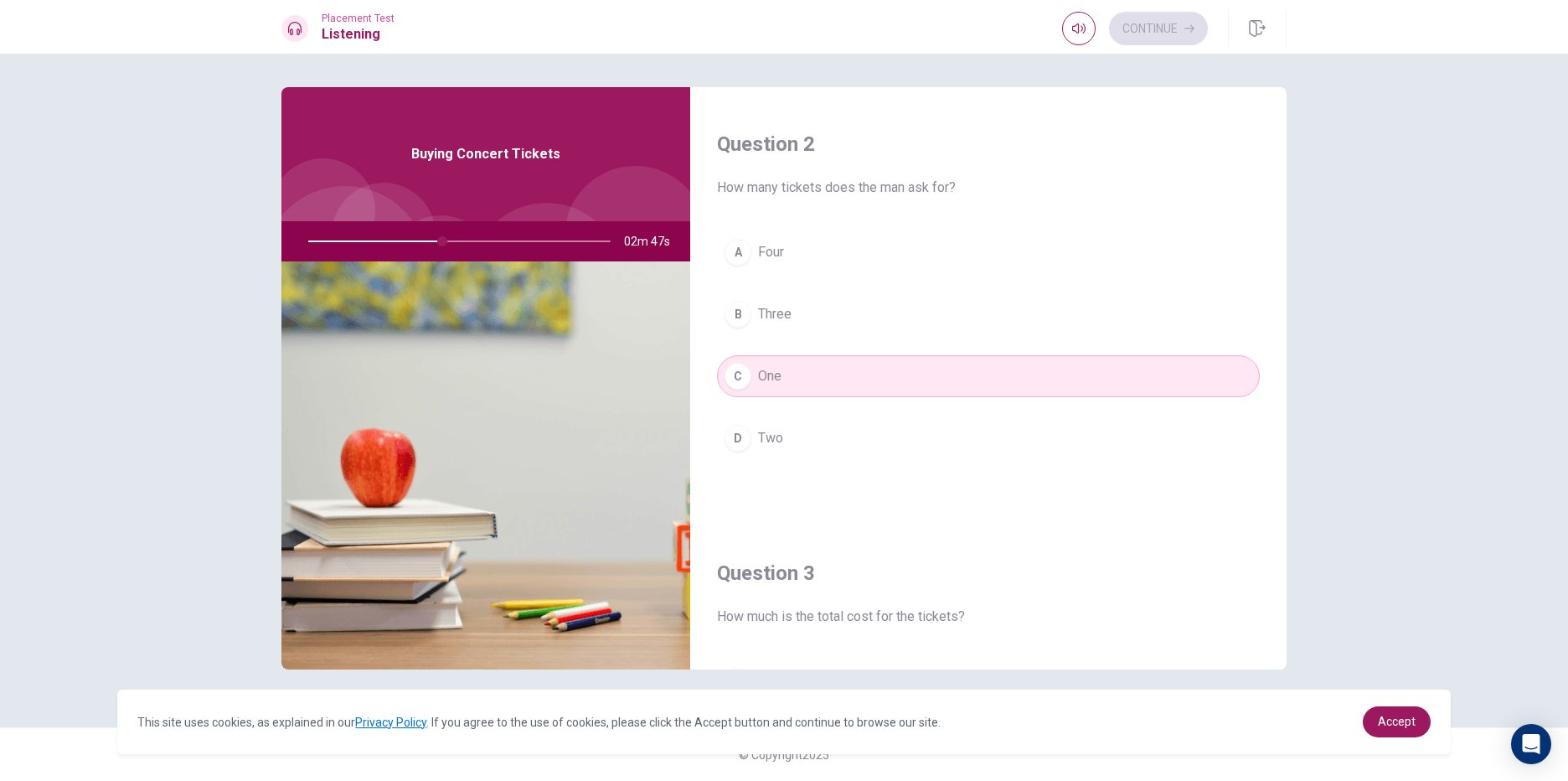
click at [787, 447] on button "D Two" at bounding box center [988, 438] width 543 height 42
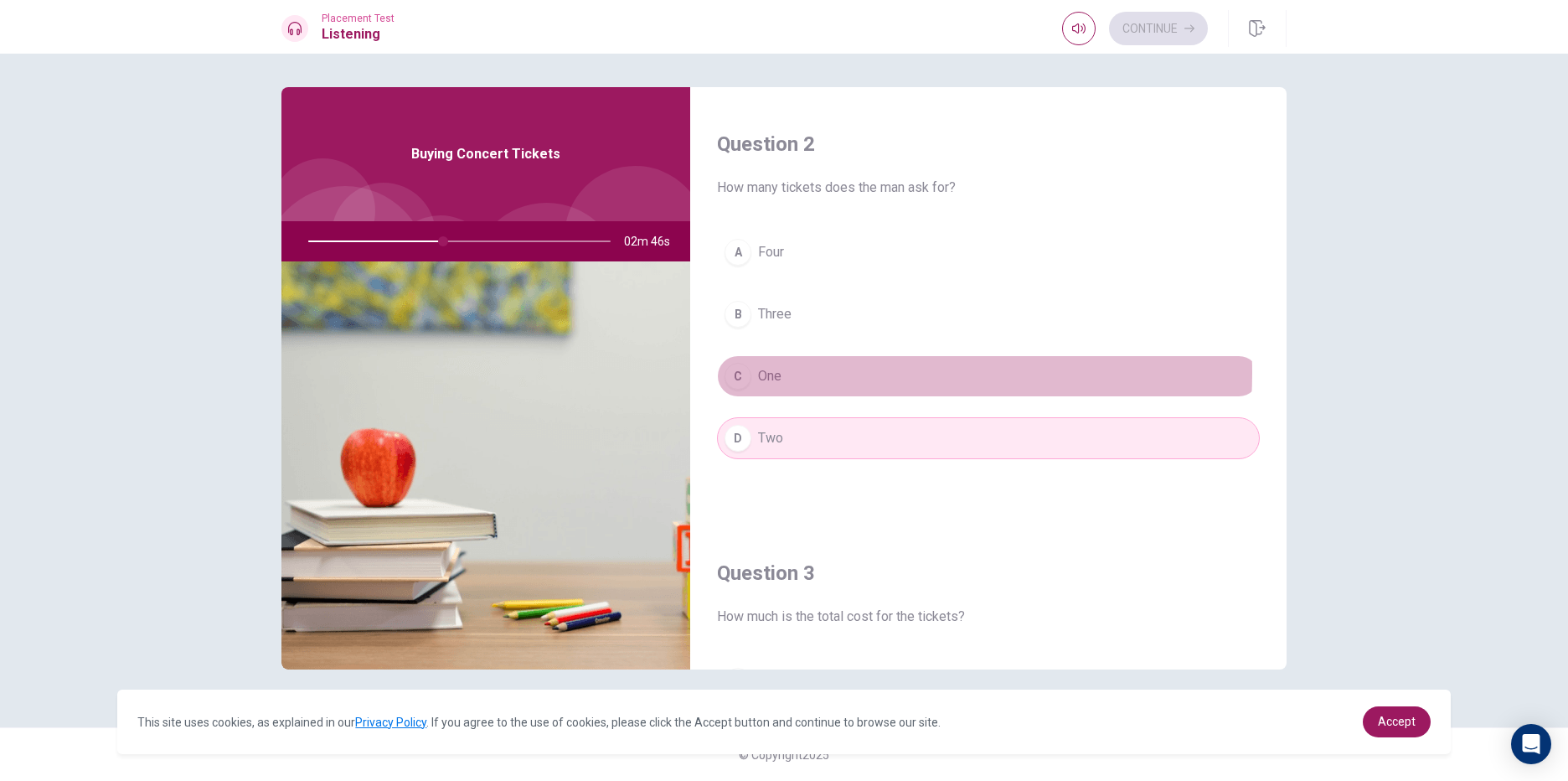
click at [826, 373] on button "C One" at bounding box center [988, 377] width 543 height 42
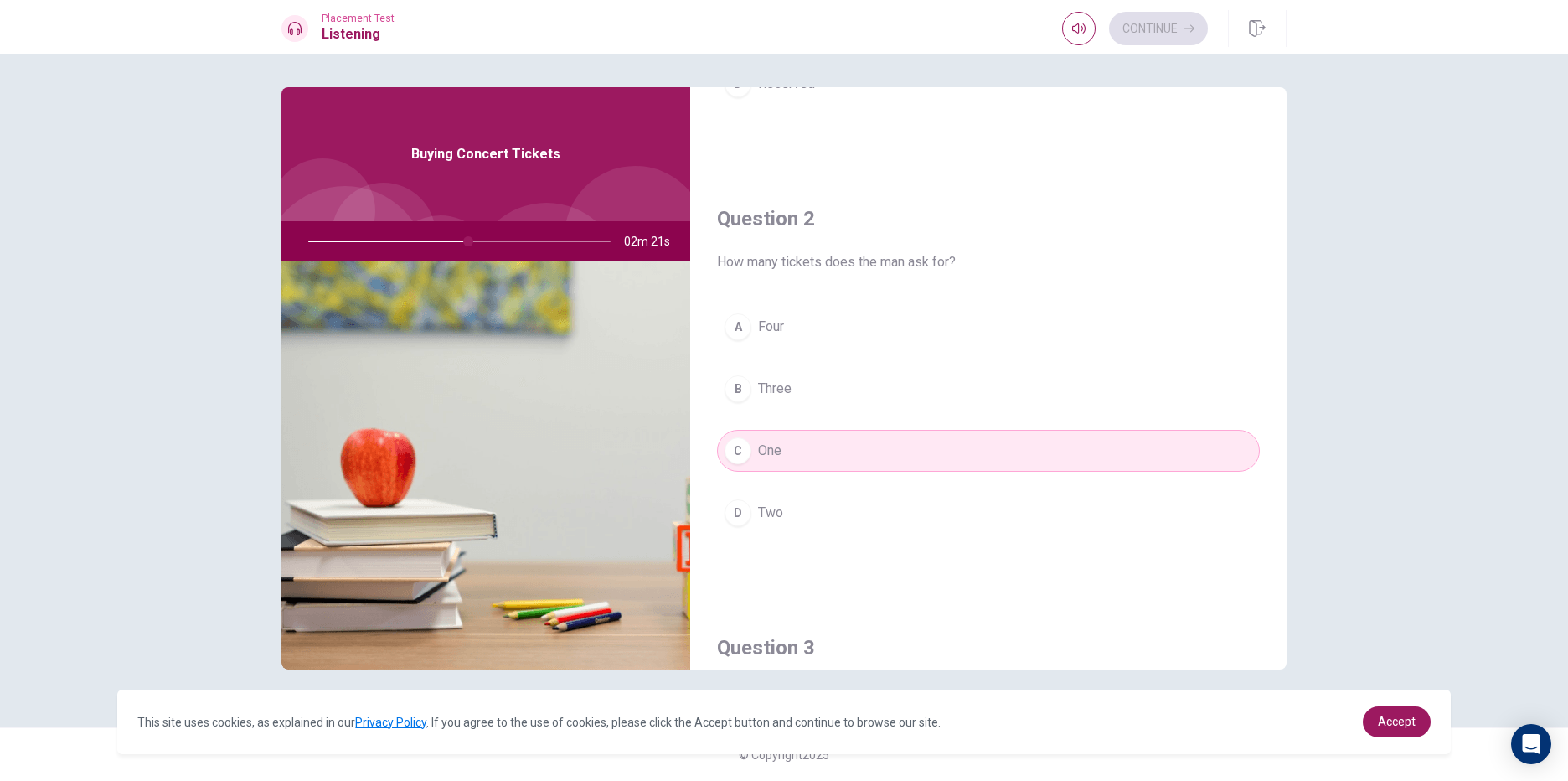
scroll to position [335, 0]
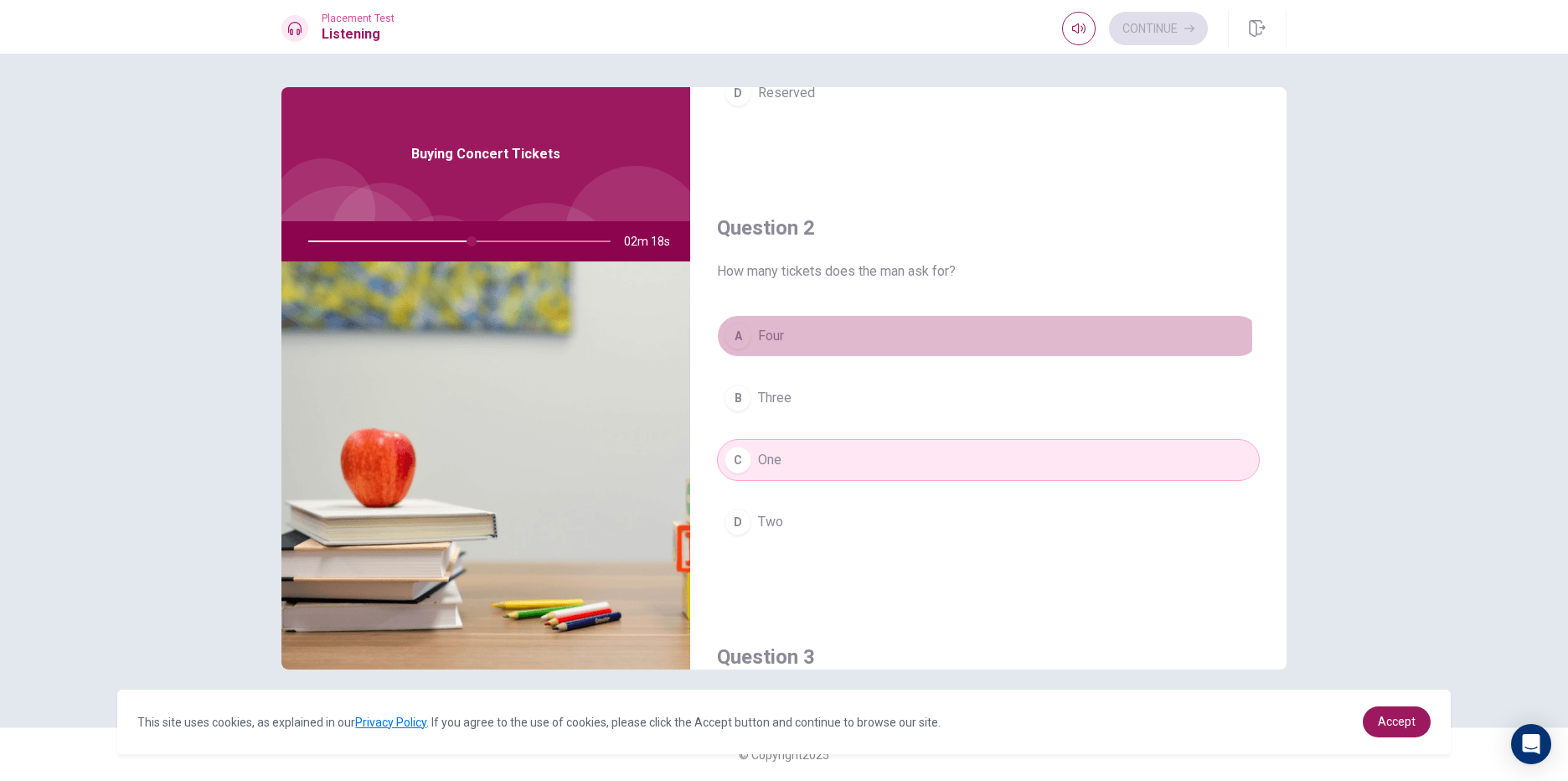
click at [807, 338] on button "A Four" at bounding box center [988, 336] width 543 height 42
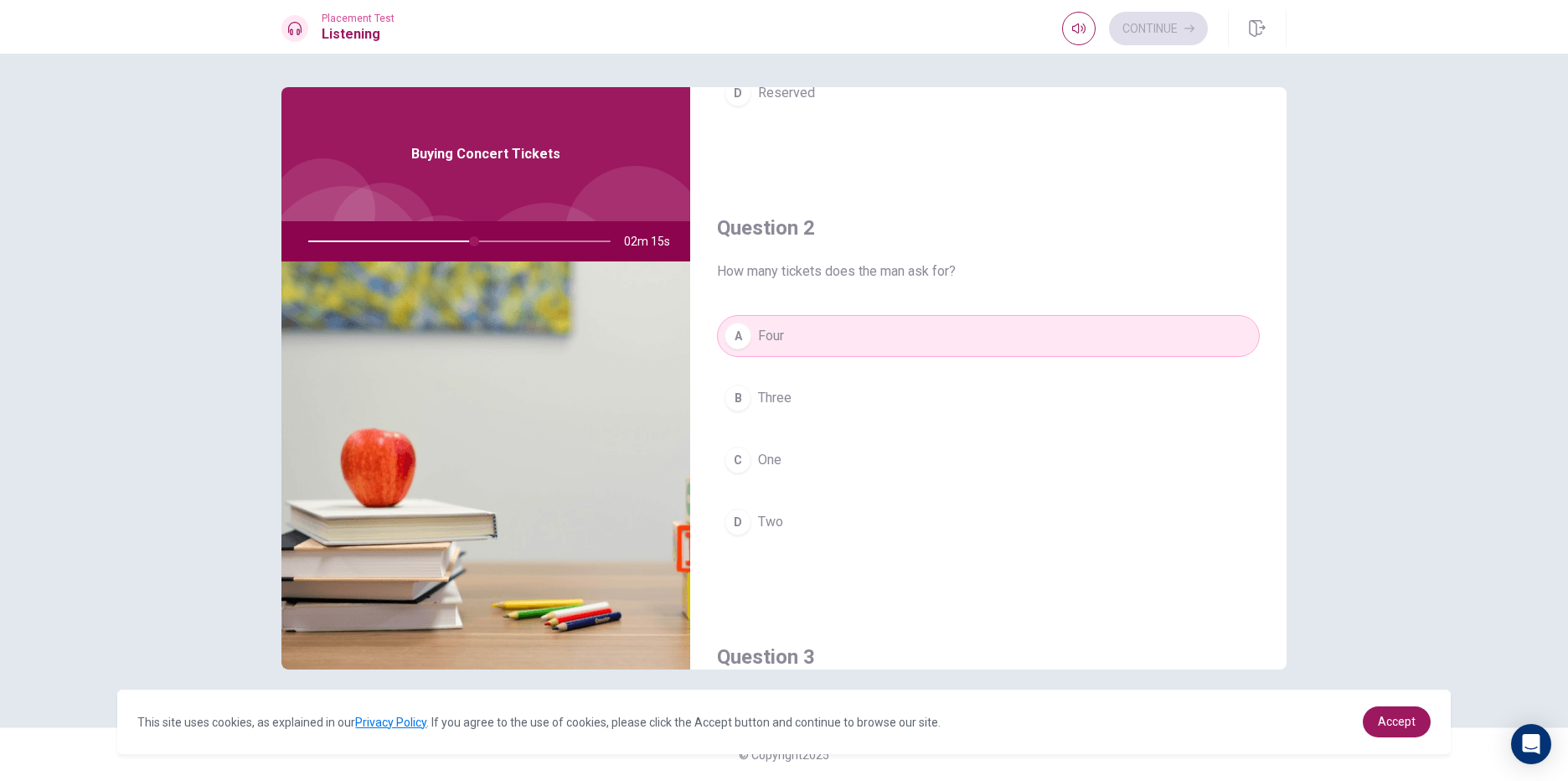
drag, startPoint x: 524, startPoint y: 237, endPoint x: 567, endPoint y: 255, distance: 46.6
click at [567, 255] on div at bounding box center [456, 241] width 336 height 40
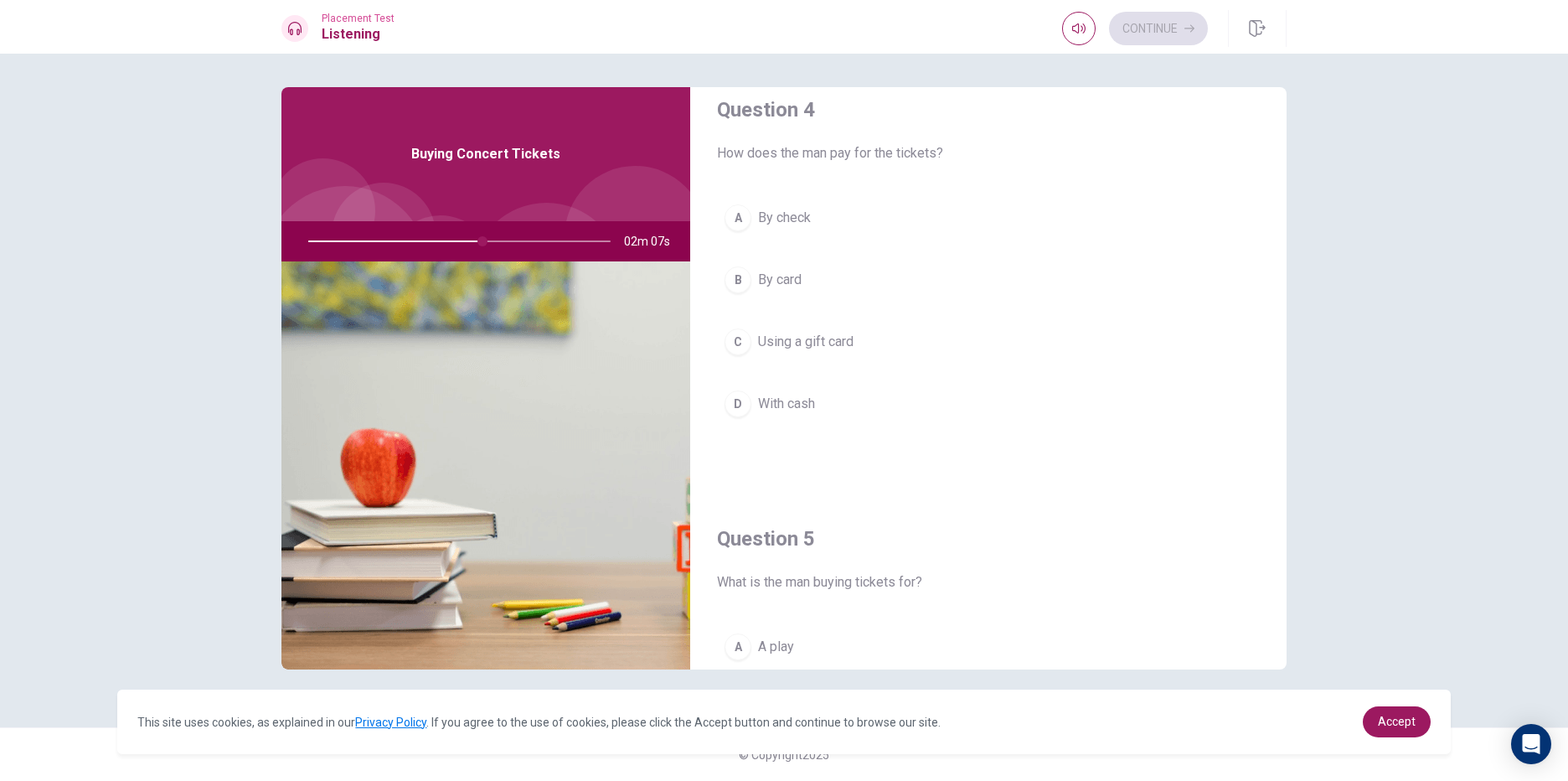
scroll to position [1227, 0]
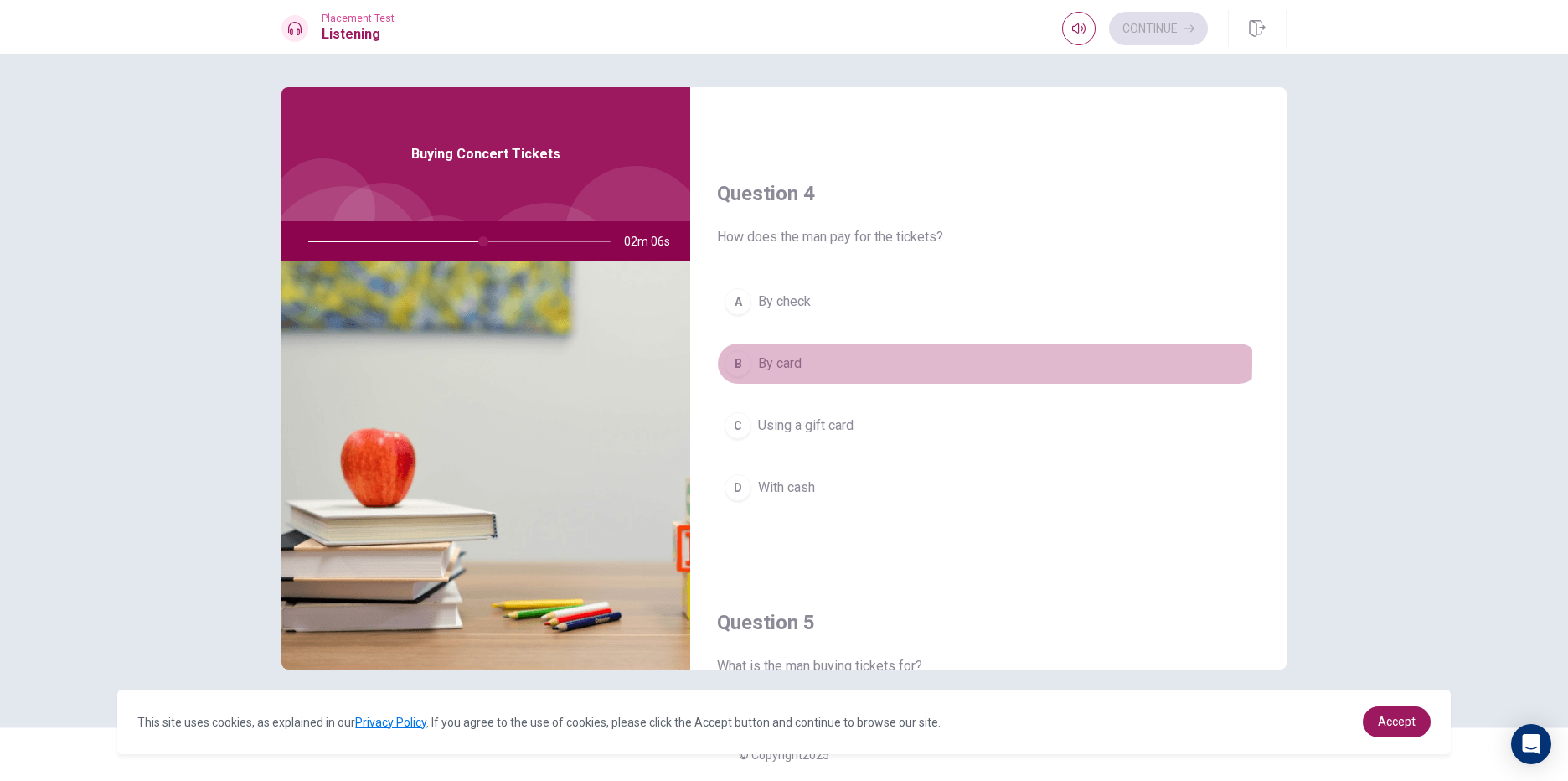
click at [802, 361] on span "By card" at bounding box center [780, 364] width 44 height 20
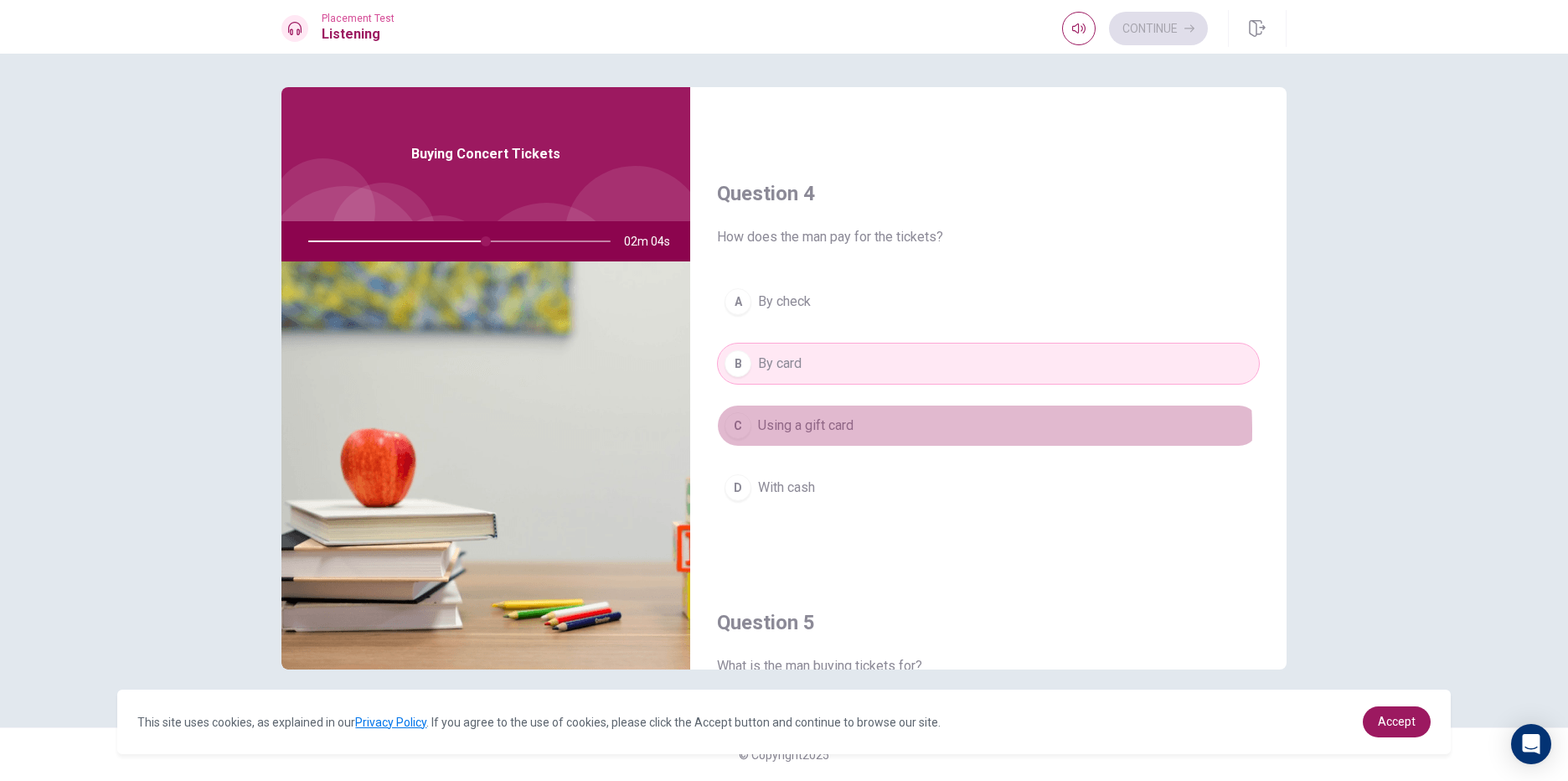
click at [834, 430] on span "Using a gift card" at bounding box center [806, 425] width 96 height 20
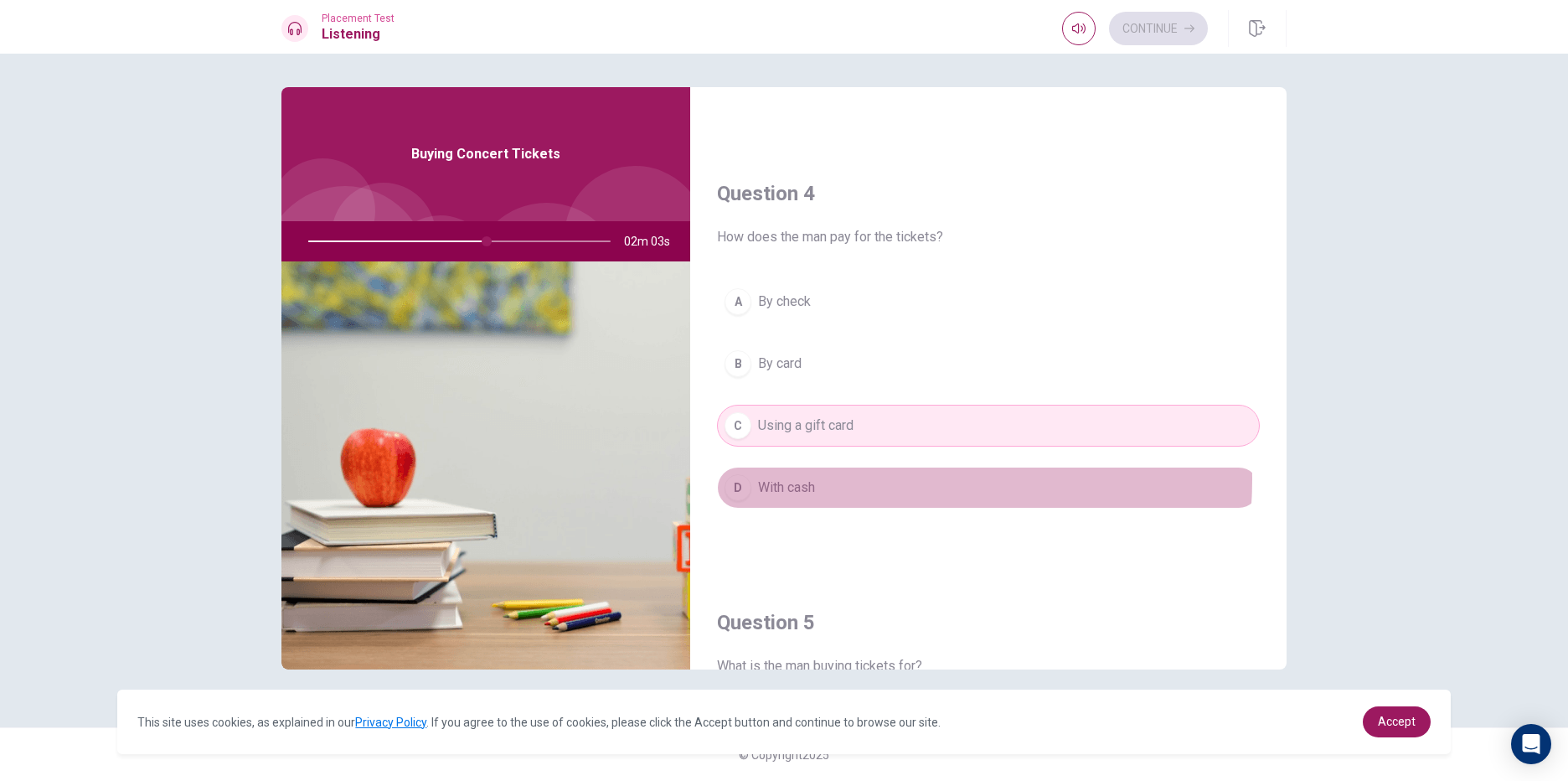
click at [854, 483] on button "D With cash" at bounding box center [988, 488] width 543 height 42
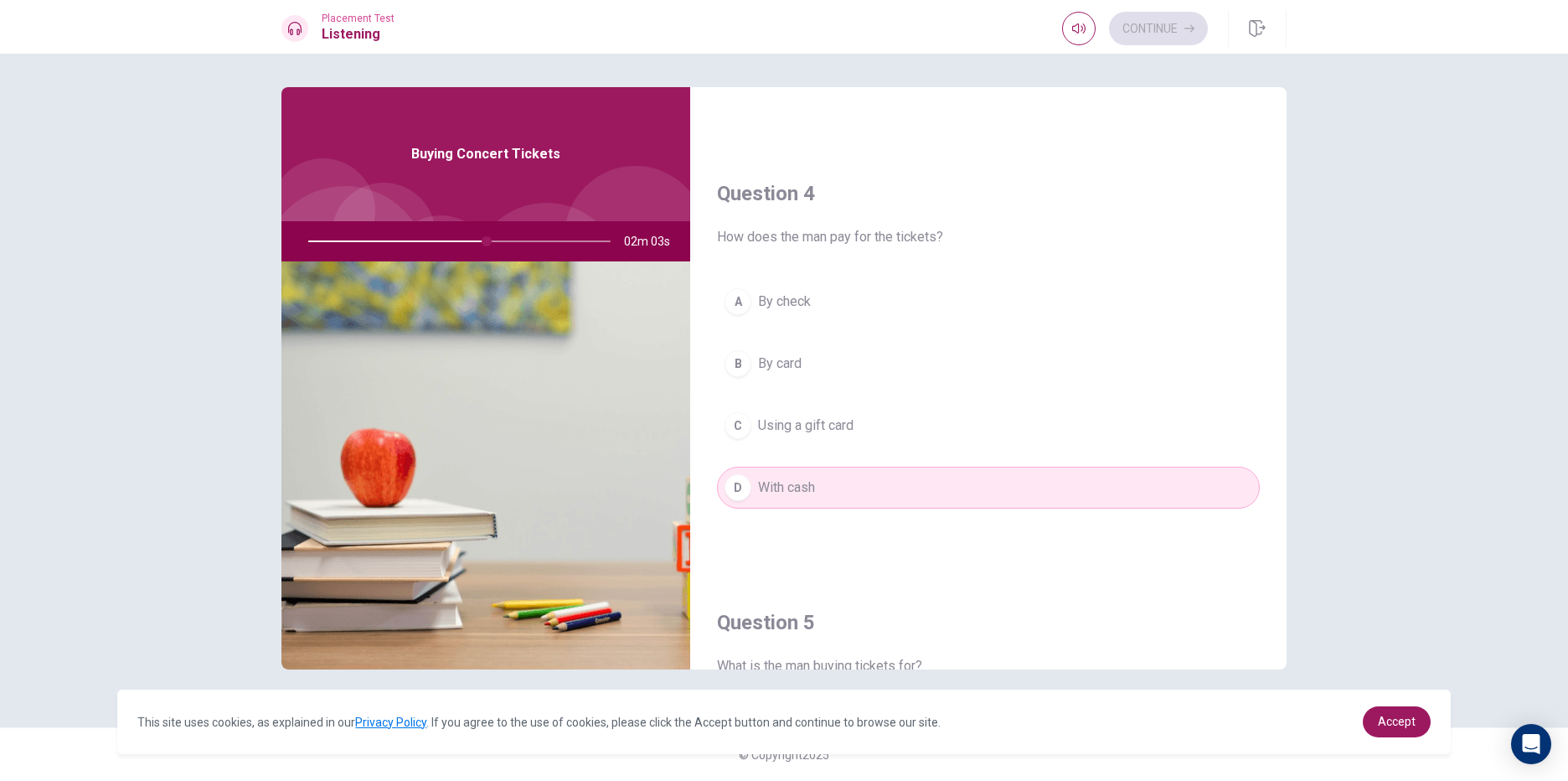
click at [871, 417] on button "C Using a gift card" at bounding box center [988, 425] width 543 height 42
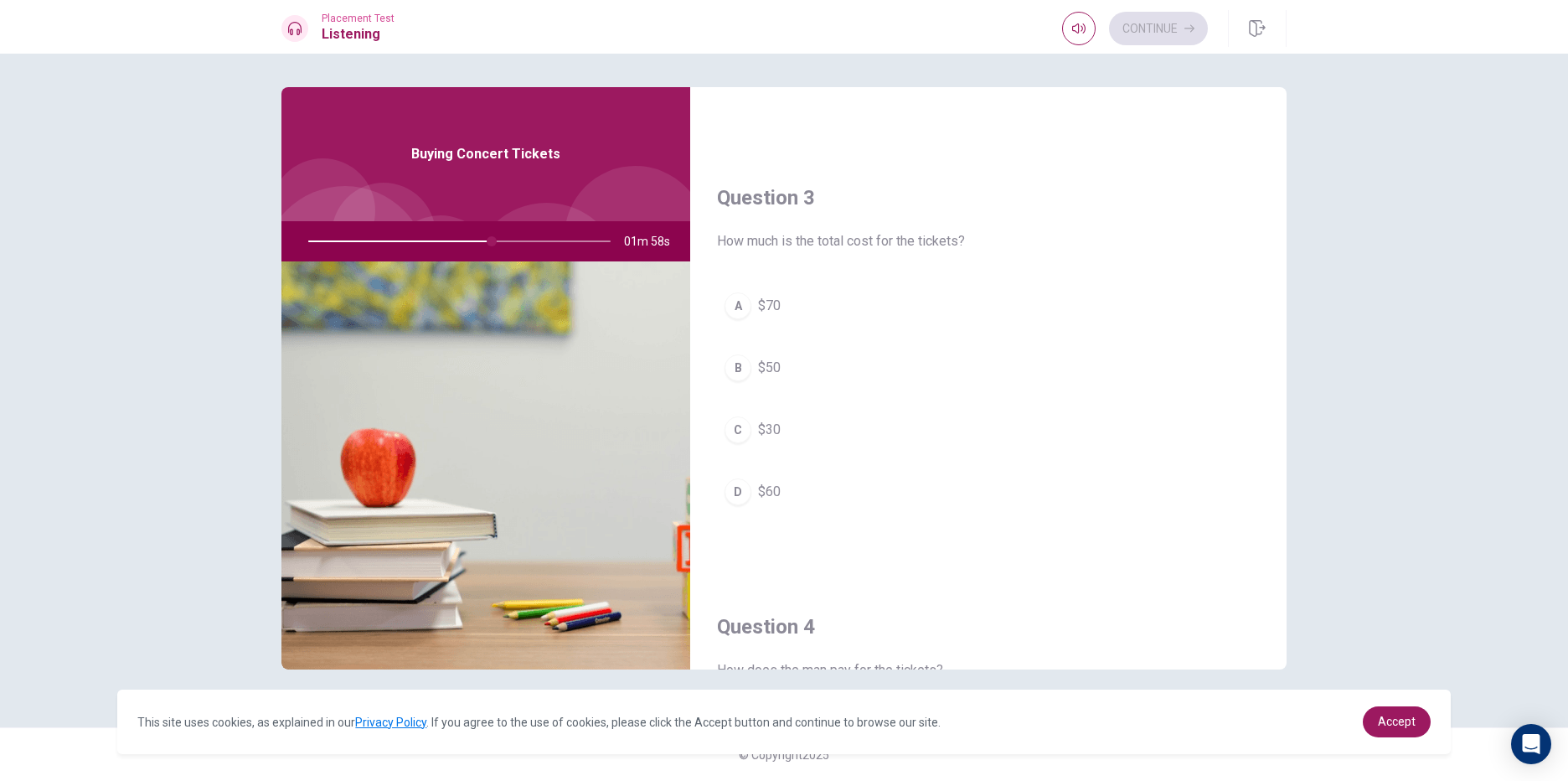
scroll to position [809, 0]
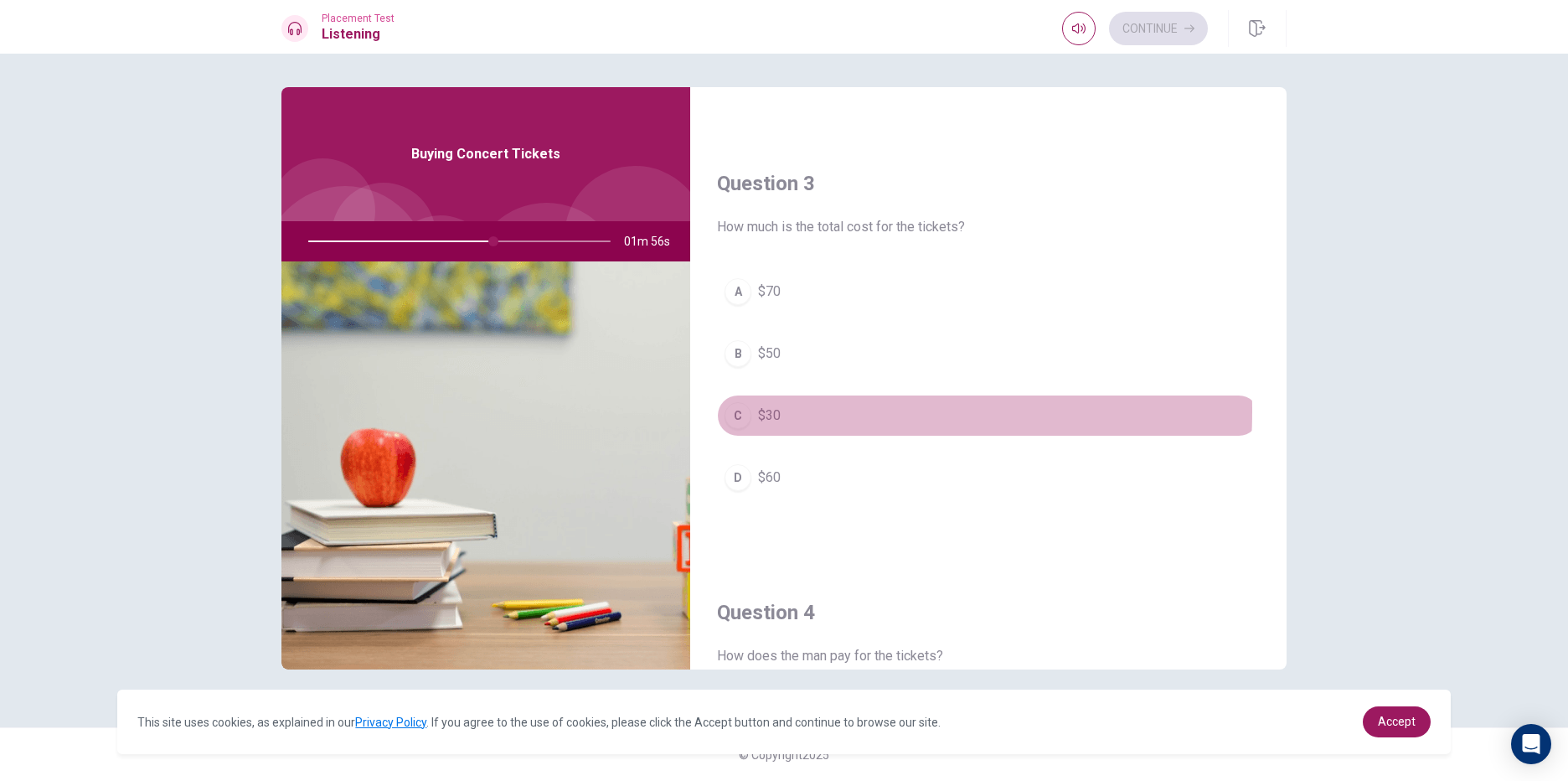
click at [747, 410] on div "C" at bounding box center [738, 415] width 27 height 27
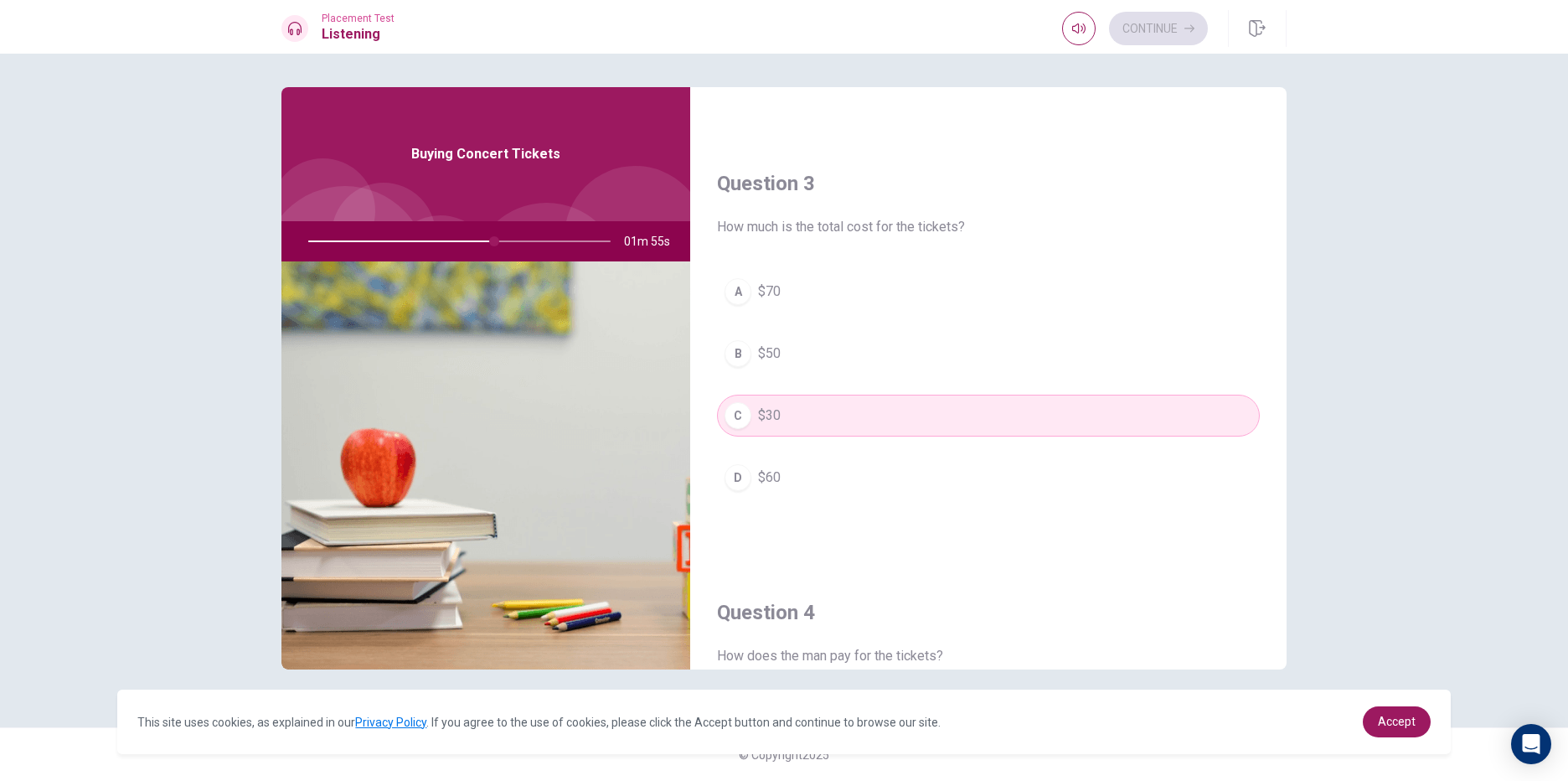
click at [823, 348] on button "B $50" at bounding box center [988, 354] width 543 height 42
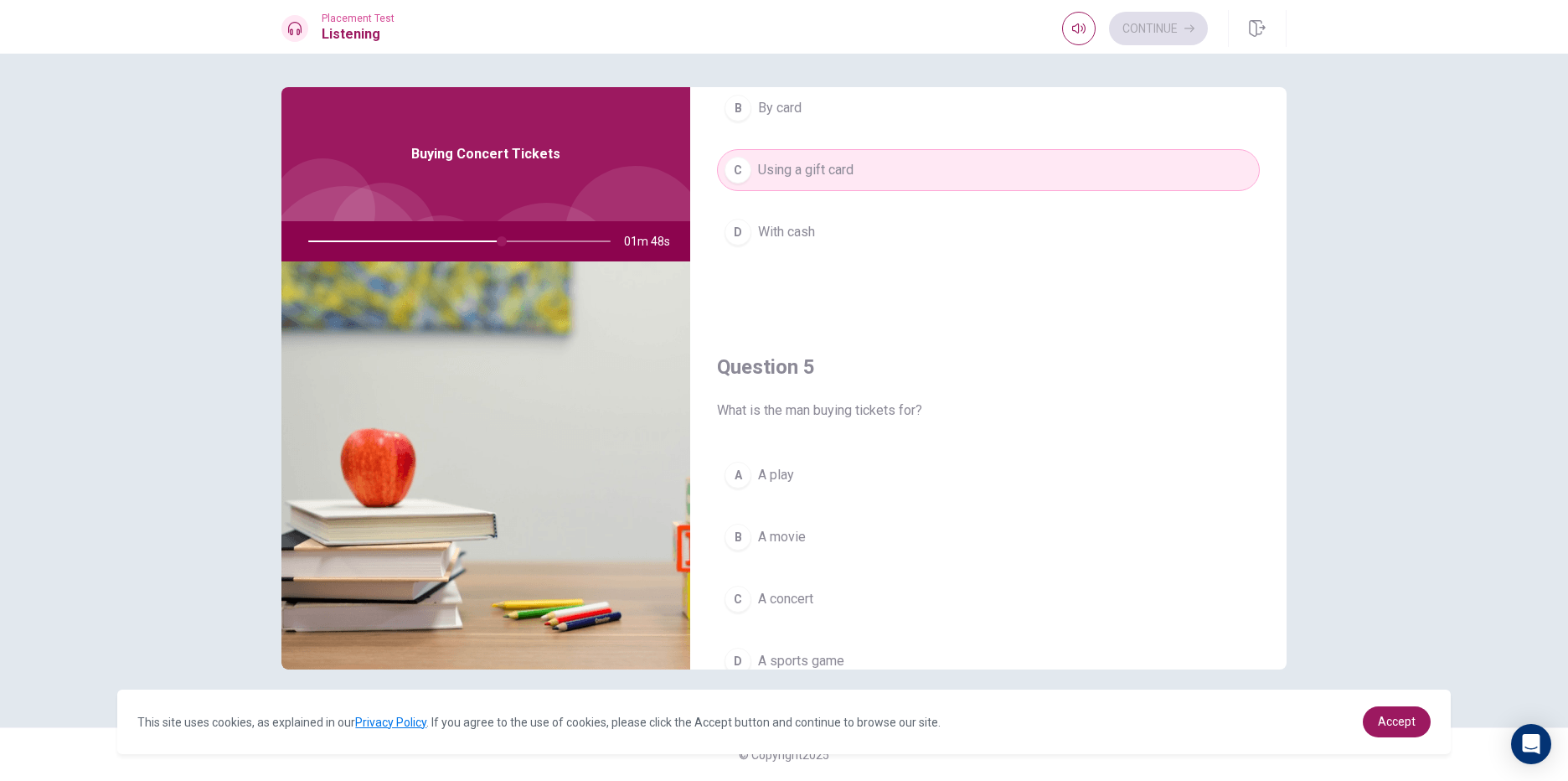
scroll to position [1563, 0]
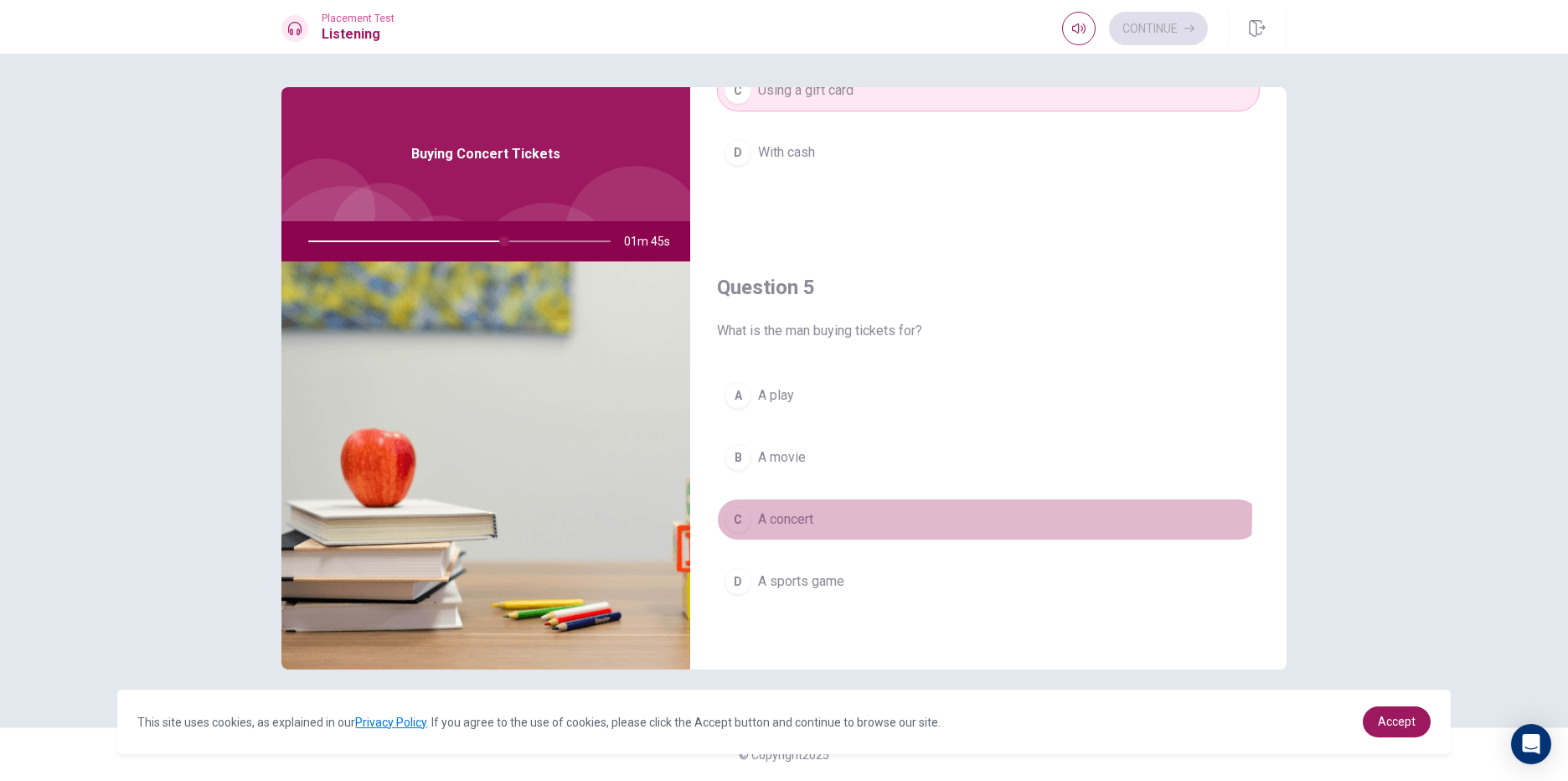
click at [825, 514] on button "C A concert" at bounding box center [988, 520] width 543 height 42
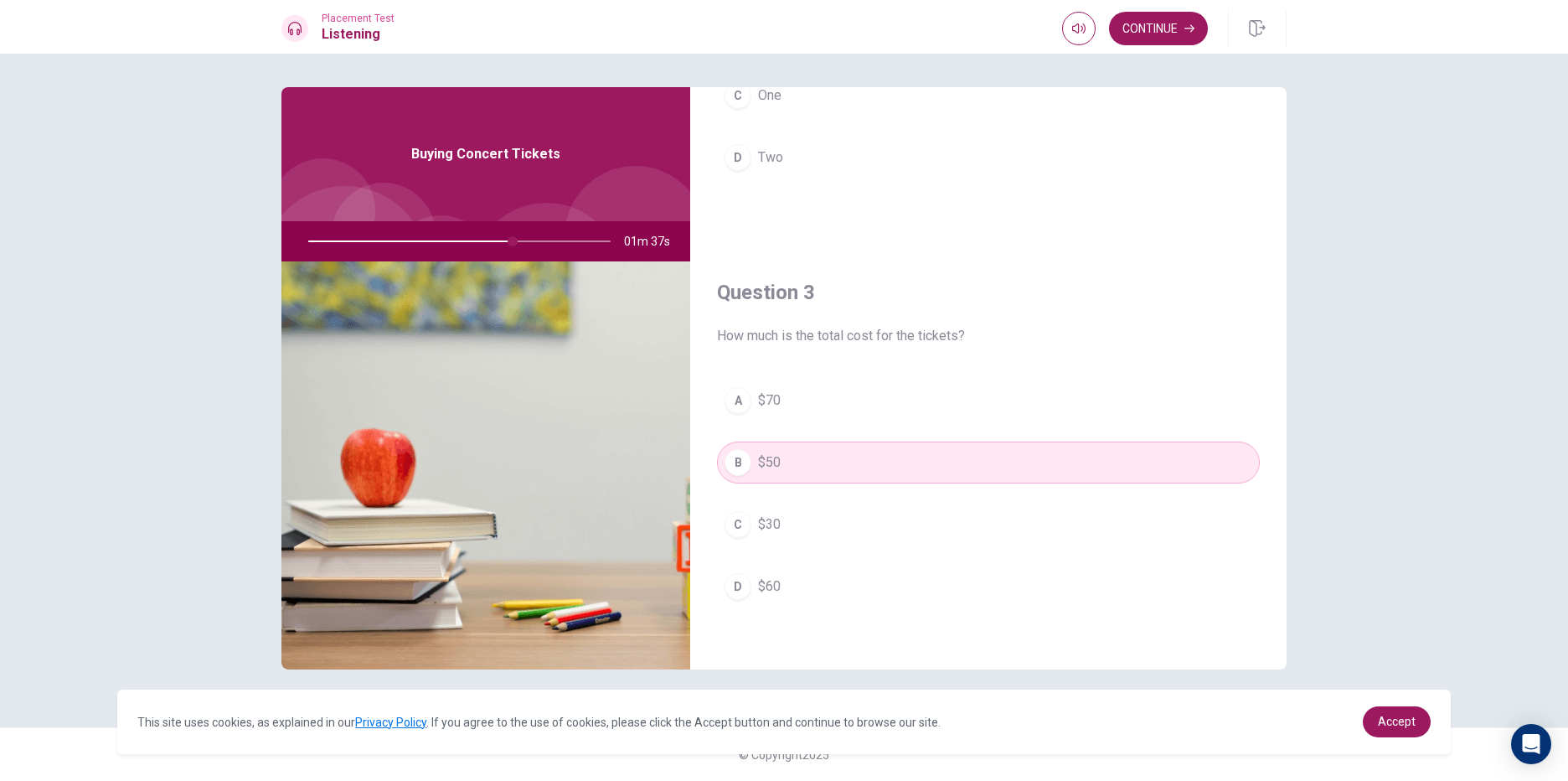
scroll to position [641, 0]
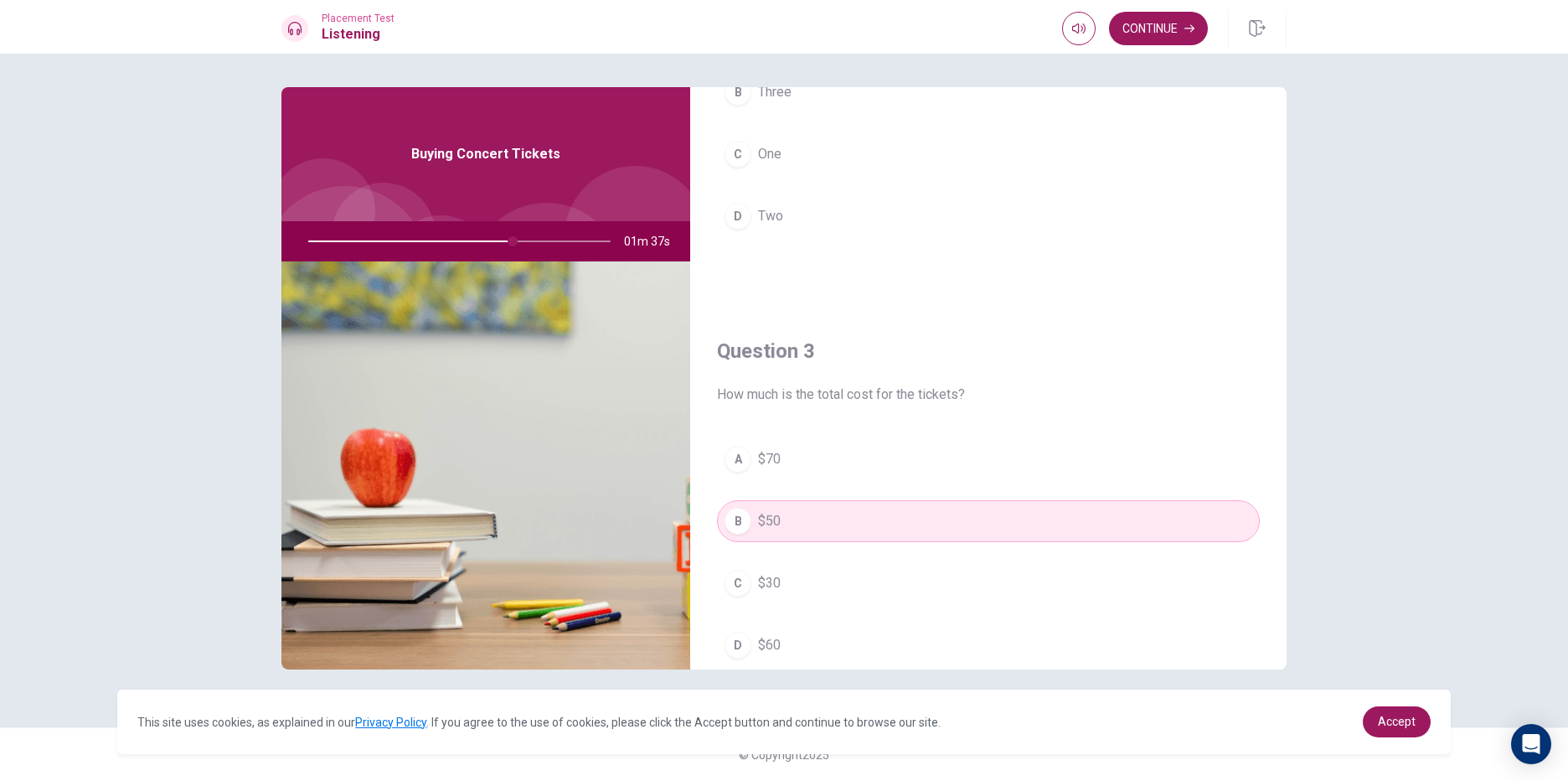
click at [587, 240] on div at bounding box center [456, 241] width 336 height 40
click at [1190, 25] on icon "button" at bounding box center [1189, 29] width 10 height 8
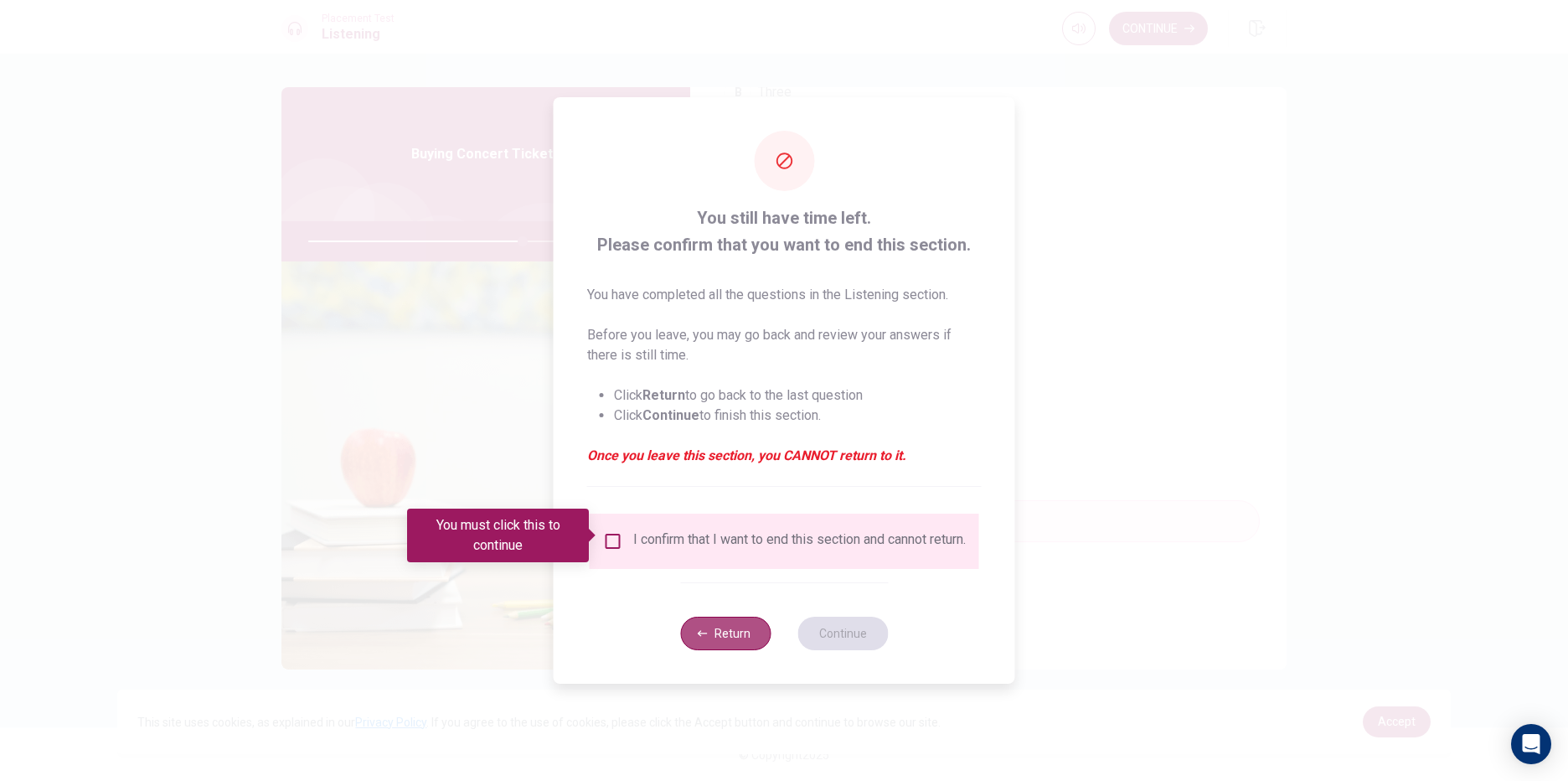
click at [745, 642] on button "Return" at bounding box center [725, 634] width 91 height 34
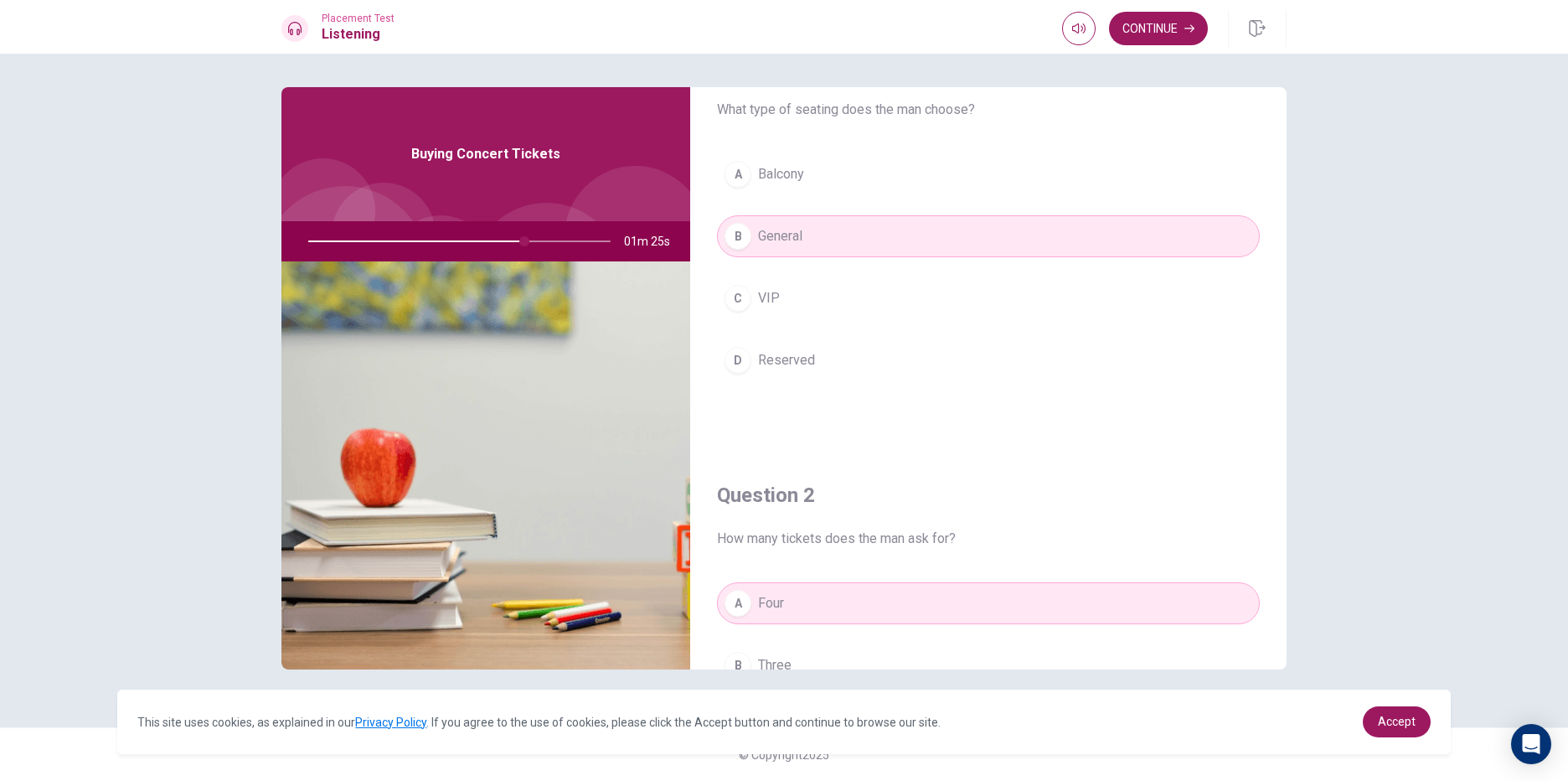
scroll to position [0, 0]
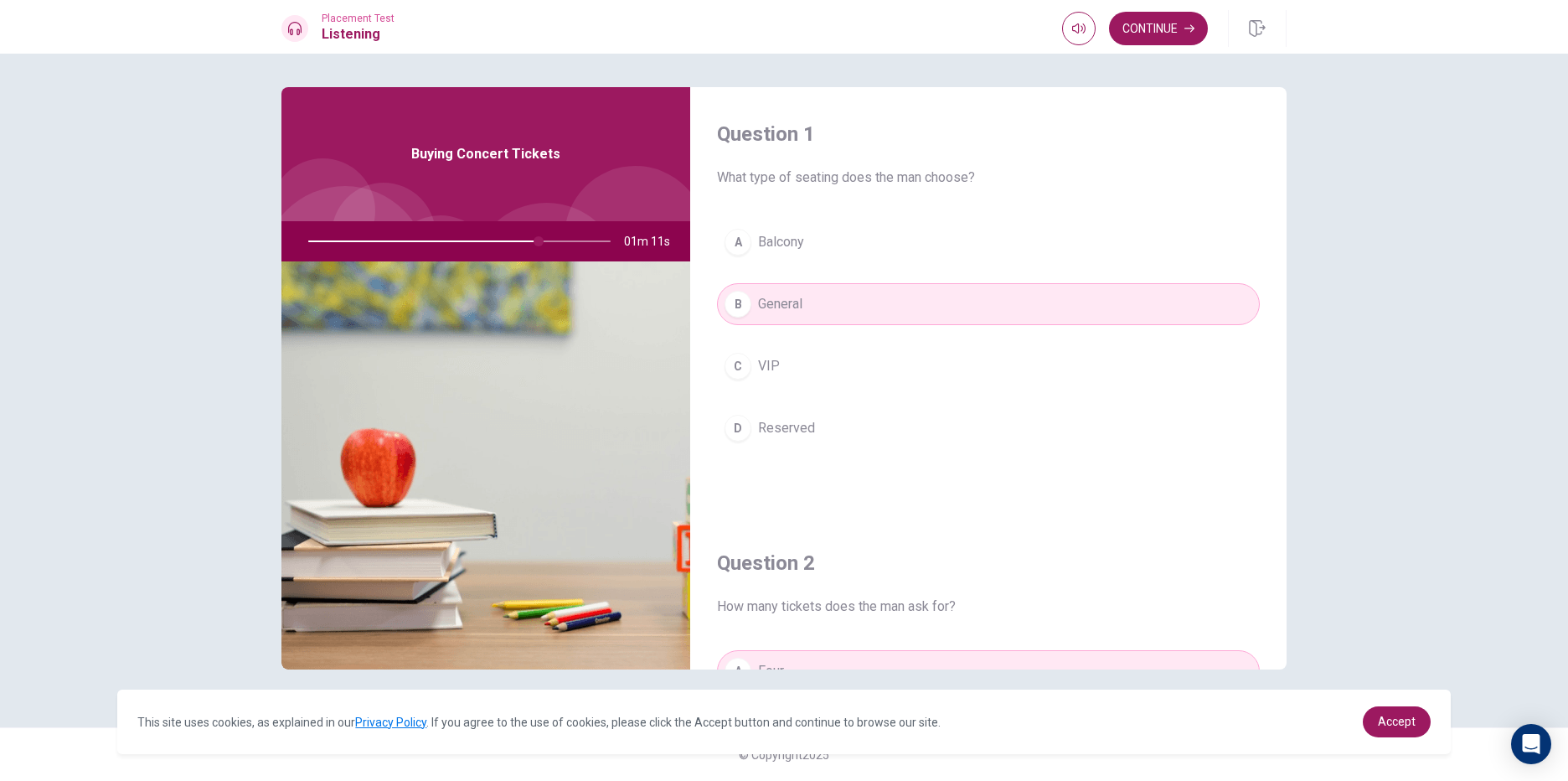
drag, startPoint x: 549, startPoint y: 240, endPoint x: 562, endPoint y: 244, distance: 13.6
click at [562, 244] on div at bounding box center [456, 241] width 336 height 40
drag, startPoint x: 671, startPoint y: 233, endPoint x: 616, endPoint y: 256, distance: 59.6
click at [616, 256] on div "01m 07s" at bounding box center [486, 241] width 408 height 40
drag, startPoint x: 618, startPoint y: 232, endPoint x: 669, endPoint y: 253, distance: 55.2
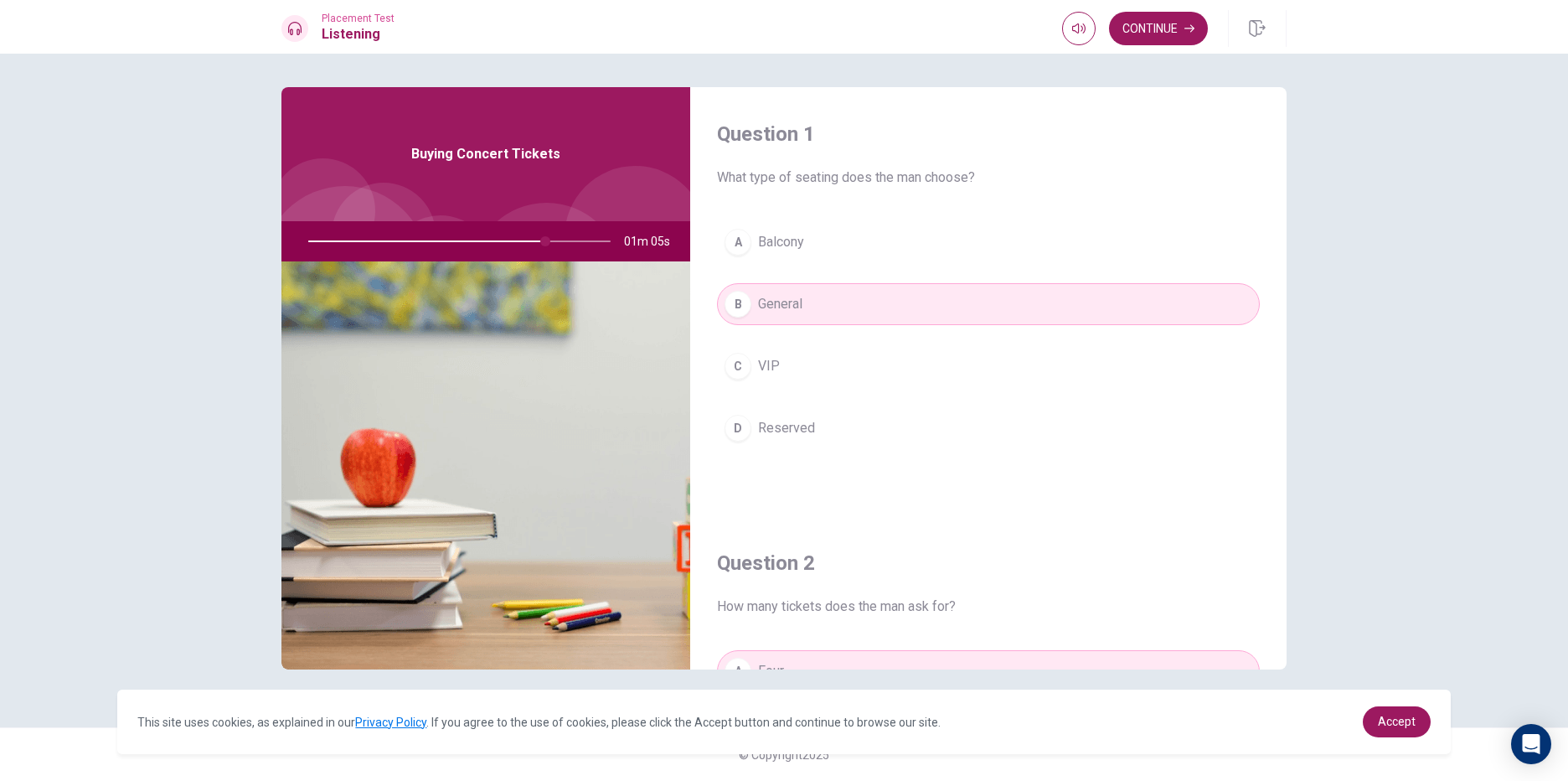
click at [669, 253] on div "01m 05s" at bounding box center [486, 241] width 408 height 40
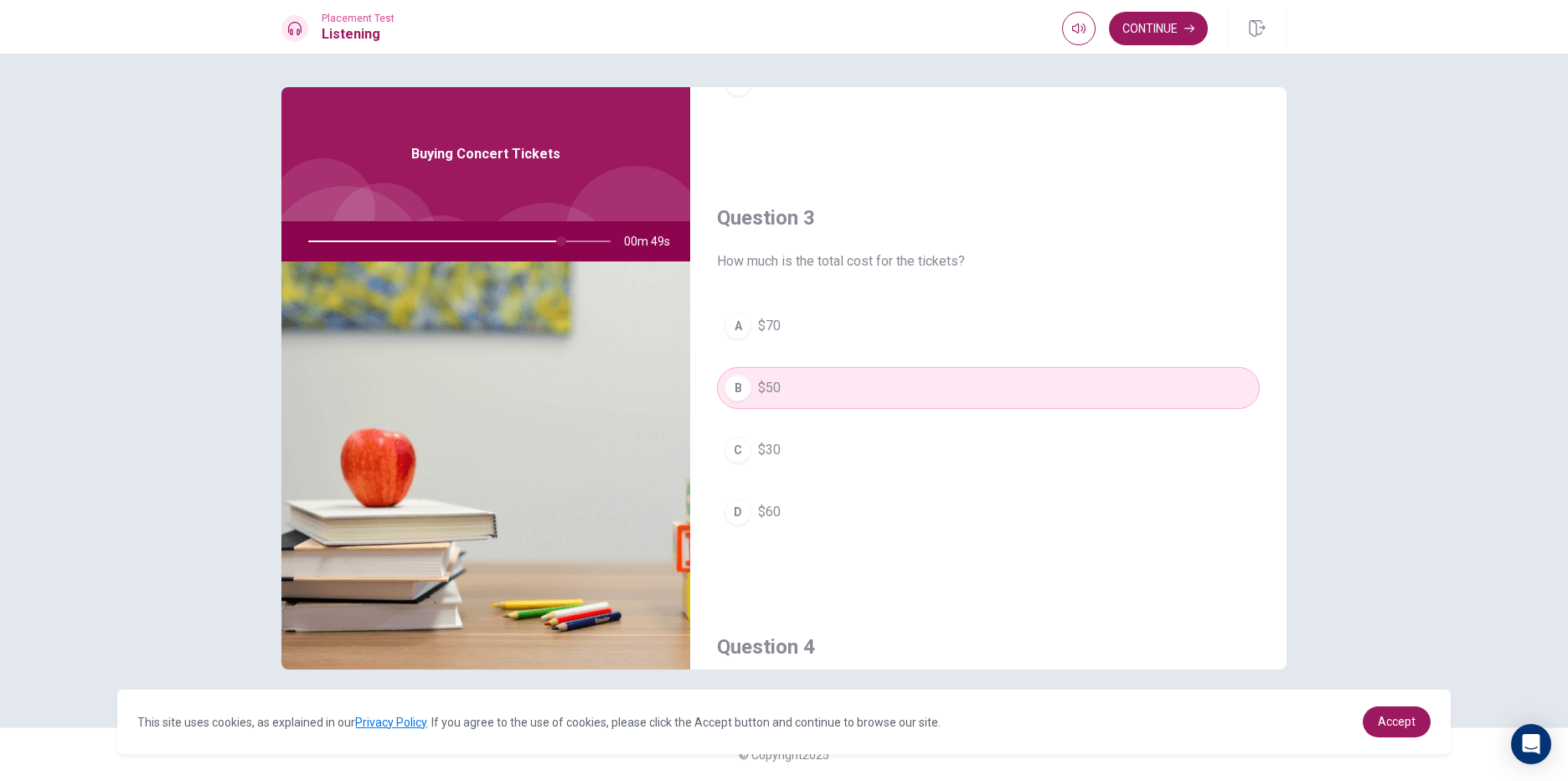
scroll to position [725, 0]
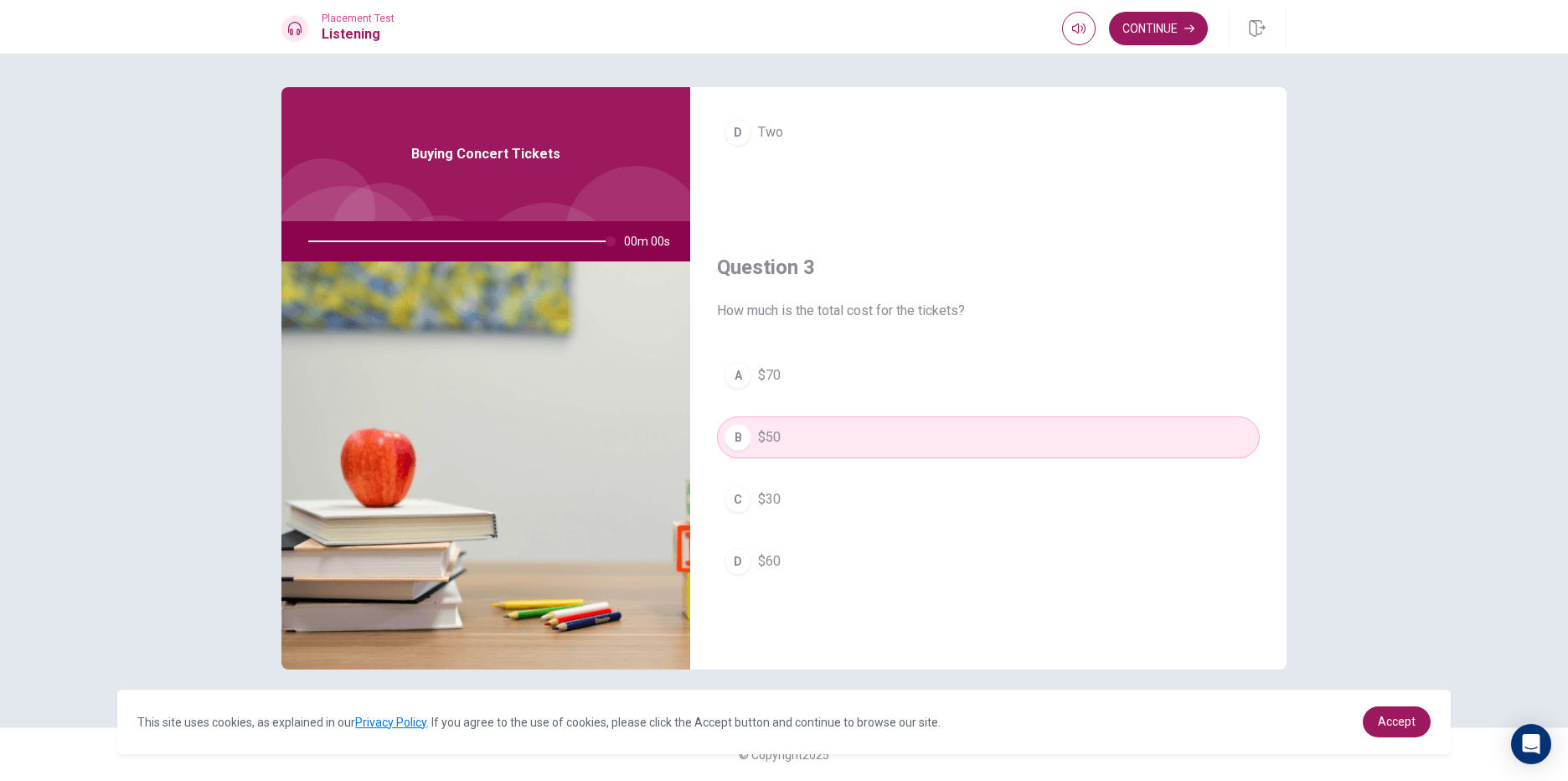
type input "0"
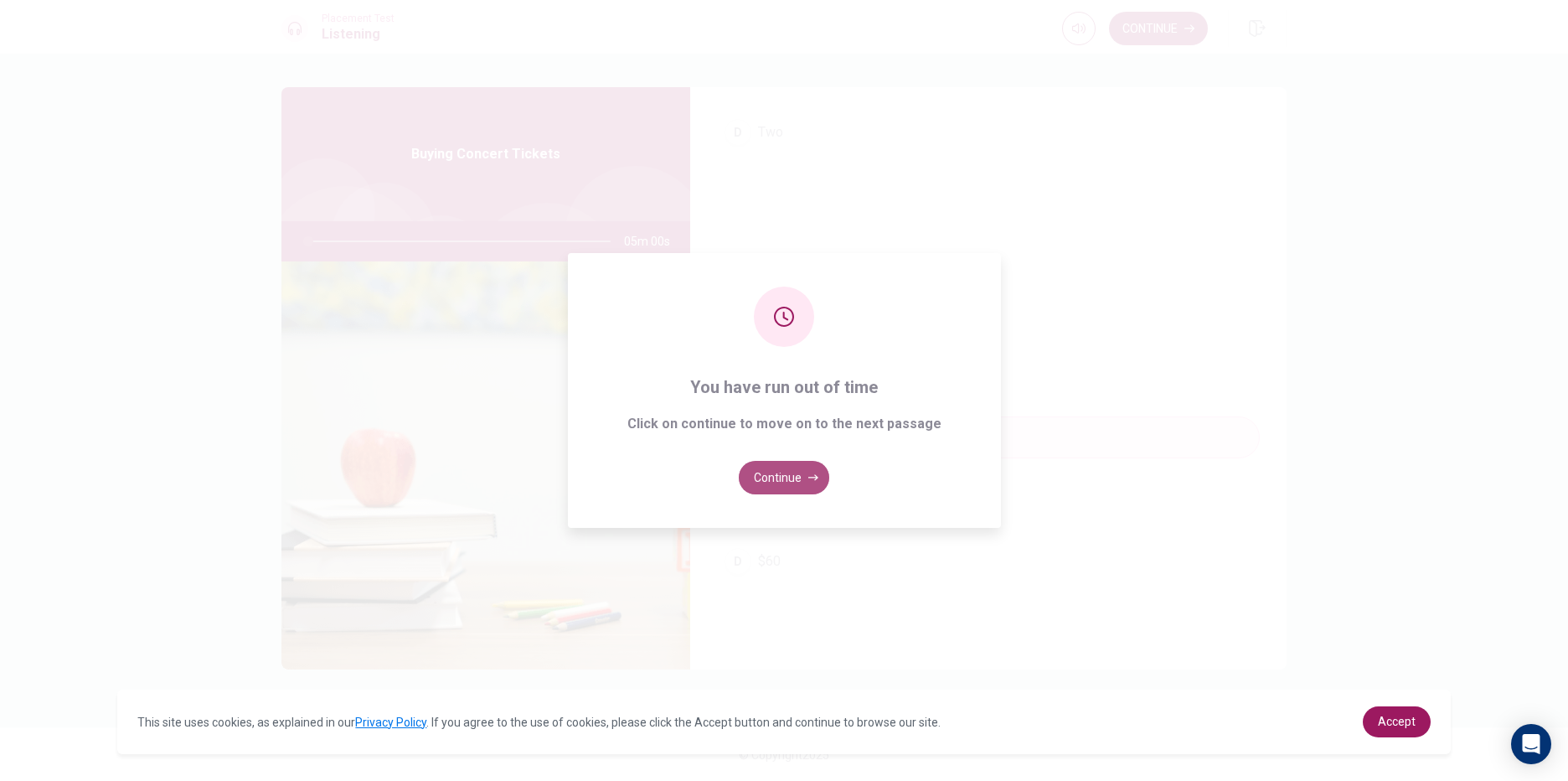
click at [782, 475] on button "Continue" at bounding box center [784, 478] width 91 height 34
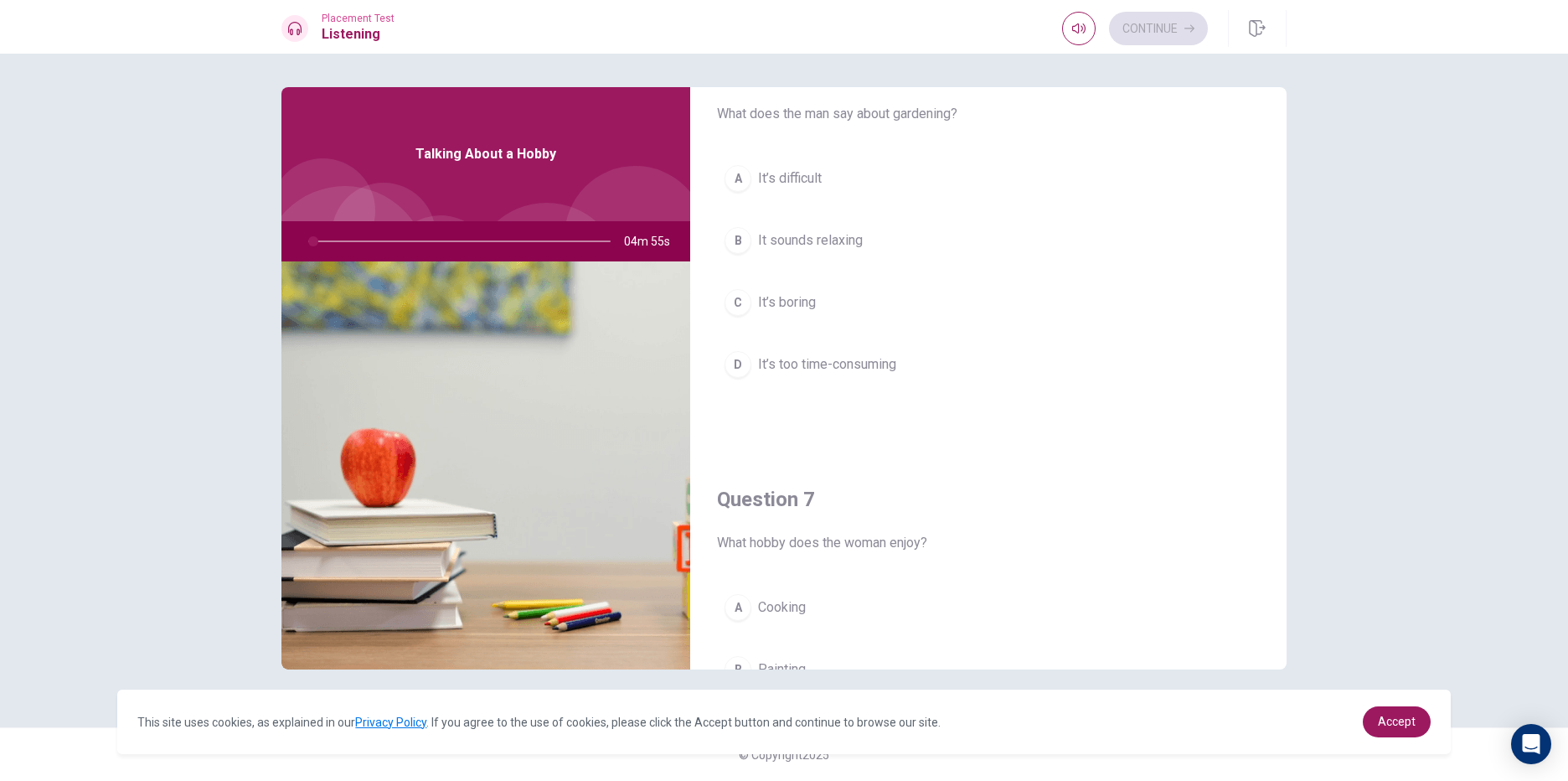
scroll to position [0, 0]
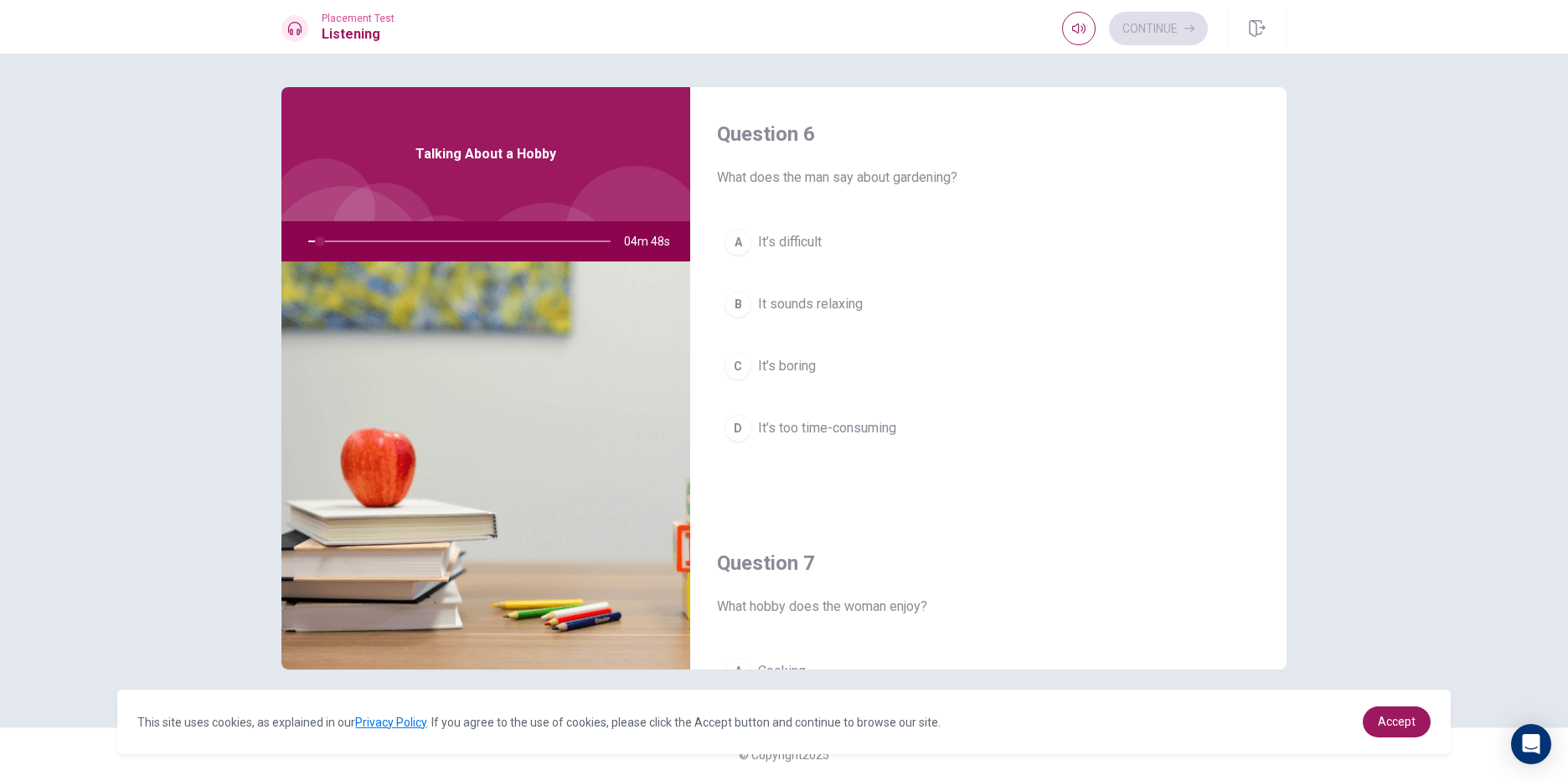
drag, startPoint x: 719, startPoint y: 177, endPoint x: 846, endPoint y: 158, distance: 128.4
click at [836, 178] on span "What does the man say about gardening?" at bounding box center [988, 177] width 543 height 20
drag, startPoint x: 836, startPoint y: 257, endPoint x: 840, endPoint y: 332, distance: 75.1
click at [840, 332] on div "A It’s difficult B It sounds relaxing C It’s boring D It’s too time-consuming" at bounding box center [988, 351] width 543 height 261
drag, startPoint x: 324, startPoint y: 235, endPoint x: 403, endPoint y: 317, distance: 113.9
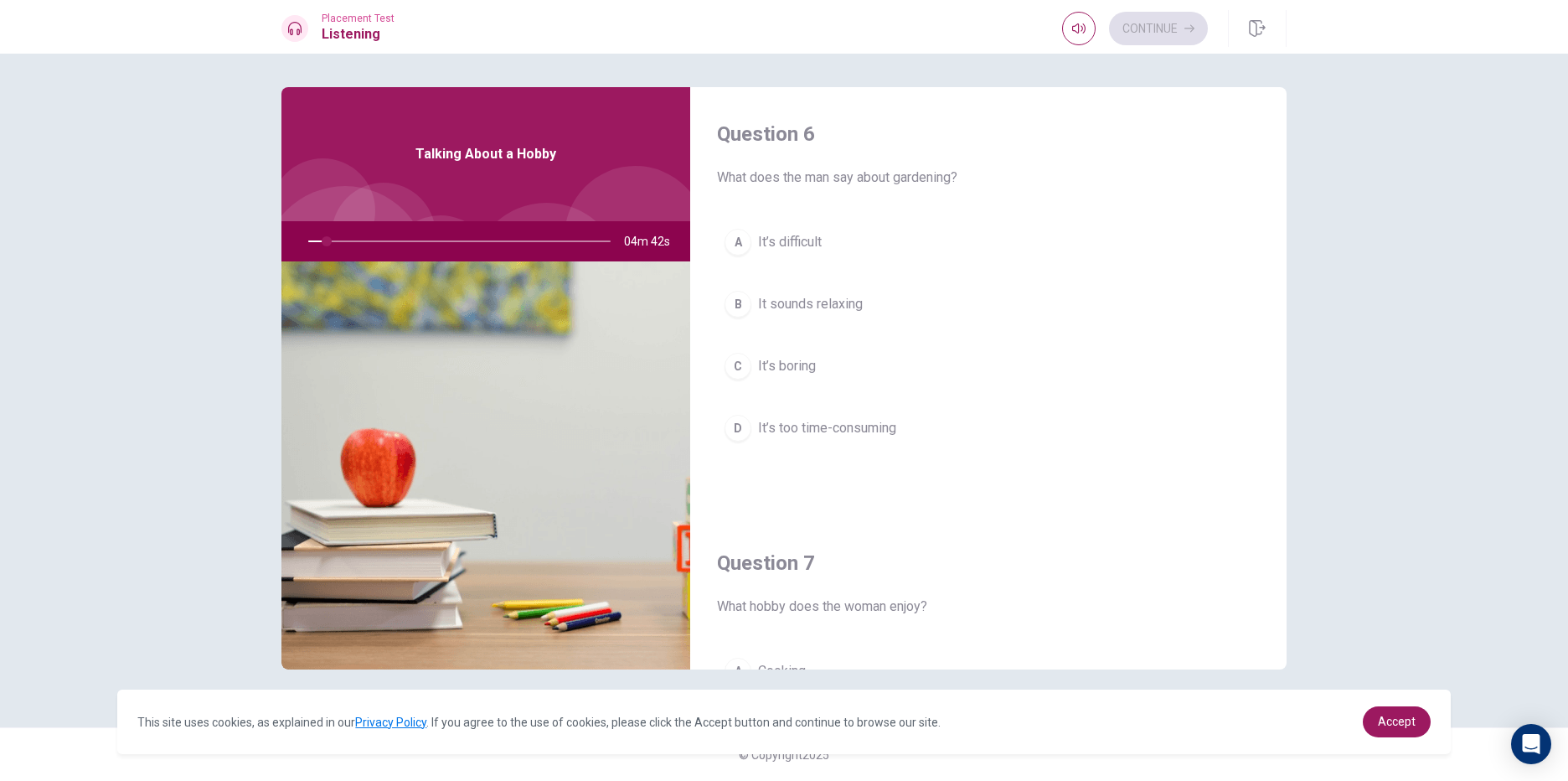
click at [403, 317] on div "Talking About a Hobby 04m 42s" at bounding box center [486, 378] width 408 height 583
drag, startPoint x: 785, startPoint y: 249, endPoint x: 1350, endPoint y: 588, distance: 658.9
click at [1345, 594] on div "Question 6 What does the man say about gardening? A It’s difficult B It sounds …" at bounding box center [784, 417] width 1568 height 727
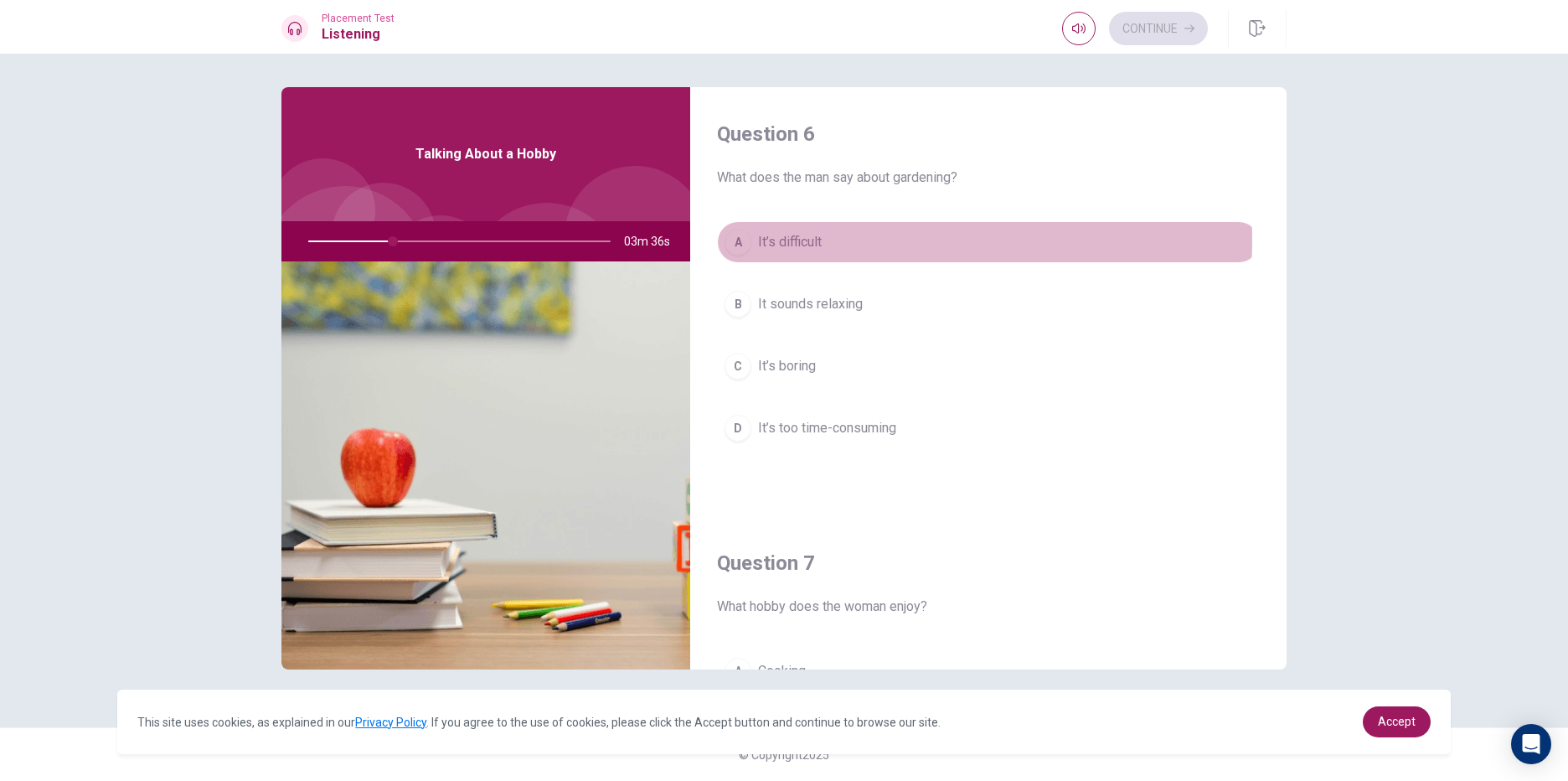
click at [868, 240] on button "A It’s difficult" at bounding box center [988, 242] width 543 height 42
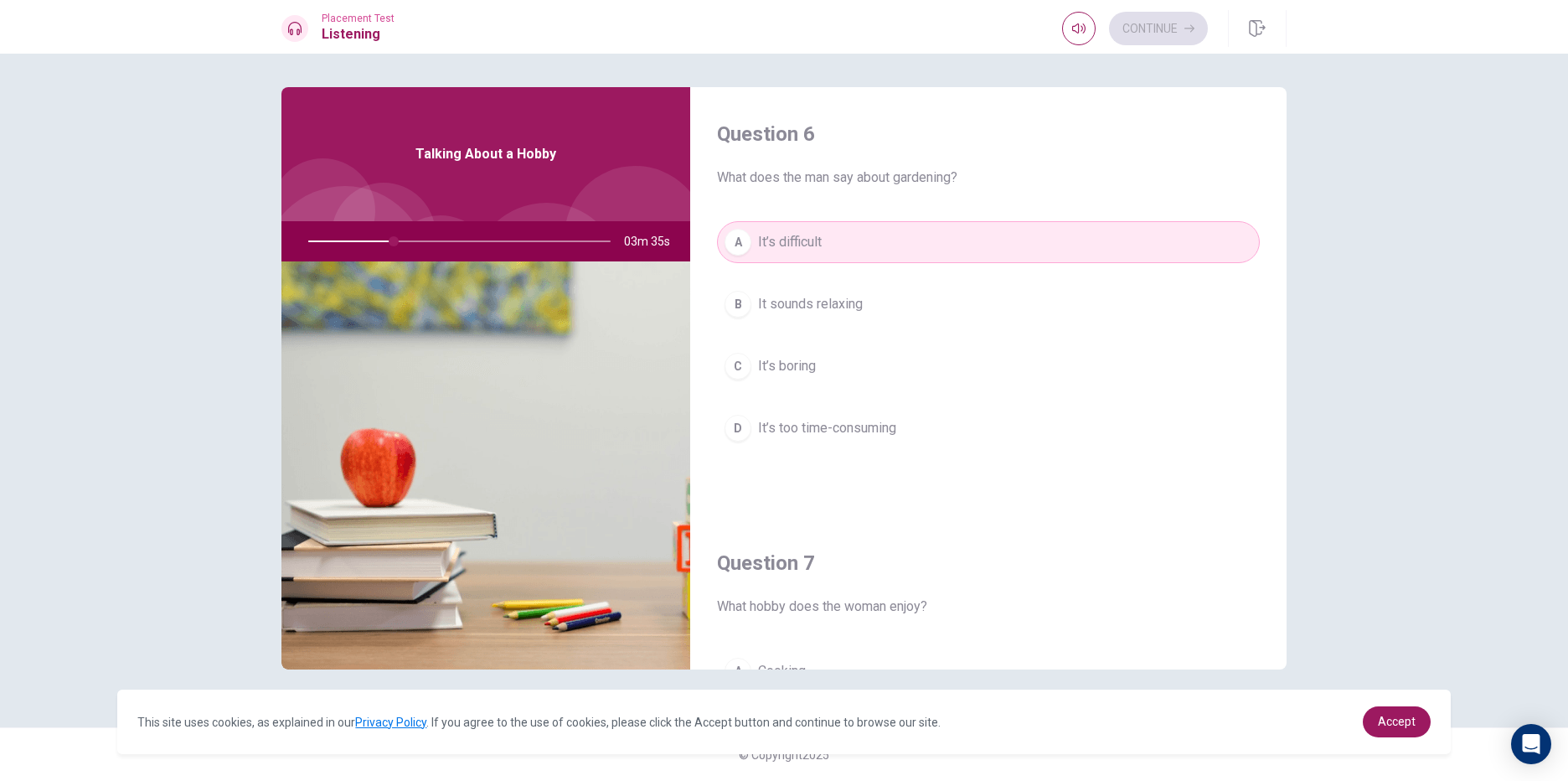
click at [874, 303] on button "B It sounds relaxing" at bounding box center [988, 304] width 543 height 42
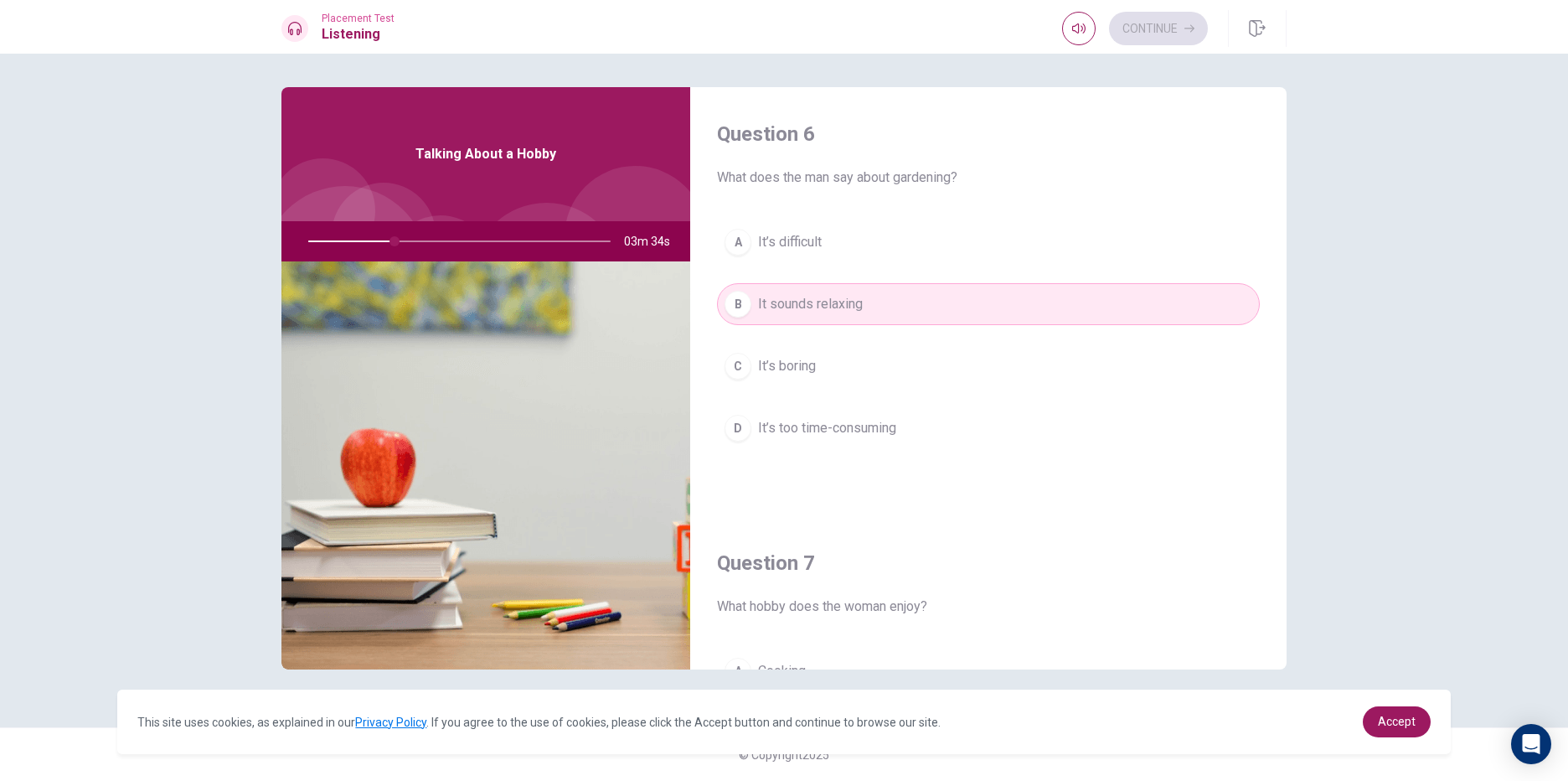
click at [871, 379] on button "C It’s boring" at bounding box center [988, 367] width 543 height 42
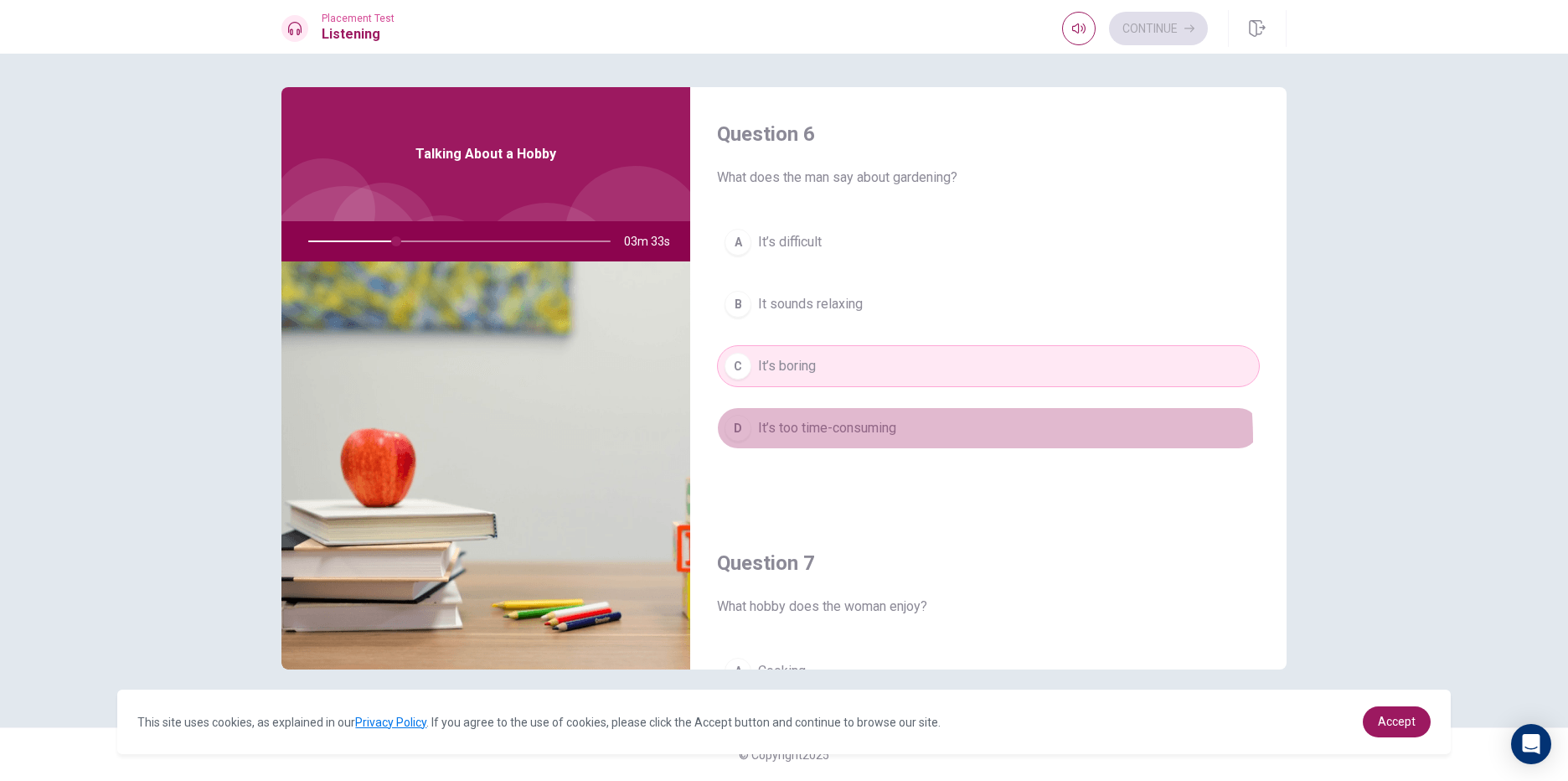
click at [862, 441] on button "D It’s too time-consuming" at bounding box center [988, 428] width 543 height 42
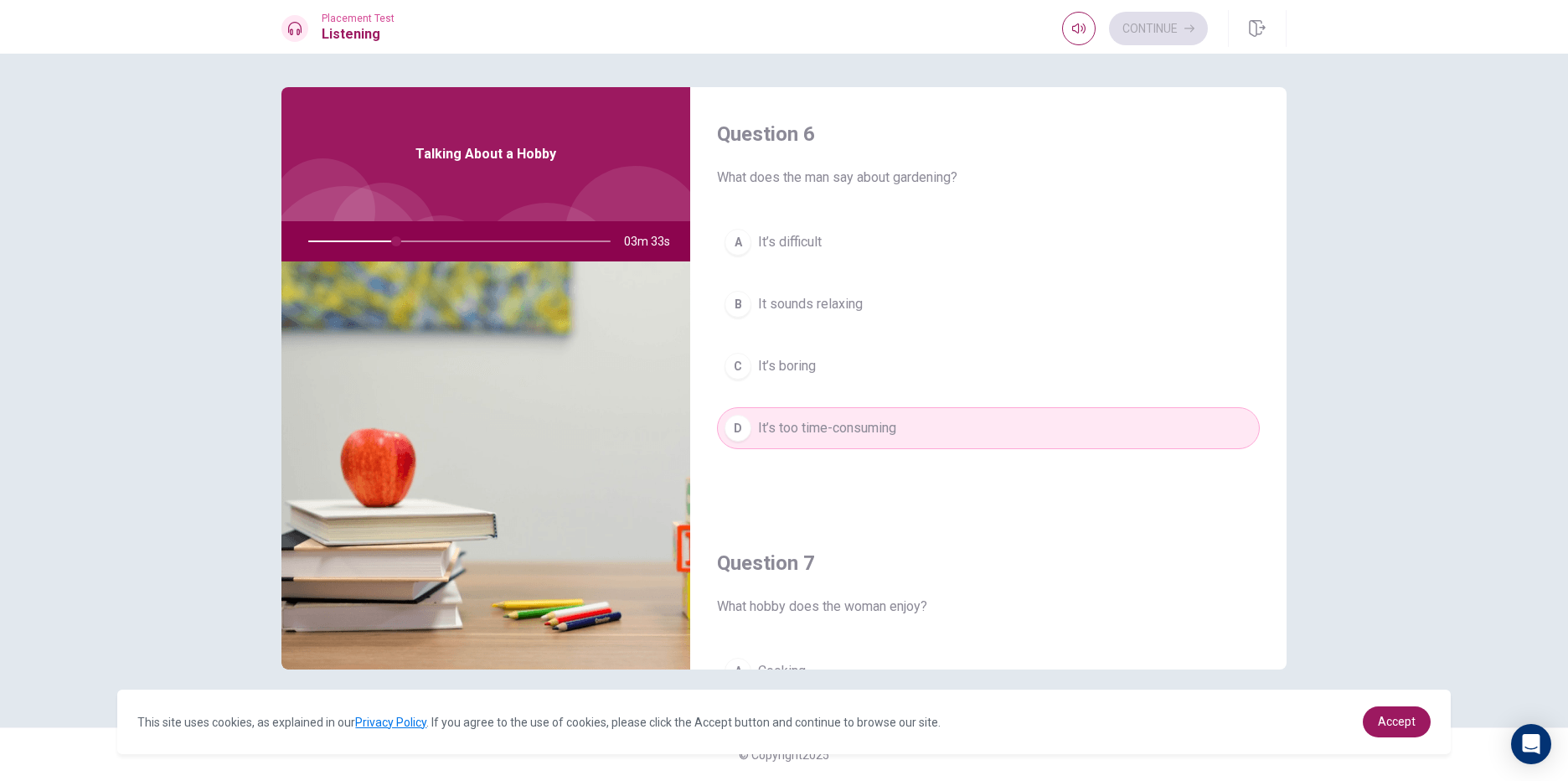
click at [899, 365] on button "C It’s boring" at bounding box center [988, 367] width 543 height 42
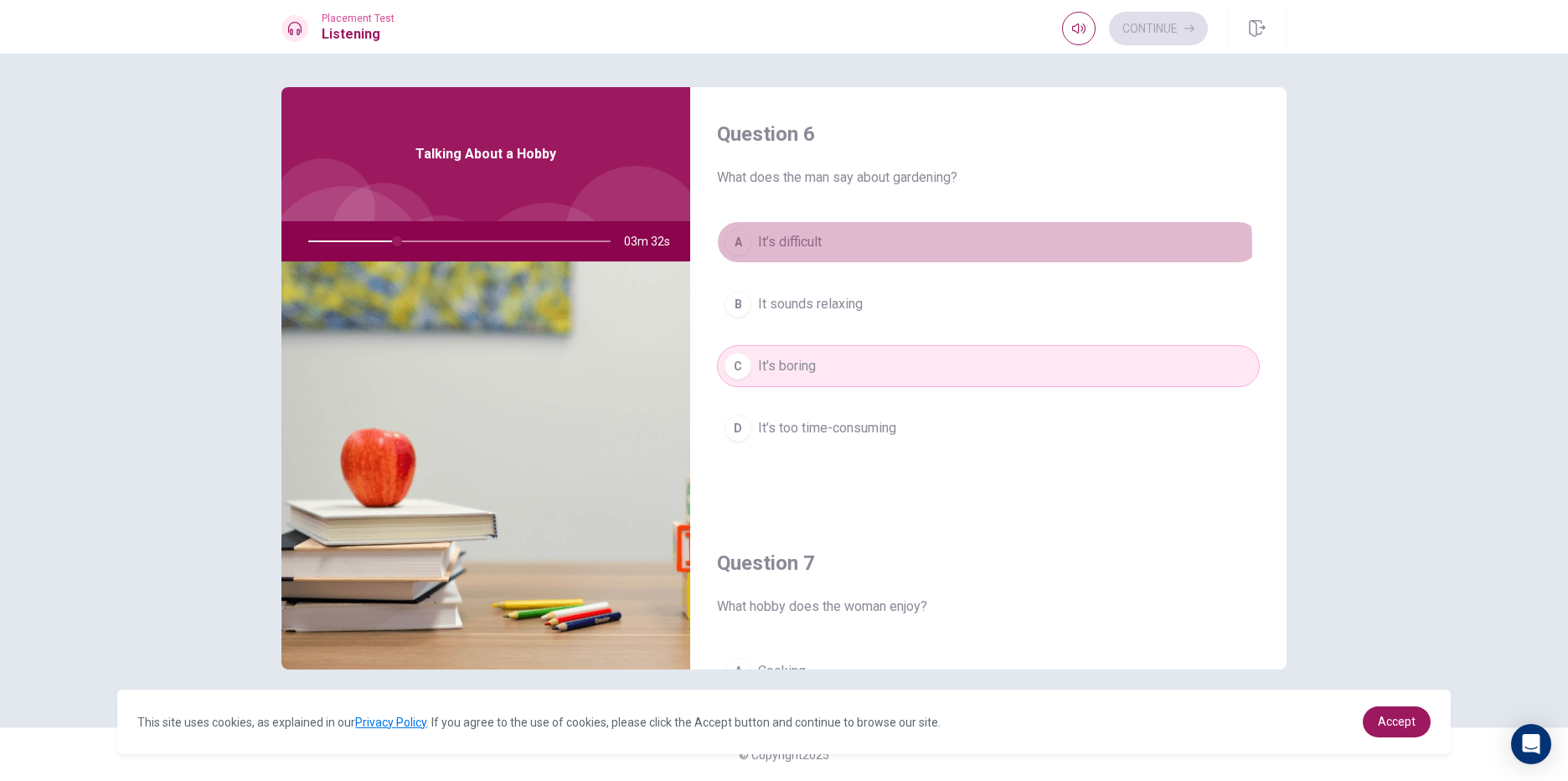
click at [938, 247] on button "A It’s difficult" at bounding box center [988, 242] width 543 height 42
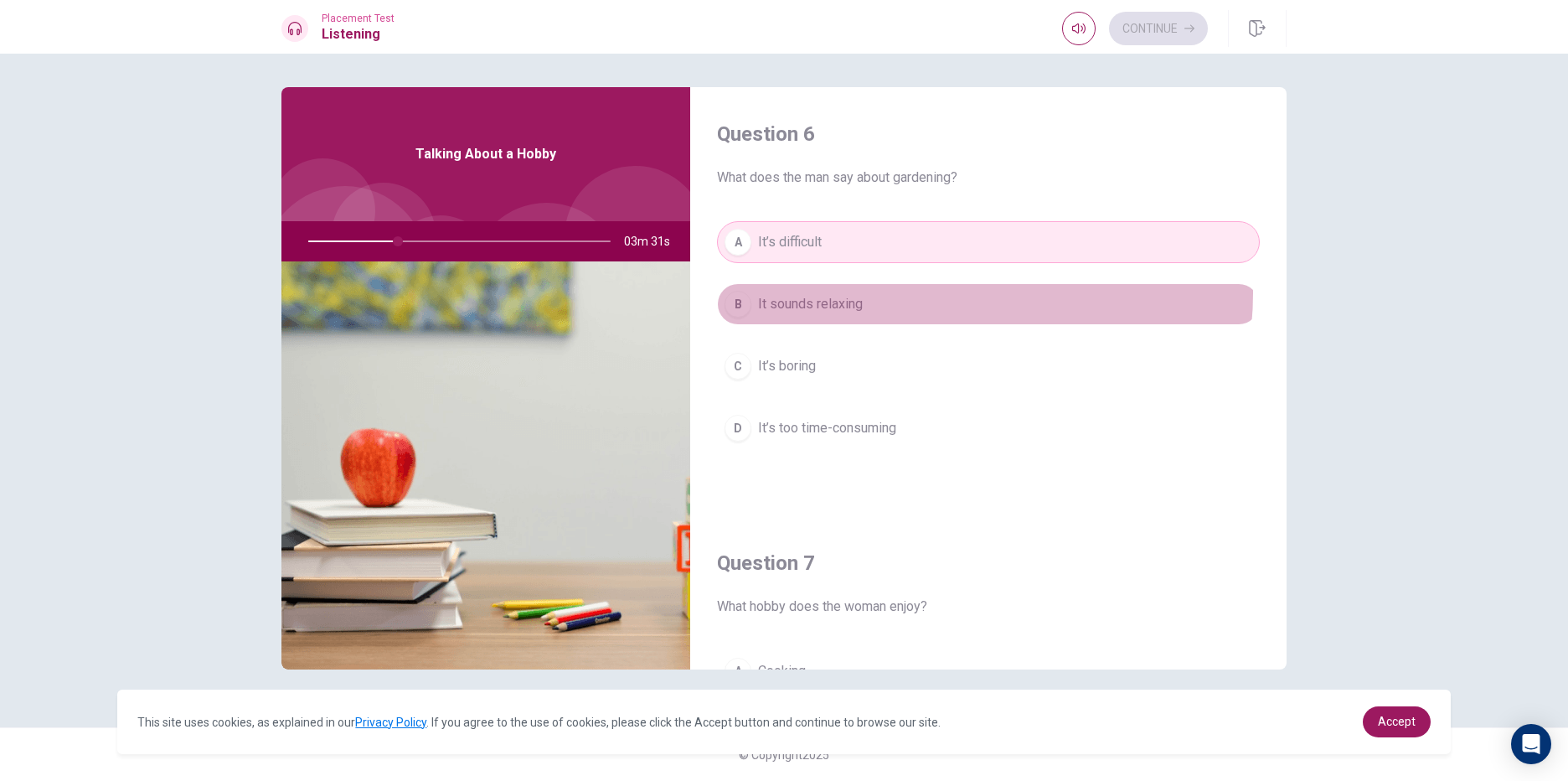
click at [933, 293] on button "B It sounds relaxing" at bounding box center [988, 304] width 543 height 42
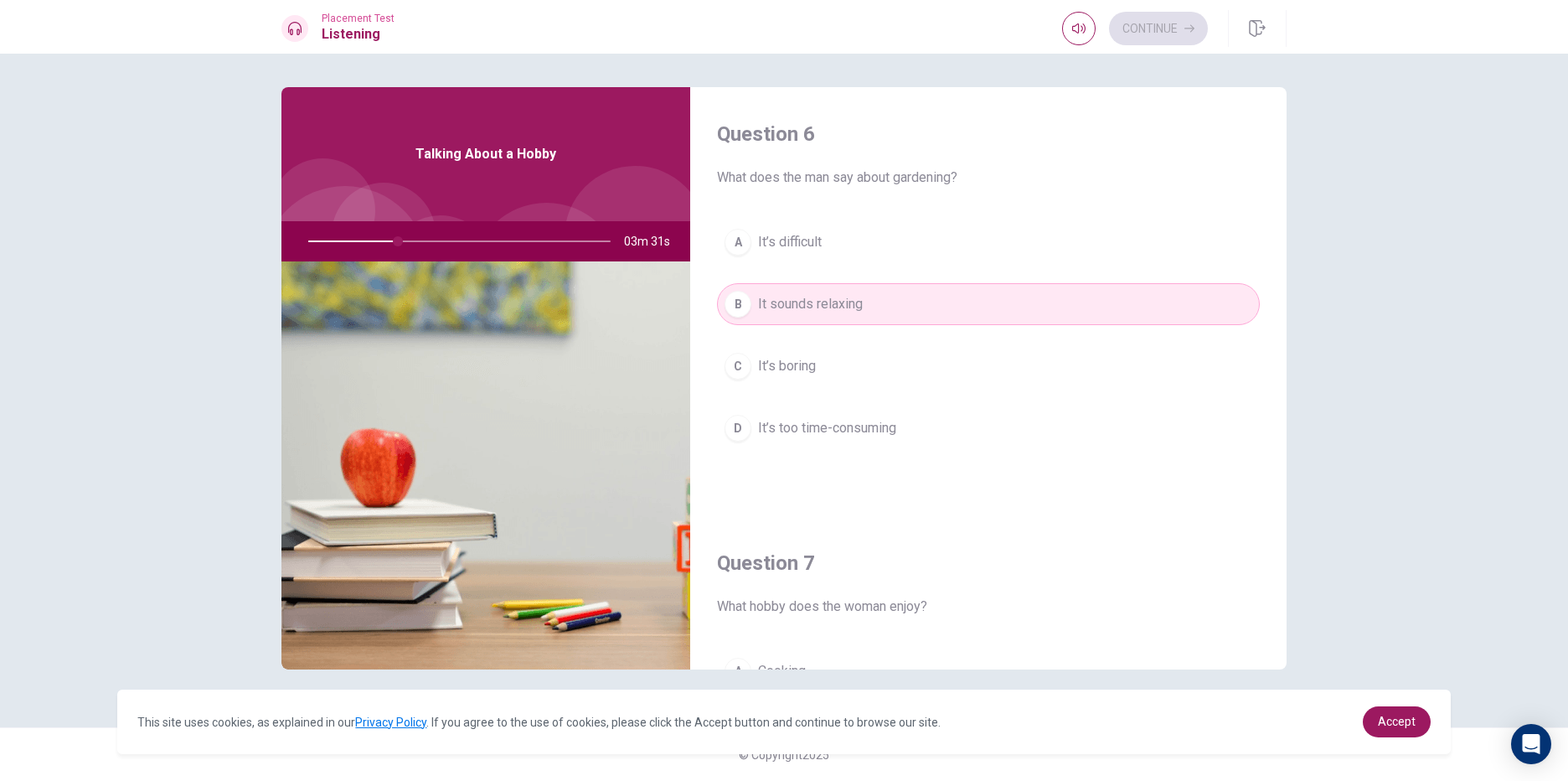
click at [928, 344] on div "A It’s difficult B It sounds relaxing C It’s boring D It’s too time-consuming" at bounding box center [988, 351] width 543 height 261
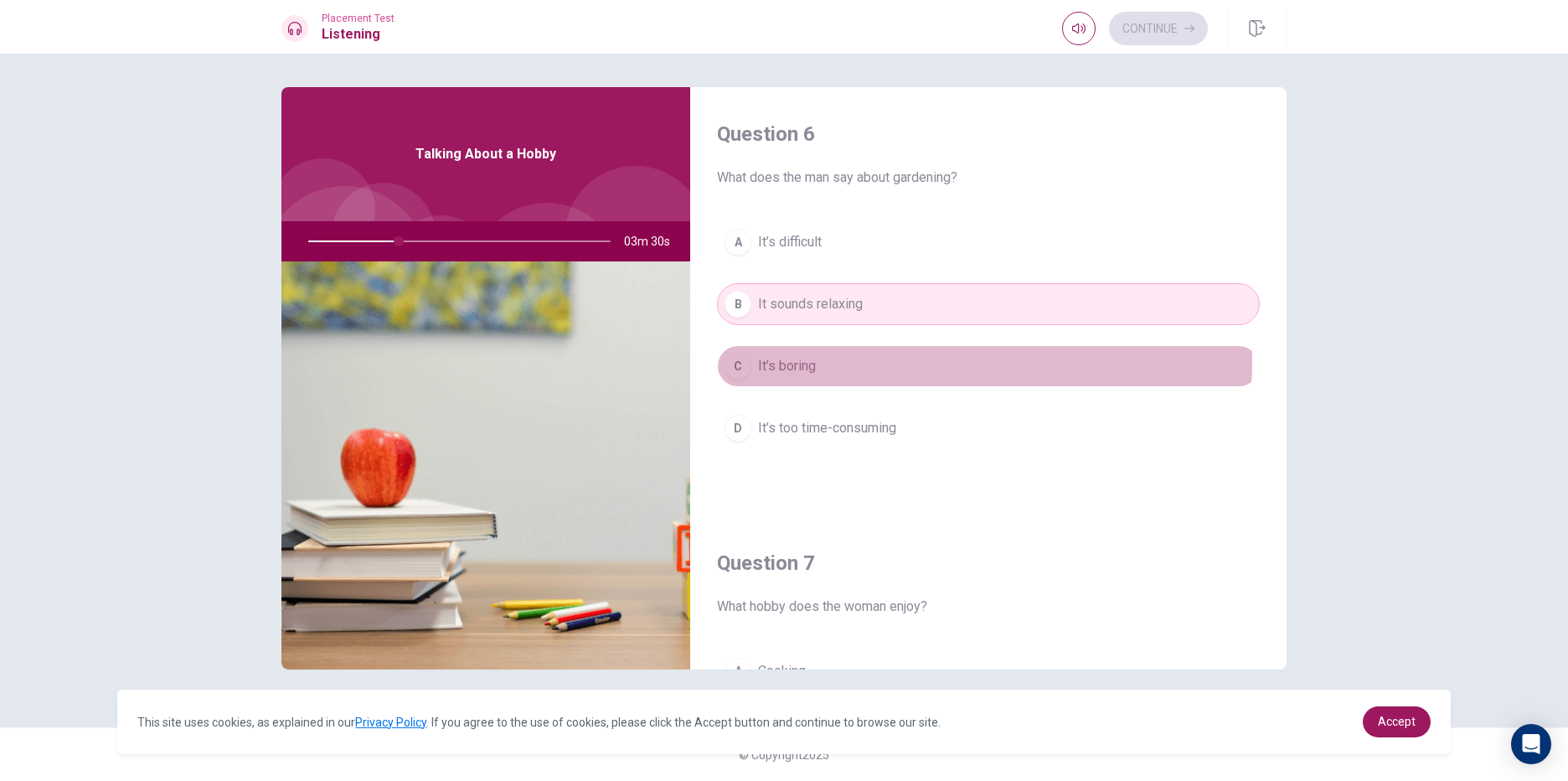
drag, startPoint x: 923, startPoint y: 362, endPoint x: 918, endPoint y: 385, distance: 23.5
click at [923, 364] on button "C It’s boring" at bounding box center [988, 367] width 543 height 42
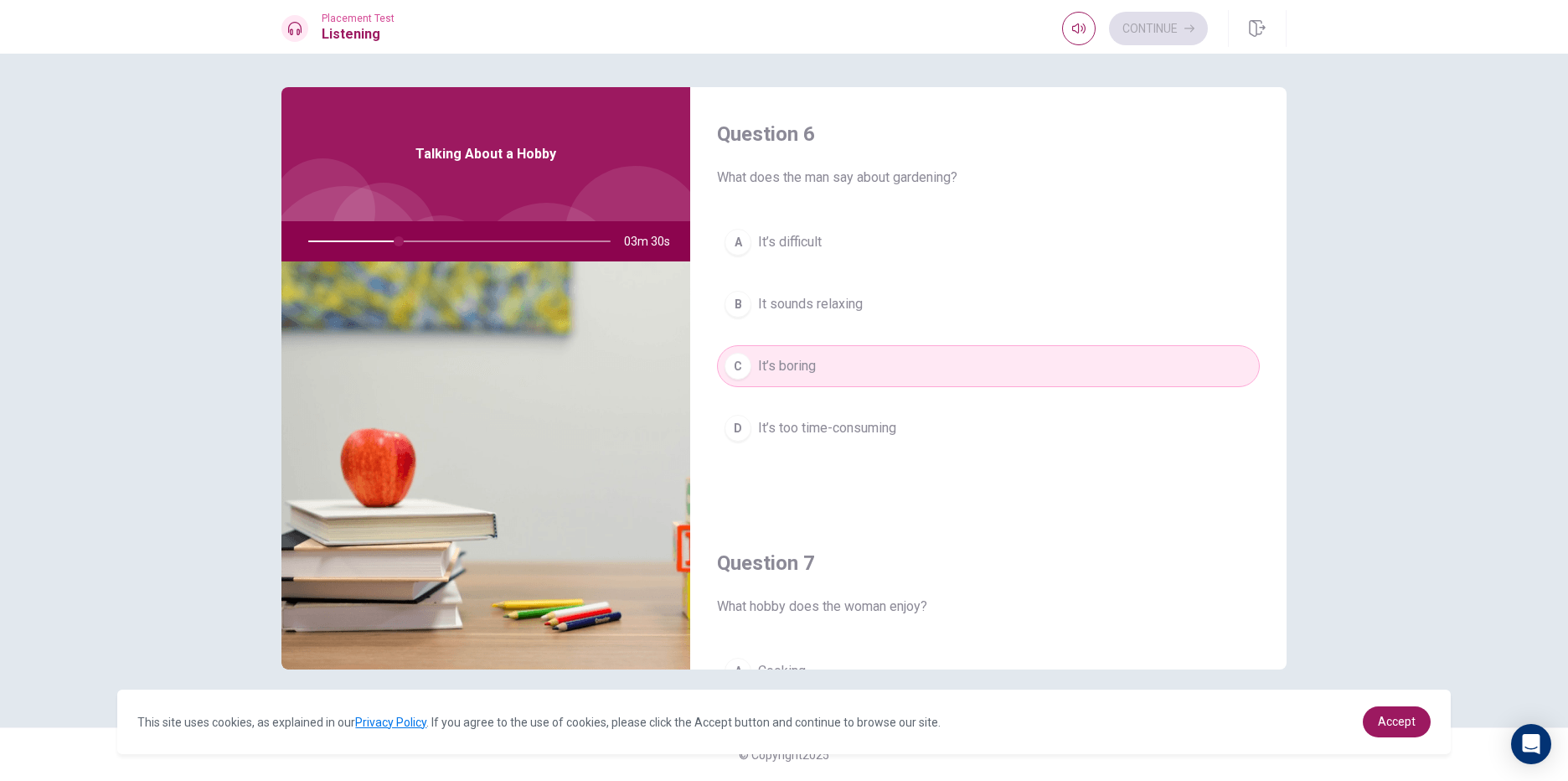
click at [908, 404] on div "A It’s difficult B It sounds relaxing C It’s boring D It’s too time-consuming" at bounding box center [988, 351] width 543 height 261
click at [872, 452] on div "A It’s difficult B It sounds relaxing C It’s boring D It’s too time-consuming" at bounding box center [988, 351] width 543 height 261
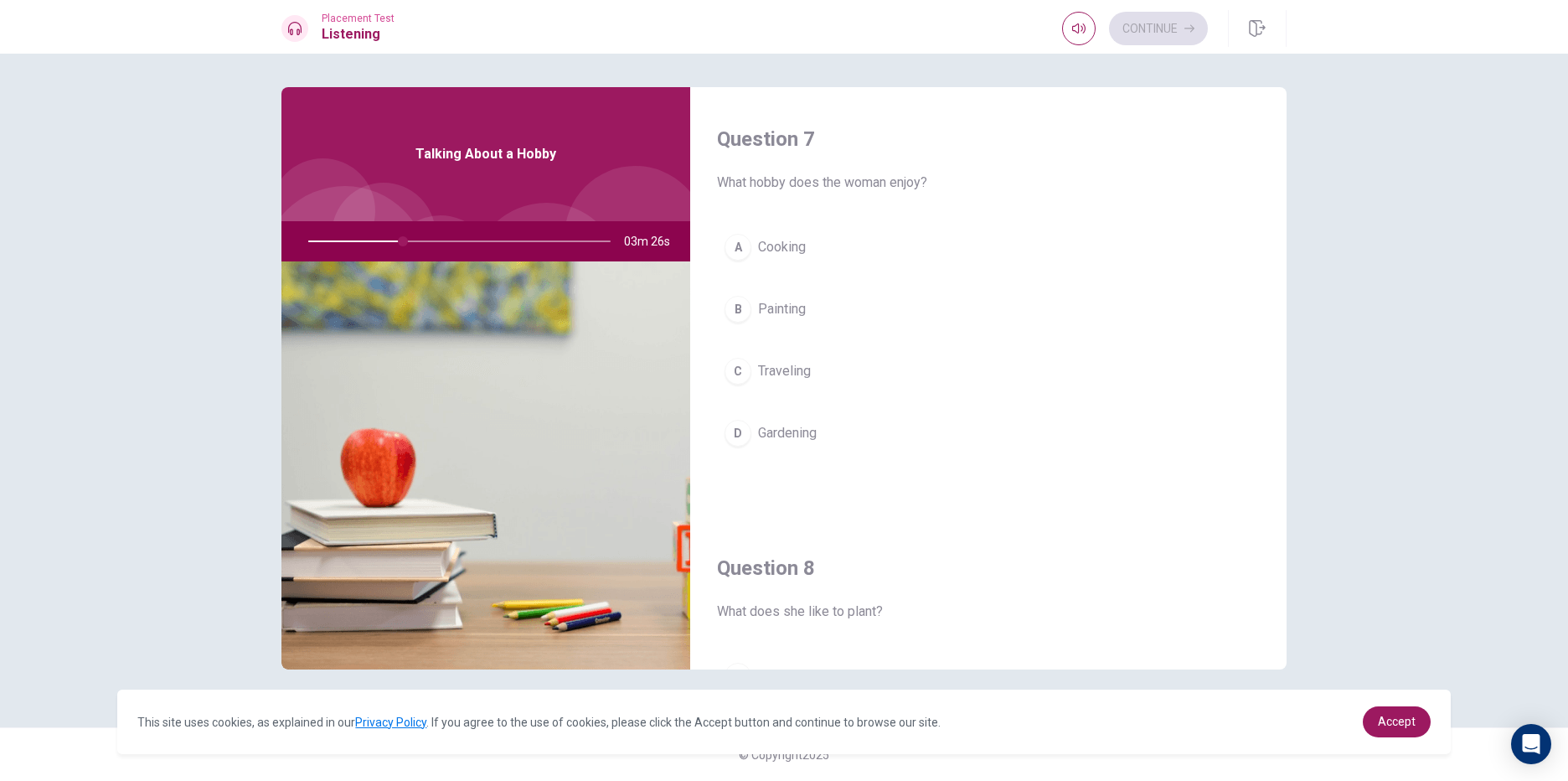
scroll to position [419, 0]
drag, startPoint x: 831, startPoint y: 290, endPoint x: 818, endPoint y: 307, distance: 21.4
click at [829, 289] on div "A Cooking B Painting C Traveling D Gardening" at bounding box center [988, 361] width 543 height 261
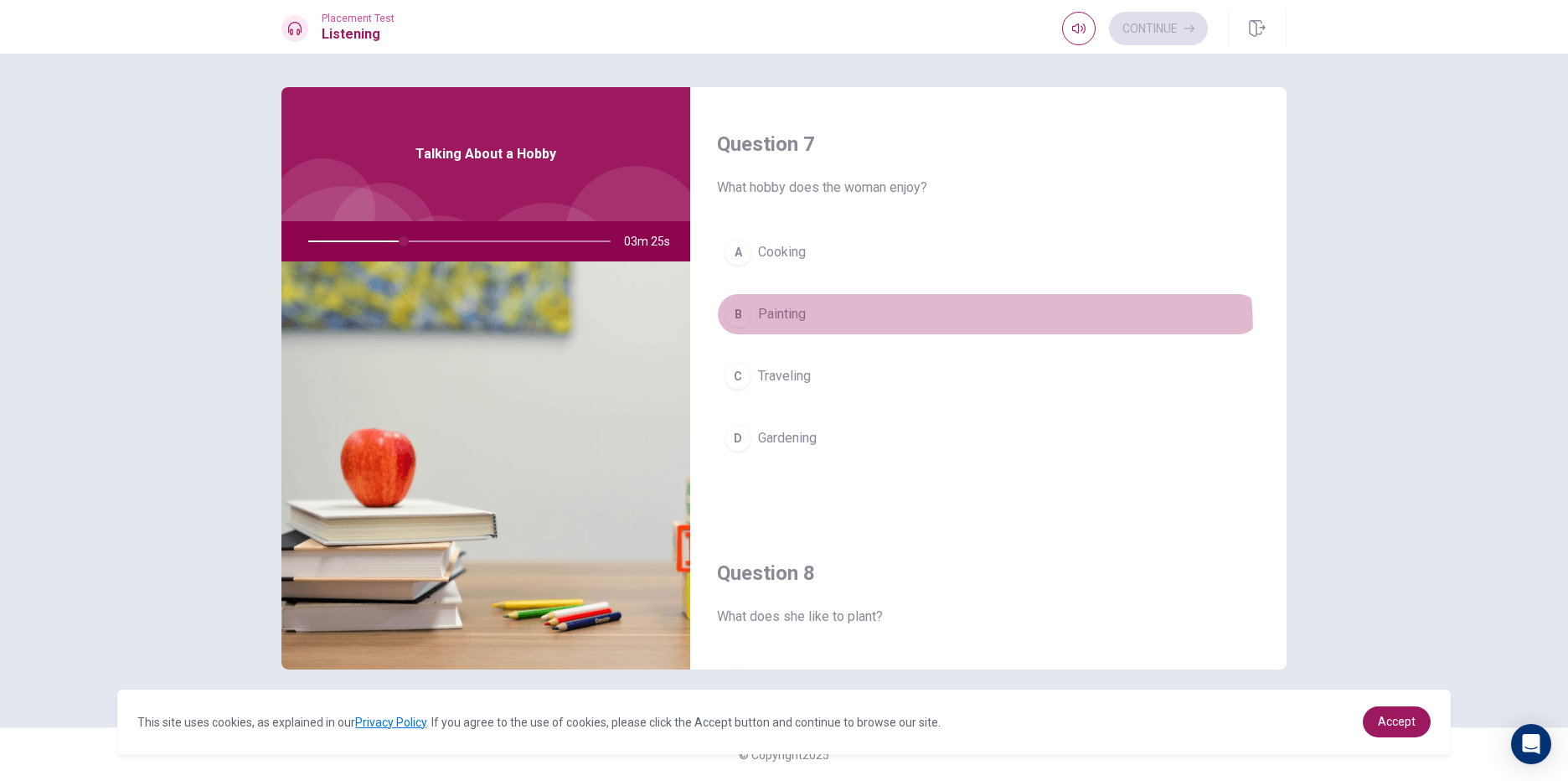
click at [812, 335] on button "B Painting" at bounding box center [988, 314] width 543 height 42
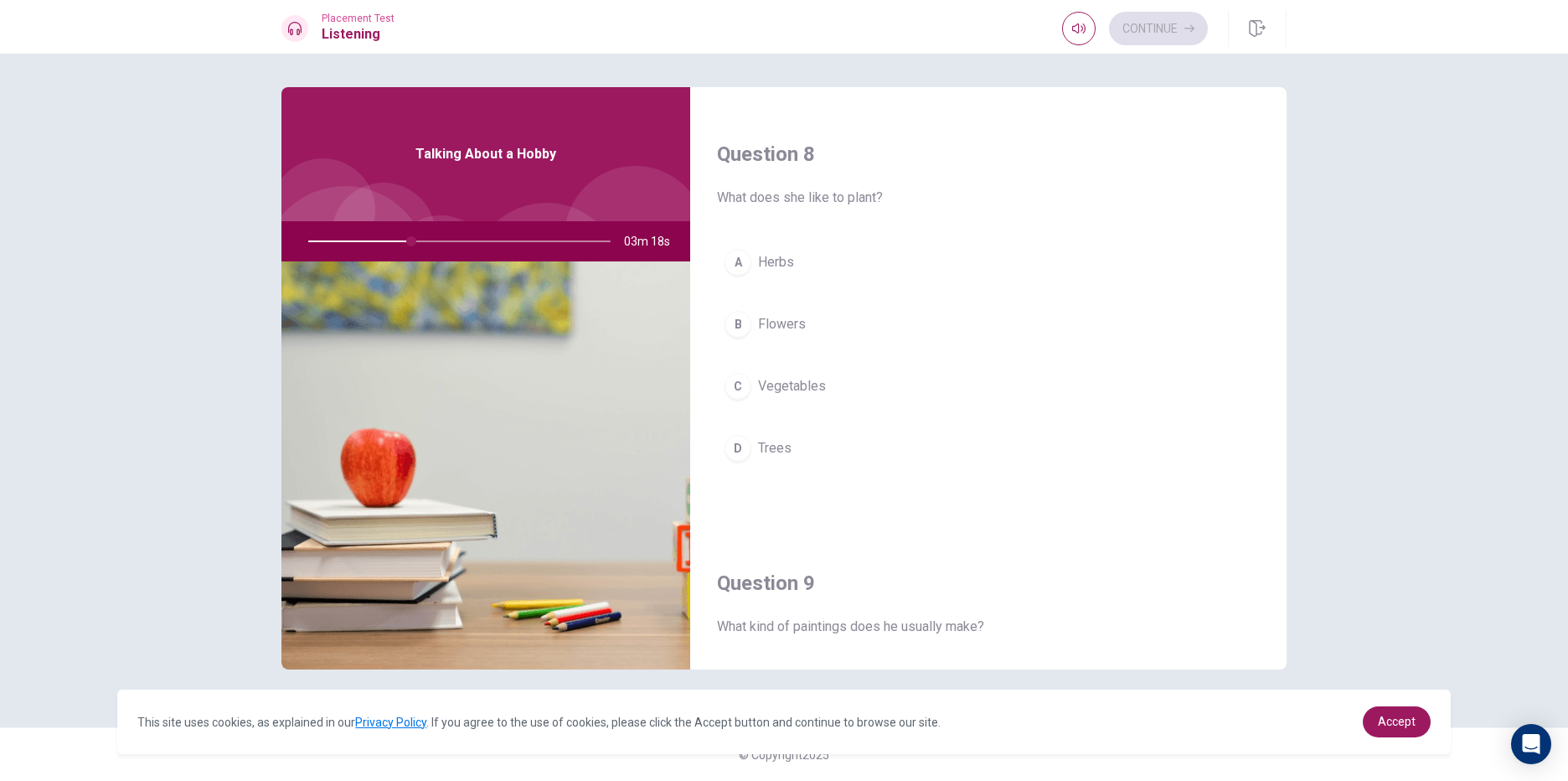
scroll to position [921, 0]
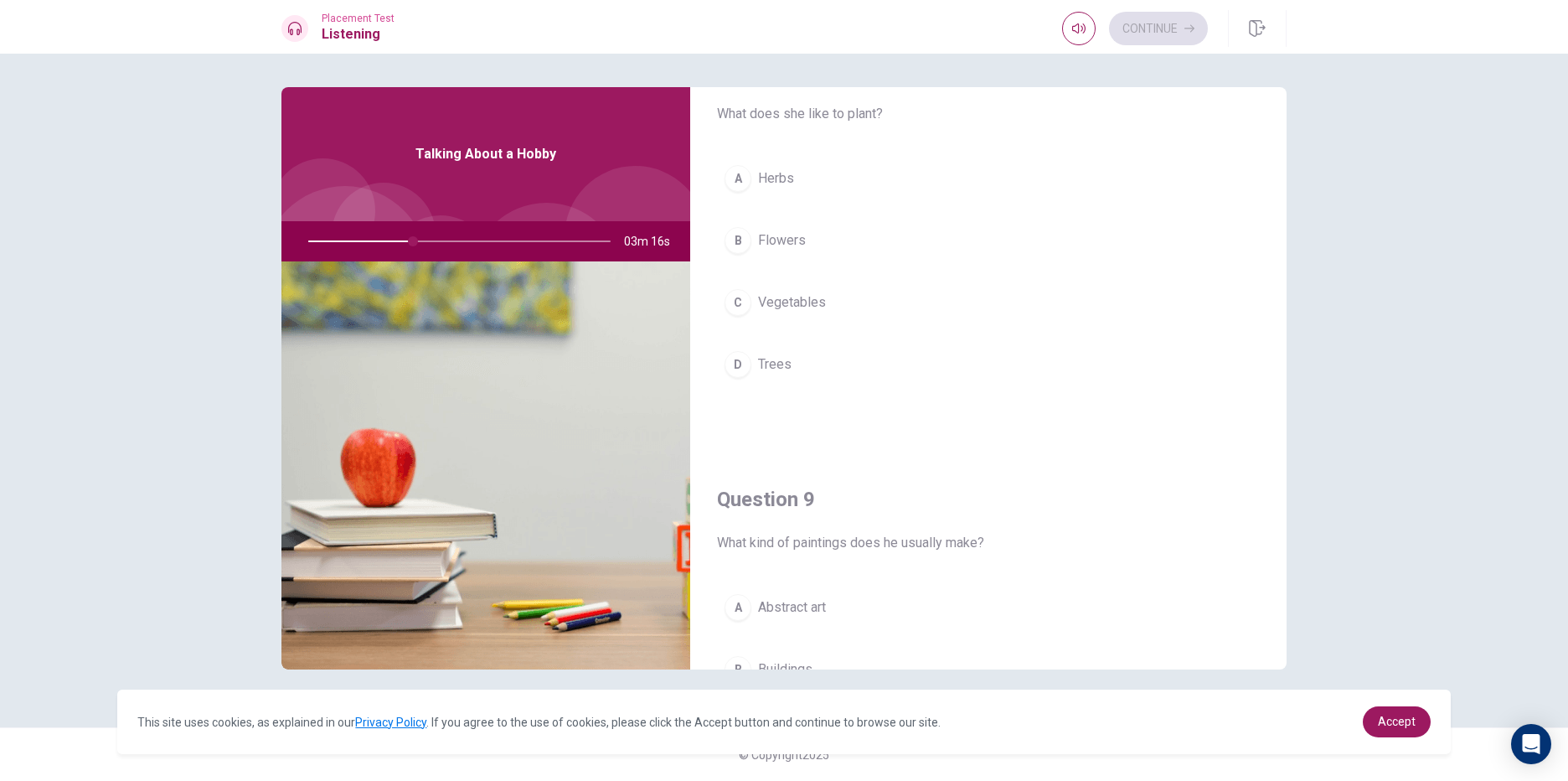
click at [795, 241] on span "Flowers" at bounding box center [781, 240] width 48 height 20
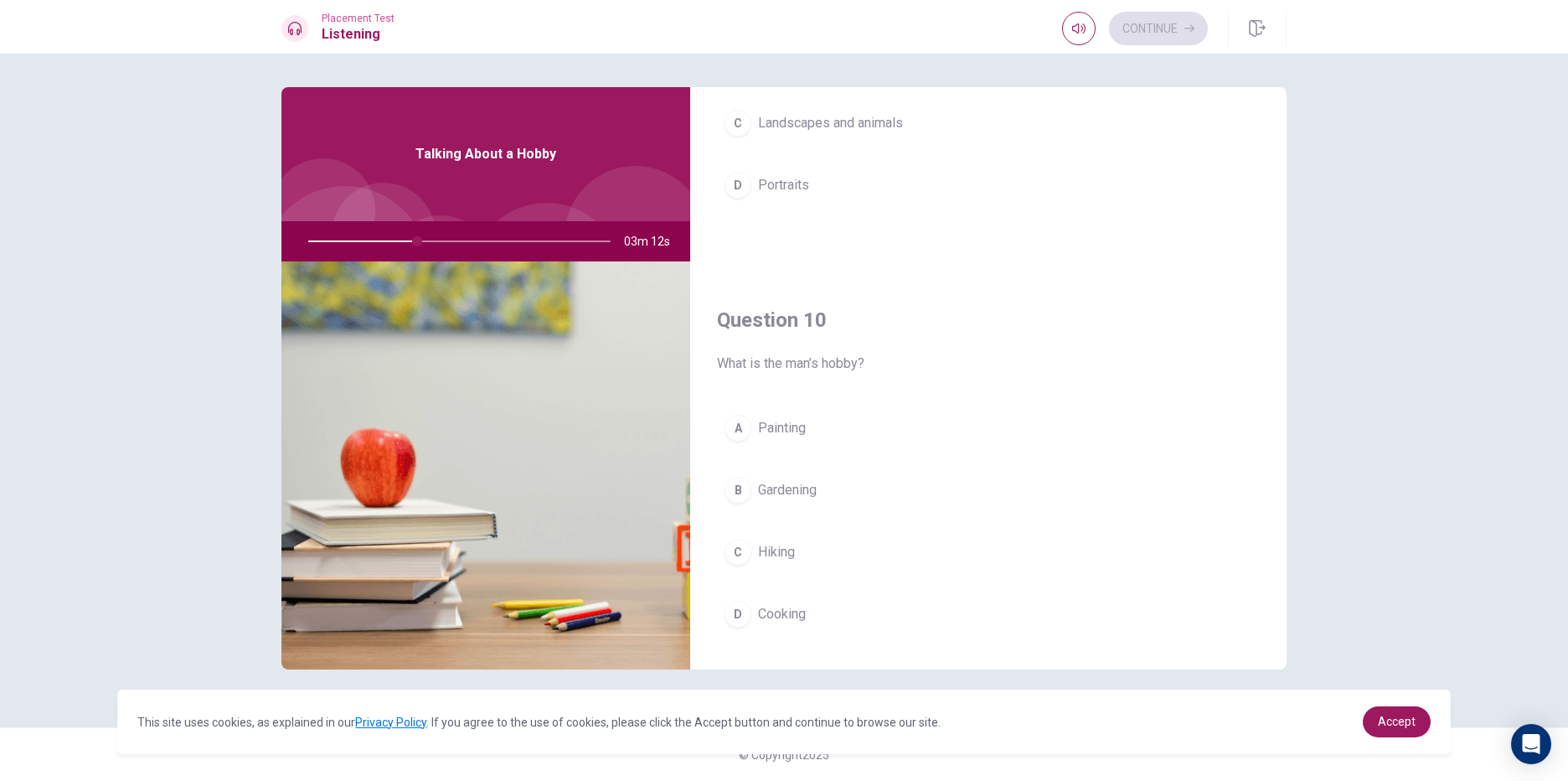
scroll to position [1563, 0]
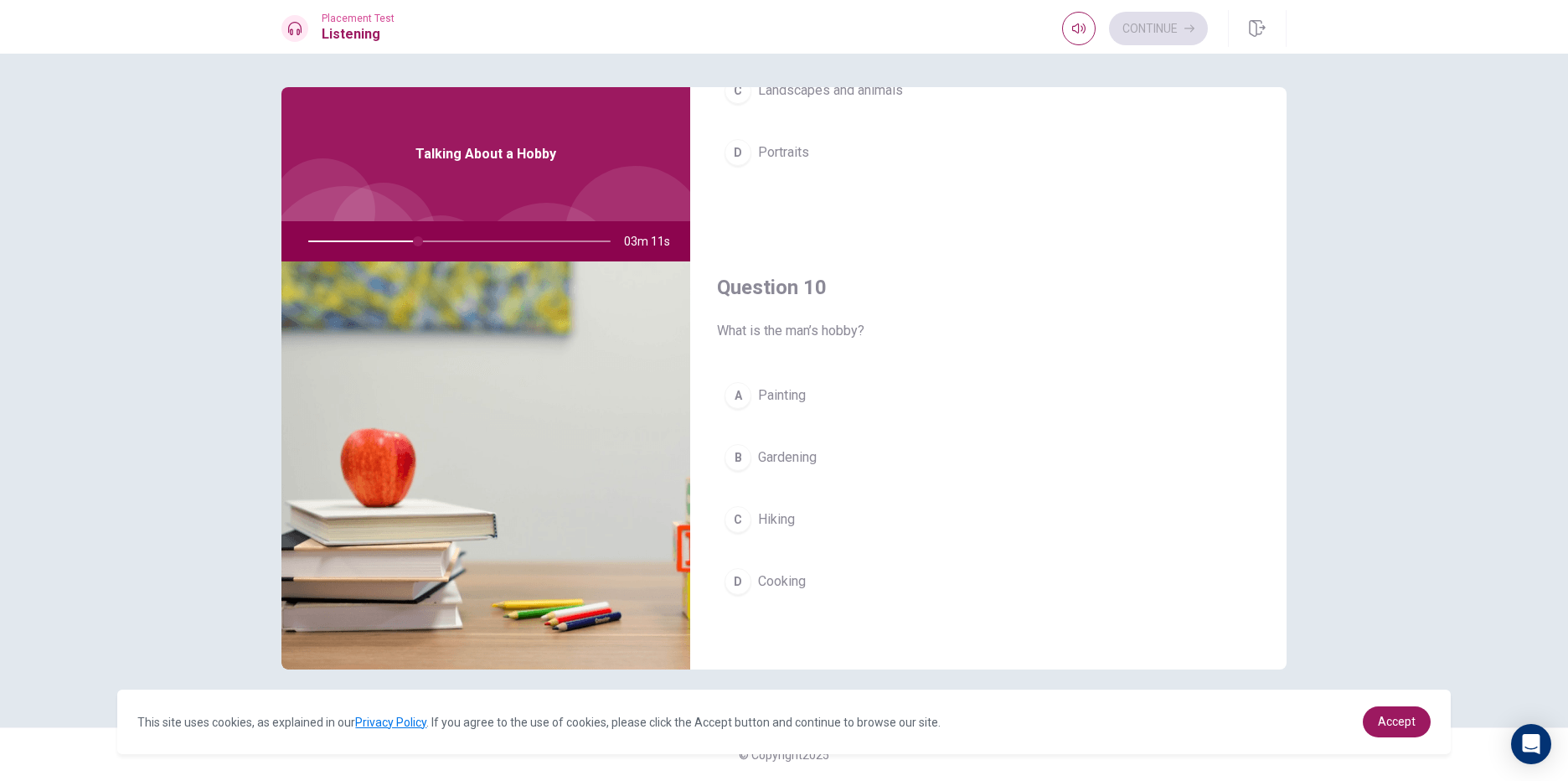
click at [822, 391] on button "A Painting" at bounding box center [988, 396] width 543 height 42
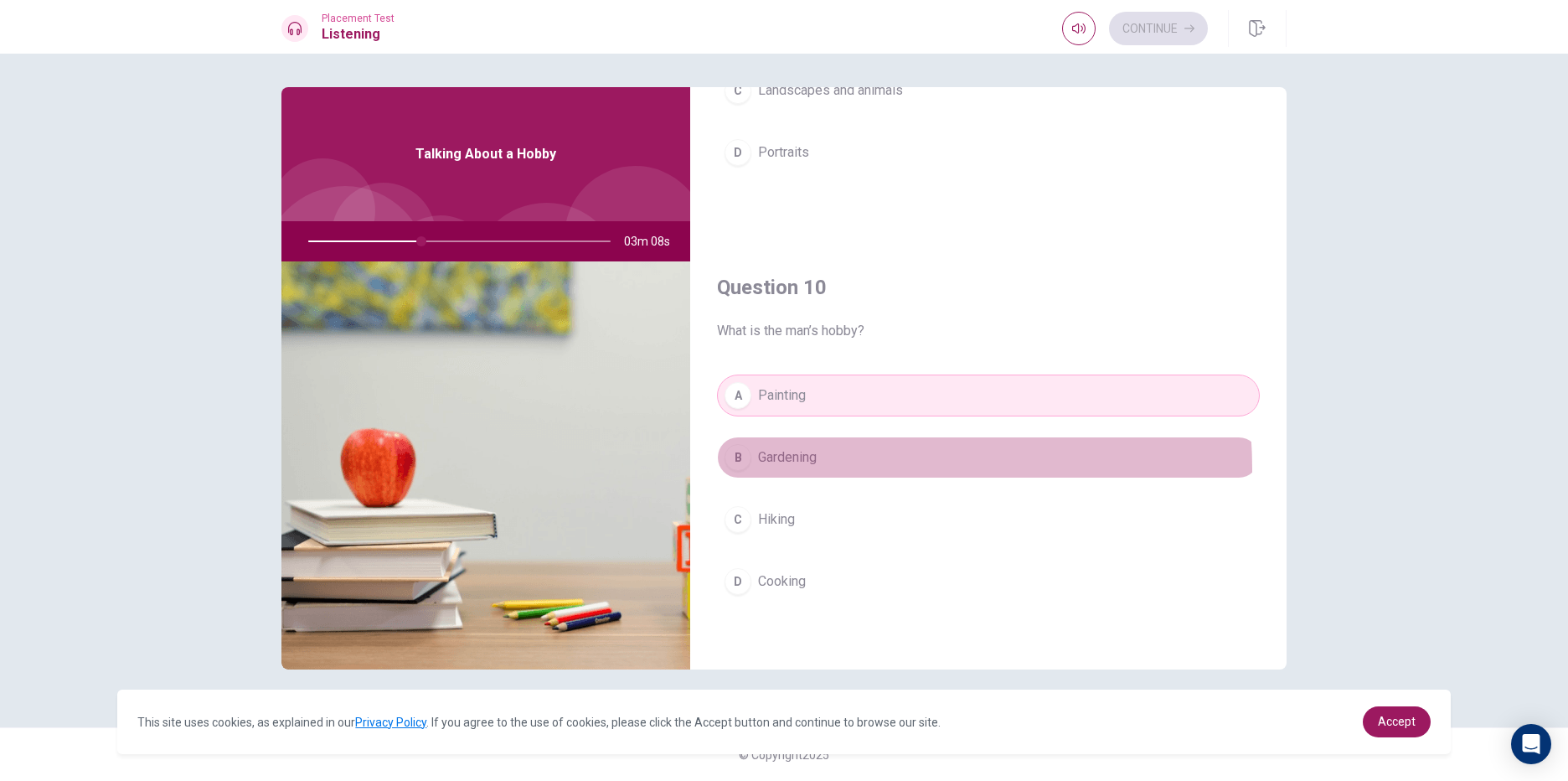
click at [827, 468] on button "B Gardening" at bounding box center [988, 457] width 543 height 42
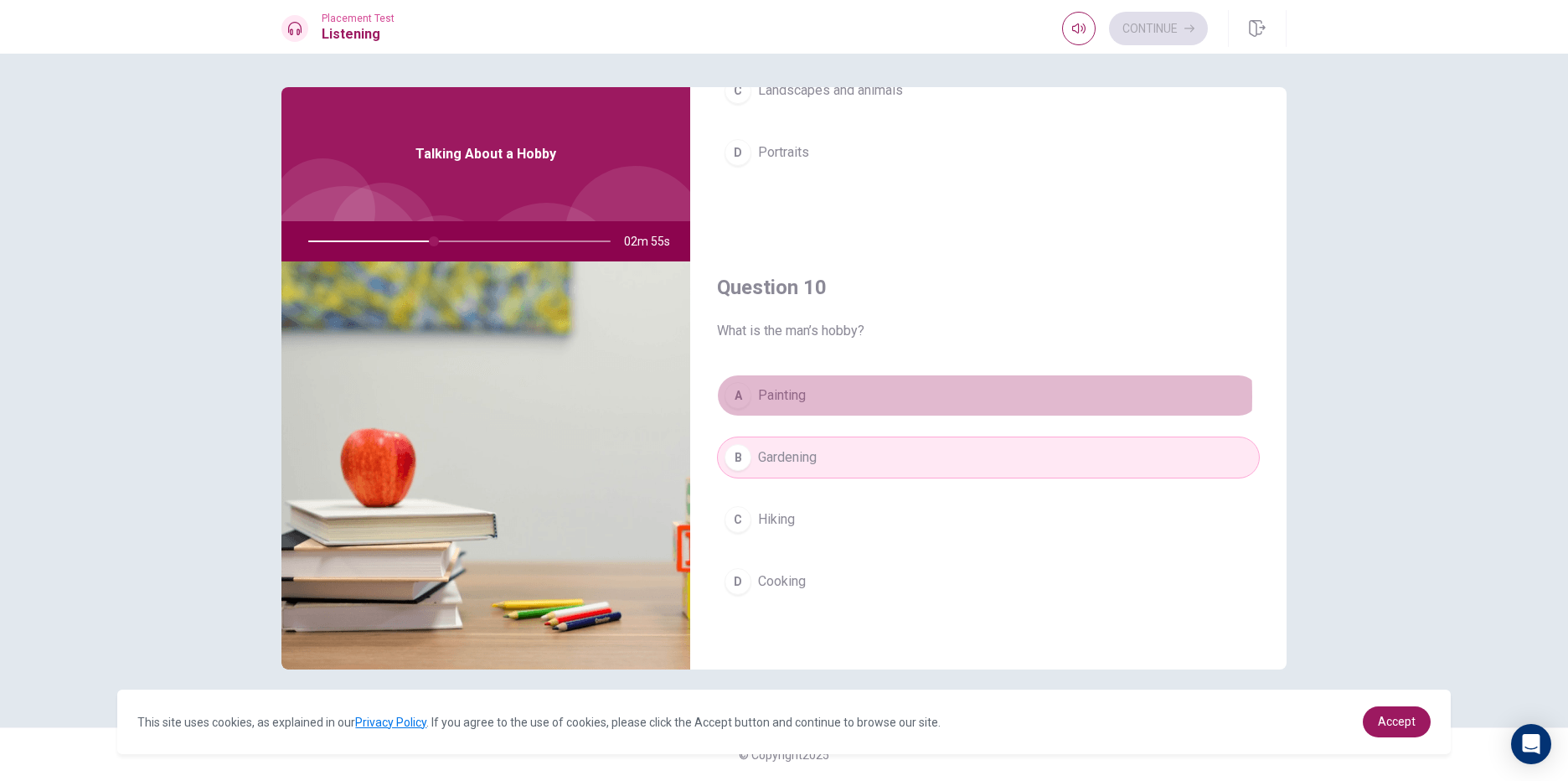
click at [846, 396] on button "A Painting" at bounding box center [988, 396] width 543 height 42
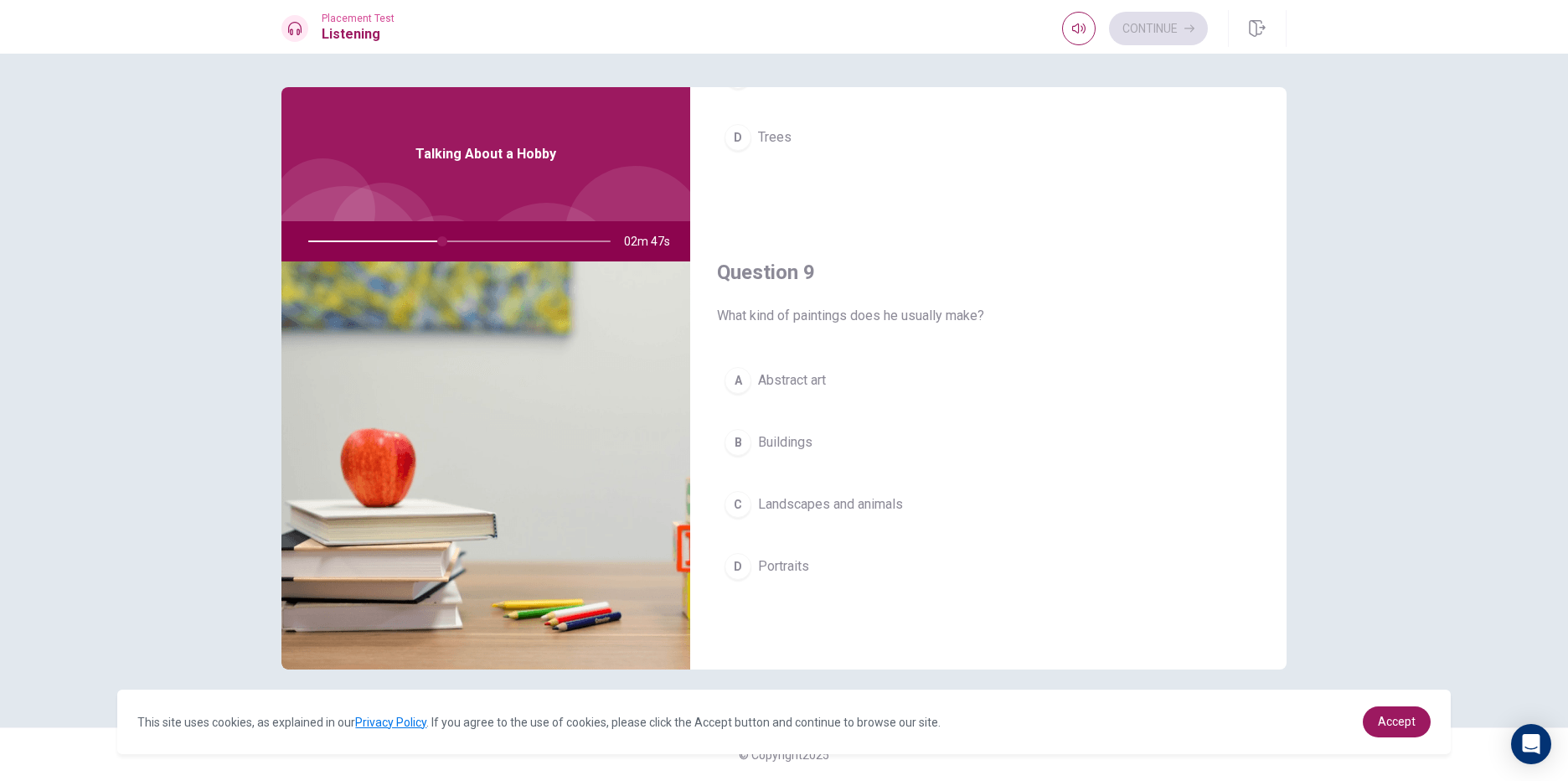
scroll to position [1144, 0]
click at [861, 517] on span "Landscapes and animals" at bounding box center [830, 509] width 145 height 20
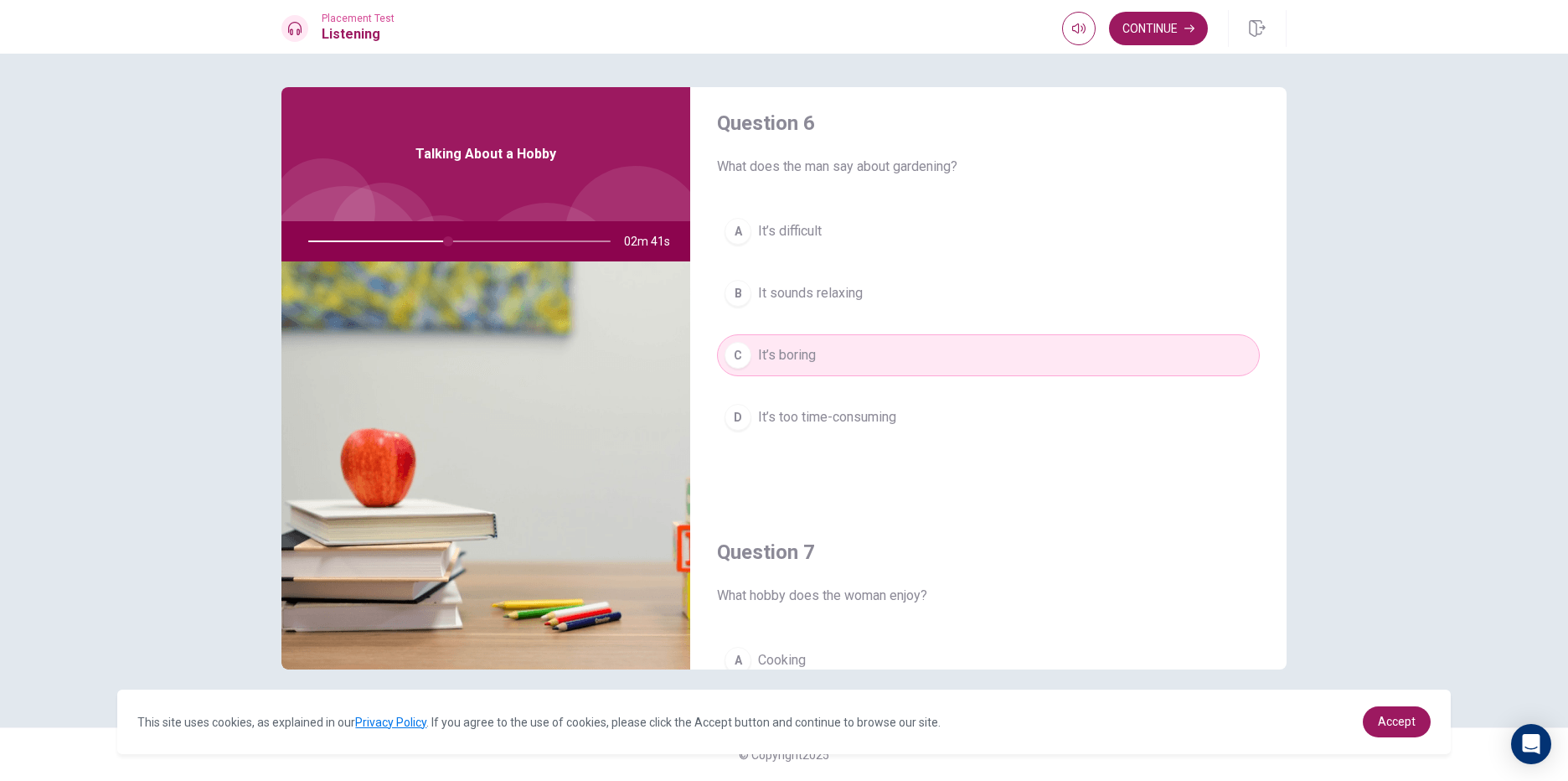
scroll to position [0, 0]
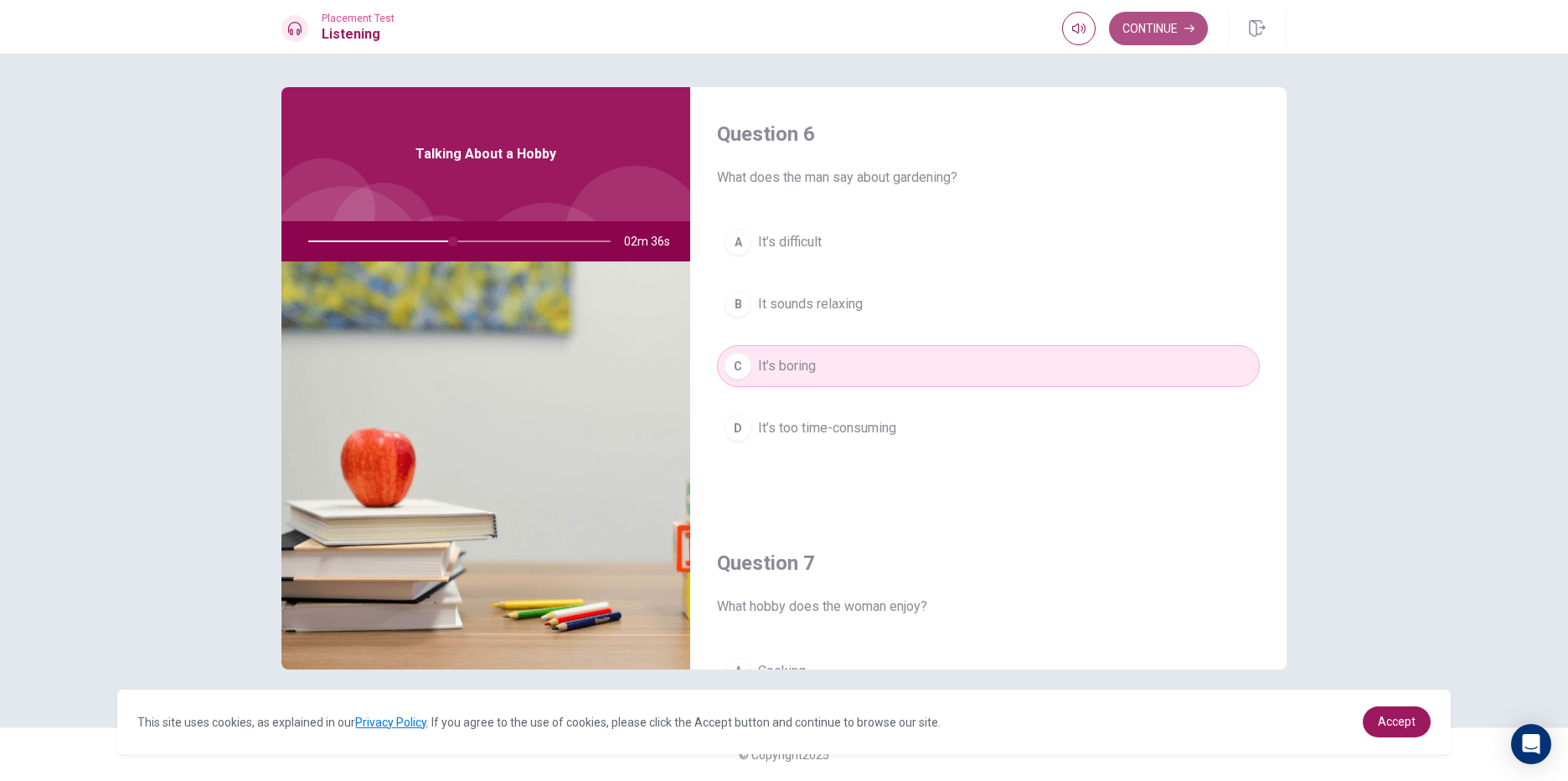
click at [1160, 31] on button "Continue" at bounding box center [1159, 29] width 99 height 34
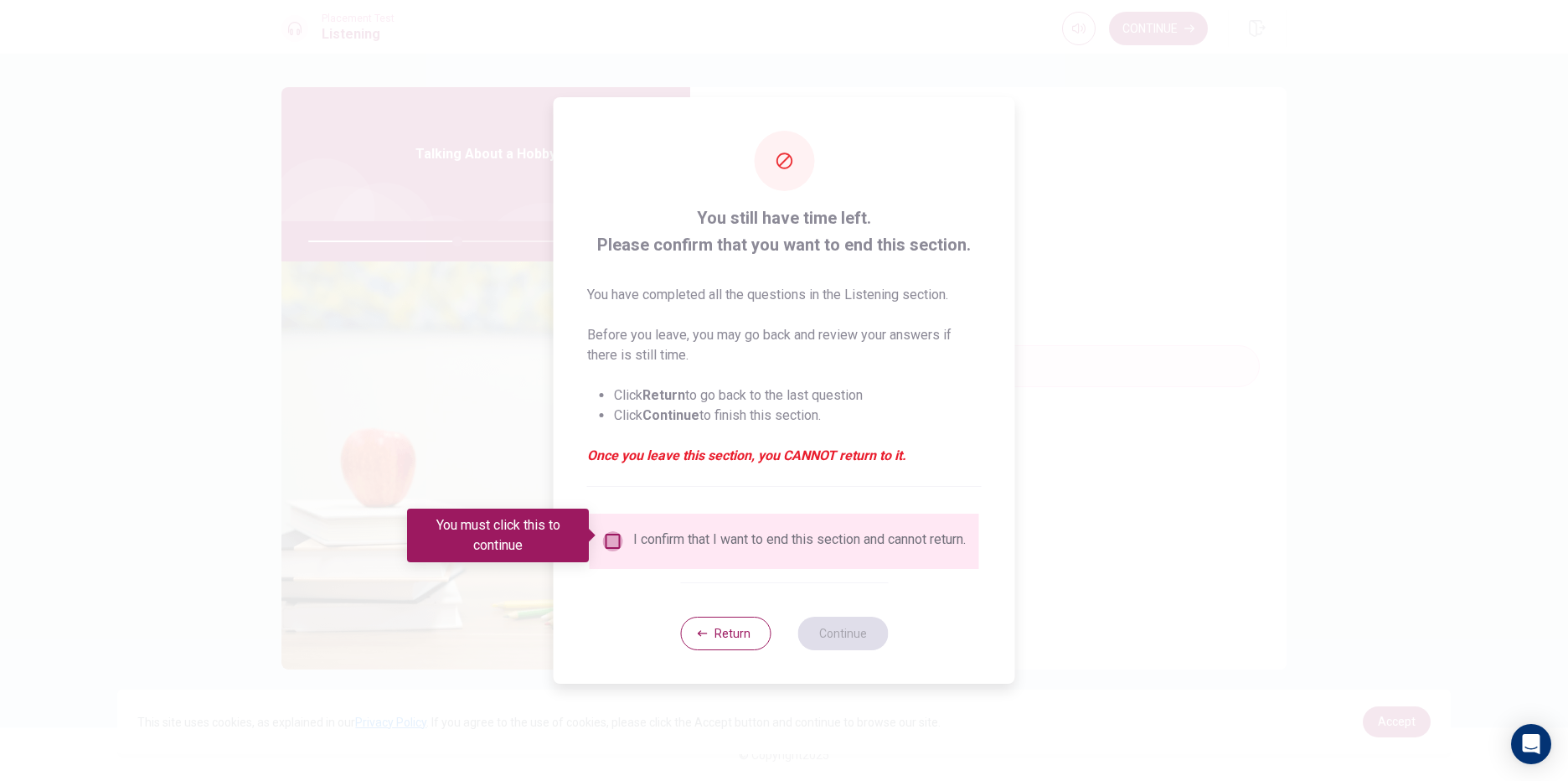
click at [614, 534] on input "You must click this to continue" at bounding box center [613, 541] width 20 height 20
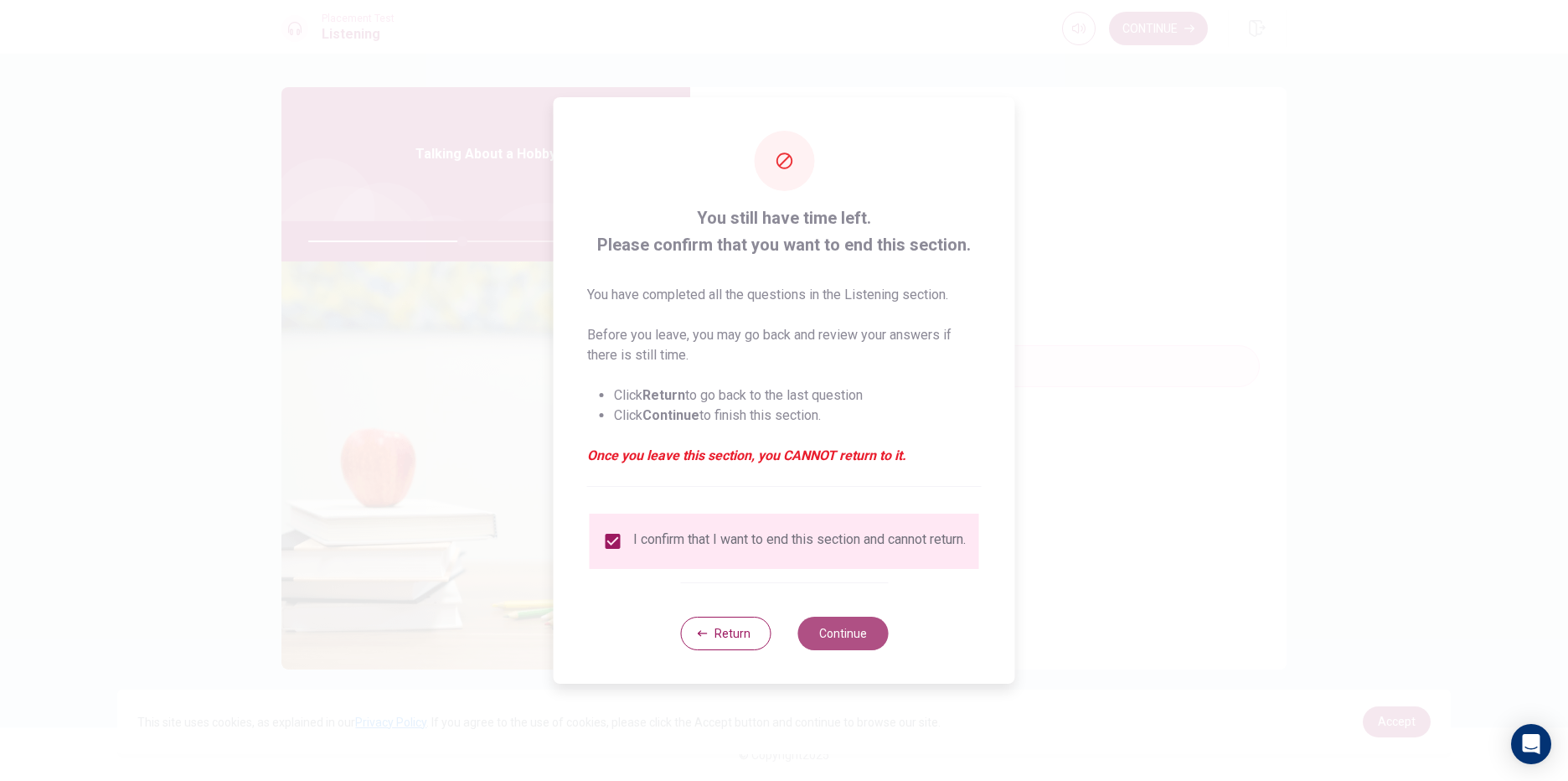
click at [847, 646] on button "Continue" at bounding box center [843, 634] width 91 height 34
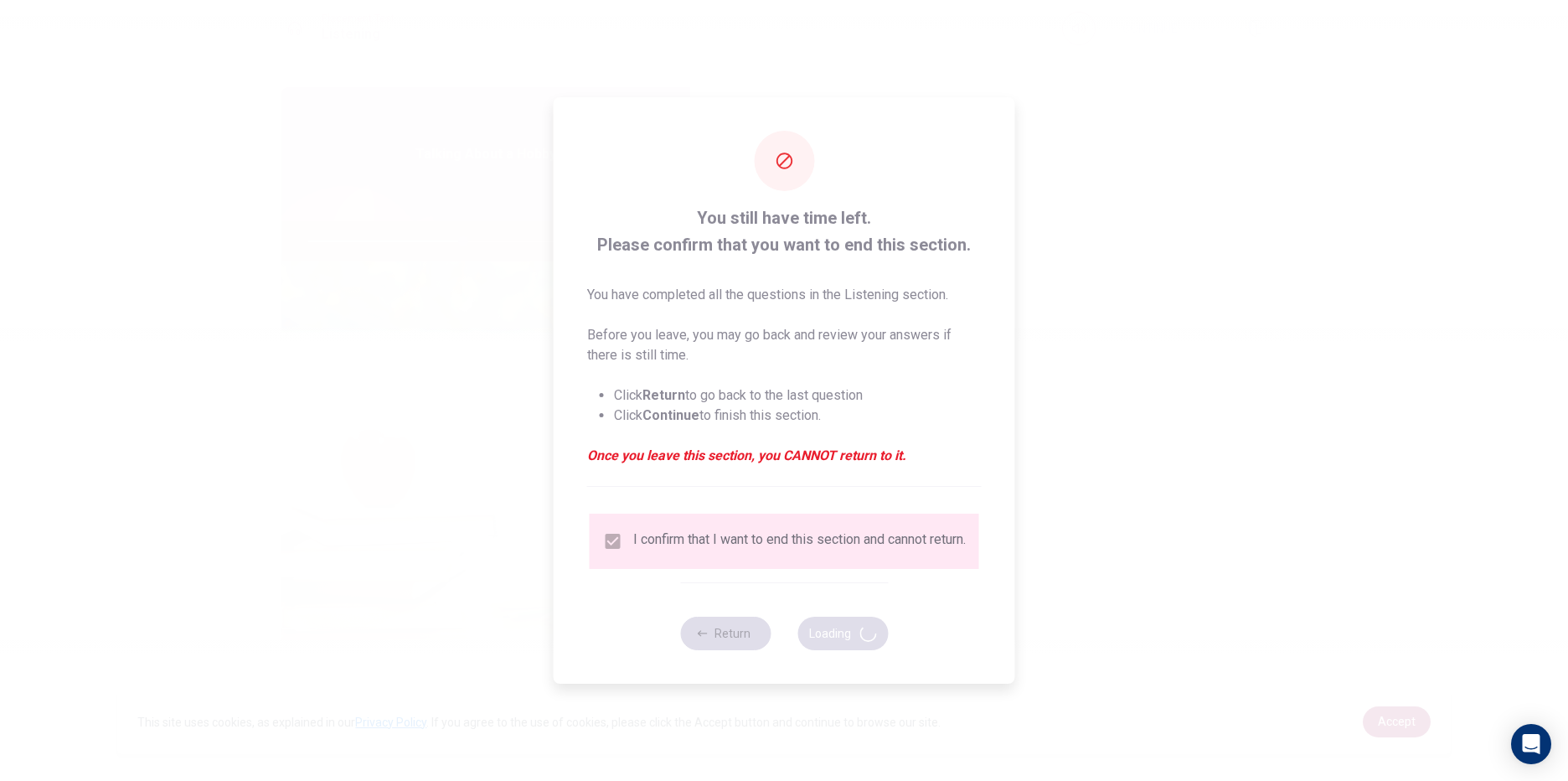
type input "52"
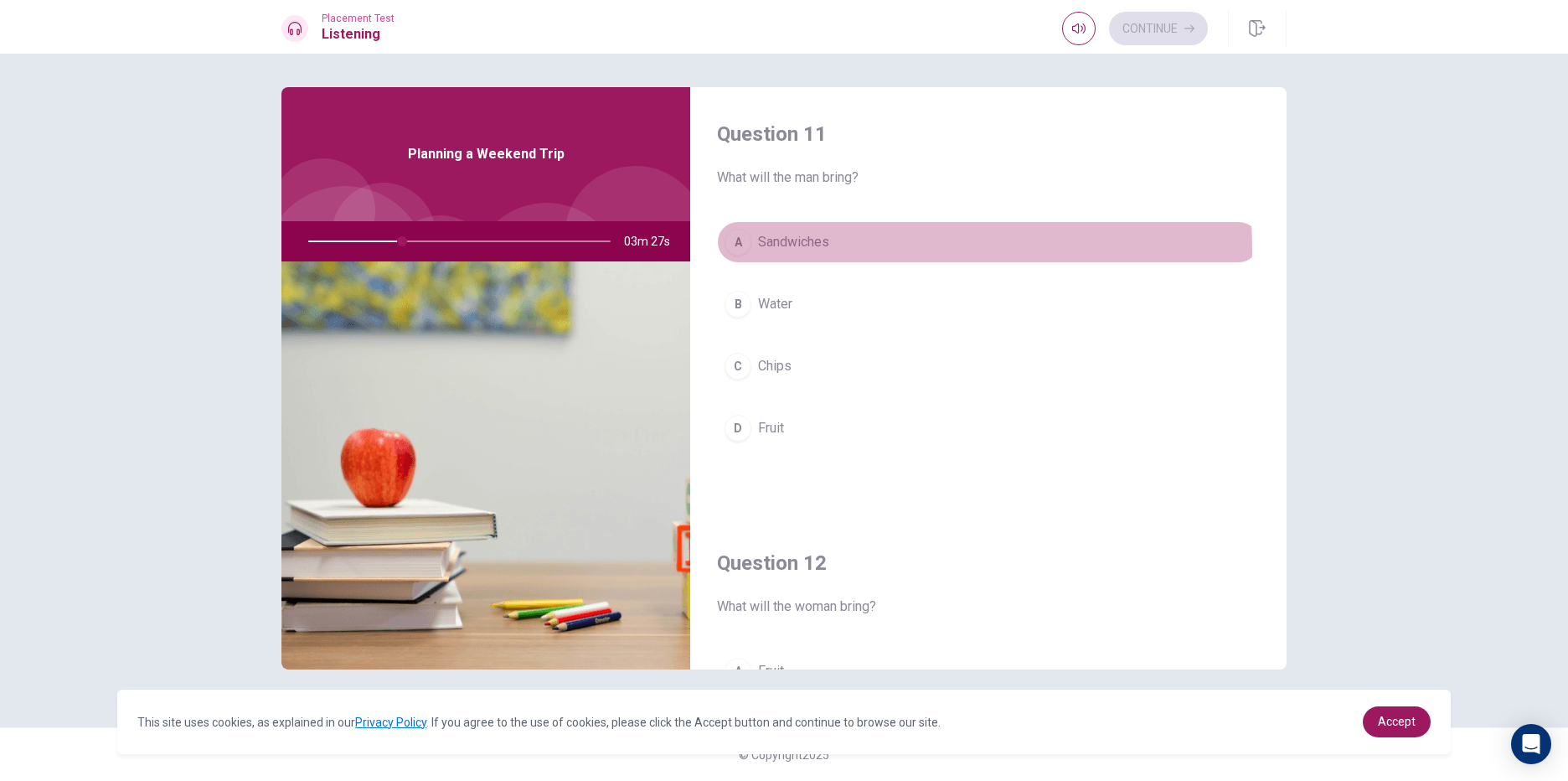
click at [813, 251] on span "Sandwiches" at bounding box center [793, 242] width 71 height 20
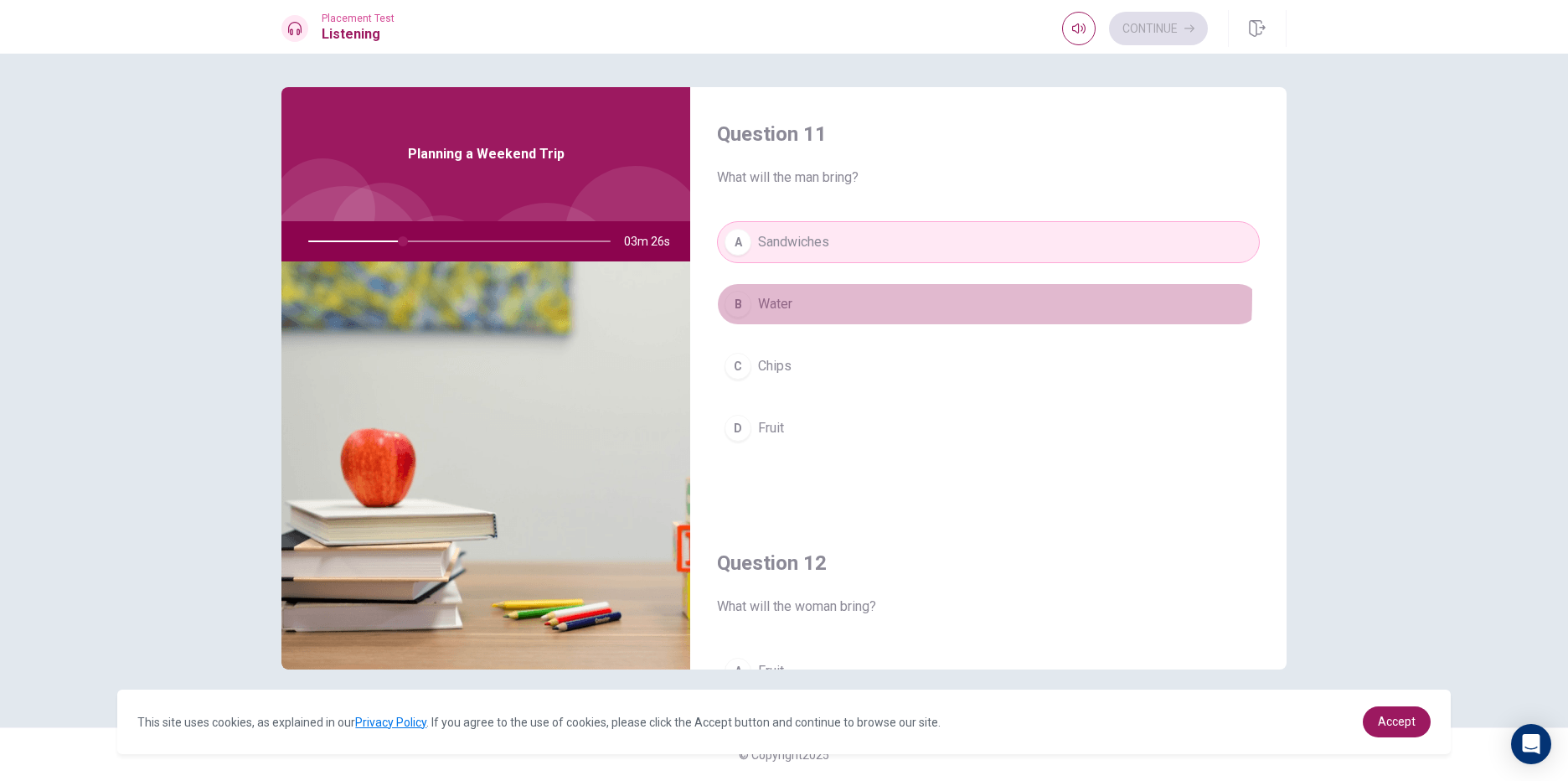
click at [813, 296] on button "B Water" at bounding box center [988, 304] width 543 height 42
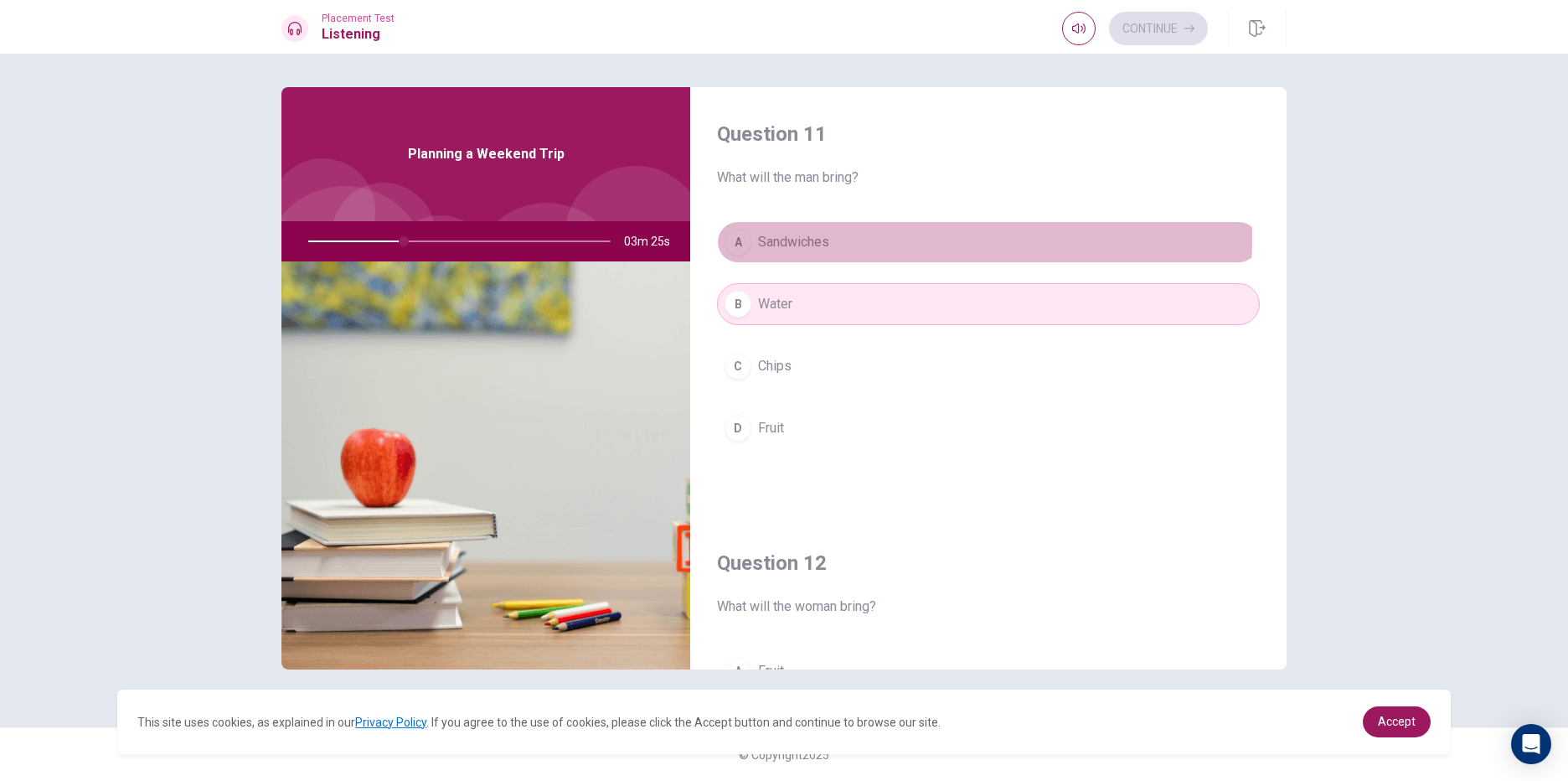
click at [857, 239] on button "A Sandwiches" at bounding box center [988, 242] width 543 height 42
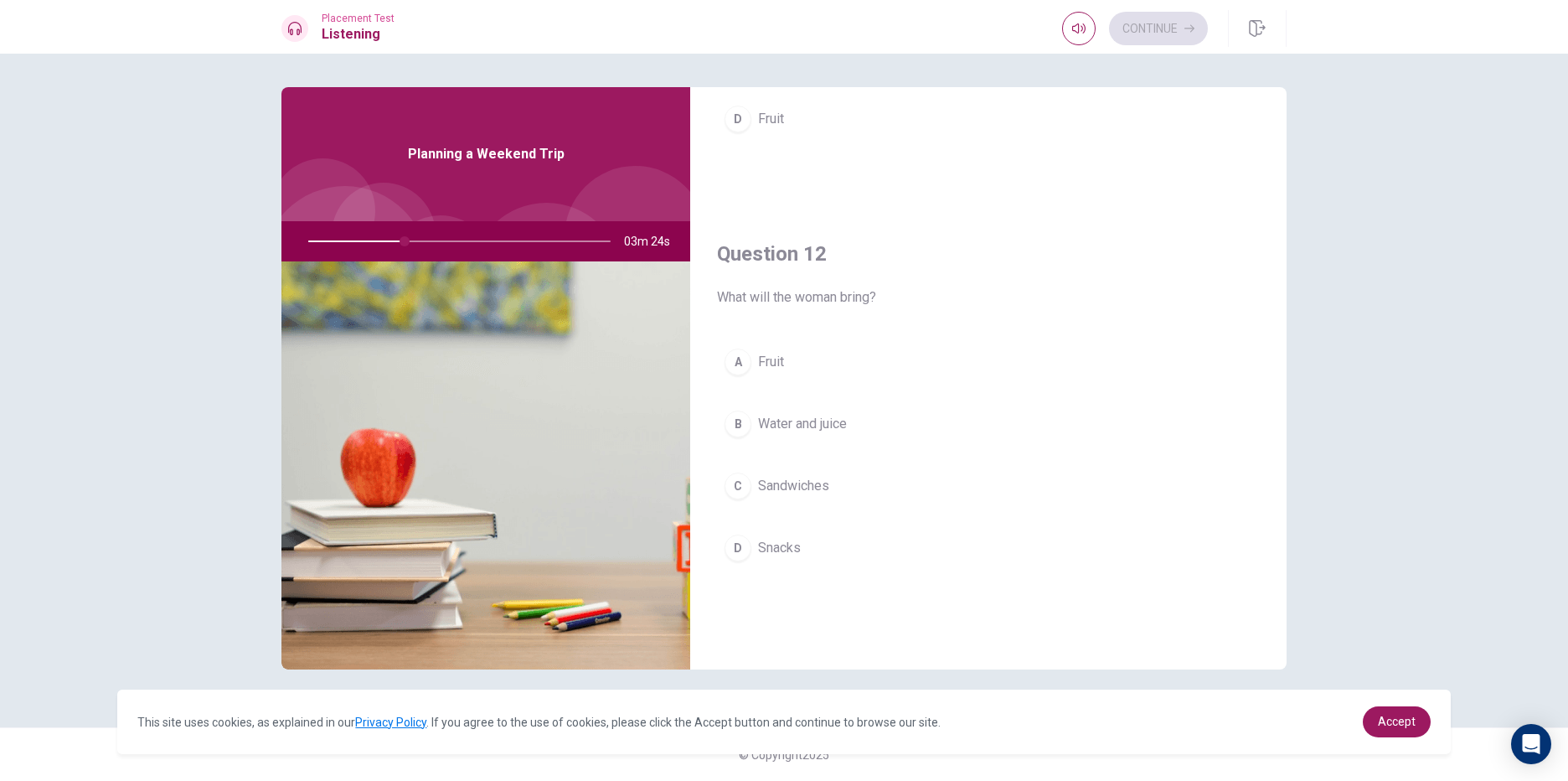
scroll to position [335, 0]
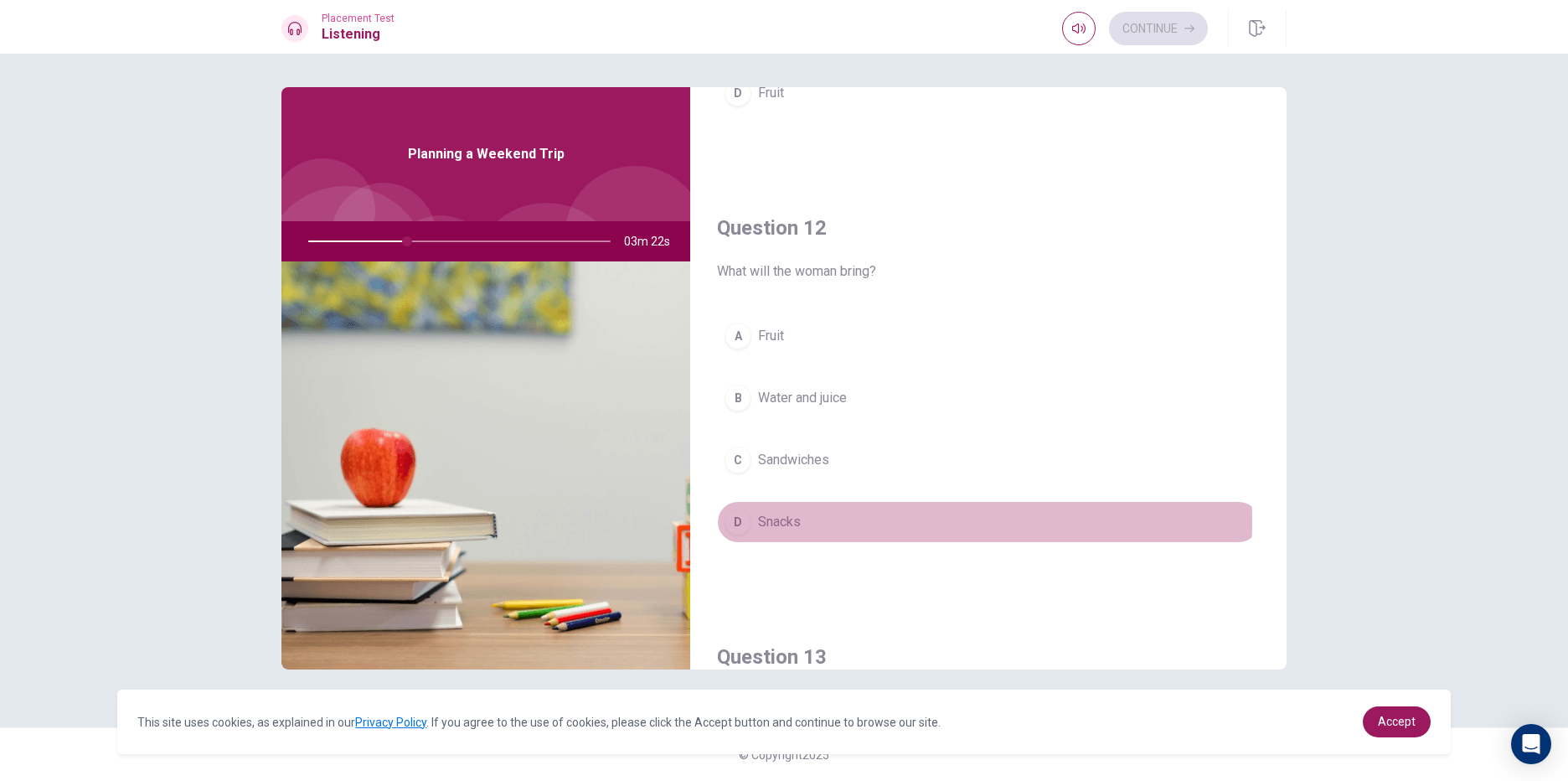
click at [829, 521] on button "D Snacks" at bounding box center [988, 522] width 543 height 42
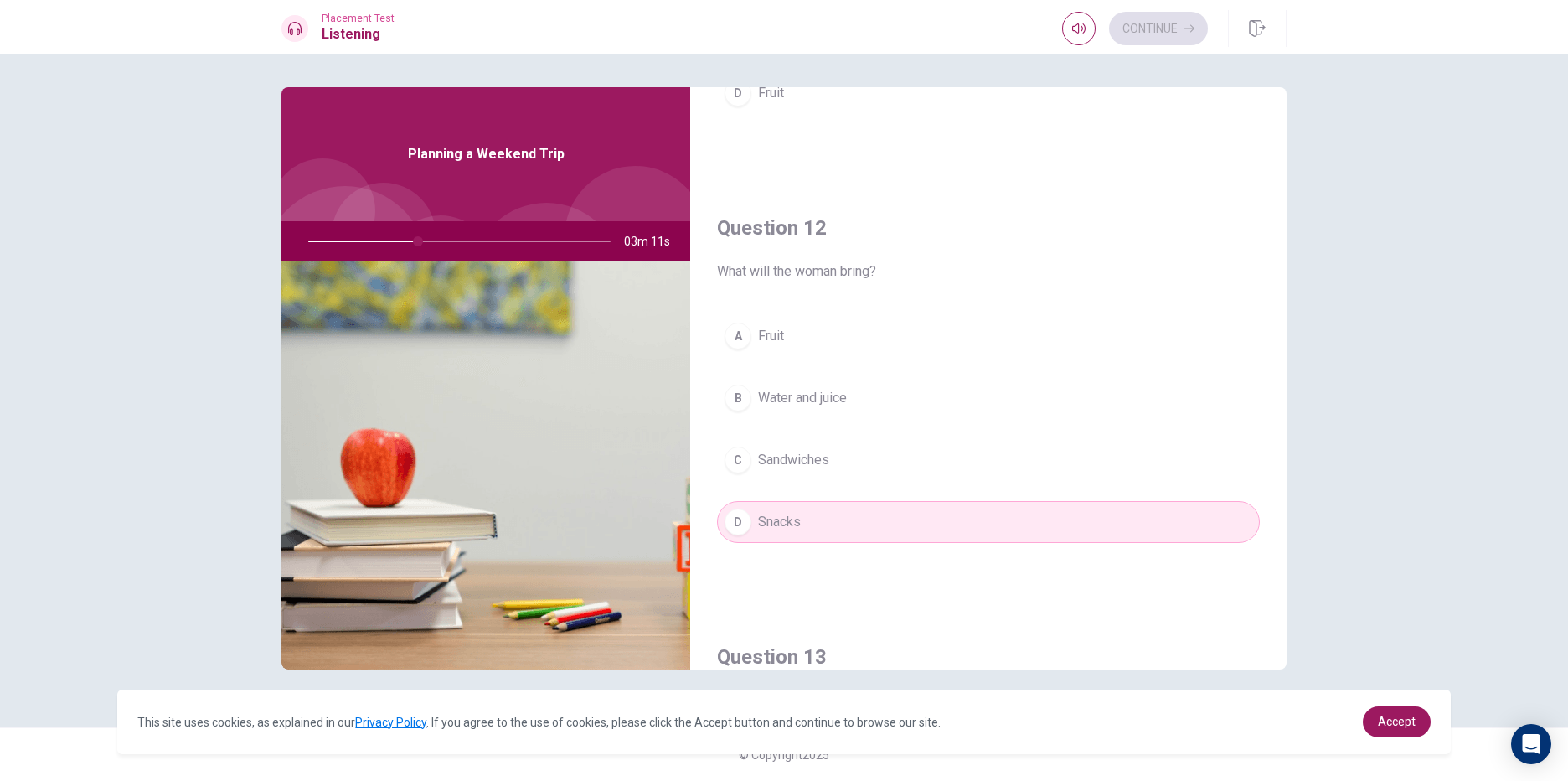
click at [927, 404] on button "B Water and juice" at bounding box center [988, 398] width 543 height 42
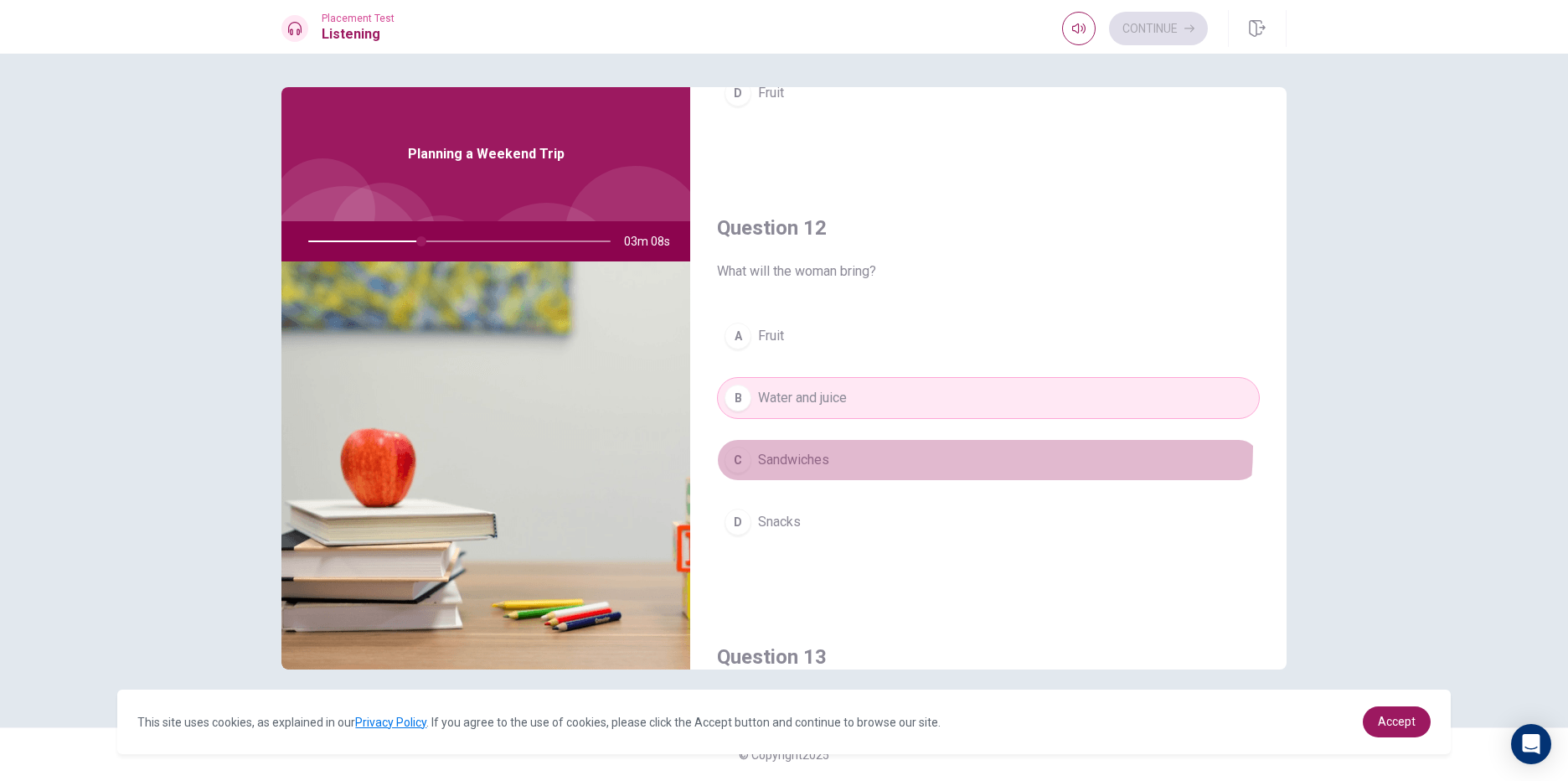
click at [920, 446] on button "C Sandwiches" at bounding box center [988, 460] width 543 height 42
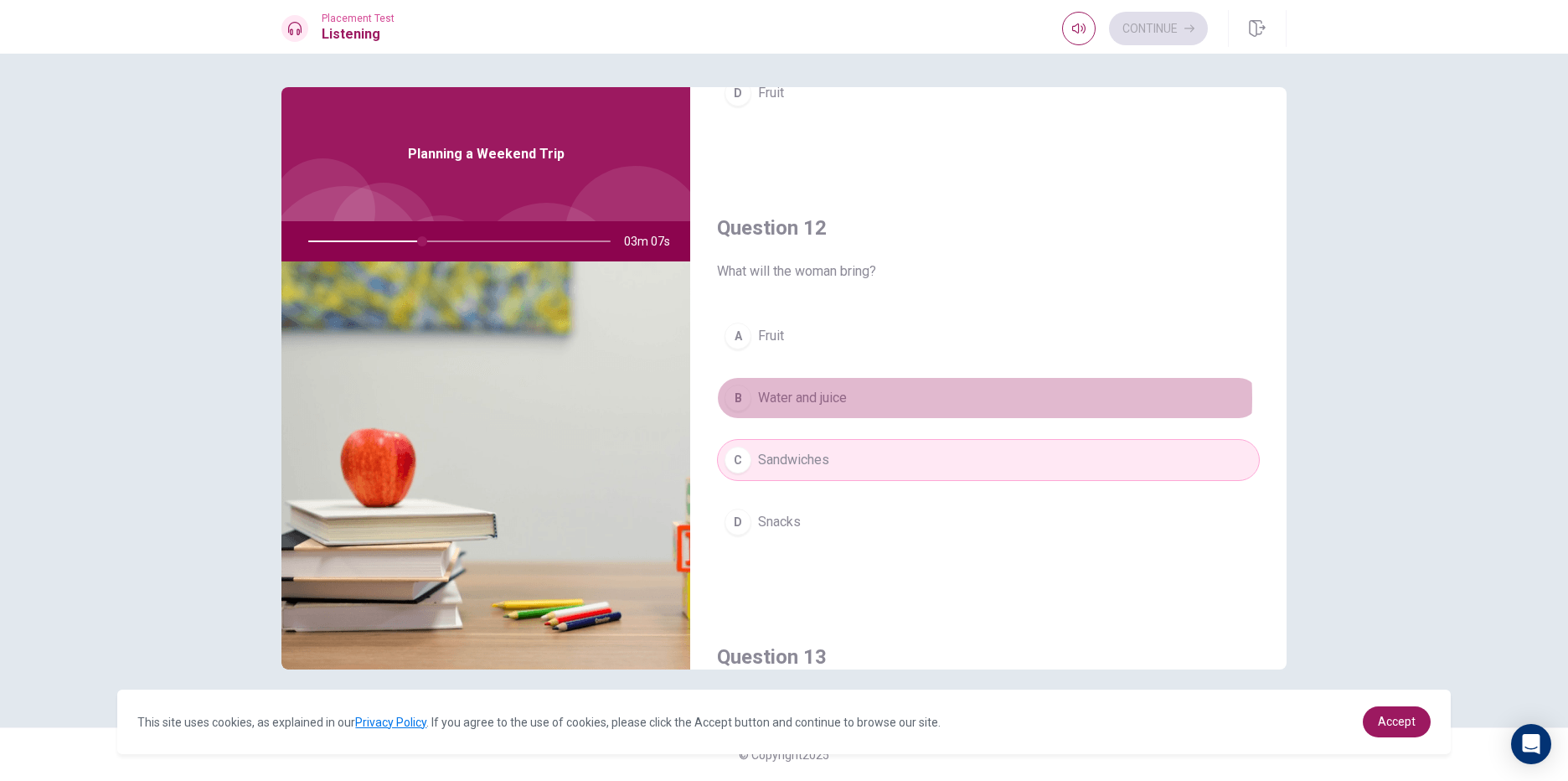
click at [932, 398] on button "B Water and juice" at bounding box center [988, 398] width 543 height 42
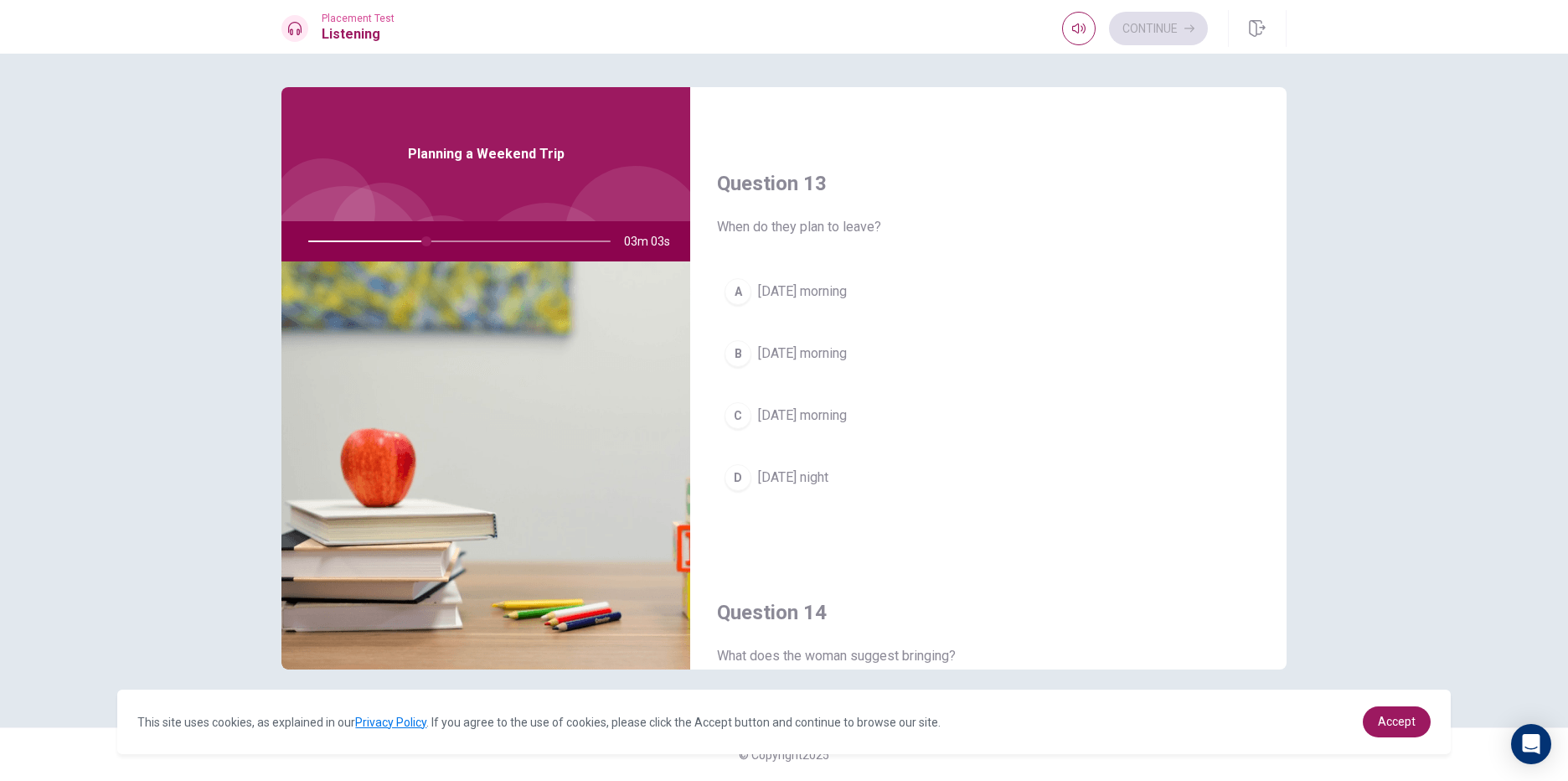
scroll to position [838, 0]
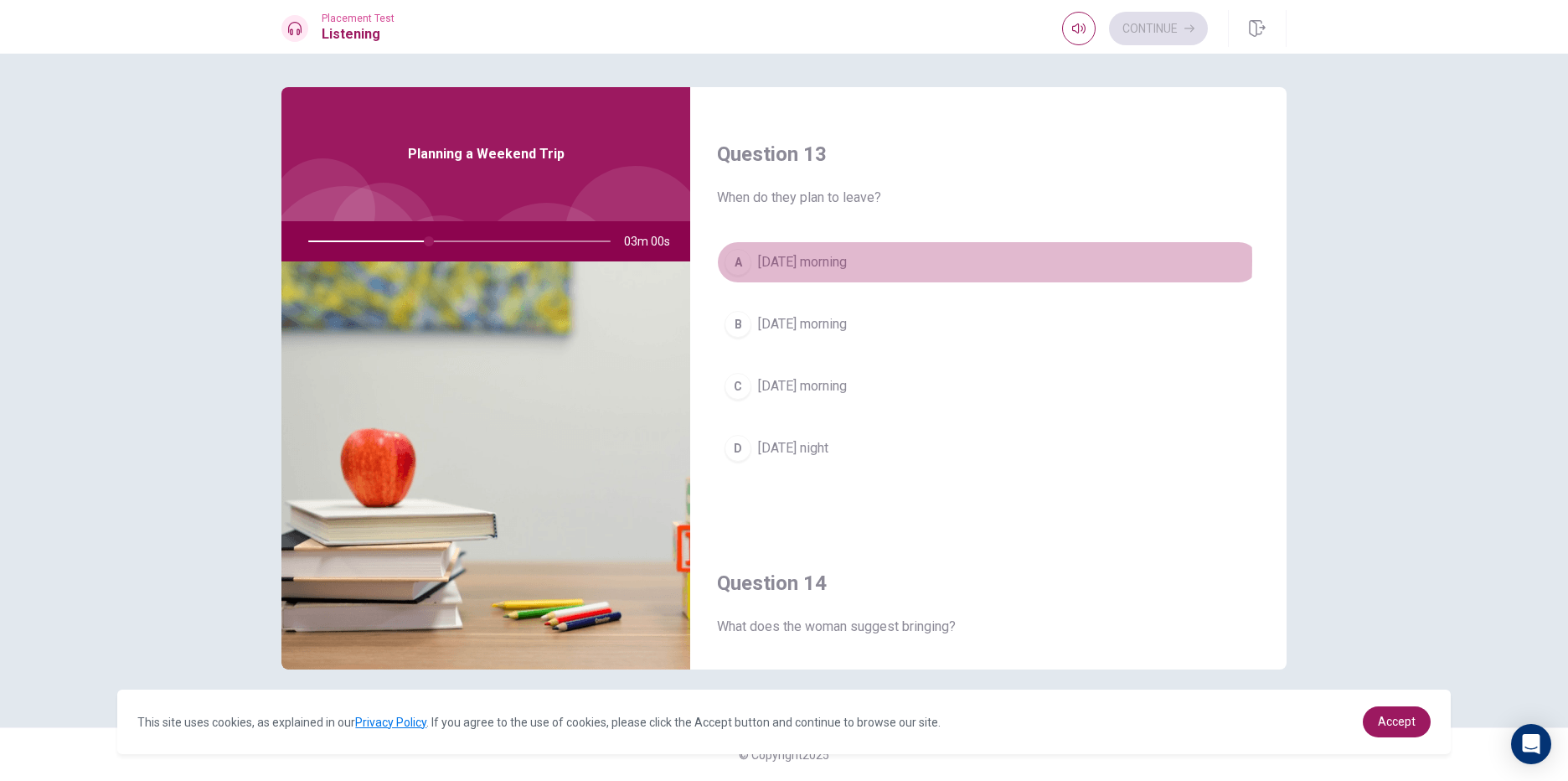
click at [859, 261] on button "A [DATE] morning" at bounding box center [988, 262] width 543 height 42
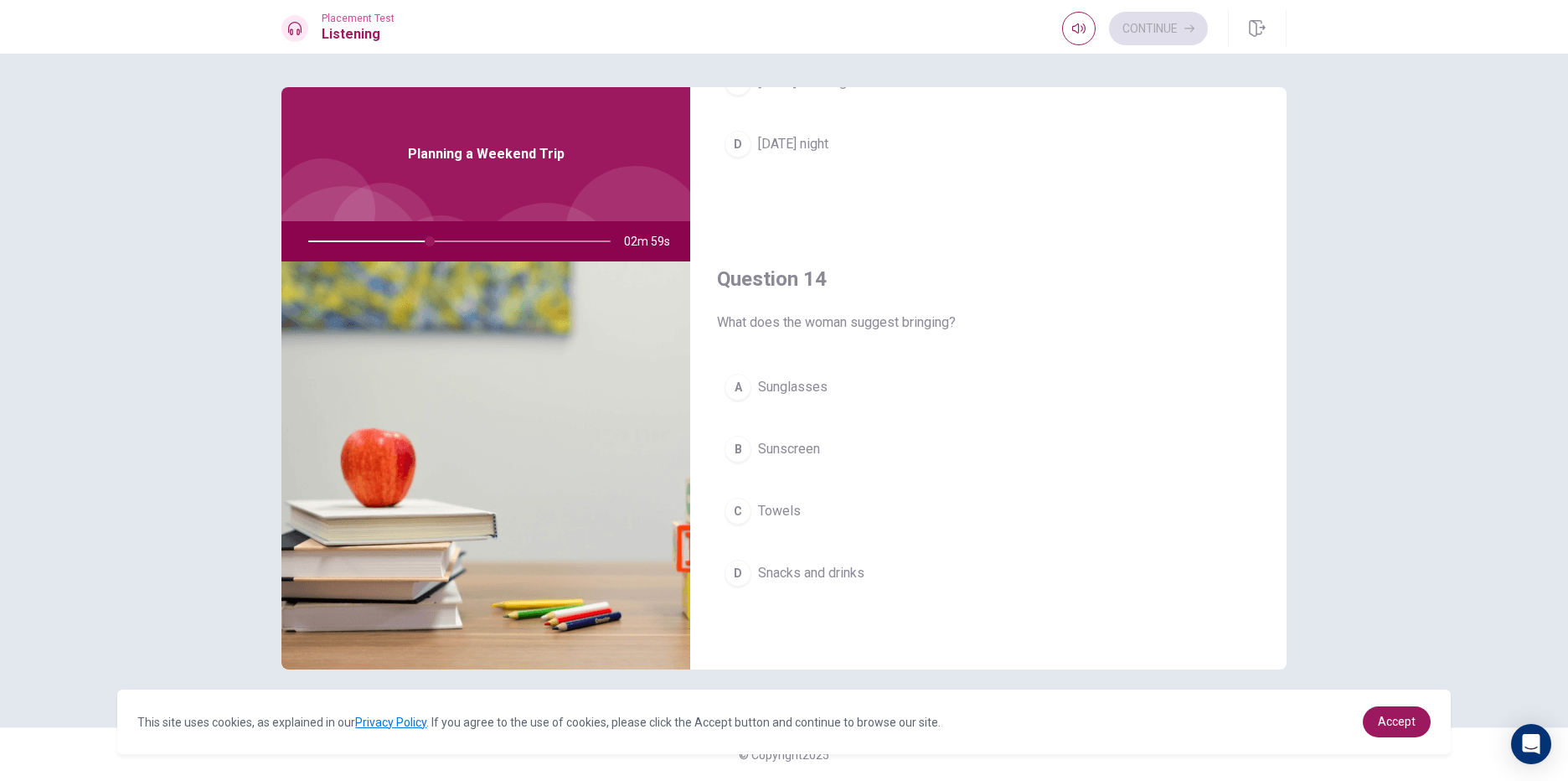
scroll to position [1174, 0]
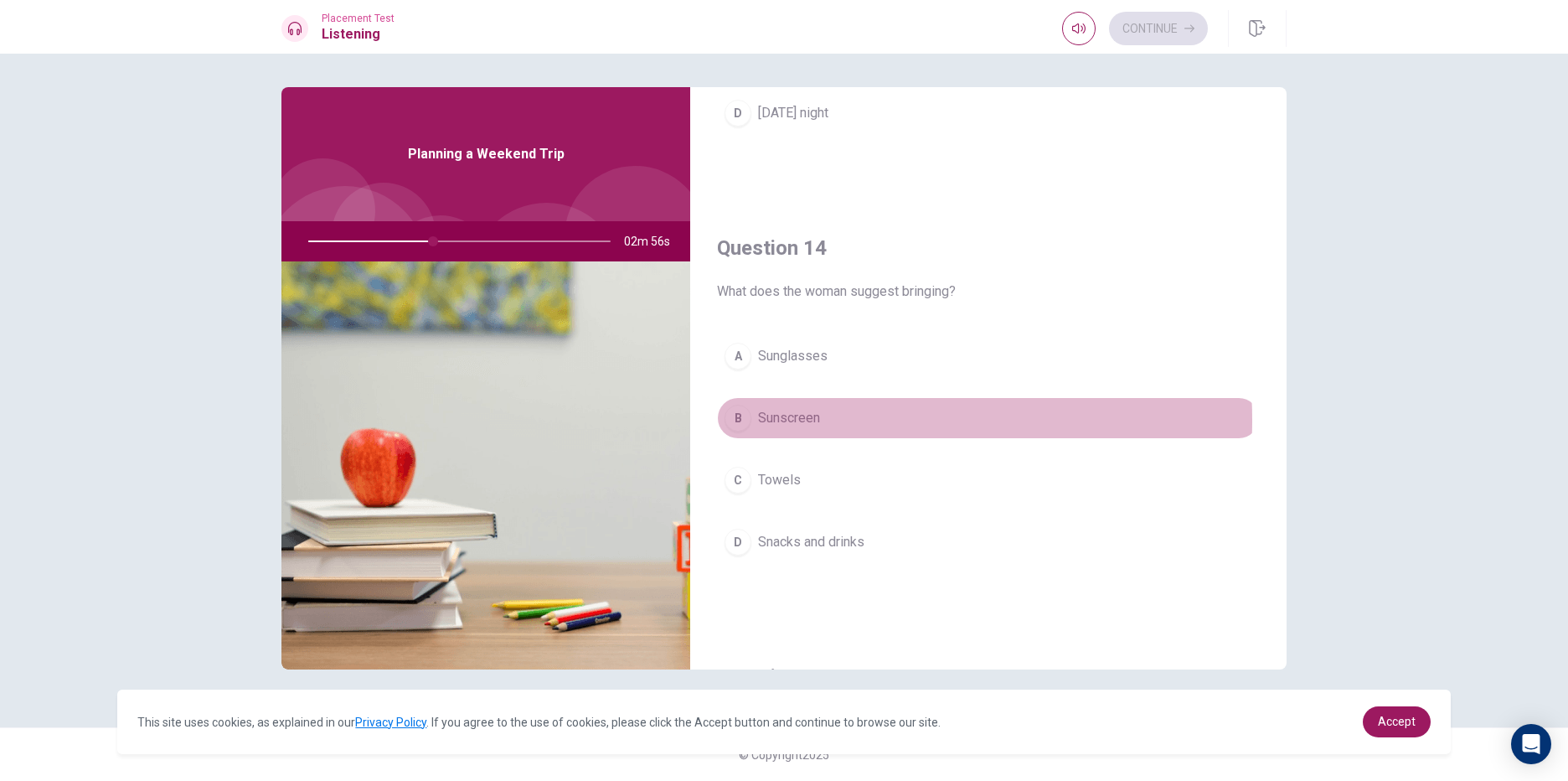
click at [818, 420] on span "Sunscreen" at bounding box center [789, 418] width 62 height 20
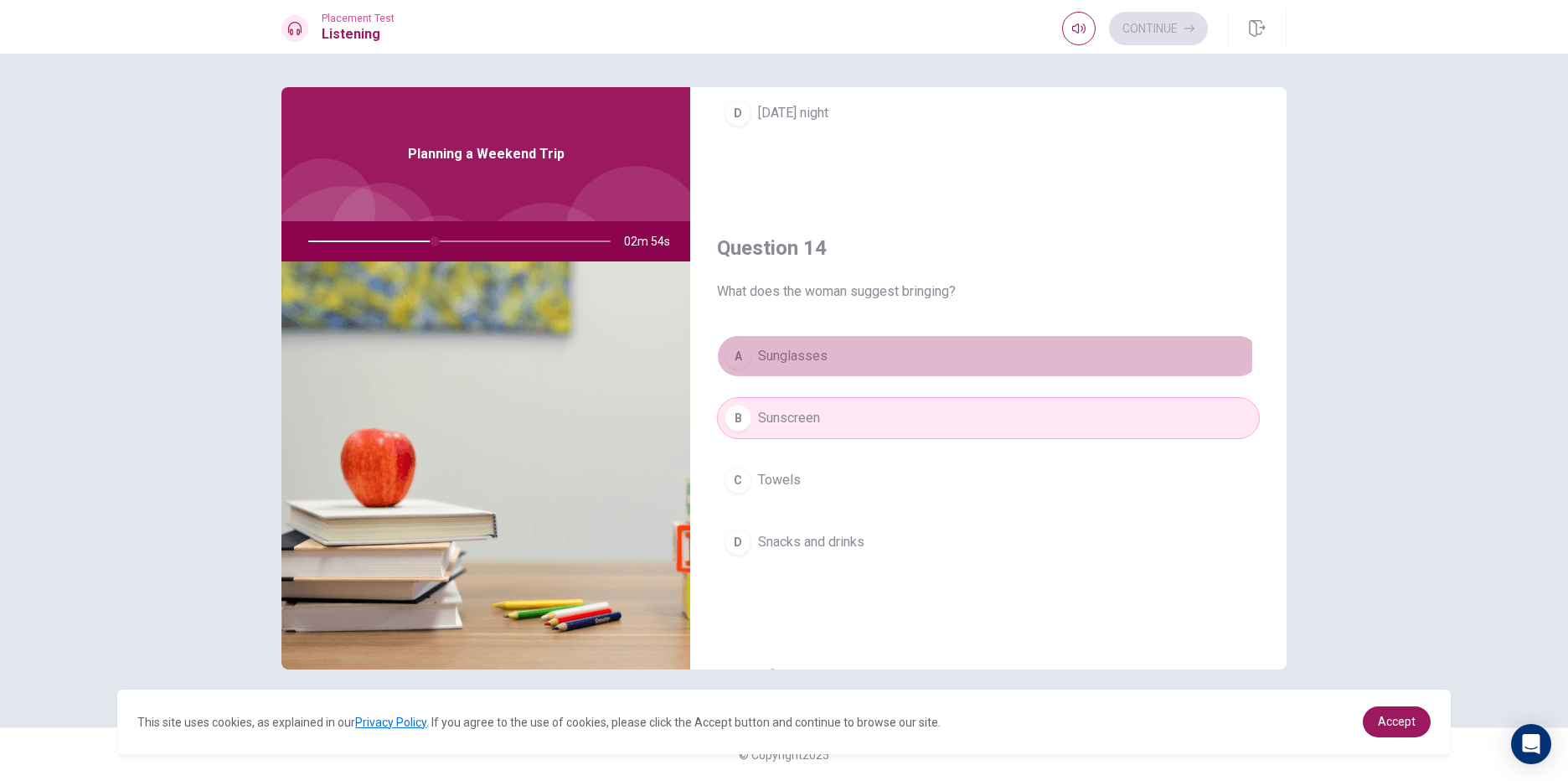
click at [869, 359] on button "A Sunglasses" at bounding box center [988, 356] width 543 height 42
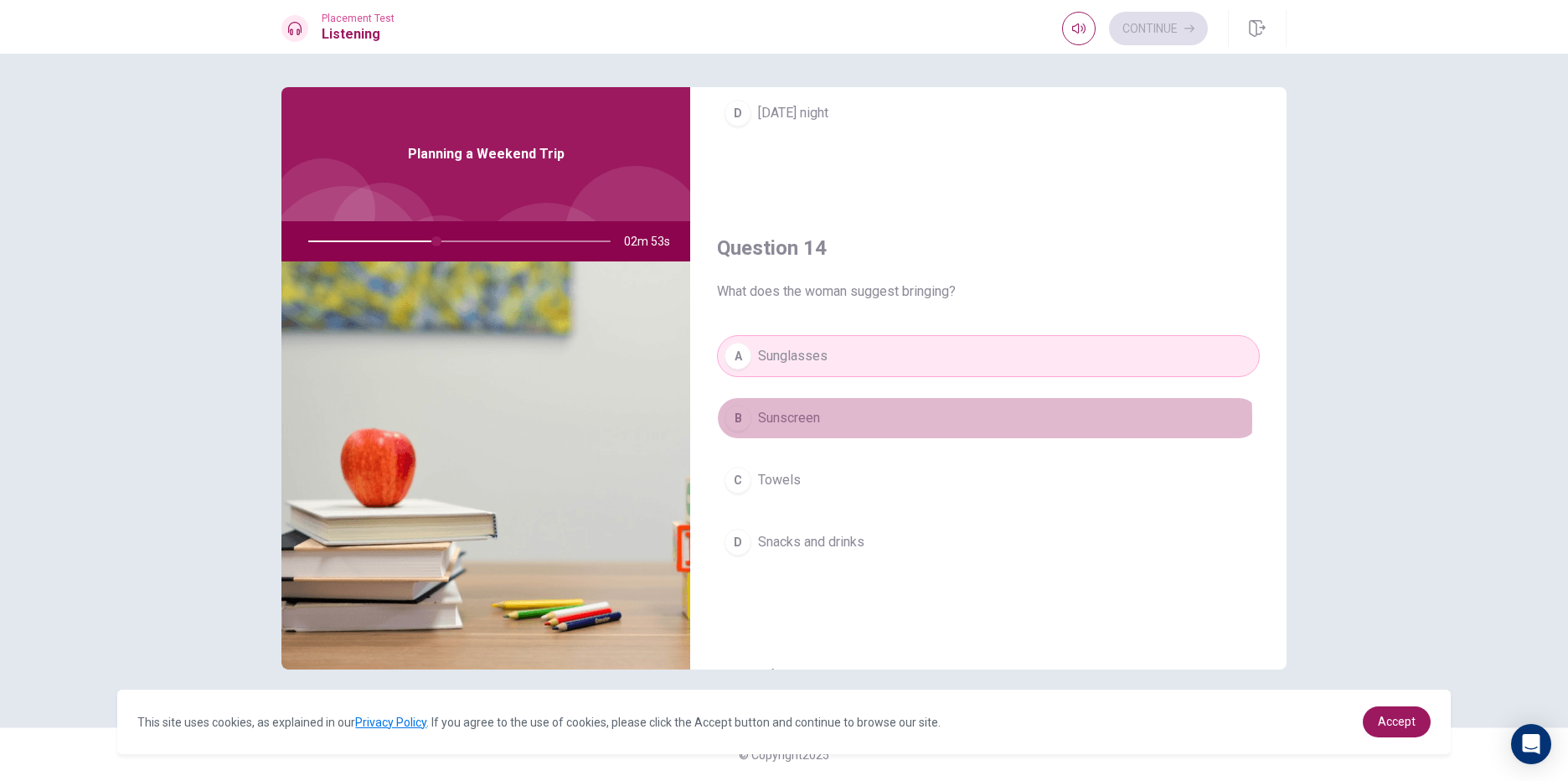
click at [850, 419] on button "B Sunscreen" at bounding box center [988, 418] width 543 height 42
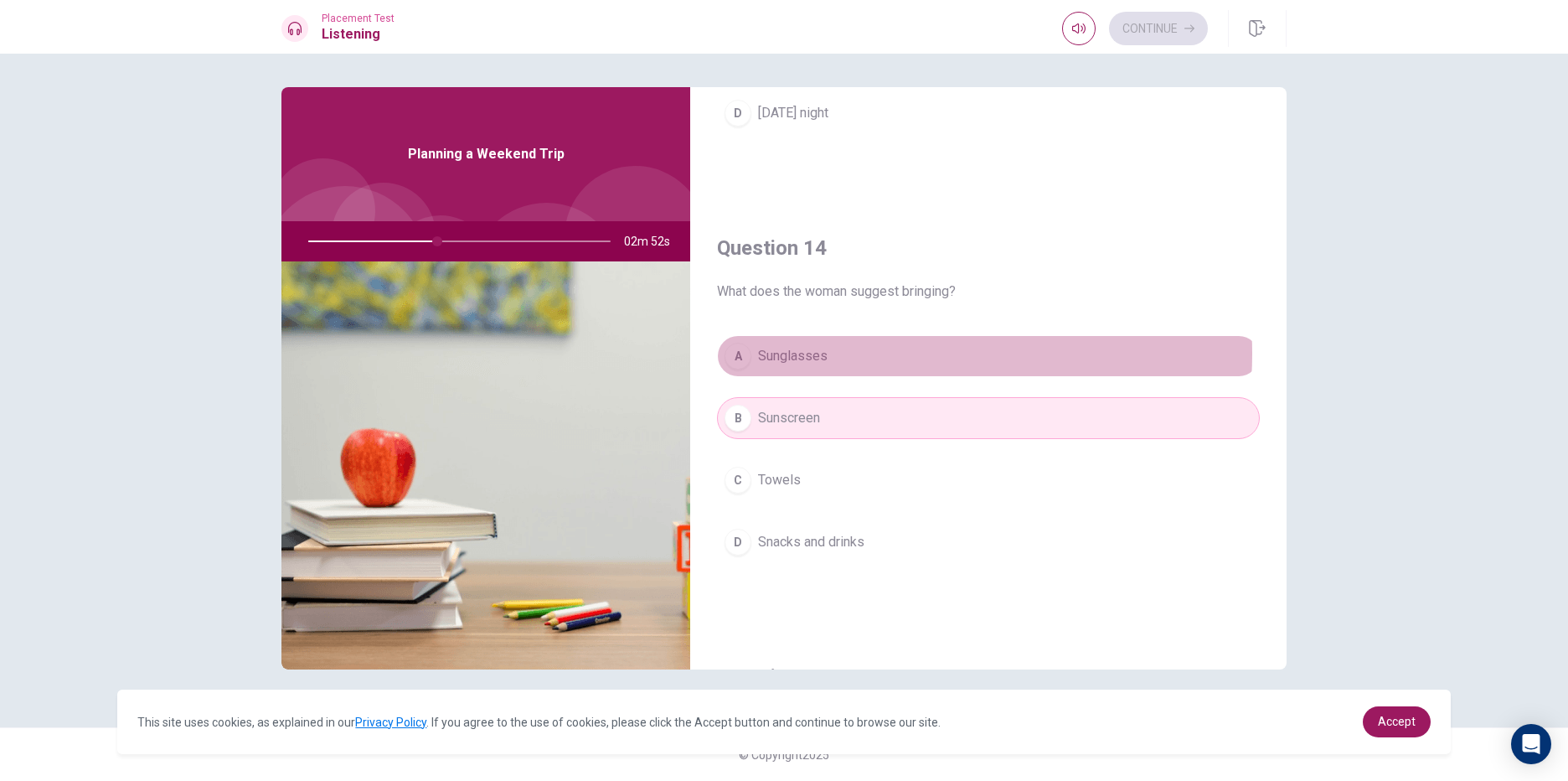
click at [876, 353] on button "A Sunglasses" at bounding box center [988, 356] width 543 height 42
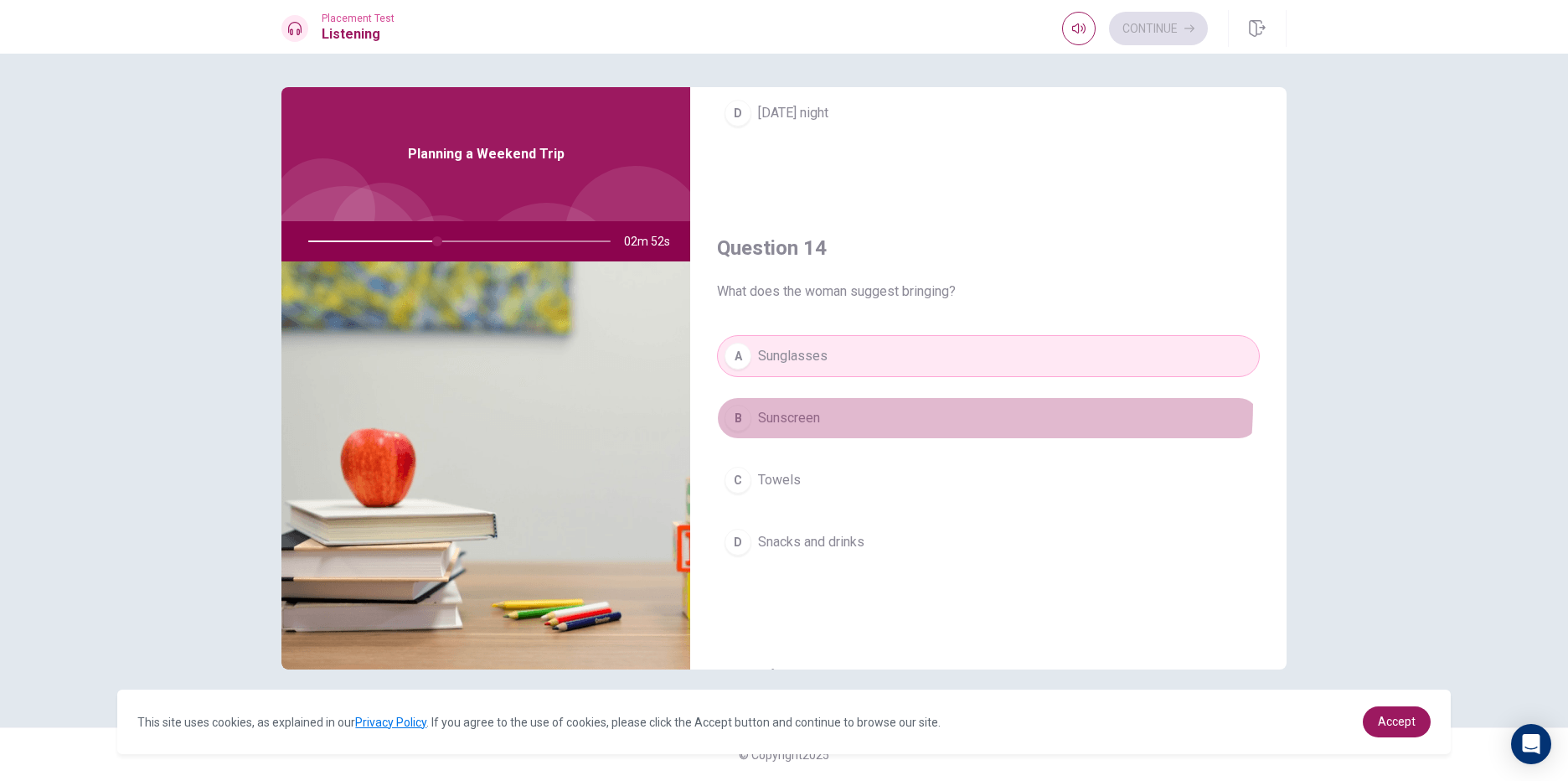
click at [860, 403] on button "B Sunscreen" at bounding box center [988, 418] width 543 height 42
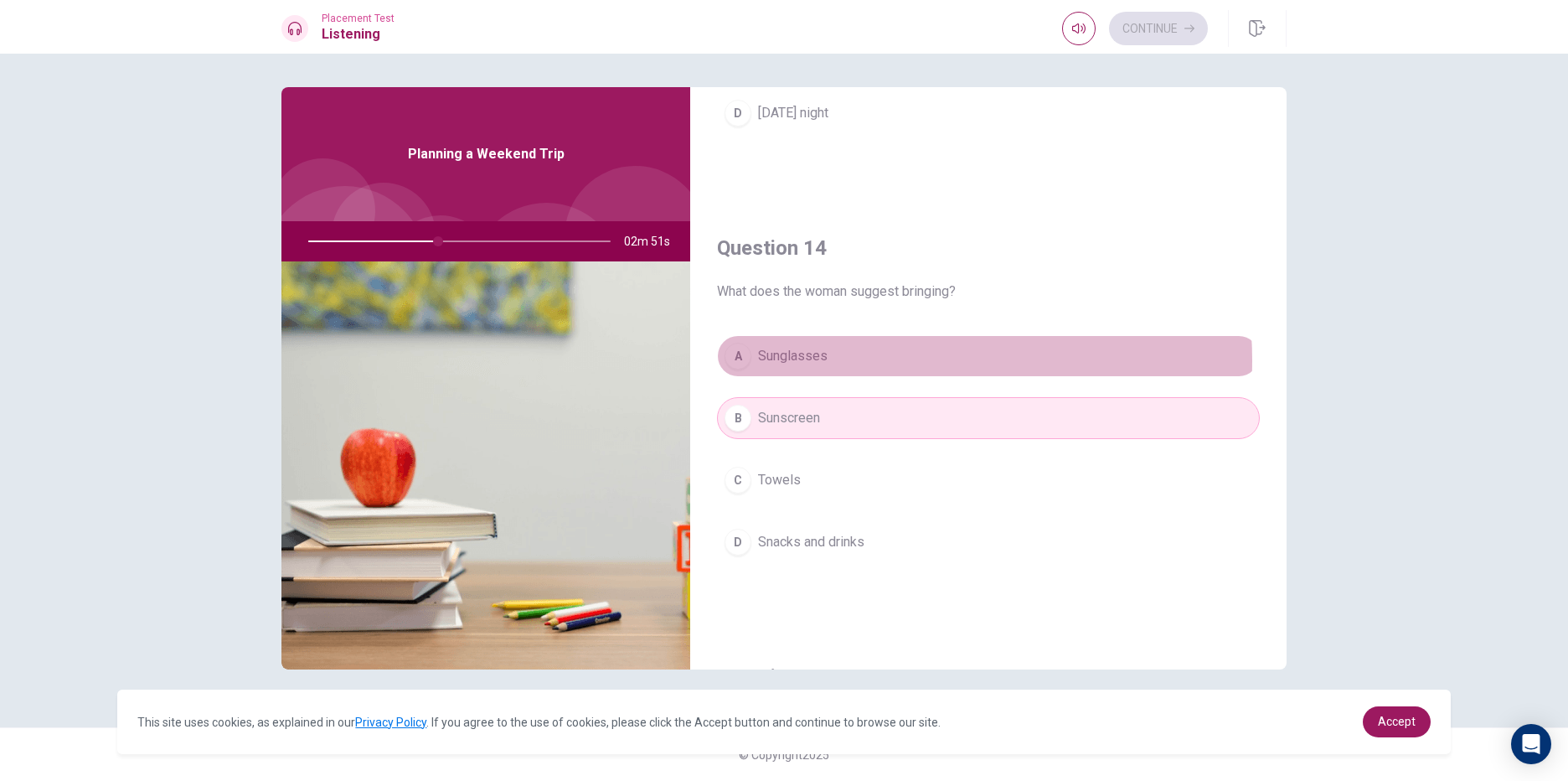
click at [876, 361] on button "A Sunglasses" at bounding box center [988, 356] width 543 height 42
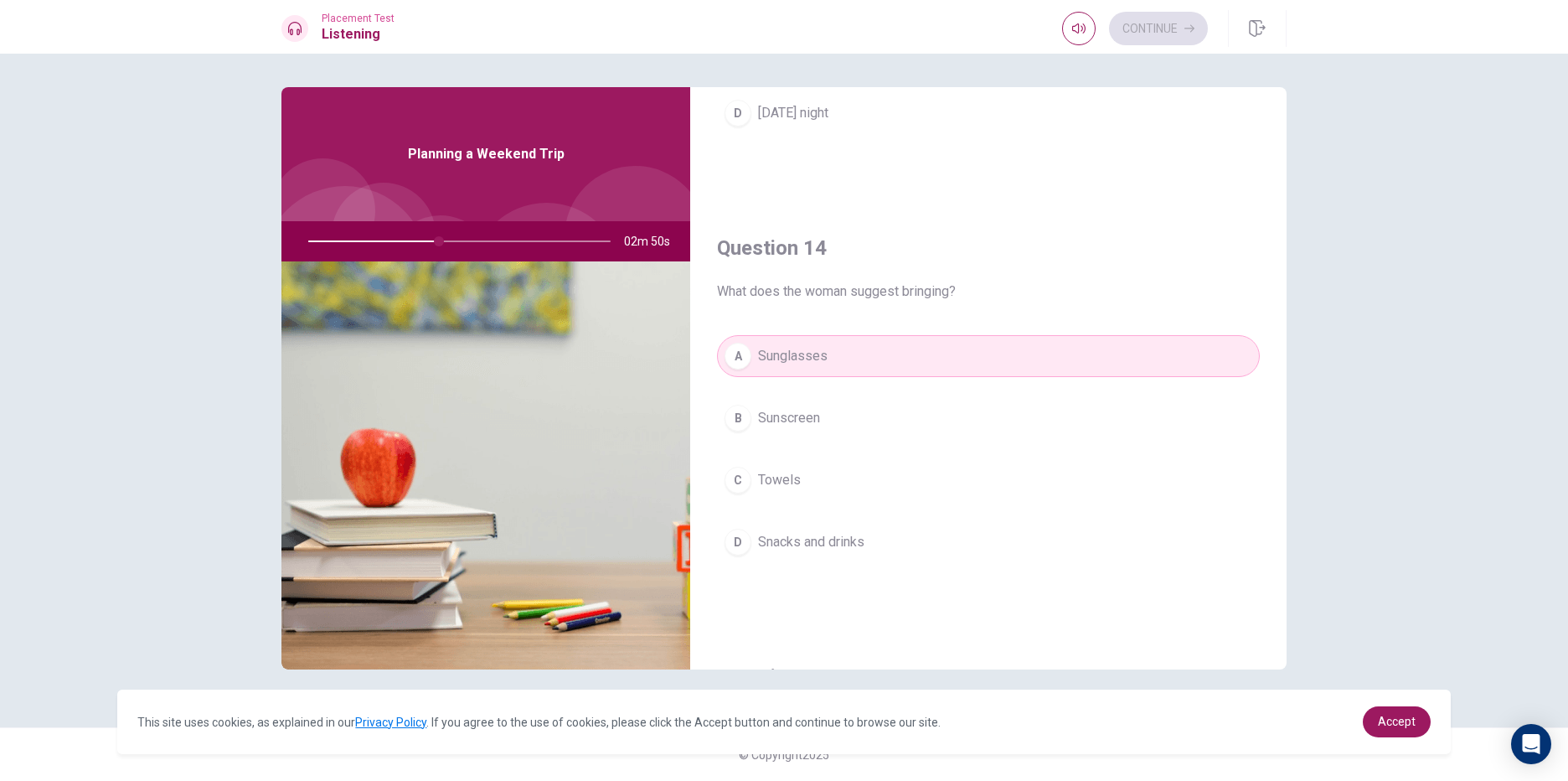
click at [861, 410] on button "B Sunscreen" at bounding box center [988, 418] width 543 height 42
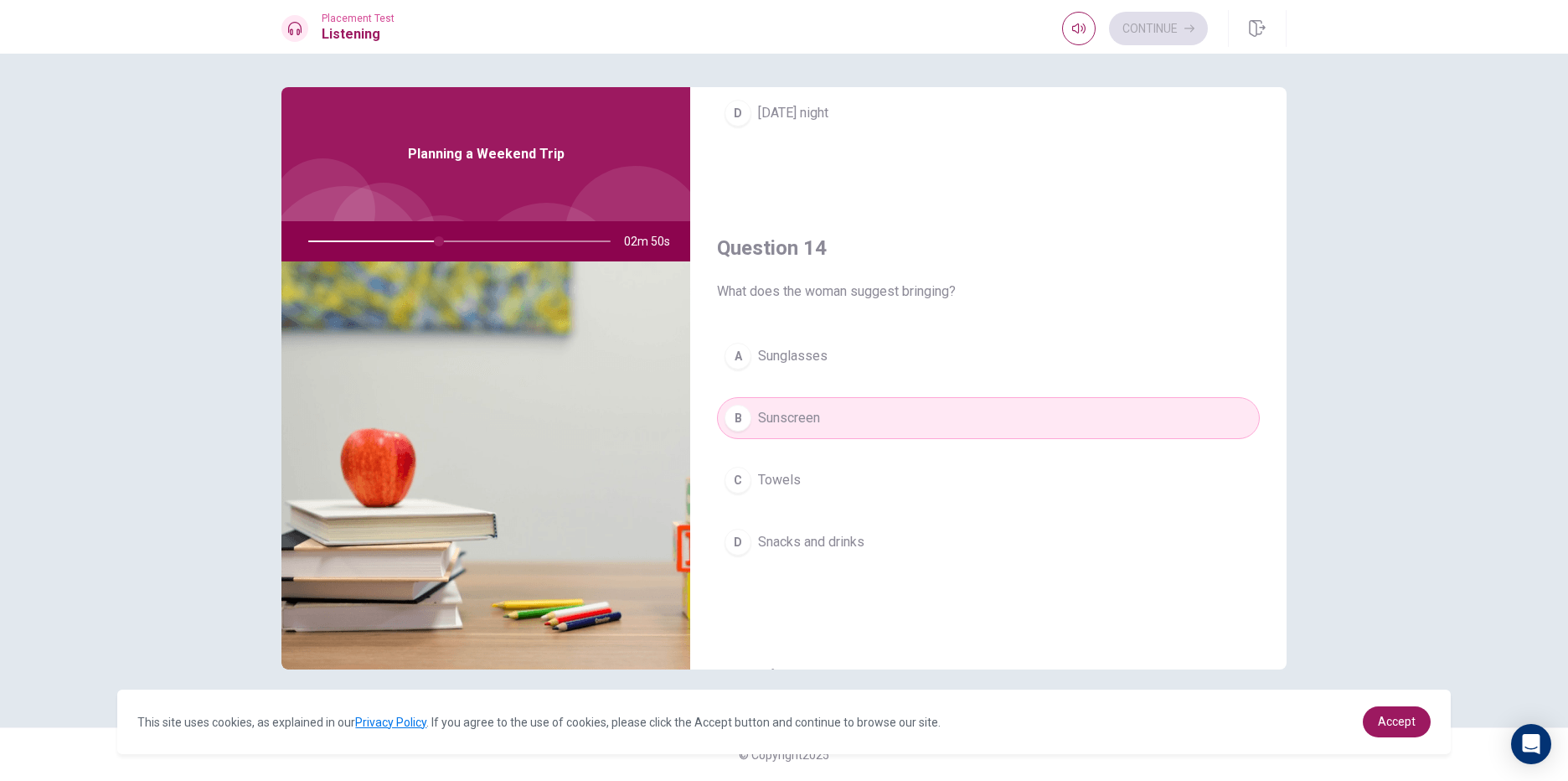
click at [887, 350] on button "A Sunglasses" at bounding box center [988, 356] width 543 height 42
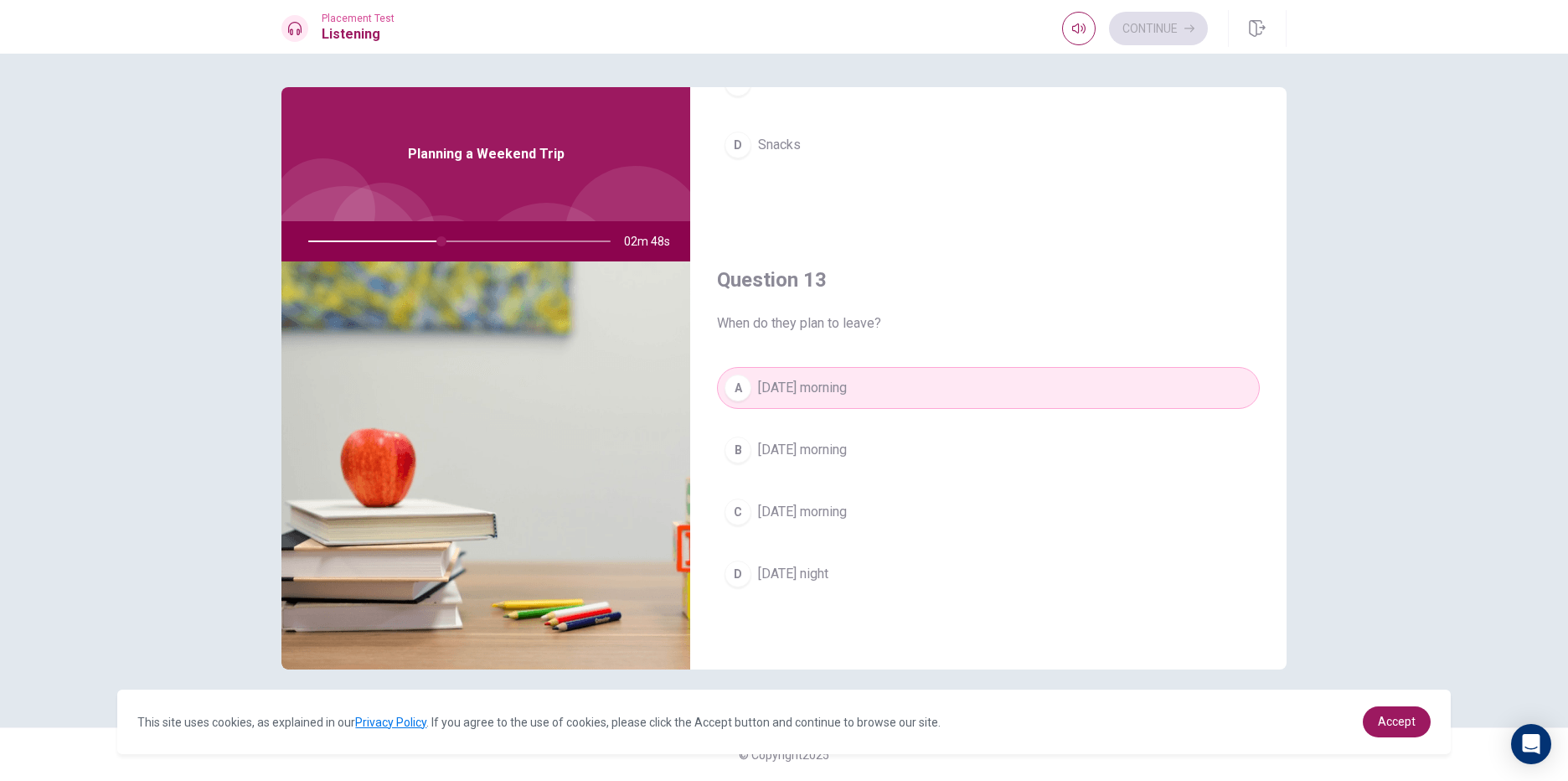
scroll to position [670, 0]
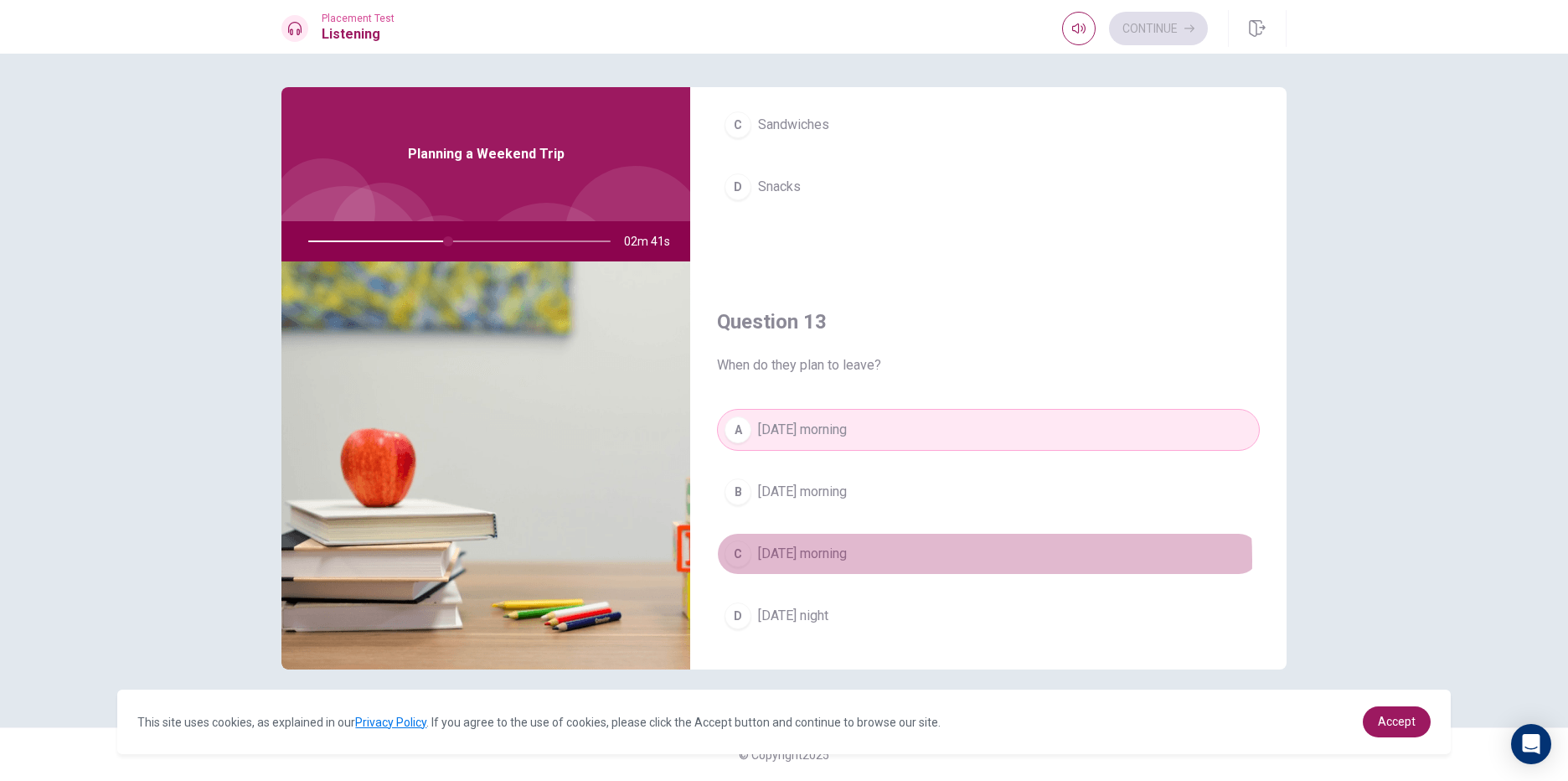
click at [847, 560] on span "[DATE] morning" at bounding box center [802, 554] width 89 height 20
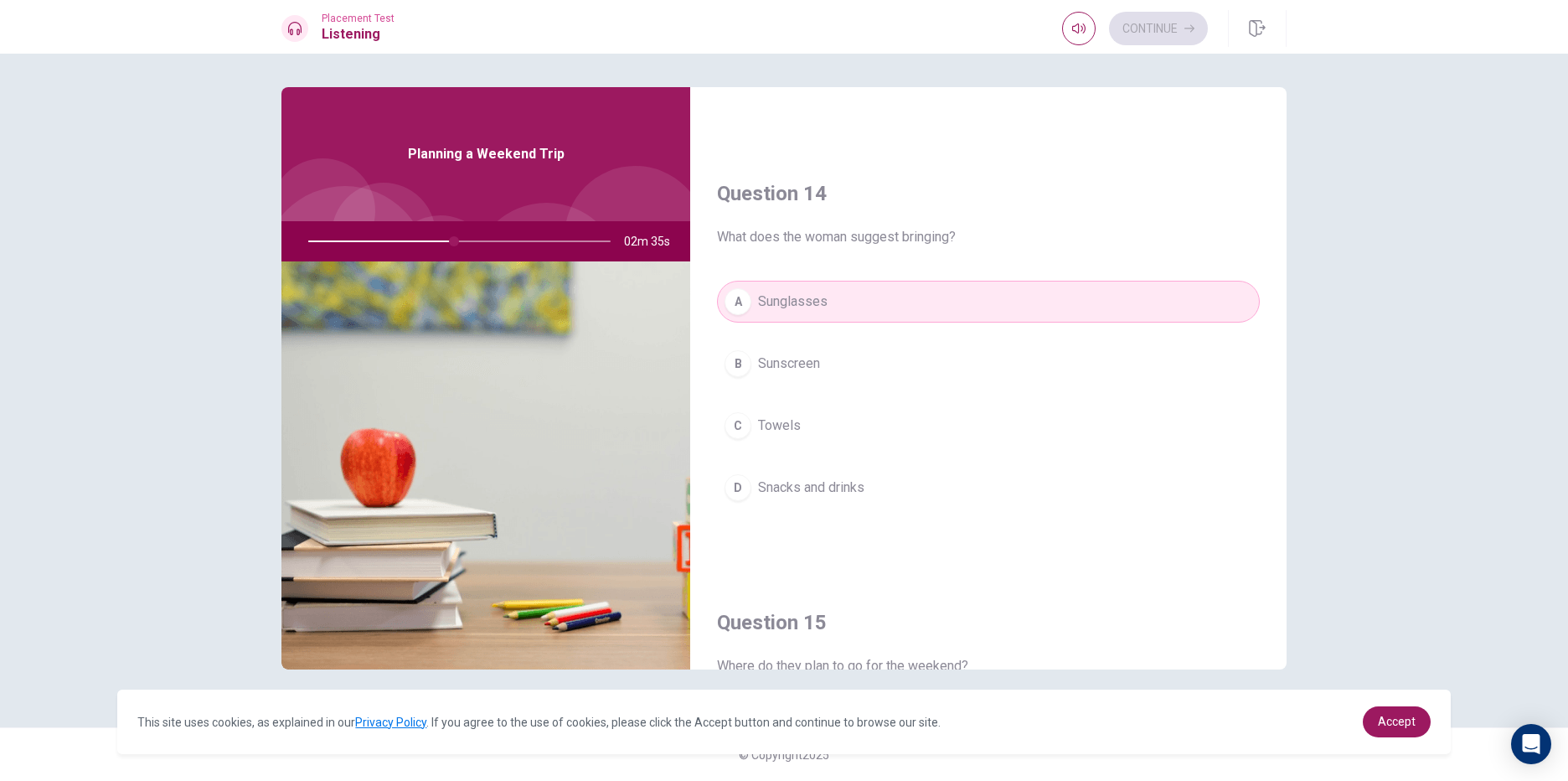
scroll to position [1563, 0]
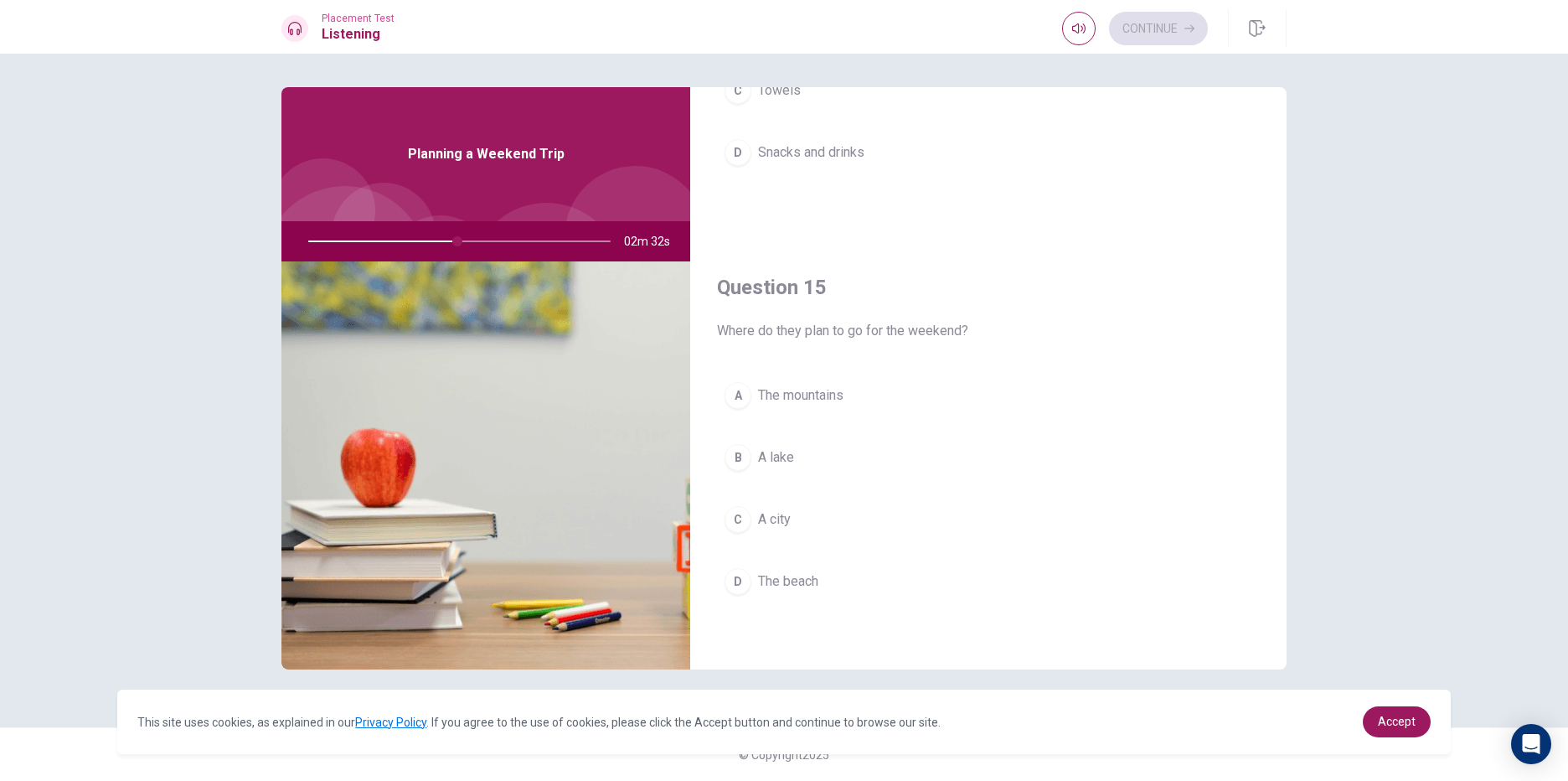
click at [780, 586] on span "The beach" at bounding box center [788, 582] width 61 height 20
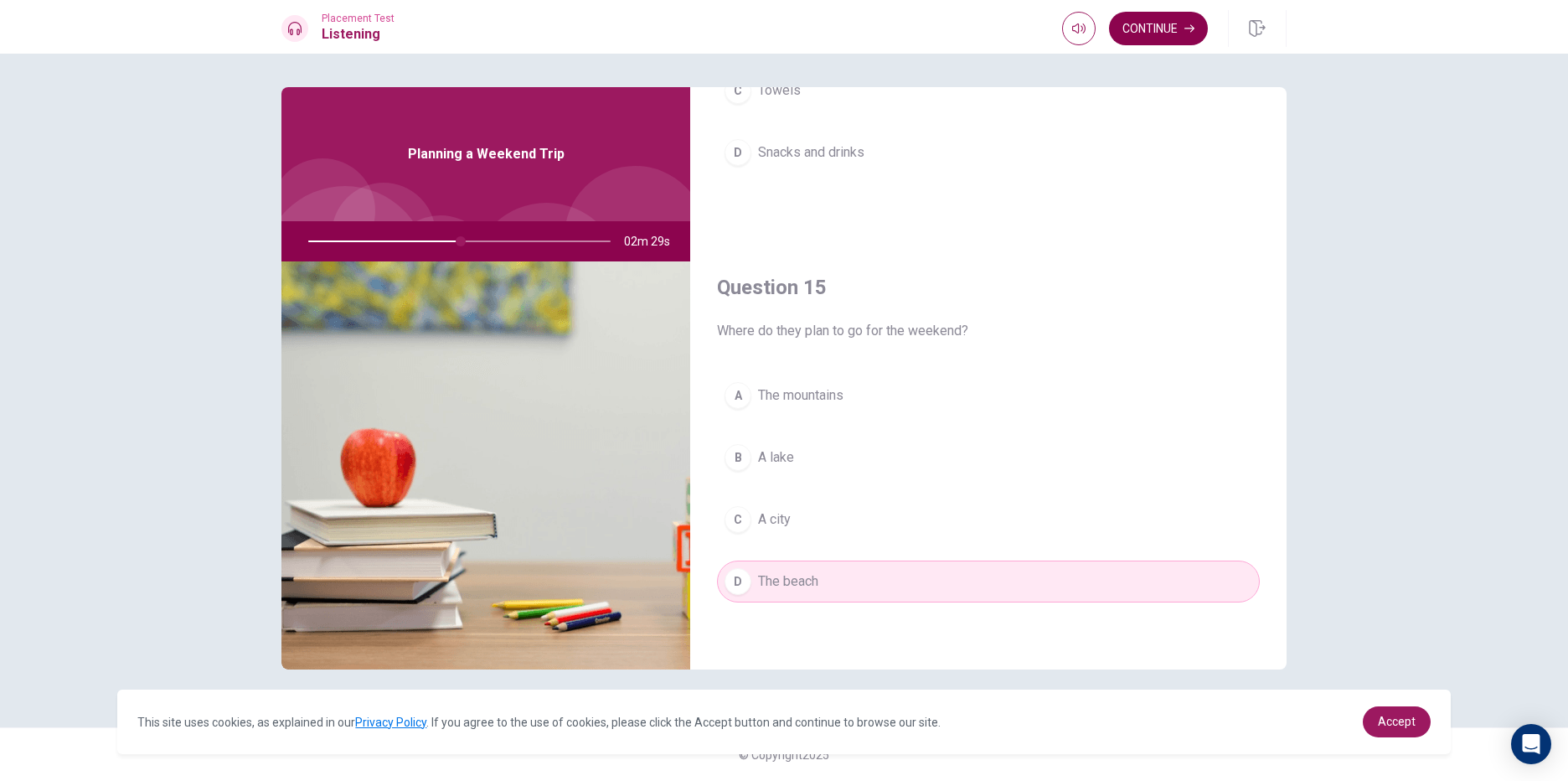
click at [1146, 30] on button "Continue" at bounding box center [1159, 29] width 99 height 34
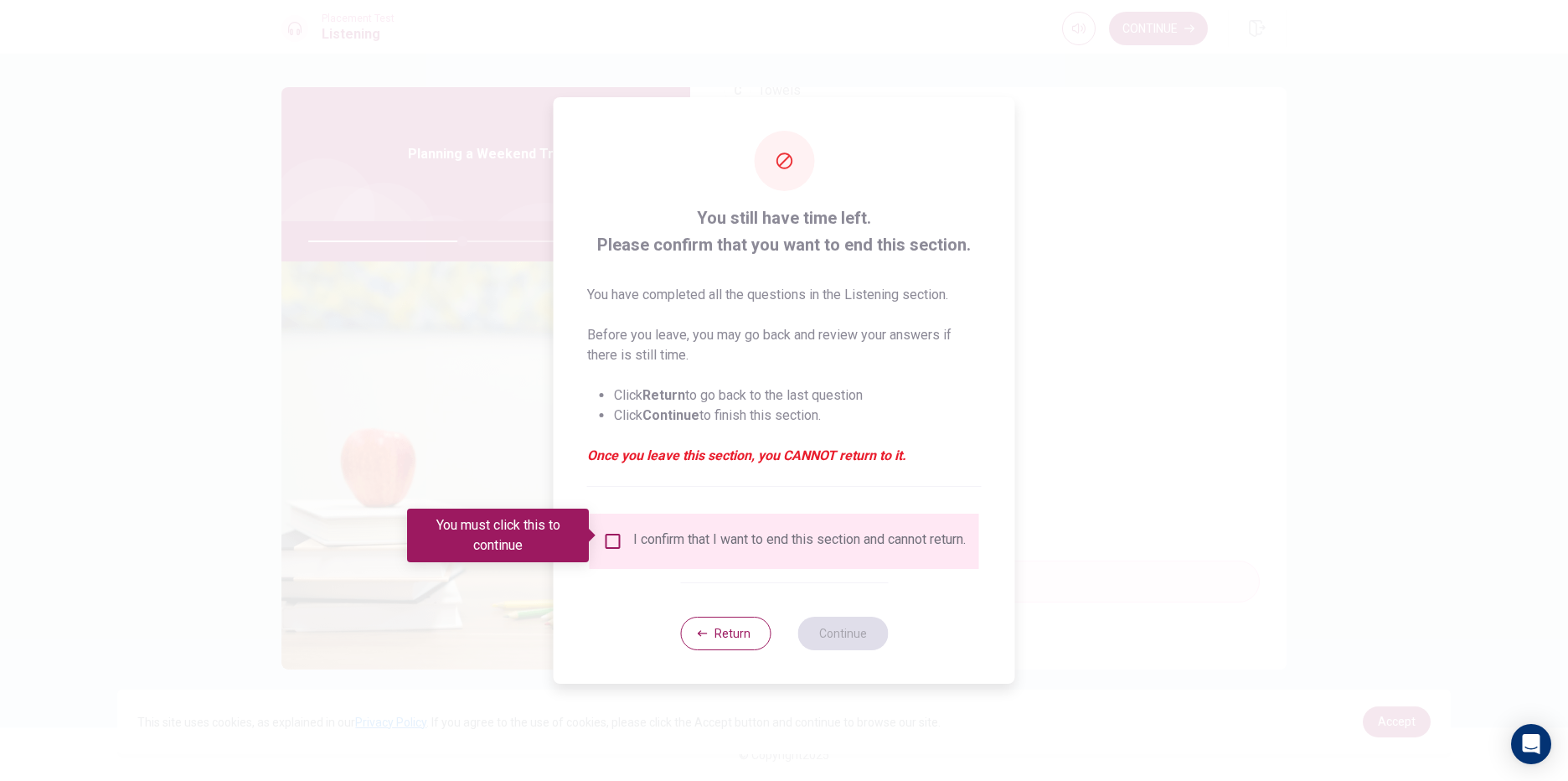
click at [612, 531] on input "You must click this to continue" at bounding box center [613, 541] width 20 height 20
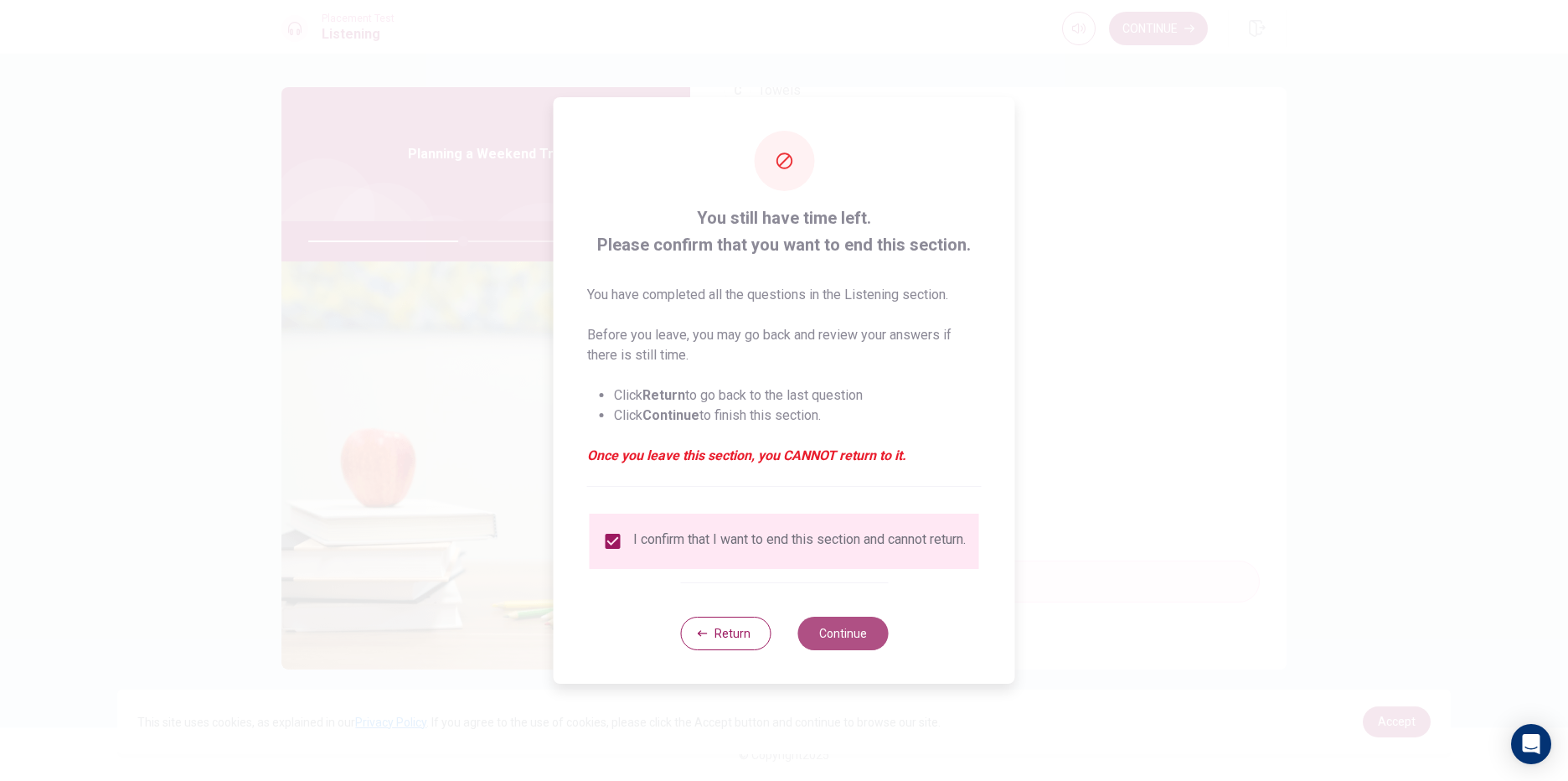
click at [875, 639] on button "Continue" at bounding box center [843, 634] width 91 height 34
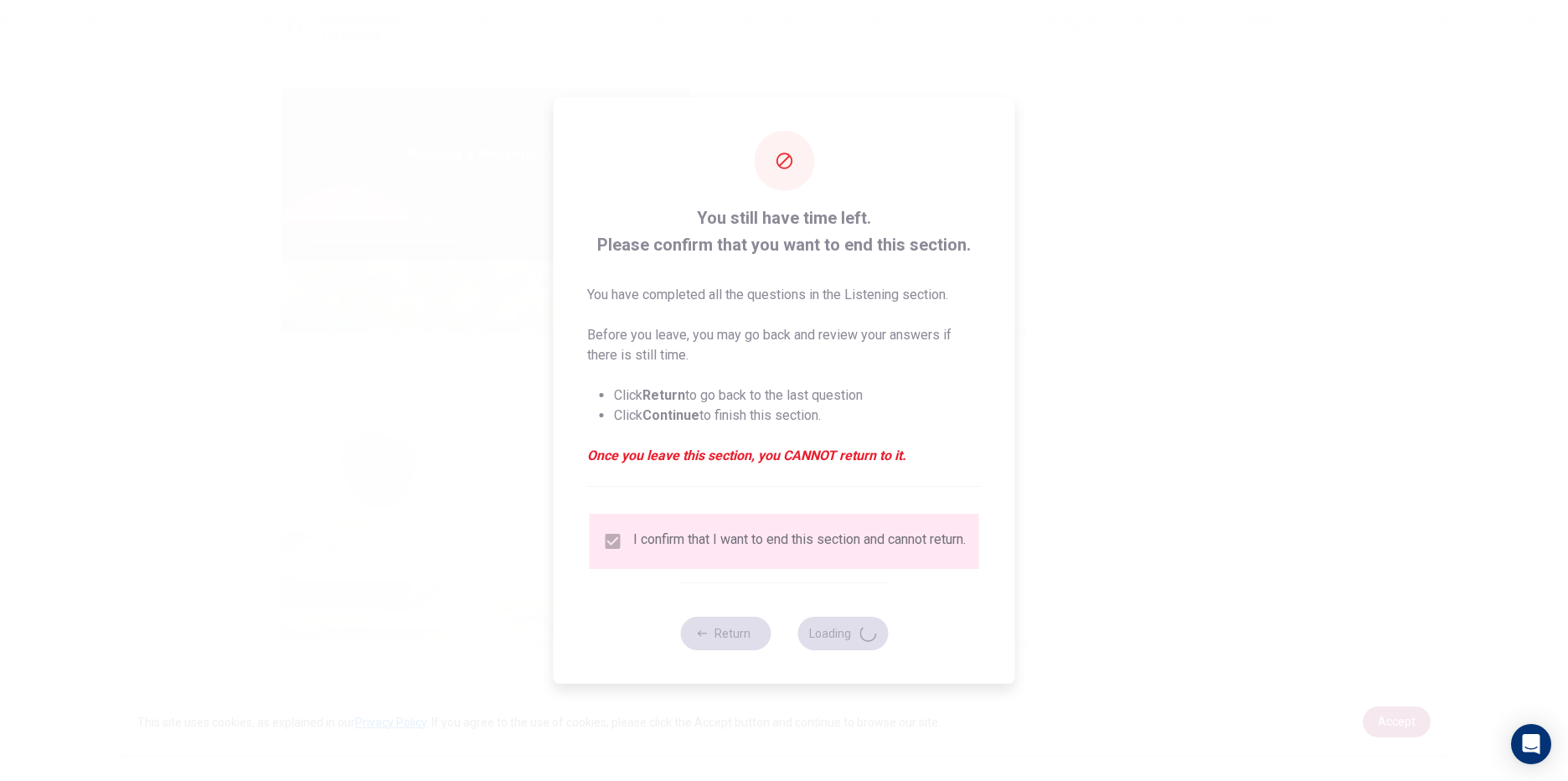
type input "52"
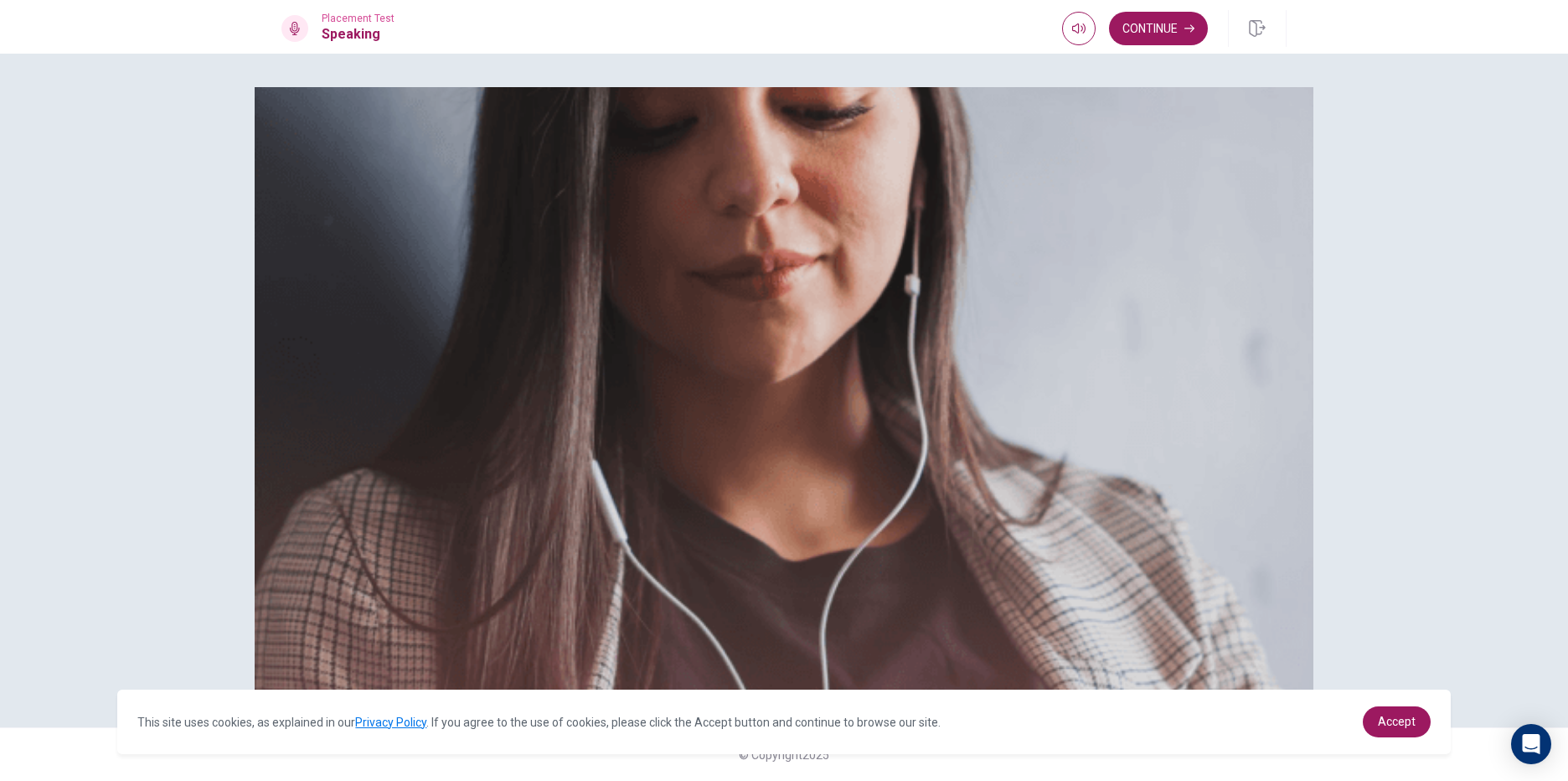
scroll to position [0, 0]
drag, startPoint x: 352, startPoint y: 405, endPoint x: 635, endPoint y: 500, distance: 298.5
click at [635, 245] on span "Use a headset if available (recommended for best audio quality). Ensure your mi…" at bounding box center [471, 177] width 378 height 136
click at [1180, 31] on button "Continue" at bounding box center [1159, 29] width 99 height 34
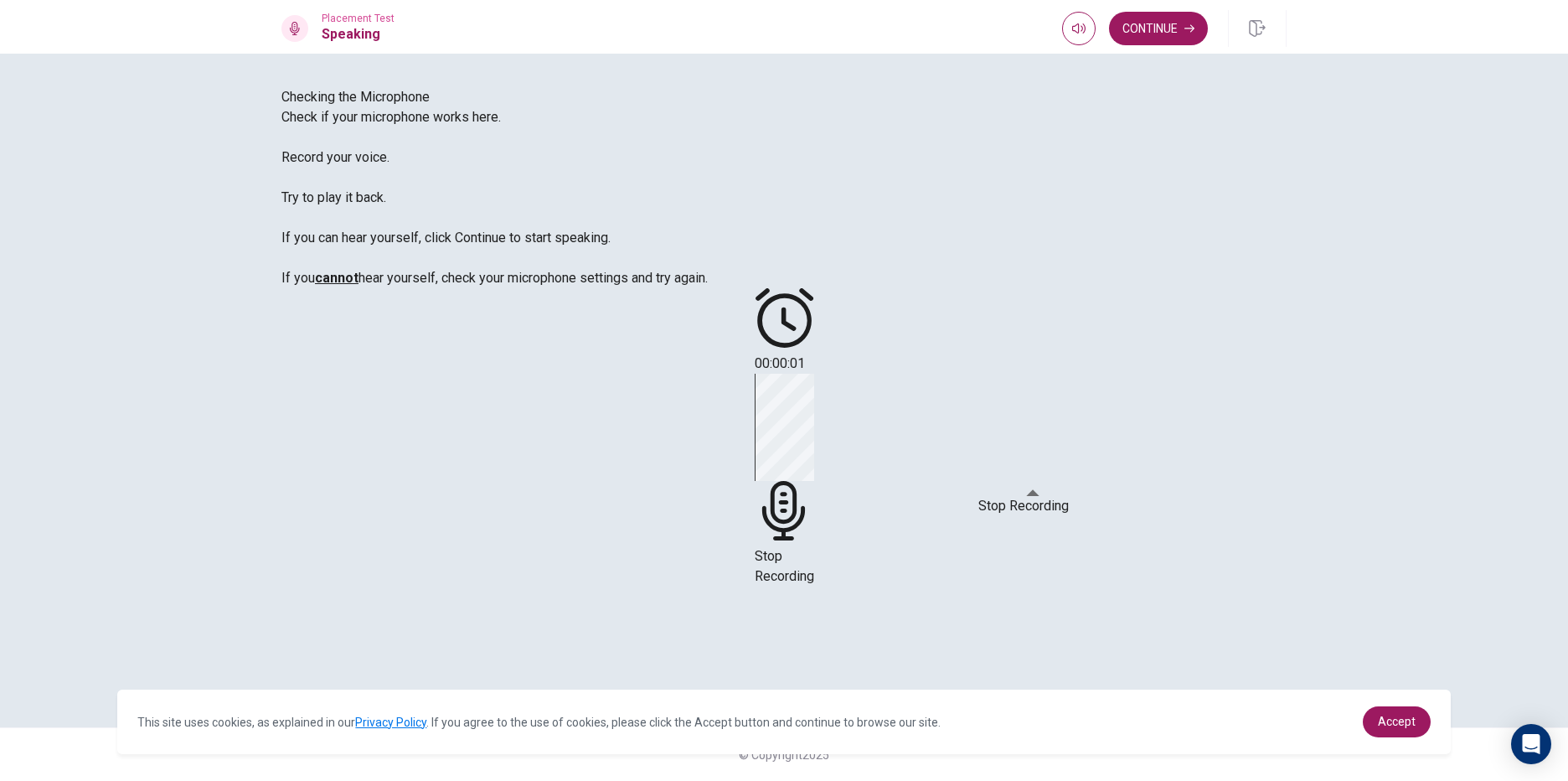
click at [814, 548] on span "Stop Recording" at bounding box center [784, 566] width 60 height 36
drag, startPoint x: 321, startPoint y: 331, endPoint x: 480, endPoint y: 350, distance: 160.1
click at [480, 288] on div "Checking the Microphone Check if your microphone works here. Record your voice.…" at bounding box center [784, 187] width 1005 height 201
click at [511, 286] on span "Check if your microphone works here. Record your voice. Try to play it back. If…" at bounding box center [494, 198] width 426 height 177
click at [472, 286] on span "Check if your microphone works here. Record your voice. Try to play it back. If…" at bounding box center [494, 198] width 426 height 177
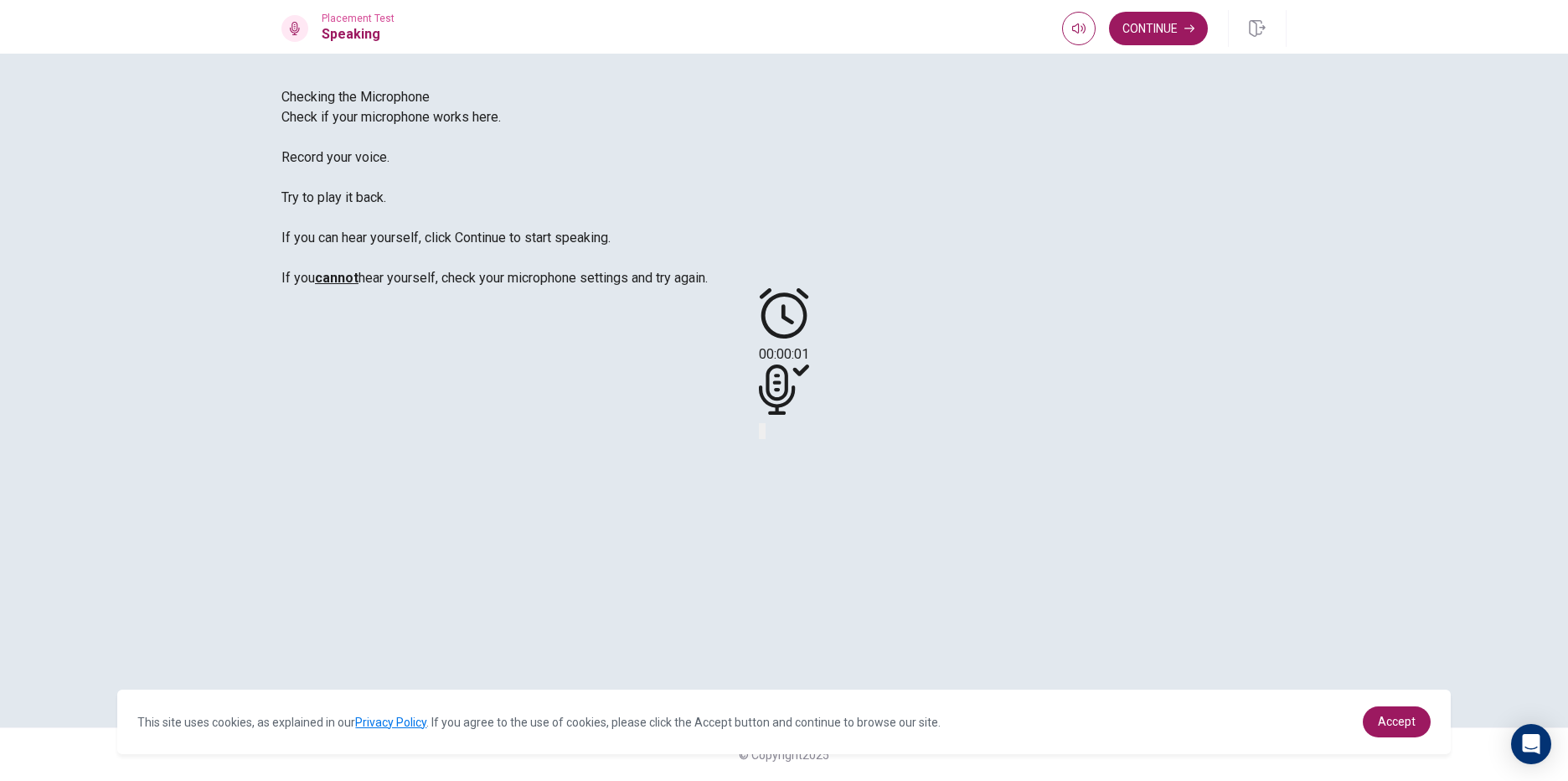
drag, startPoint x: 466, startPoint y: 376, endPoint x: 540, endPoint y: 394, distance: 76.2
click at [540, 288] on div "Checking the Microphone Check if your microphone works here. Record your voice.…" at bounding box center [784, 187] width 1005 height 201
drag, startPoint x: 399, startPoint y: 423, endPoint x: 453, endPoint y: 434, distance: 55.1
click at [453, 286] on span "Check if your microphone works here. Record your voice. Try to play it back. If…" at bounding box center [494, 198] width 426 height 177
click at [764, 435] on icon "Play Audio" at bounding box center [764, 435] width 0 height 0
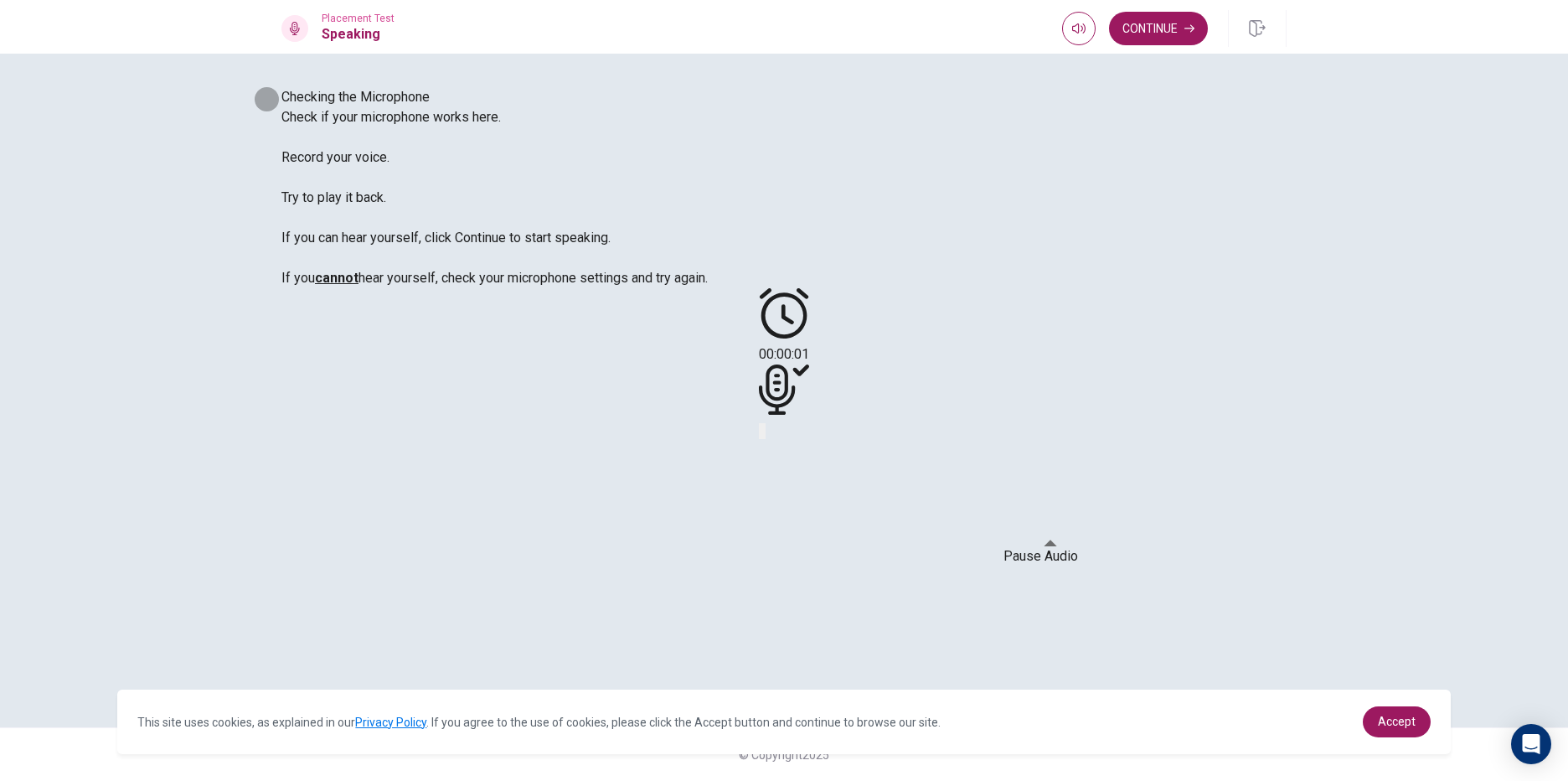
click at [783, 455] on icon "Pause Audio" at bounding box center [774, 445] width 18 height 20
click at [1182, 37] on button "Continue" at bounding box center [1159, 29] width 99 height 34
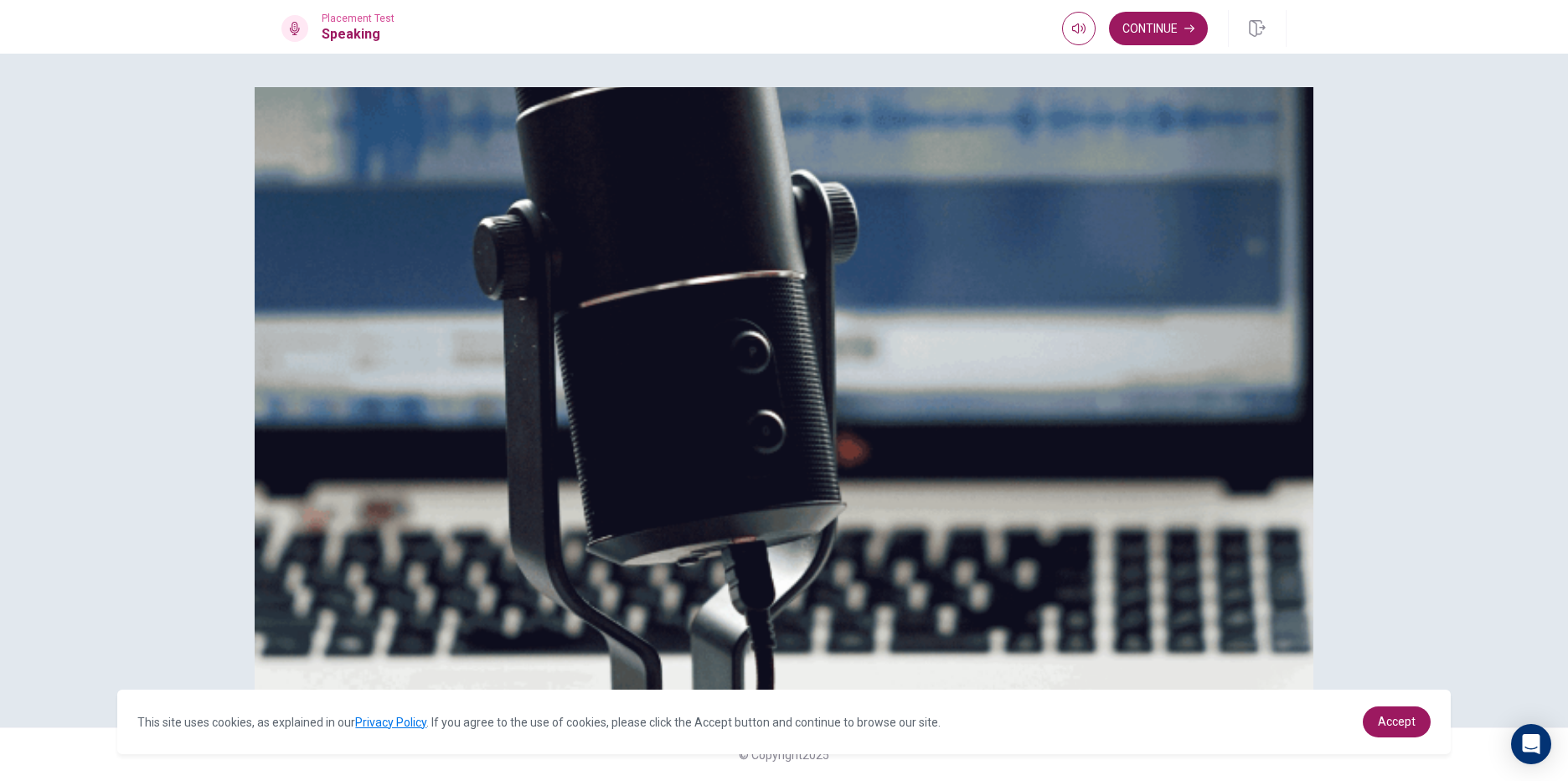
click at [340, 105] on span "Speaking Section Directions" at bounding box center [364, 97] width 166 height 16
drag, startPoint x: 328, startPoint y: 309, endPoint x: 585, endPoint y: 473, distance: 304.9
click at [585, 349] on div "Speaking Section Directions The Speaking Test will start now. There are 3 quest…" at bounding box center [784, 218] width 1005 height 261
click at [1188, 33] on icon "button" at bounding box center [1189, 29] width 10 height 10
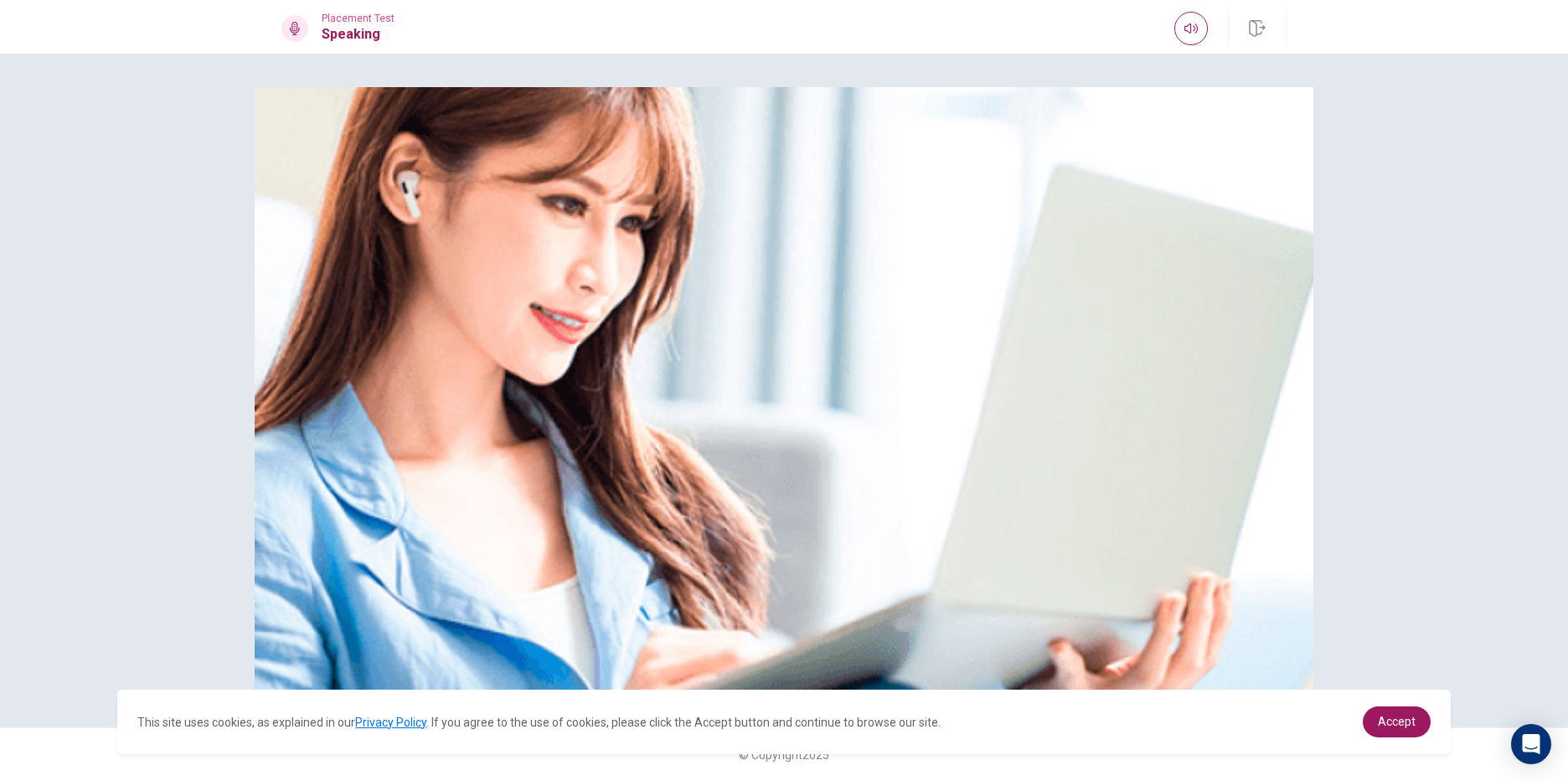
click at [879, 431] on img at bounding box center [784, 391] width 1059 height 607
click at [1249, 268] on div "Please Listen Carefully" at bounding box center [784, 391] width 1059 height 607
click at [1263, 324] on div "Please Listen Carefully" at bounding box center [784, 391] width 1059 height 607
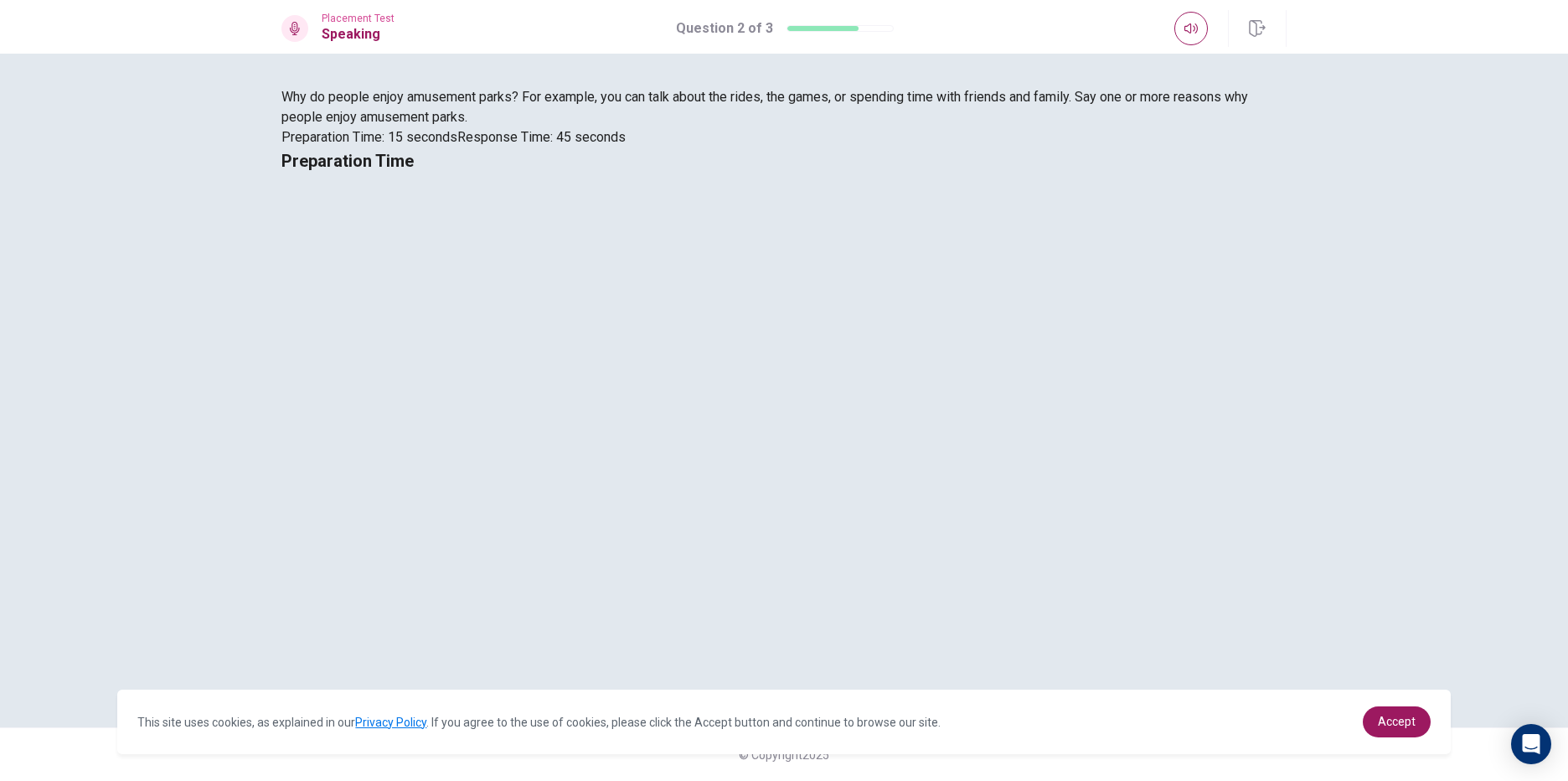
drag, startPoint x: 1008, startPoint y: 452, endPoint x: 1039, endPoint y: 457, distance: 31.4
click at [413, 171] on span "Preparation Time" at bounding box center [347, 161] width 132 height 20
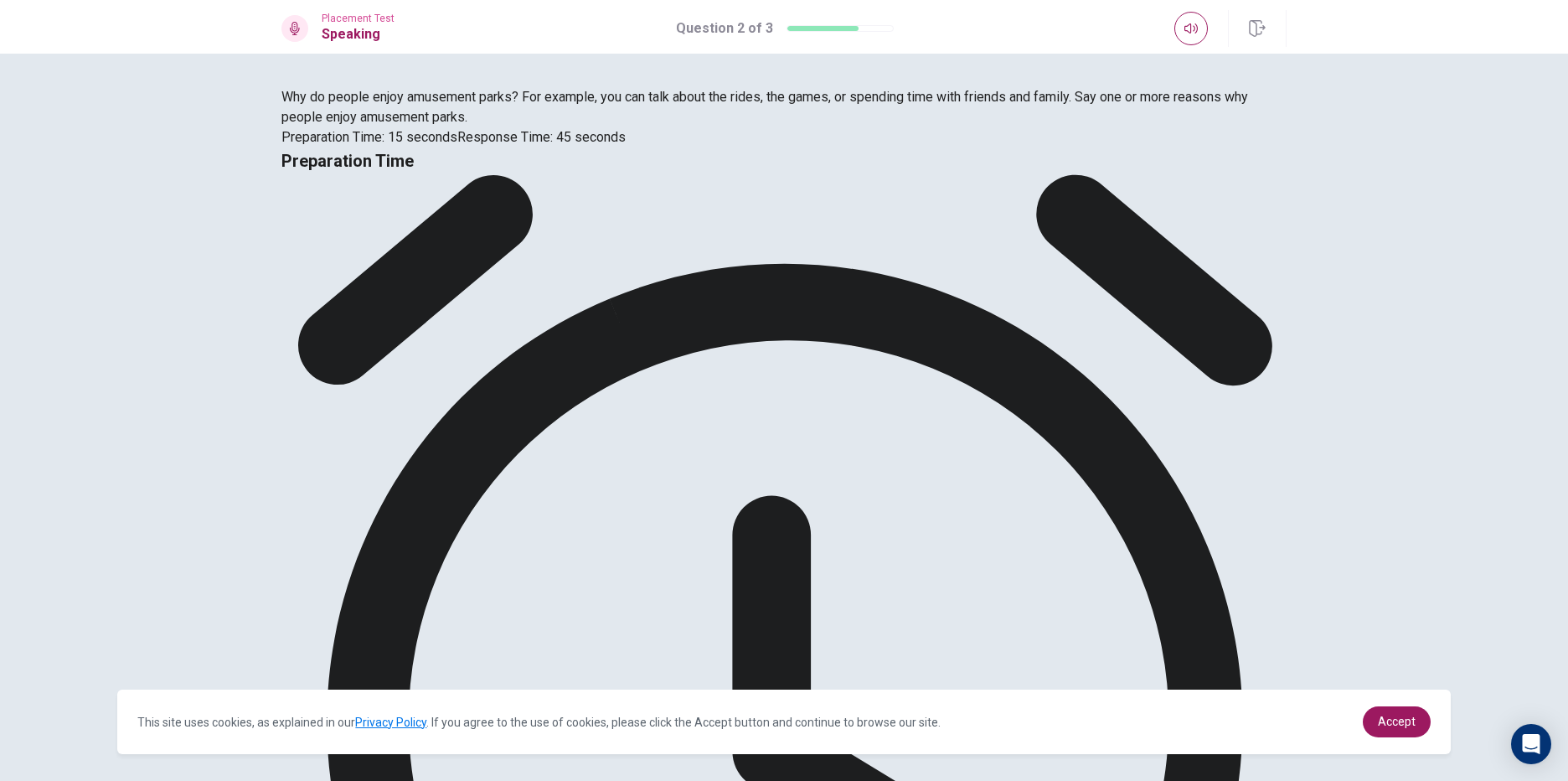
drag, startPoint x: 367, startPoint y: 411, endPoint x: 439, endPoint y: 408, distance: 72.1
click at [429, 125] on span "Why do people enjoy amusement parks? For example, you can talk about the rides,…" at bounding box center [765, 107] width 966 height 36
drag, startPoint x: 465, startPoint y: 402, endPoint x: 600, endPoint y: 410, distance: 135.2
click at [600, 125] on span "Why do people enjoy amusement parks? For example, you can talk about the rides,…" at bounding box center [765, 107] width 966 height 36
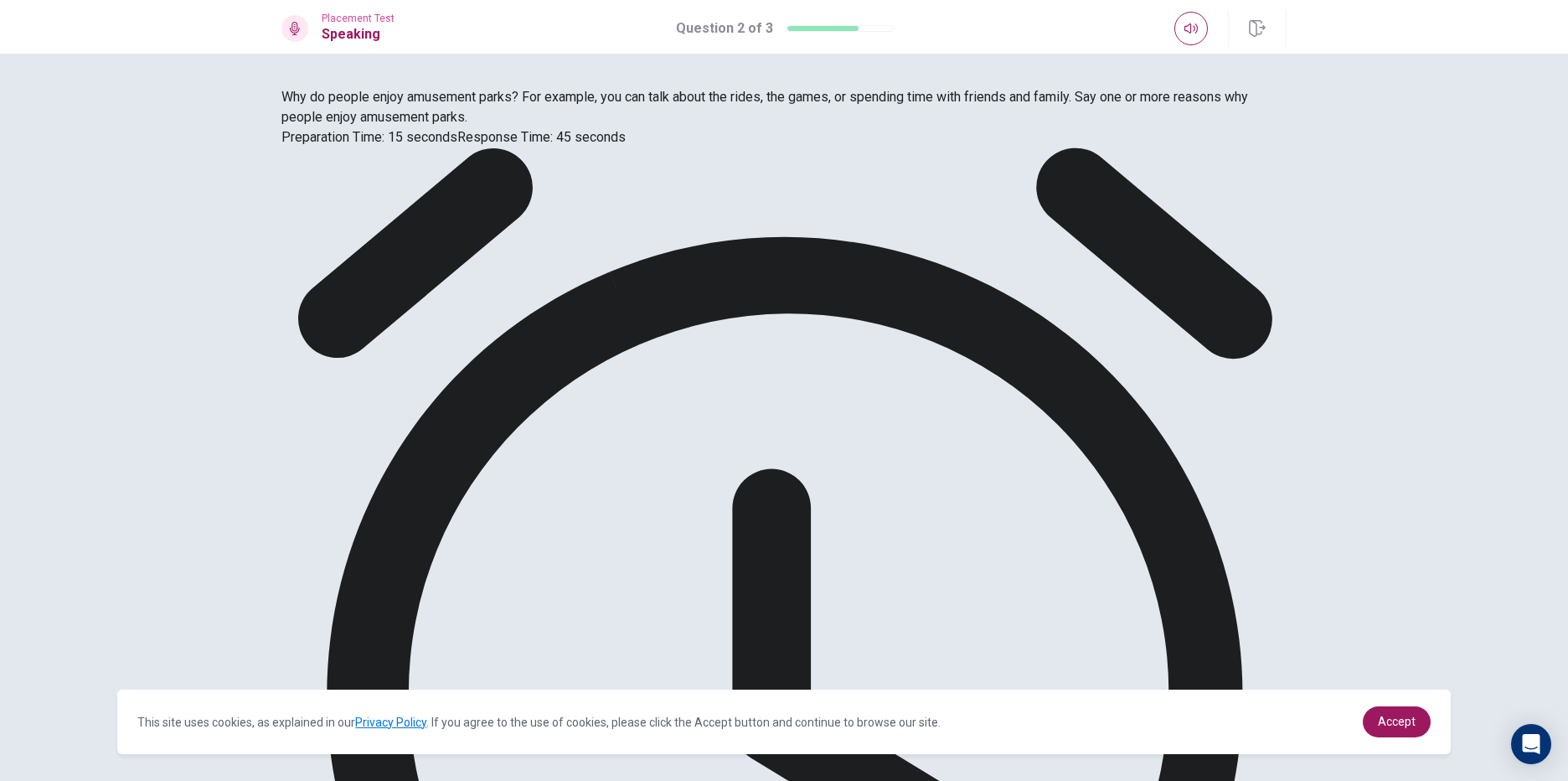
drag, startPoint x: 1039, startPoint y: 431, endPoint x: 1039, endPoint y: 441, distance: 10.0
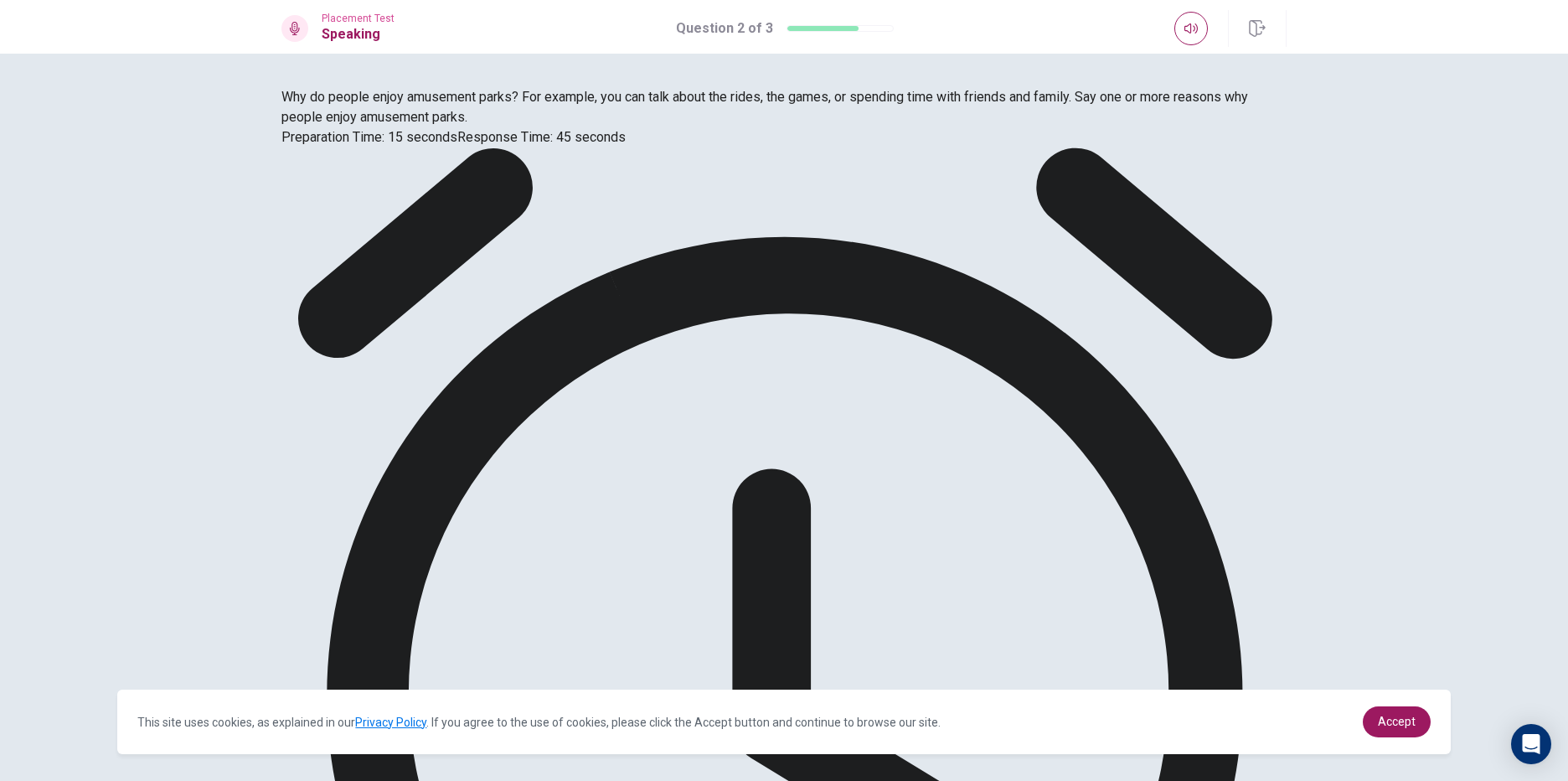
drag, startPoint x: 1004, startPoint y: 461, endPoint x: 1044, endPoint y: 446, distance: 42.7
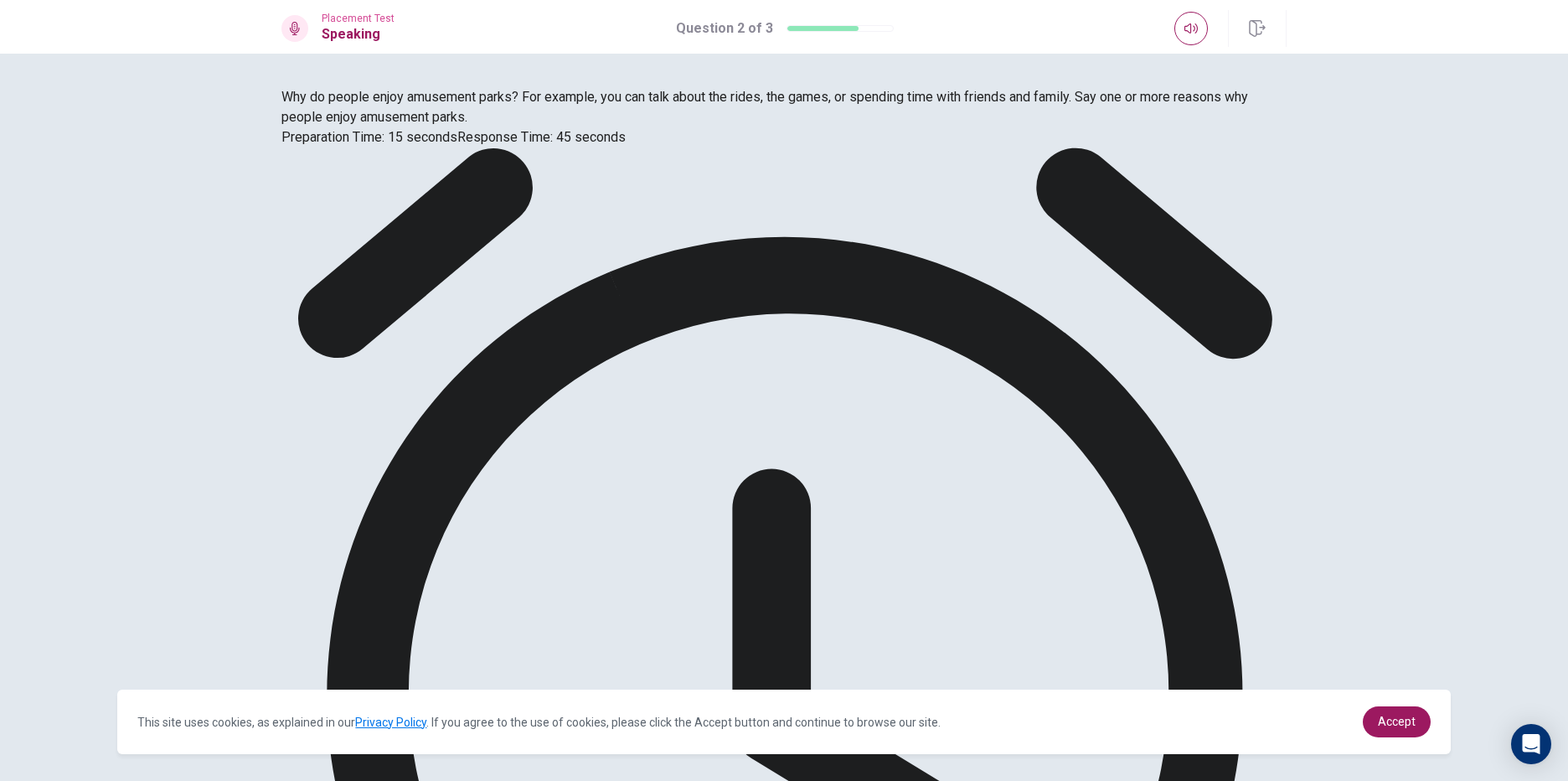
drag, startPoint x: 1044, startPoint y: 446, endPoint x: 1059, endPoint y: 444, distance: 15.1
drag, startPoint x: 1039, startPoint y: 441, endPoint x: 1055, endPoint y: 456, distance: 21.9
drag, startPoint x: 332, startPoint y: 401, endPoint x: 515, endPoint y: 409, distance: 183.2
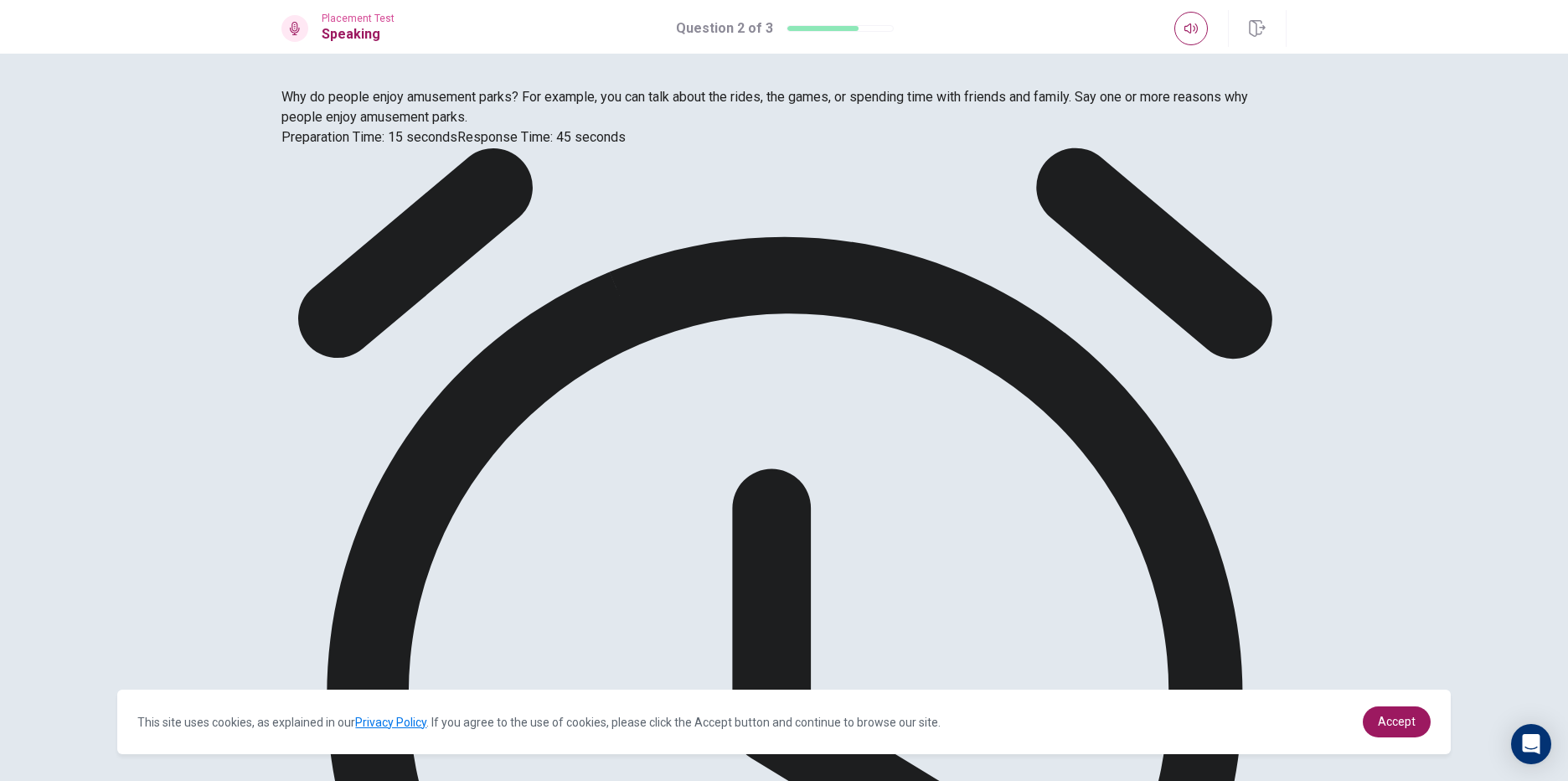
click at [515, 147] on div "Why do people enjoy amusement parks? For example, you can talk about the rides,…" at bounding box center [784, 118] width 1005 height 61
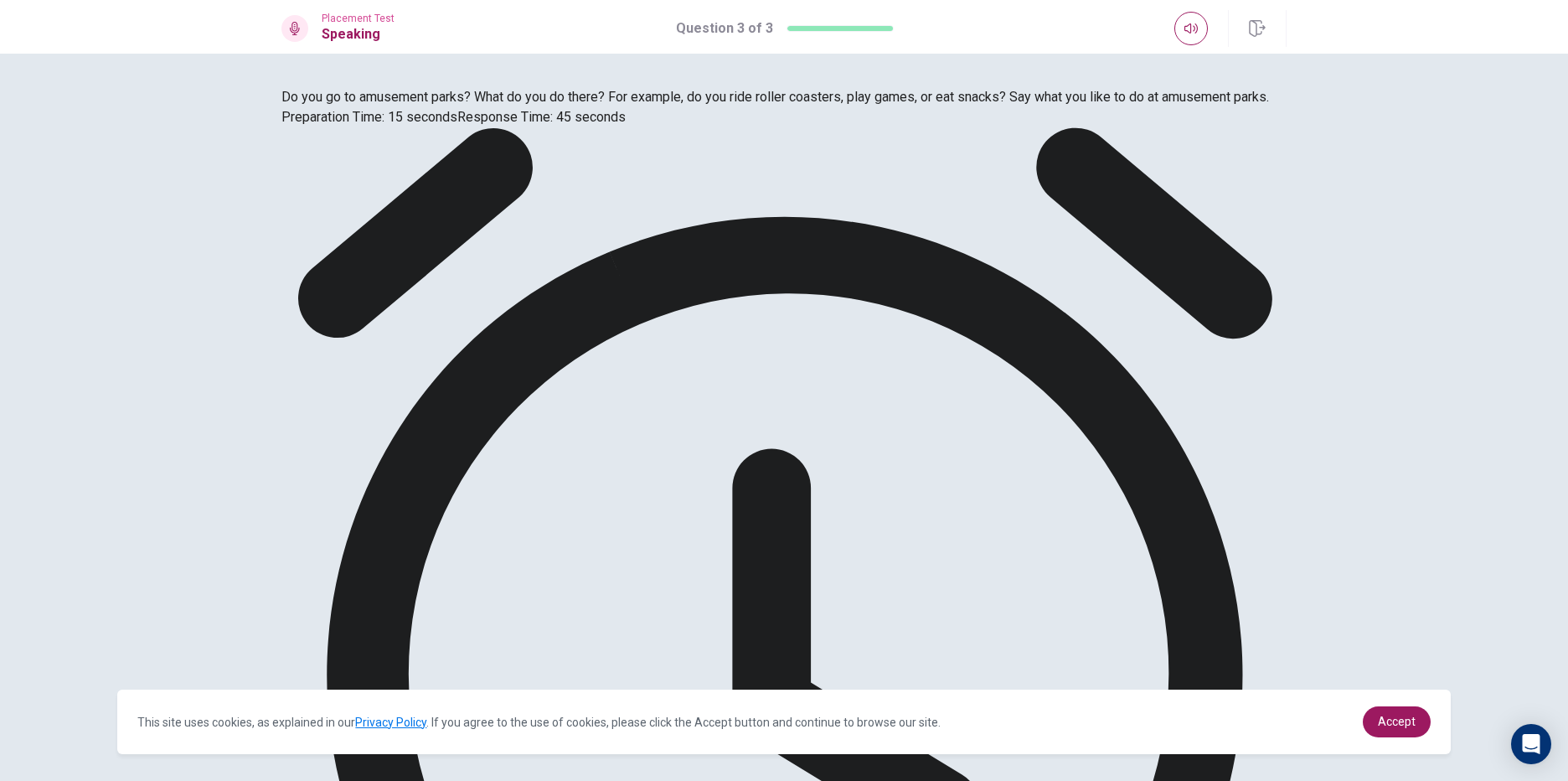
drag, startPoint x: 1058, startPoint y: 490, endPoint x: 1046, endPoint y: 504, distance: 18.4
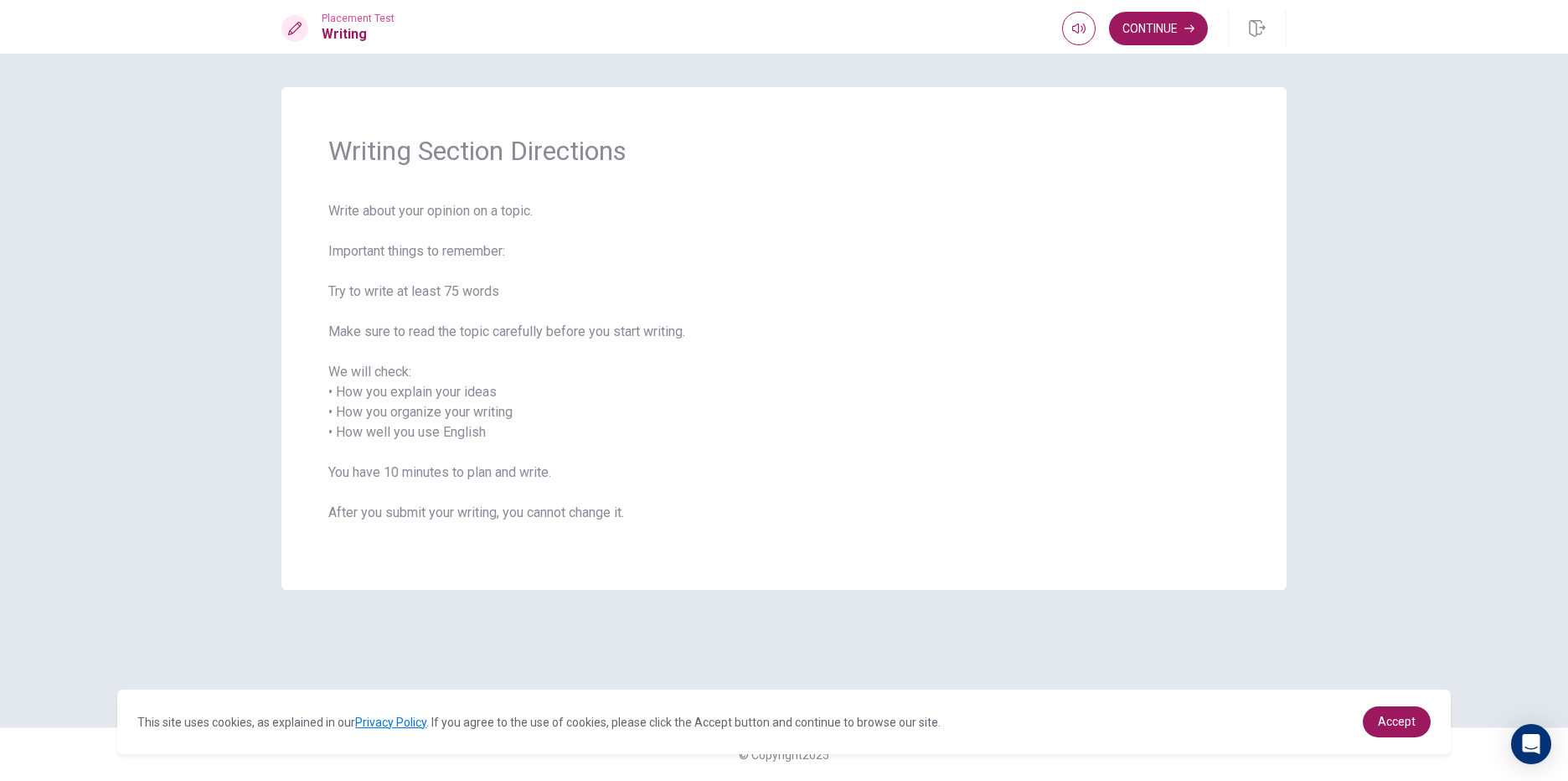
click at [781, 424] on span "Write about your opinion on a topic. Important things to remember: Try to write…" at bounding box center [784, 372] width 912 height 342
click at [1147, 27] on button "Continue" at bounding box center [1159, 29] width 99 height 34
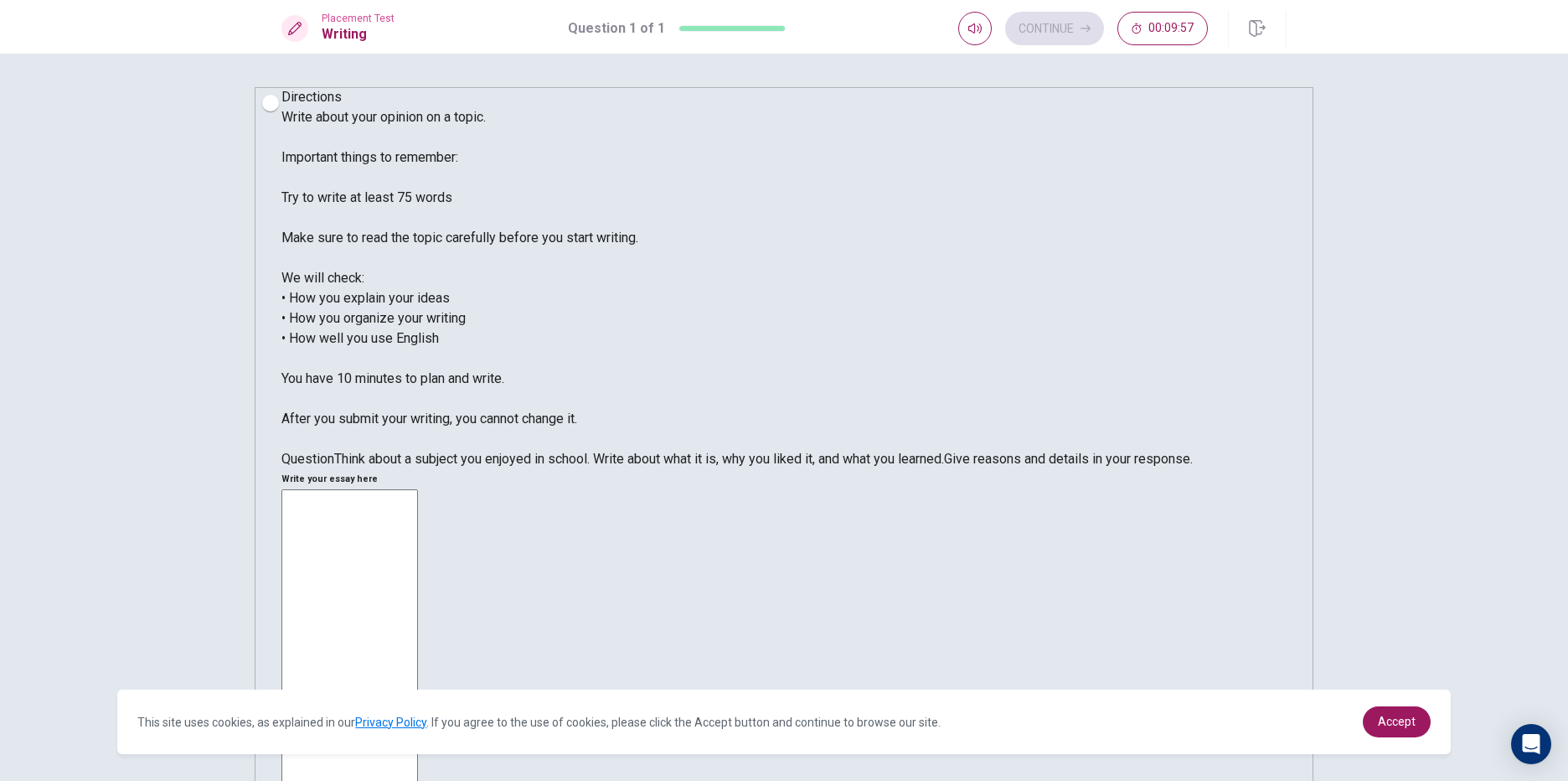
click at [418, 489] on textarea at bounding box center [350, 736] width 136 height 493
drag, startPoint x: 435, startPoint y: 251, endPoint x: 493, endPoint y: 252, distance: 58.0
click at [493, 252] on span "Write about your opinion on a topic. Important things to remember: Try to write…" at bounding box center [460, 268] width 357 height 318
drag, startPoint x: 299, startPoint y: 223, endPoint x: 492, endPoint y: 210, distance: 193.4
click at [484, 210] on div "Directions Write about your opinion on a topic. Important things to remember: T…" at bounding box center [784, 278] width 1005 height 383
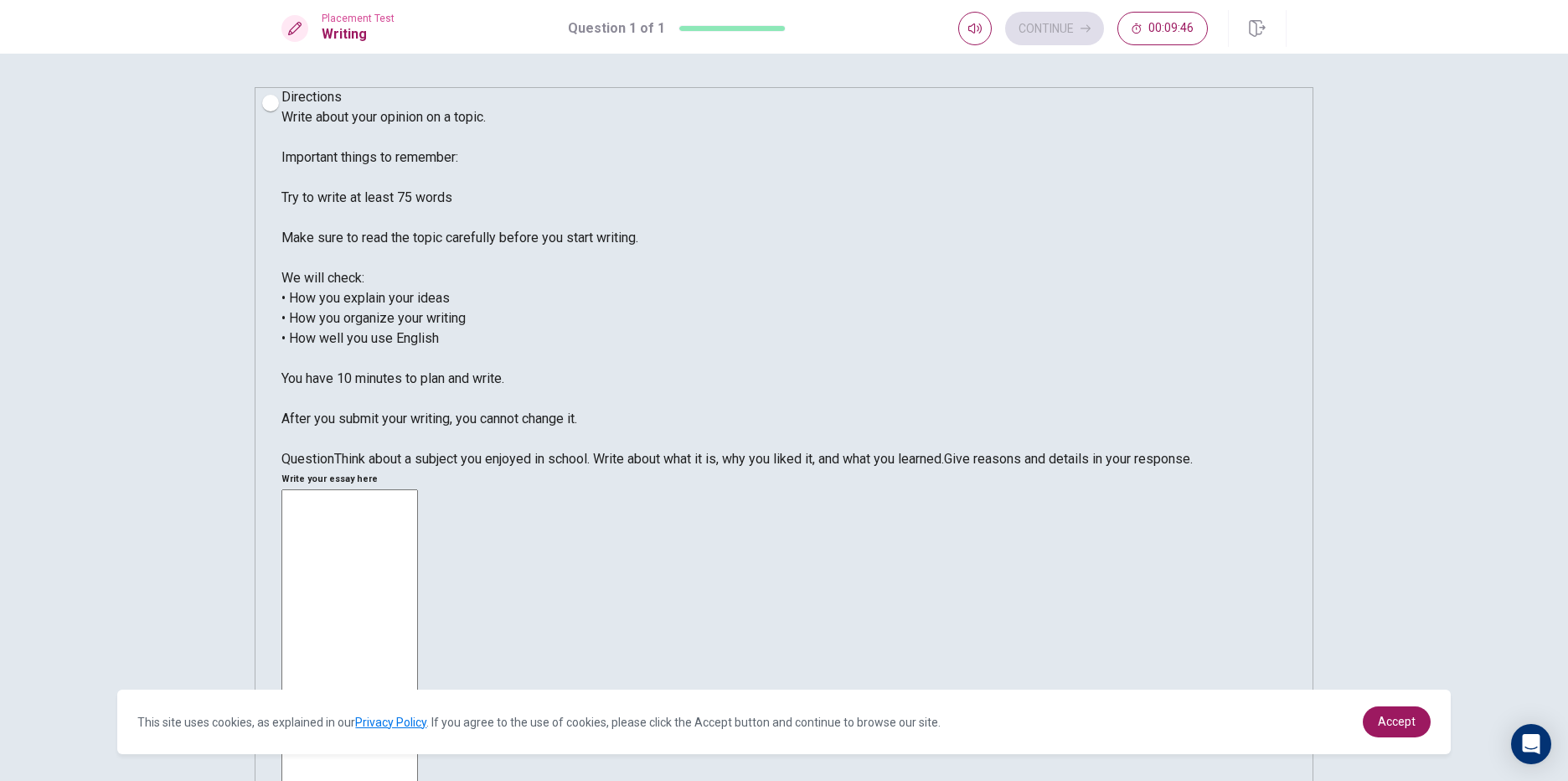
drag, startPoint x: 494, startPoint y: 210, endPoint x: 464, endPoint y: 205, distance: 30.4
click at [476, 208] on span "Write about your opinion on a topic. Important things to remember: Try to write…" at bounding box center [460, 268] width 357 height 318
drag, startPoint x: 308, startPoint y: 158, endPoint x: 373, endPoint y: 240, distance: 104.6
click at [363, 180] on div "Directions Write about your opinion on a topic. Important things to remember: T…" at bounding box center [784, 278] width 1005 height 383
drag, startPoint x: 329, startPoint y: 578, endPoint x: 523, endPoint y: 596, distance: 194.8
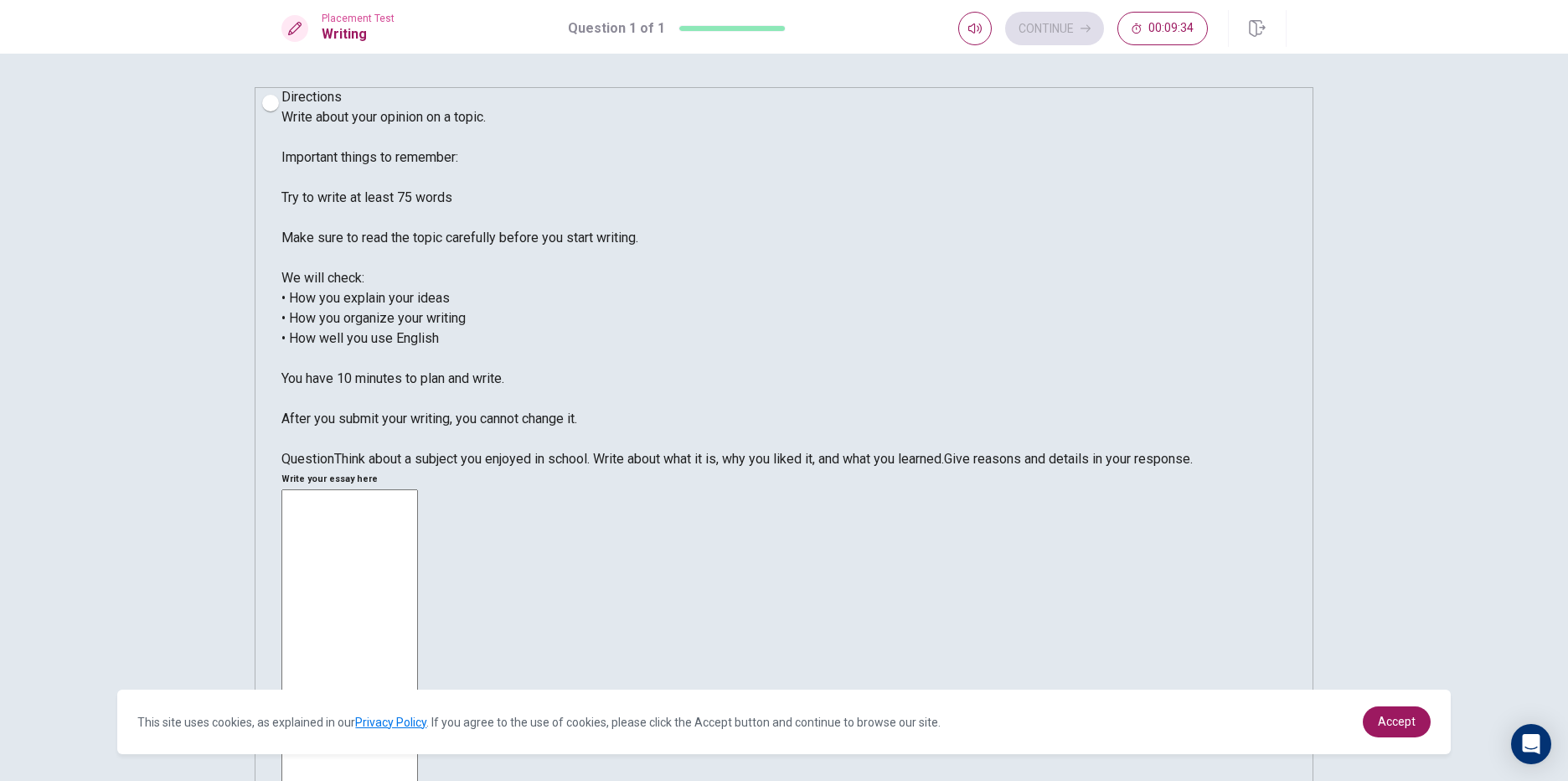
click at [523, 467] on span "Think about a subject you enjoyed in school. Write about what it is, why you li…" at bounding box center [639, 458] width 610 height 16
click at [759, 55] on div "Directions Write about your opinion on a topic. Important things to remember: T…" at bounding box center [784, 417] width 1568 height 727
click at [418, 489] on textarea at bounding box center [350, 736] width 136 height 493
type textarea "i"
click at [418, 489] on textarea "I enjoy" at bounding box center [350, 736] width 136 height 493
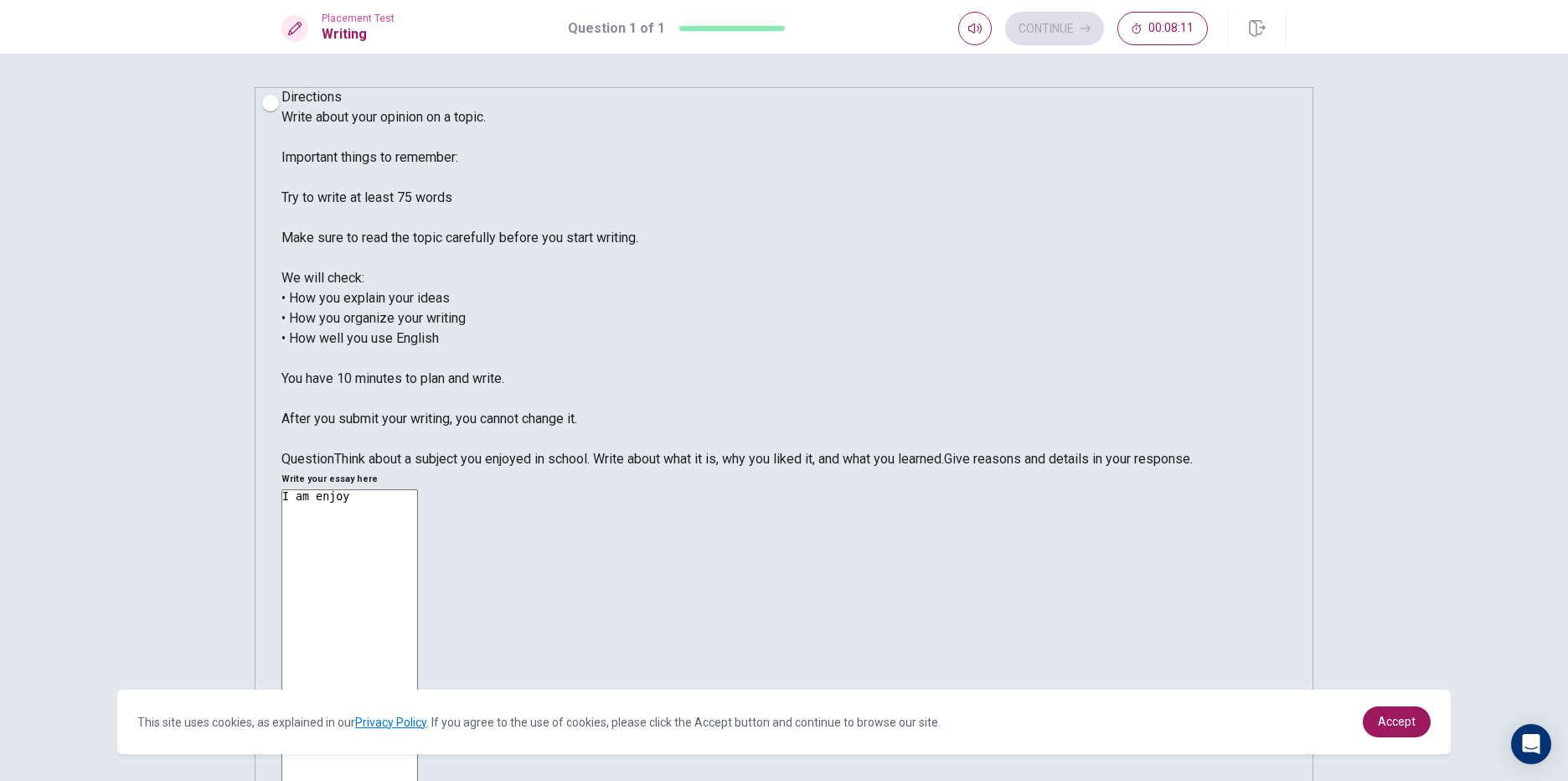
click at [418, 489] on textarea "I am enjoy" at bounding box center [350, 736] width 136 height 493
click at [418, 489] on textarea "I am enjoy ___in the school Iike" at bounding box center [350, 736] width 136 height 493
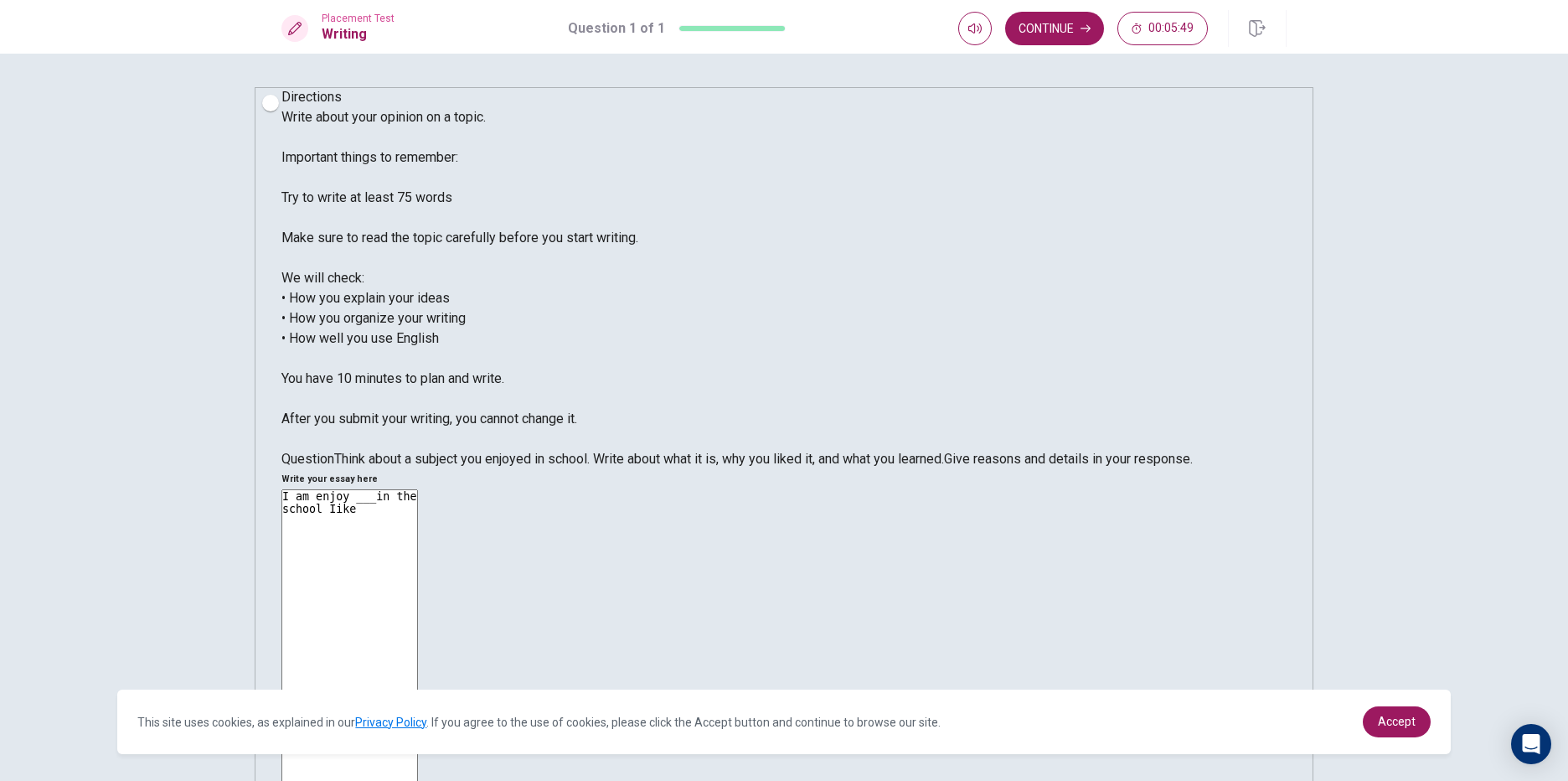
click at [418, 489] on textarea "I am enjoy ___in the school Iike" at bounding box center [350, 736] width 136 height 493
click at [418, 489] on textarea "I am enjoy ___in the school I [GEOGRAPHIC_DATA]" at bounding box center [350, 736] width 136 height 493
drag, startPoint x: 1005, startPoint y: 171, endPoint x: 1011, endPoint y: 204, distance: 33.5
click at [418, 489] on textarea "I am enjoy ___in the school I Iikethis subject" at bounding box center [350, 736] width 136 height 493
click at [418, 489] on textarea "I am enjoy ___in the school I [GEOGRAPHIC_DATA] this subject" at bounding box center [350, 736] width 136 height 493
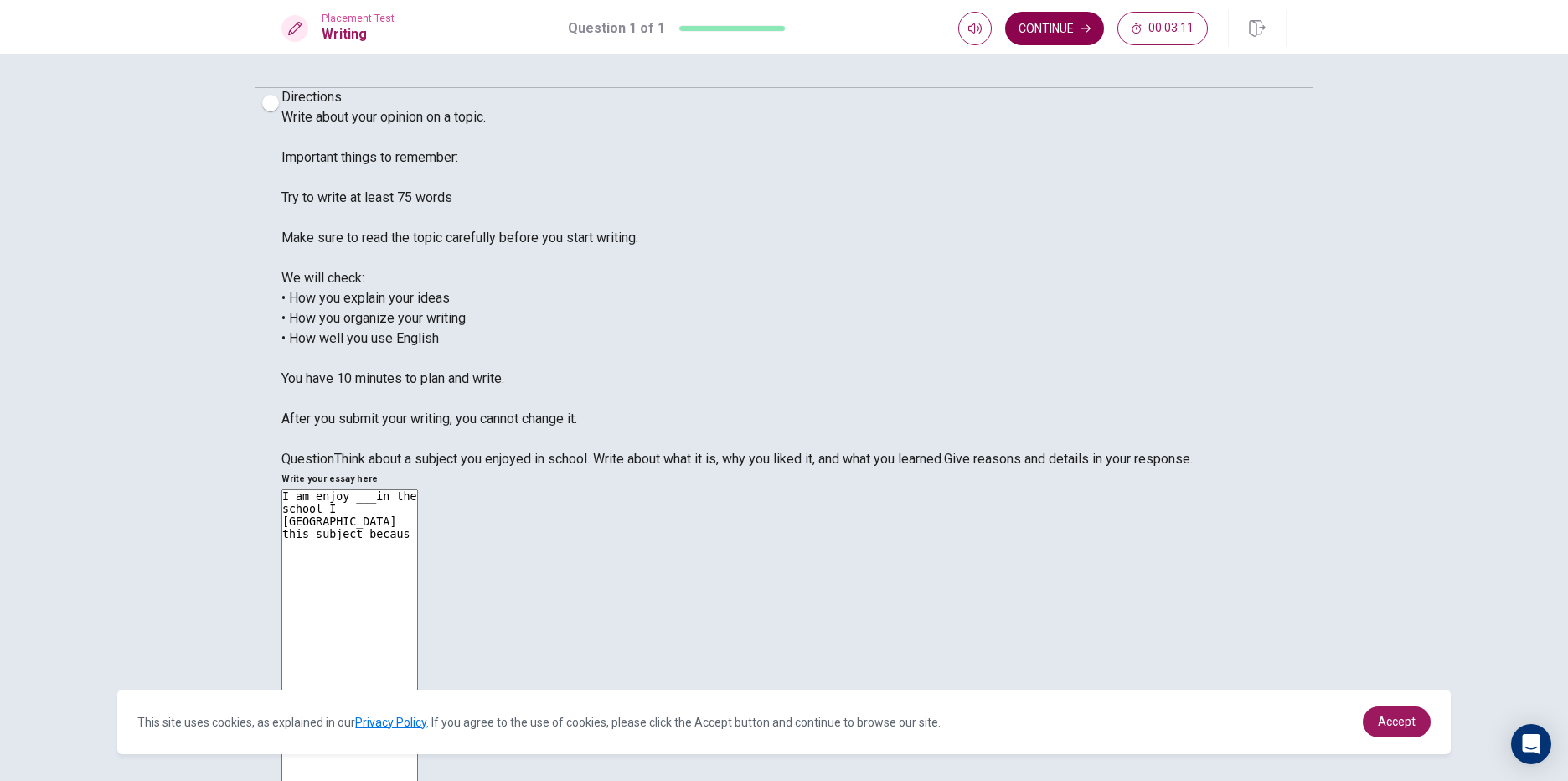
type textarea "I am enjoy ___in the school I [GEOGRAPHIC_DATA] this subject becaus"
click at [1076, 27] on button "Continue" at bounding box center [1055, 29] width 99 height 34
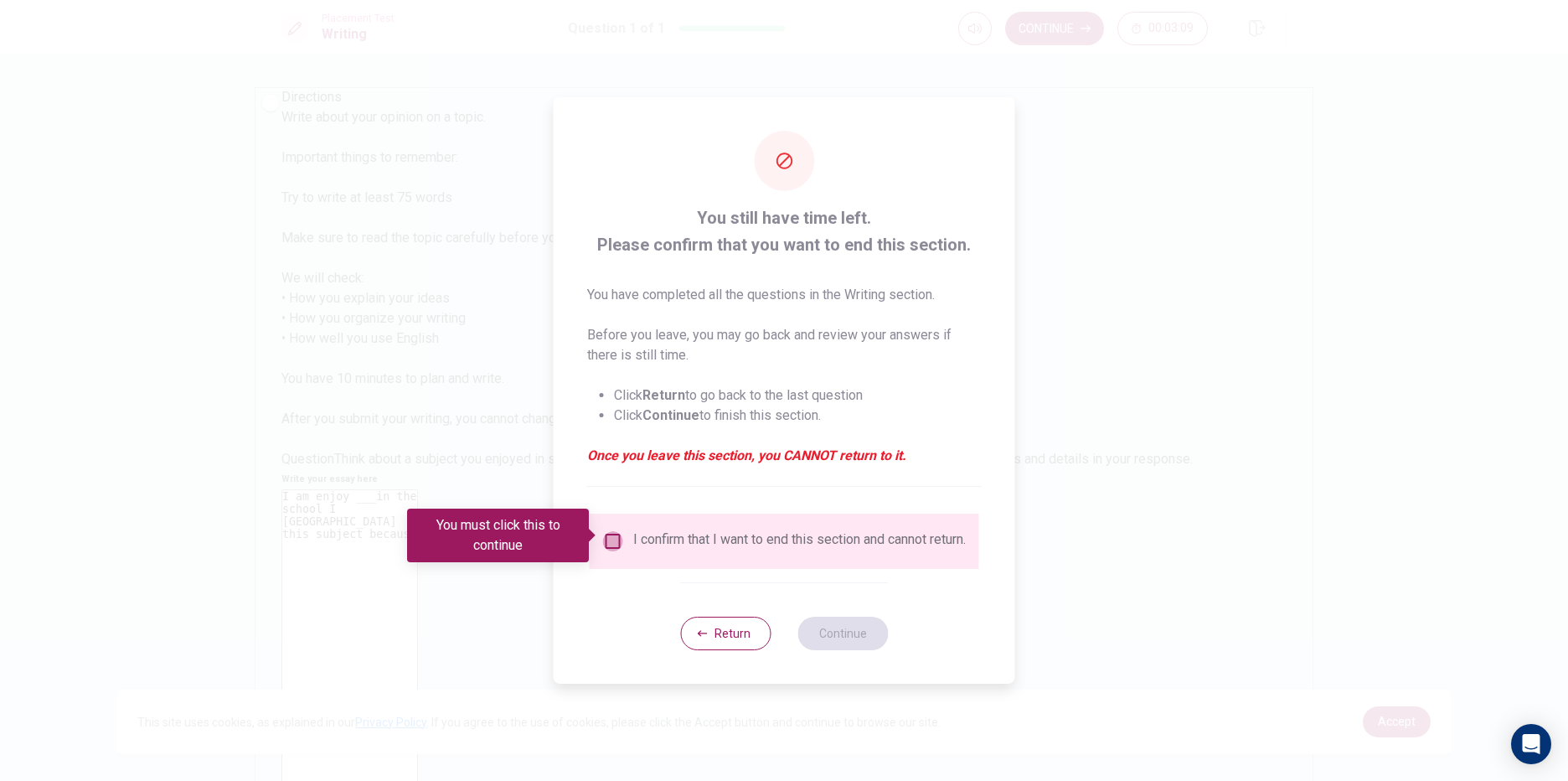
click at [618, 531] on input "You must click this to continue" at bounding box center [613, 541] width 20 height 20
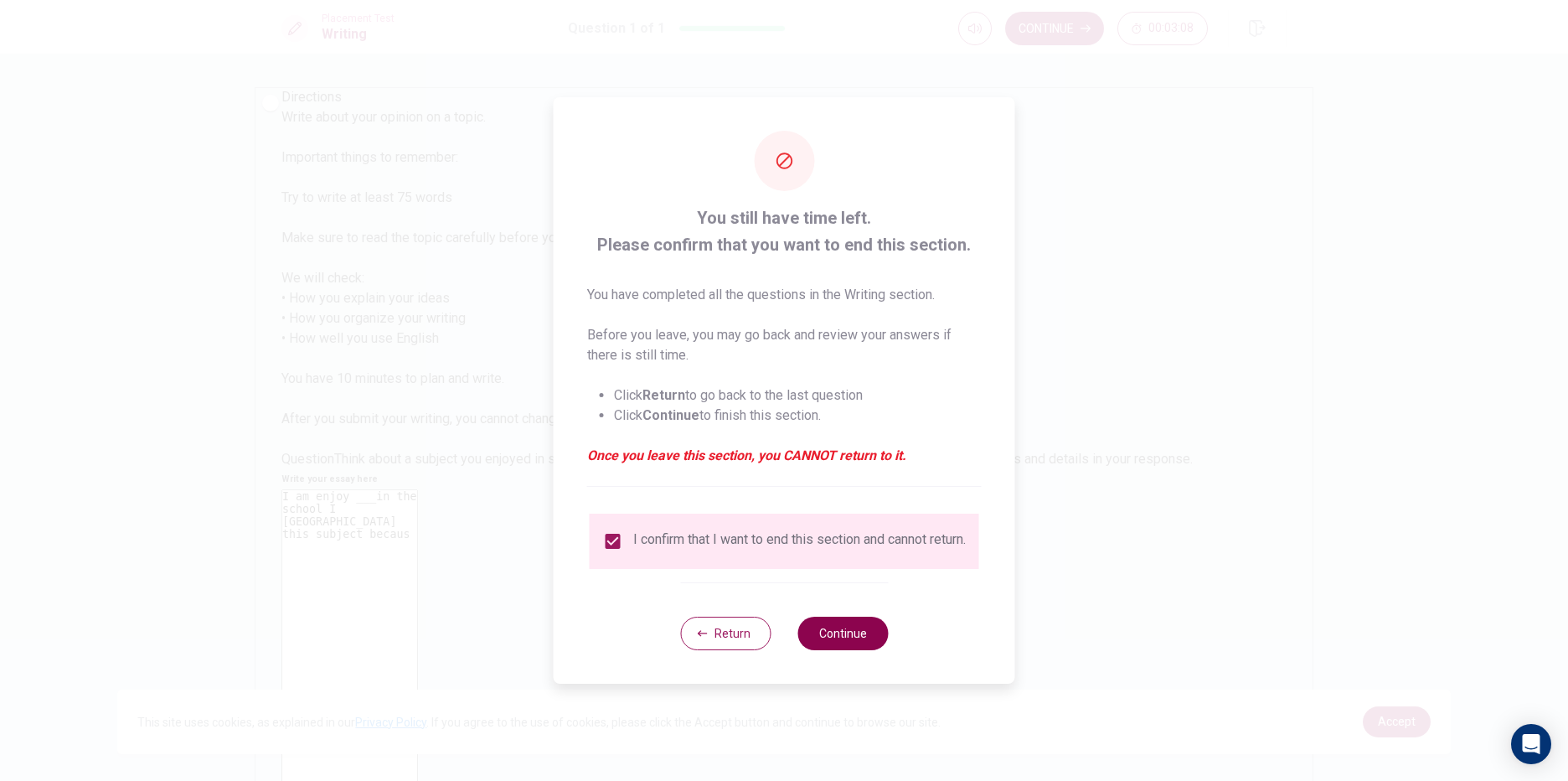
click at [811, 625] on button "Continue" at bounding box center [843, 634] width 91 height 34
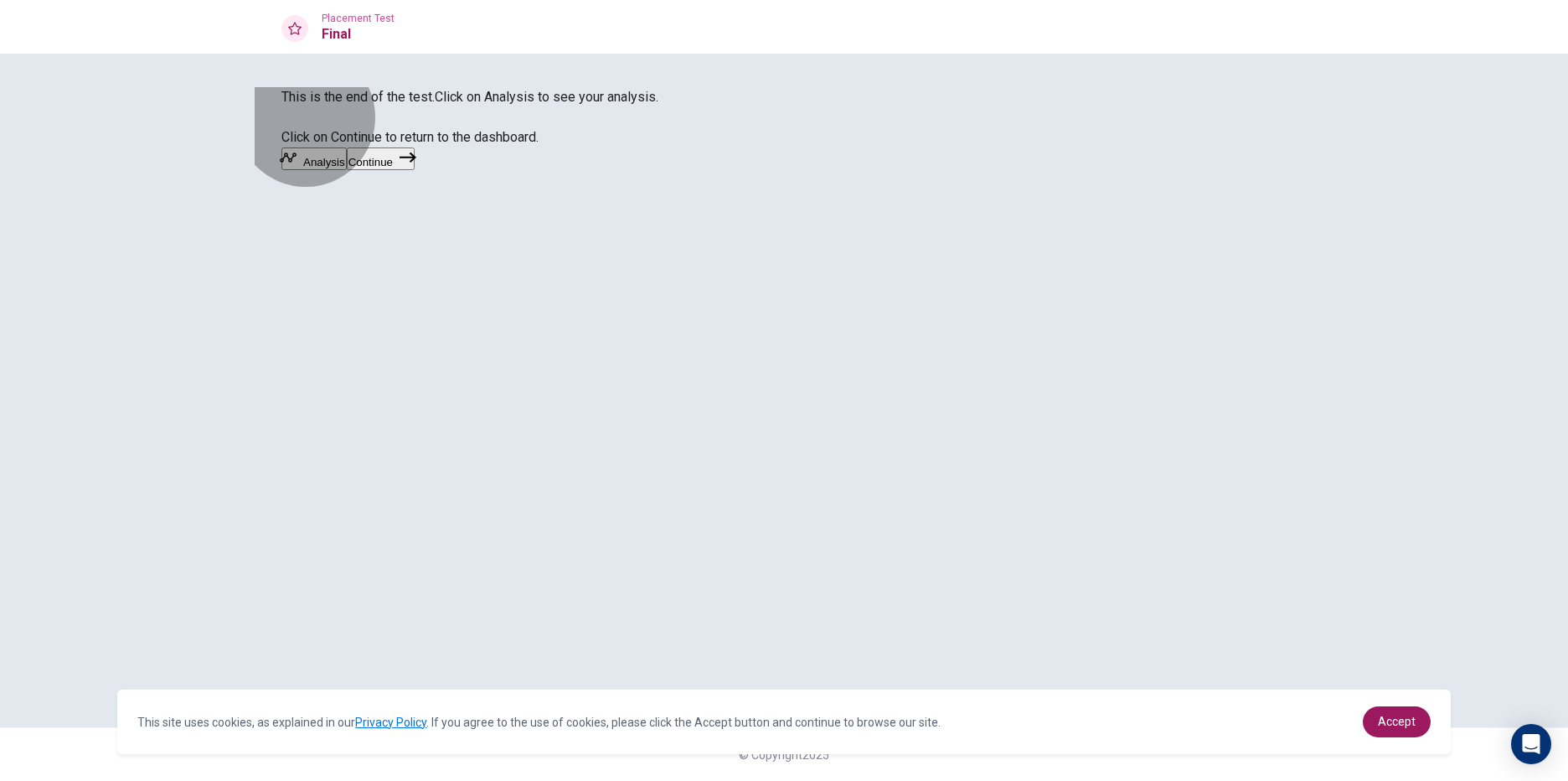
click at [414, 170] on button "Continue" at bounding box center [381, 158] width 68 height 23
